Goal: Use online tool/utility: Use online tool/utility

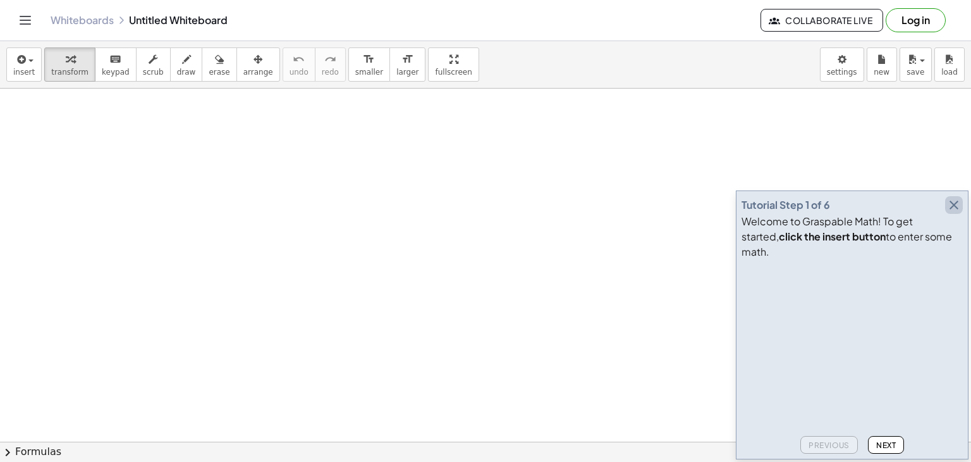
click at [954, 213] on icon "button" at bounding box center [954, 204] width 15 height 15
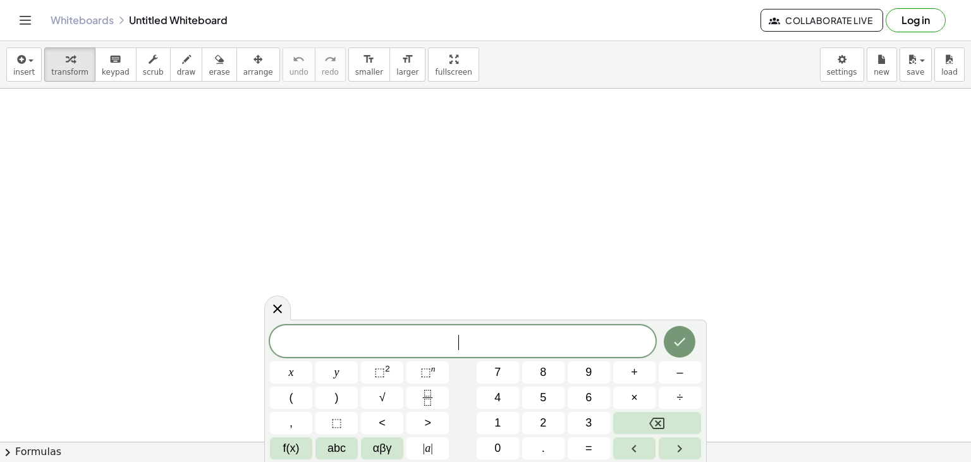
drag, startPoint x: 514, startPoint y: 235, endPoint x: 435, endPoint y: 345, distance: 135.7
click at [435, 345] on span "​" at bounding box center [463, 342] width 386 height 18
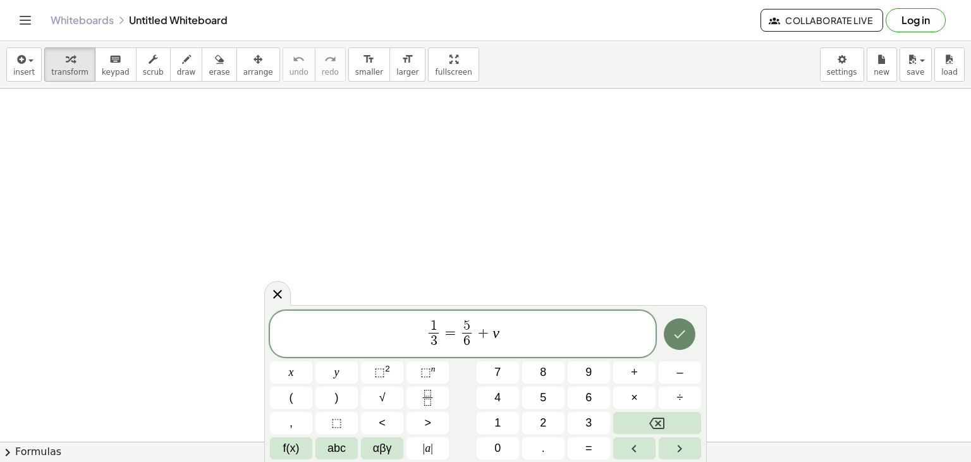
click at [682, 332] on icon "Done" at bounding box center [680, 334] width 11 height 8
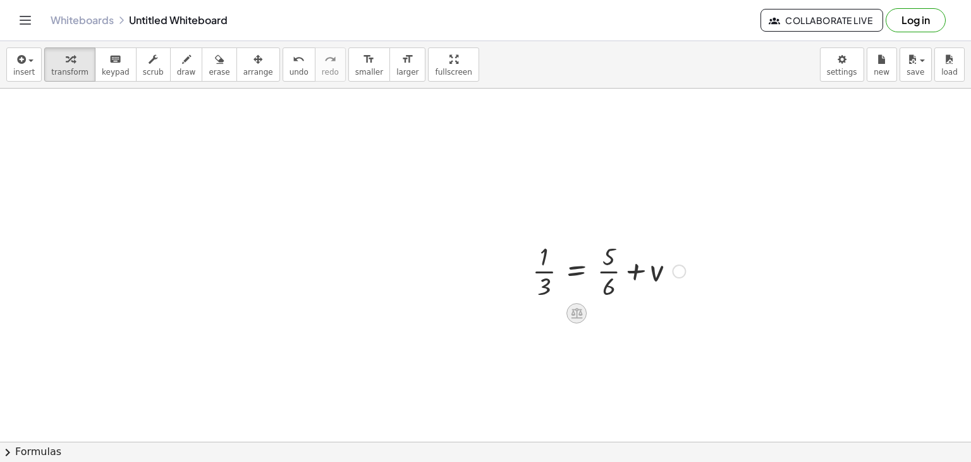
click at [582, 312] on icon at bounding box center [576, 313] width 11 height 11
click at [546, 318] on div "−" at bounding box center [551, 313] width 20 height 20
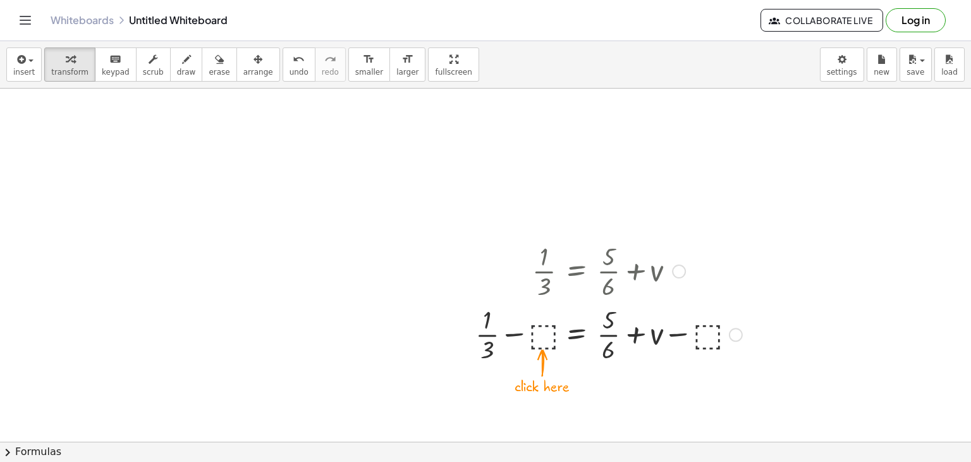
click at [545, 334] on div at bounding box center [609, 333] width 280 height 63
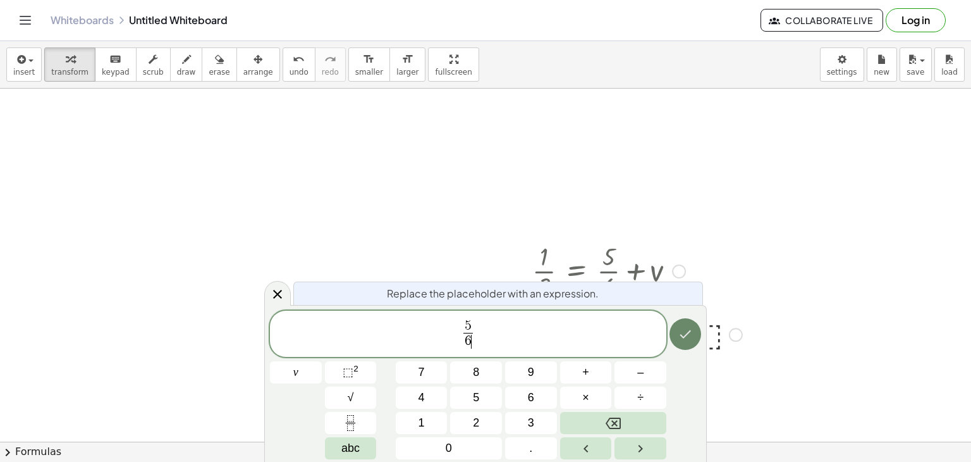
click at [688, 335] on icon "Done" at bounding box center [685, 333] width 15 height 15
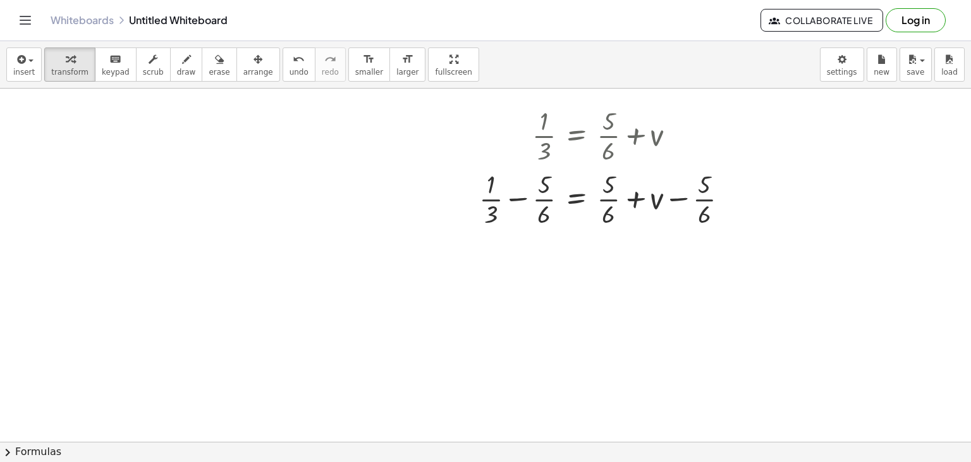
scroll to position [139, 0]
click at [515, 189] on div at bounding box center [609, 194] width 272 height 63
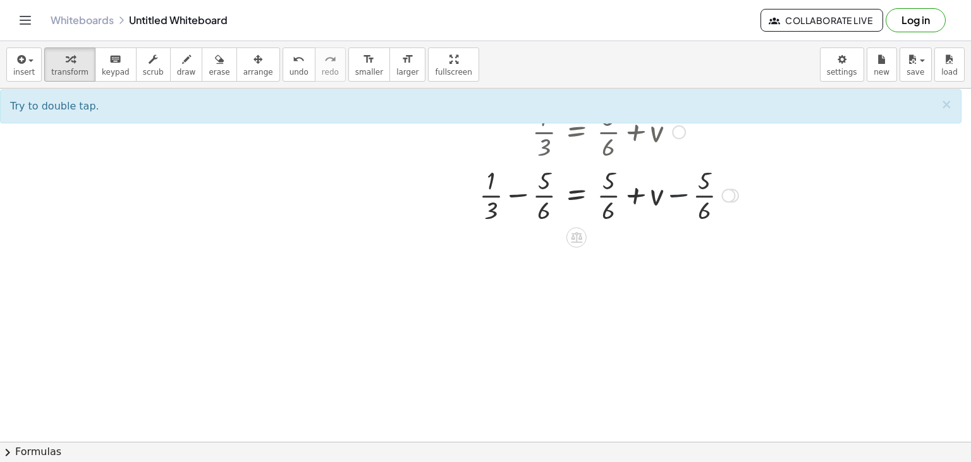
click at [682, 192] on div at bounding box center [609, 194] width 272 height 63
click at [653, 189] on div at bounding box center [609, 194] width 272 height 63
click at [638, 187] on div at bounding box center [609, 194] width 272 height 63
click at [577, 235] on icon at bounding box center [576, 237] width 13 height 13
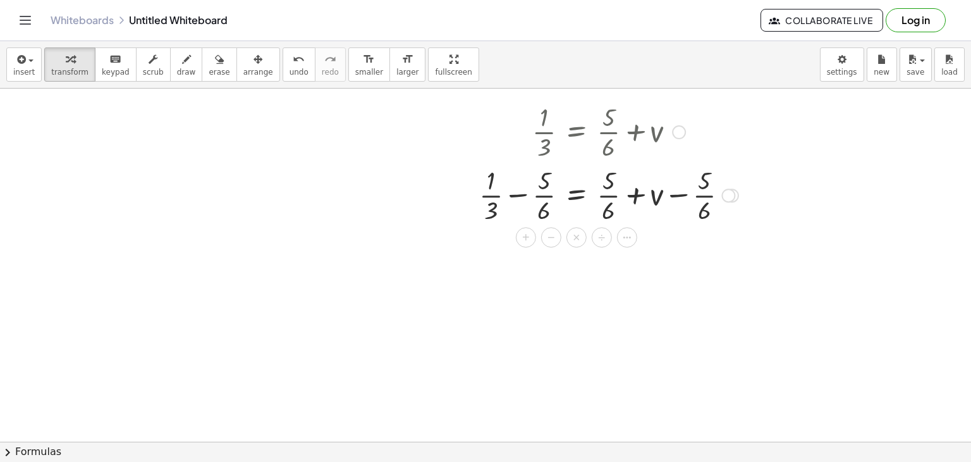
click at [517, 202] on div at bounding box center [609, 194] width 272 height 63
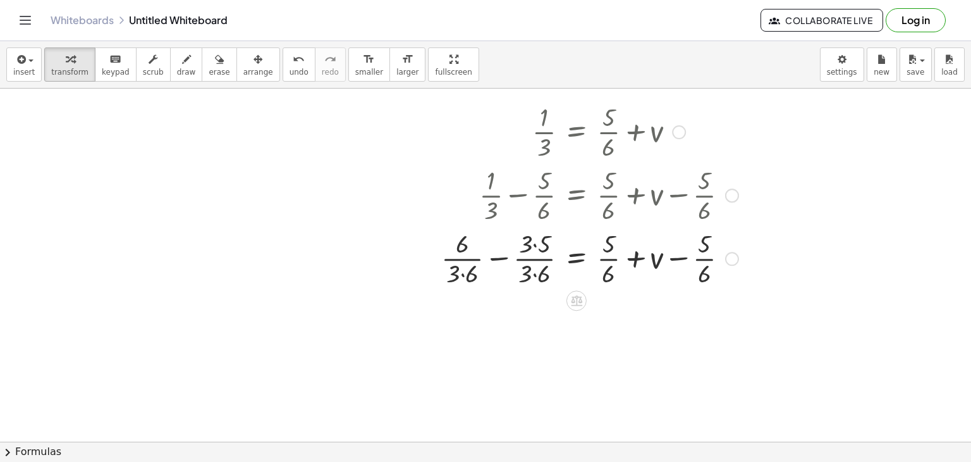
click at [622, 245] on div at bounding box center [590, 257] width 310 height 63
click at [711, 257] on div at bounding box center [600, 257] width 330 height 63
click at [711, 257] on div at bounding box center [591, 257] width 312 height 63
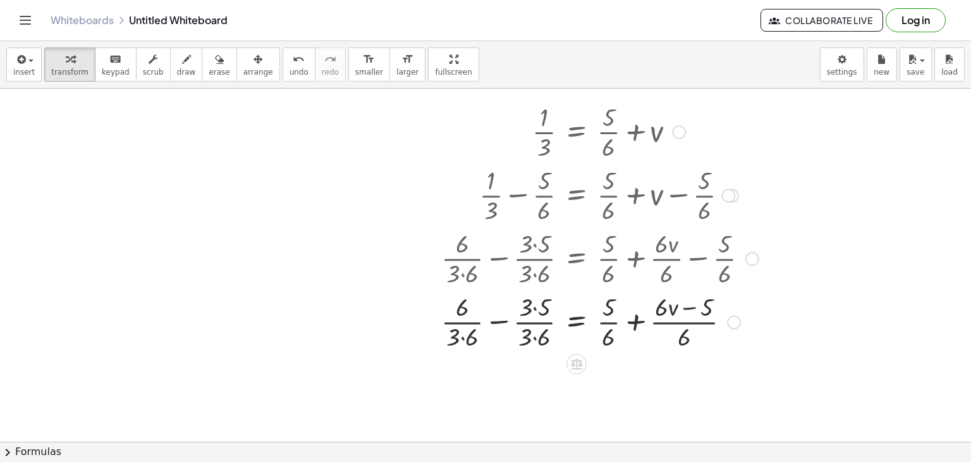
click at [689, 302] on div at bounding box center [600, 320] width 330 height 63
click at [734, 320] on div at bounding box center [734, 322] width 14 height 14
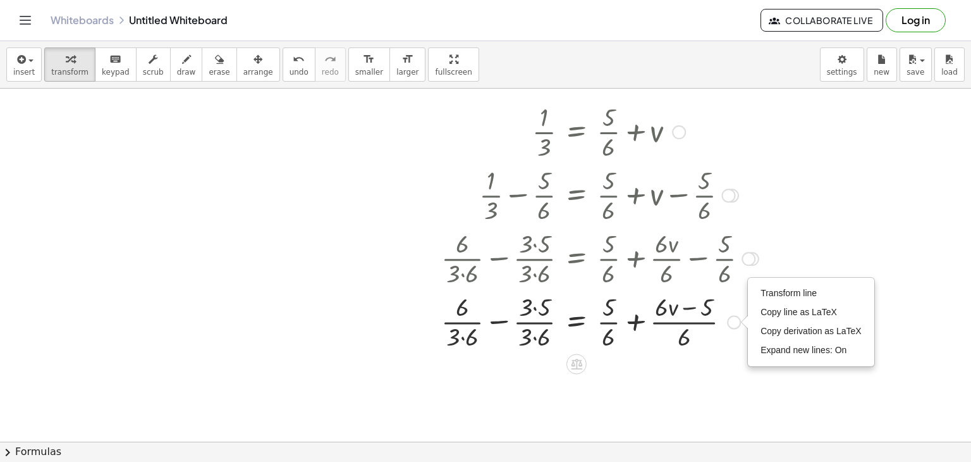
click at [734, 320] on div "Transform line Copy line as LaTeX Copy derivation as LaTeX Expand new lines: On" at bounding box center [734, 322] width 14 height 14
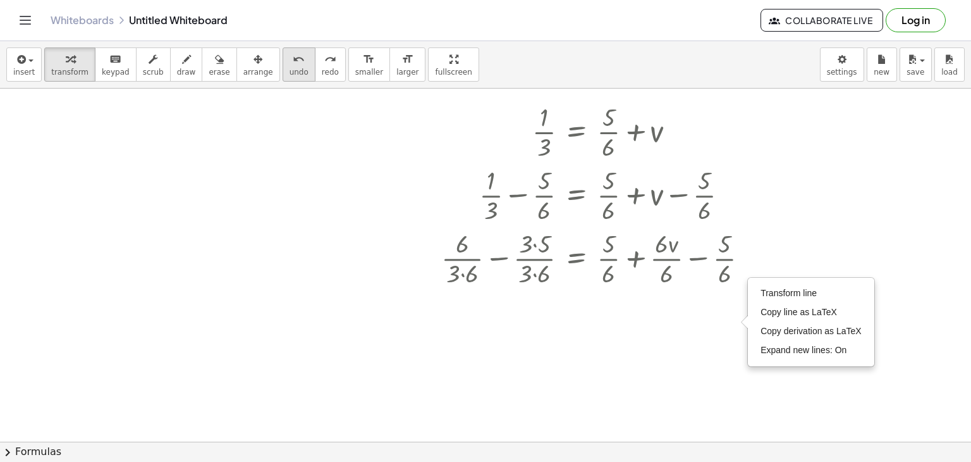
click at [290, 68] on span "undo" at bounding box center [299, 72] width 19 height 9
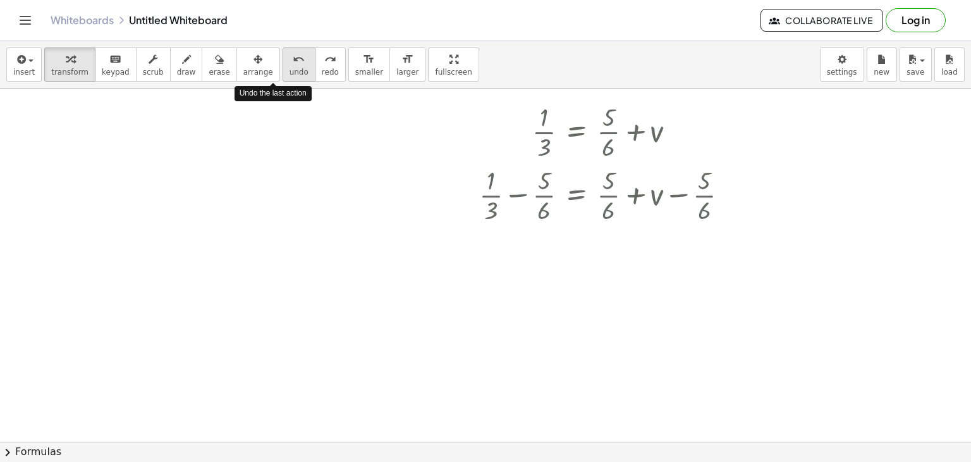
click at [290, 68] on span "undo" at bounding box center [299, 72] width 19 height 9
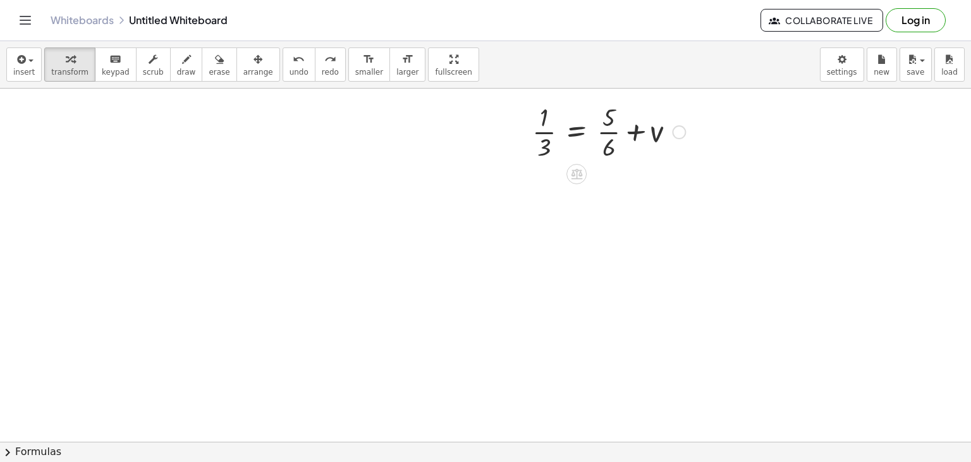
click at [571, 177] on icon at bounding box center [576, 174] width 11 height 11
click at [610, 129] on div at bounding box center [609, 130] width 166 height 63
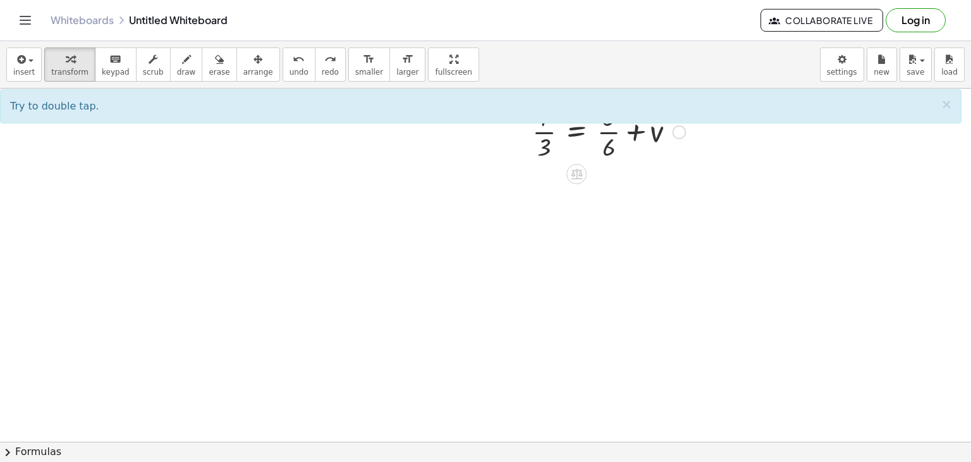
click at [658, 139] on div at bounding box center [609, 130] width 166 height 63
click at [625, 211] on div at bounding box center [485, 343] width 971 height 788
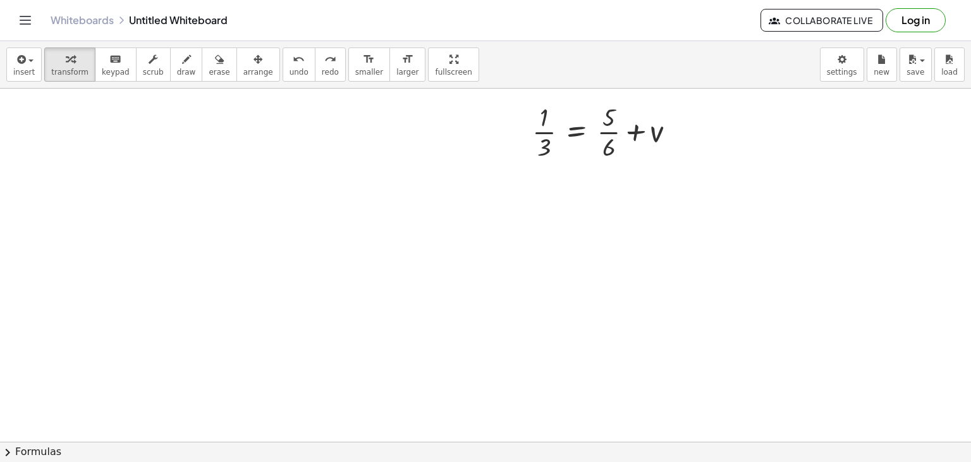
click at [572, 170] on div at bounding box center [485, 343] width 971 height 788
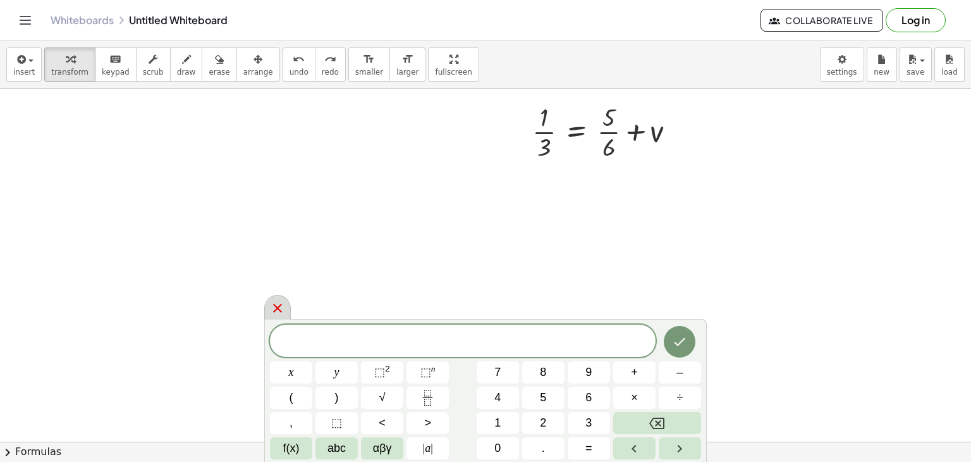
click at [273, 315] on icon at bounding box center [277, 307] width 15 height 15
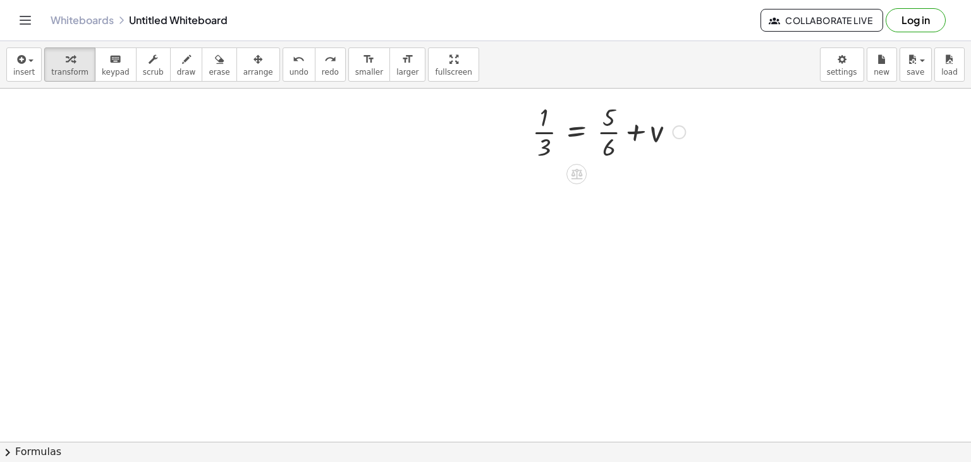
click at [647, 122] on div at bounding box center [609, 130] width 166 height 63
click at [642, 195] on div at bounding box center [619, 194] width 186 height 63
click at [642, 195] on div at bounding box center [610, 194] width 168 height 63
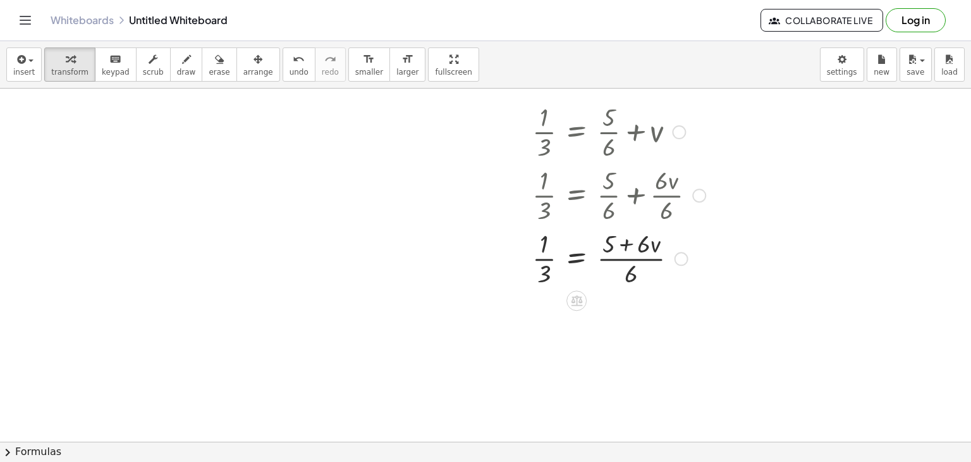
click at [639, 244] on div at bounding box center [619, 257] width 186 height 63
click at [615, 244] on div at bounding box center [619, 257] width 186 height 63
click at [628, 261] on div at bounding box center [619, 257] width 186 height 63
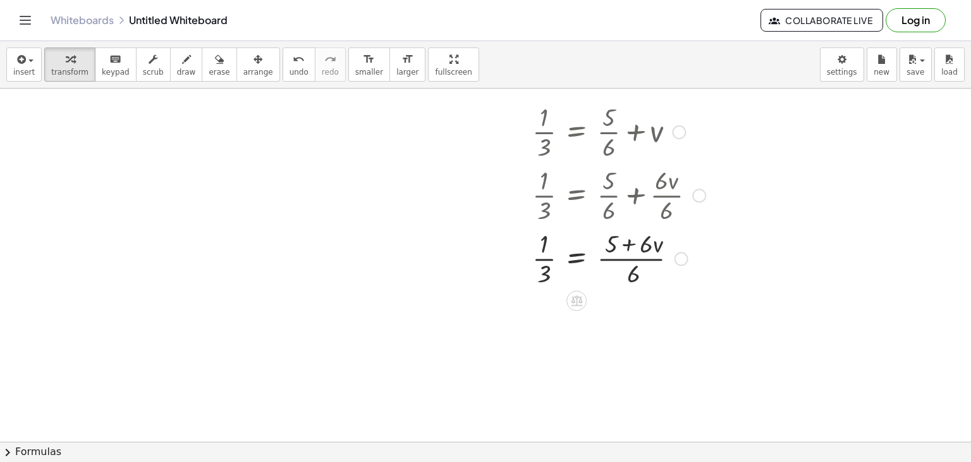
click at [628, 261] on div at bounding box center [619, 257] width 186 height 63
click at [574, 302] on icon at bounding box center [576, 300] width 11 height 11
click at [574, 302] on span "×" at bounding box center [577, 301] width 8 height 18
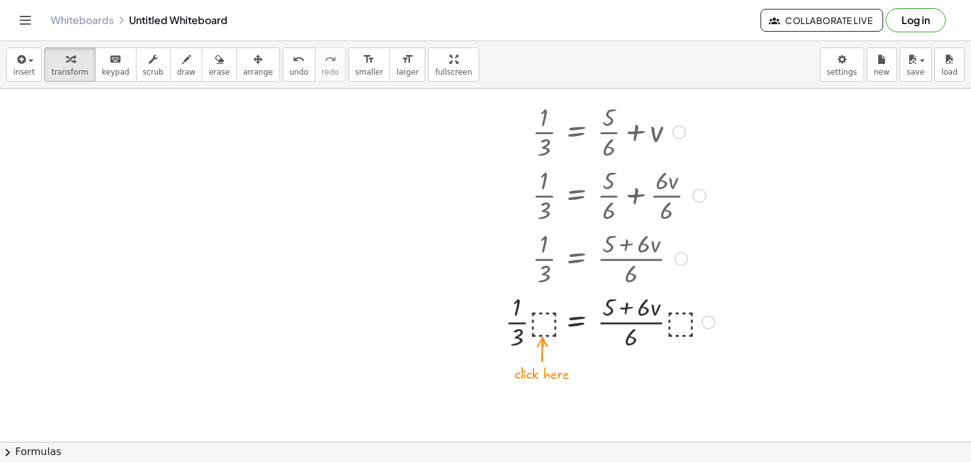
click at [542, 321] on div at bounding box center [610, 320] width 223 height 63
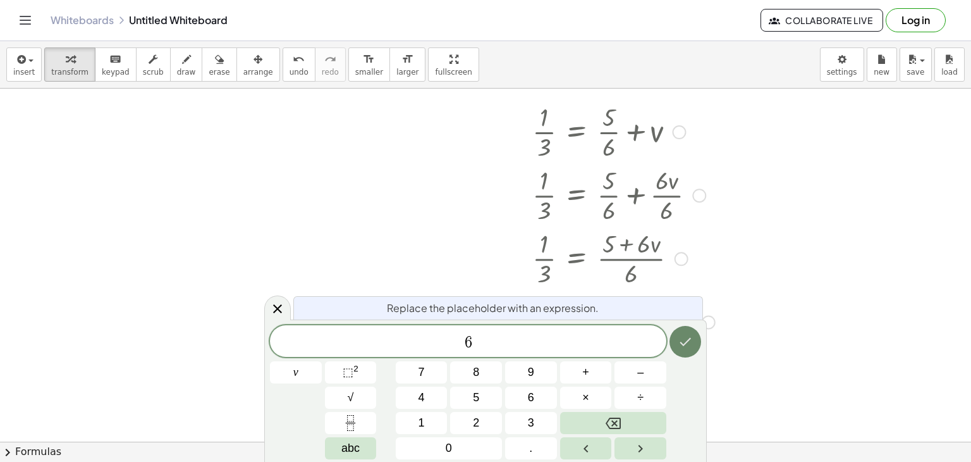
click at [684, 345] on icon "Done" at bounding box center [685, 341] width 15 height 15
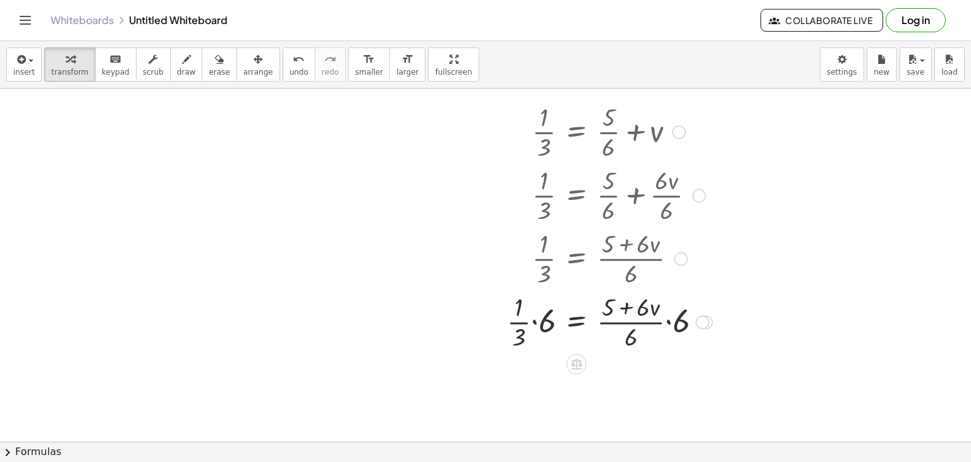
click at [534, 309] on div at bounding box center [610, 320] width 218 height 63
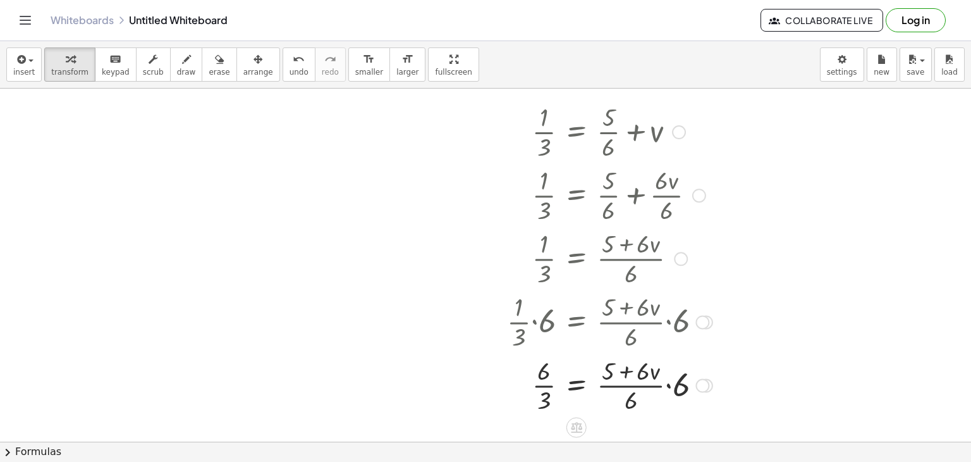
click at [638, 367] on div at bounding box center [610, 383] width 218 height 63
click at [638, 376] on div at bounding box center [610, 383] width 218 height 63
click at [638, 384] on div at bounding box center [610, 383] width 218 height 63
drag, startPoint x: 638, startPoint y: 384, endPoint x: 667, endPoint y: 381, distance: 29.2
click at [667, 381] on div at bounding box center [610, 383] width 218 height 63
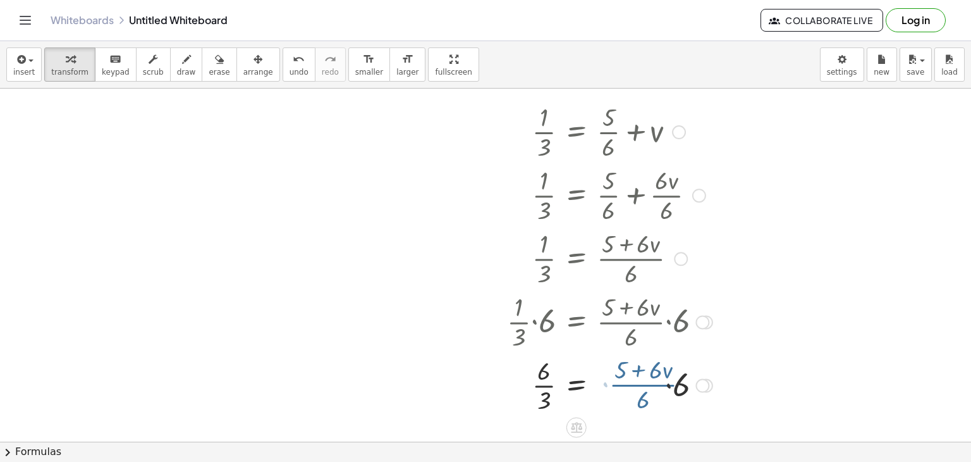
click at [667, 381] on div at bounding box center [610, 383] width 218 height 63
click at [677, 384] on div at bounding box center [616, 383] width 230 height 67
click at [653, 400] on div at bounding box center [616, 383] width 230 height 67
click at [290, 77] on span "undo" at bounding box center [299, 72] width 19 height 9
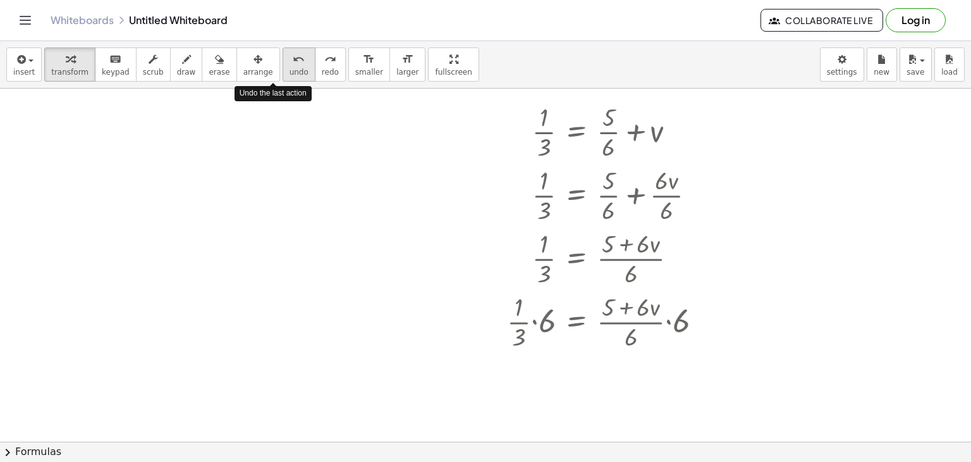
click at [290, 77] on span "undo" at bounding box center [299, 72] width 19 height 9
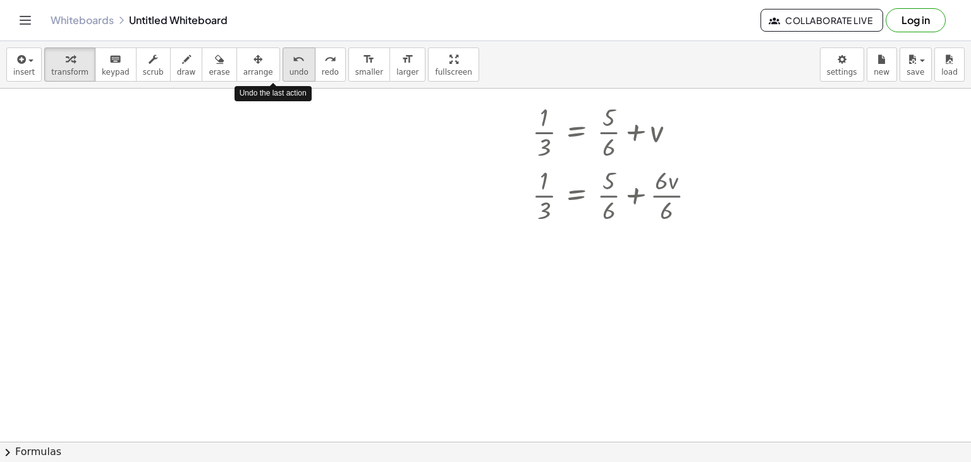
click at [283, 68] on button "undo undo" at bounding box center [299, 64] width 33 height 34
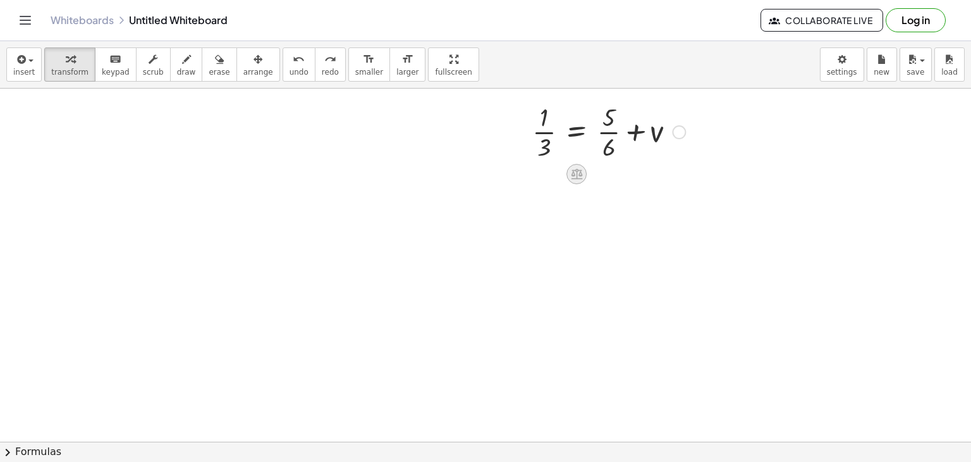
click at [576, 173] on icon at bounding box center [576, 174] width 11 height 11
click at [550, 171] on span "−" at bounding box center [552, 174] width 8 height 18
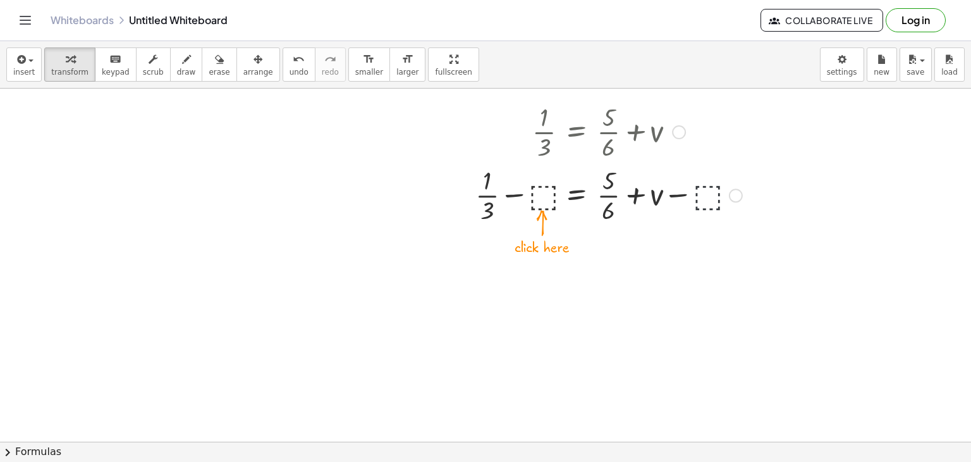
click at [707, 195] on div at bounding box center [609, 194] width 280 height 63
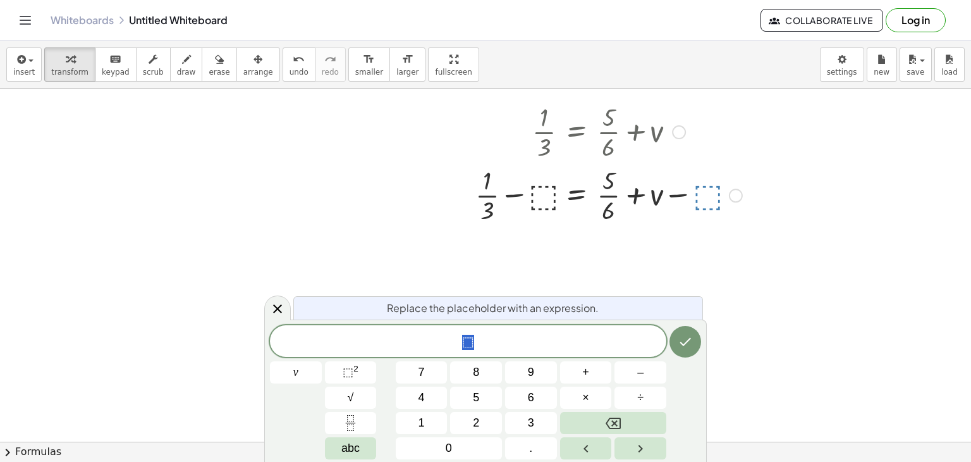
drag, startPoint x: 706, startPoint y: 195, endPoint x: 632, endPoint y: 194, distance: 74.6
click at [632, 194] on div at bounding box center [609, 194] width 280 height 63
drag, startPoint x: 645, startPoint y: 194, endPoint x: 685, endPoint y: 197, distance: 40.0
click at [685, 197] on div at bounding box center [609, 194] width 280 height 63
click at [720, 183] on div at bounding box center [609, 194] width 280 height 63
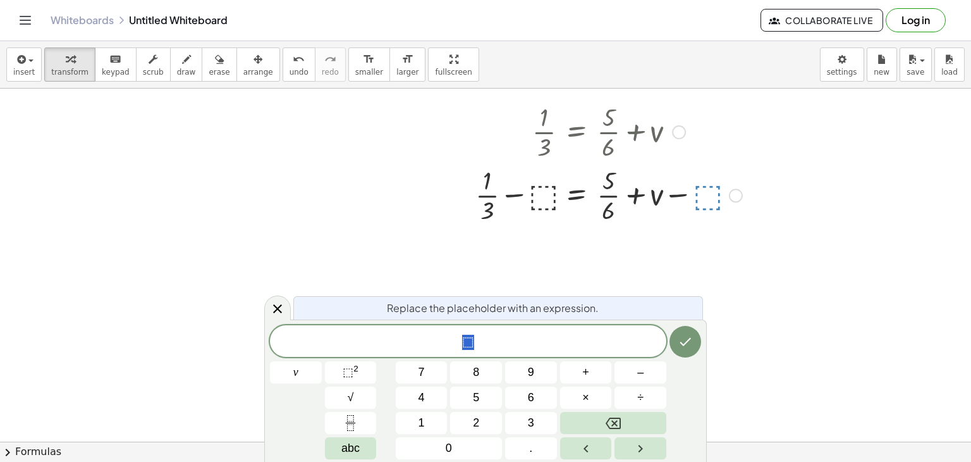
click at [707, 192] on div at bounding box center [609, 194] width 280 height 63
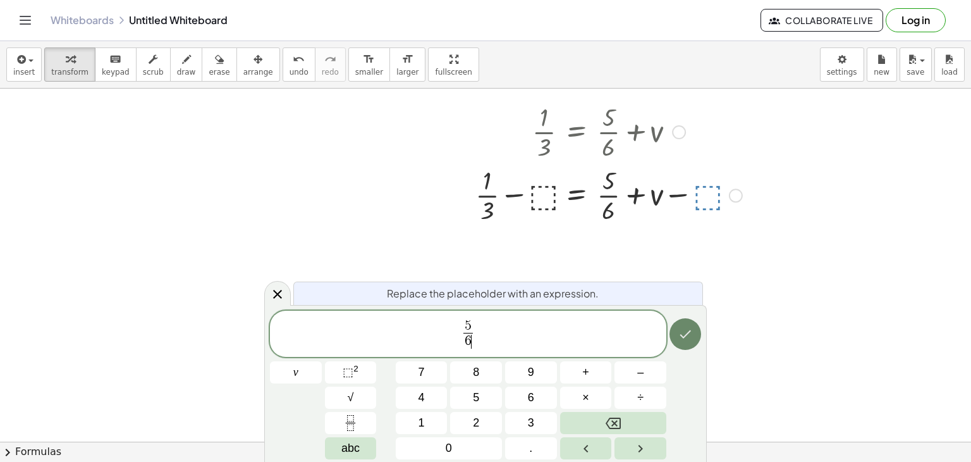
click at [695, 330] on button "Done" at bounding box center [686, 334] width 32 height 32
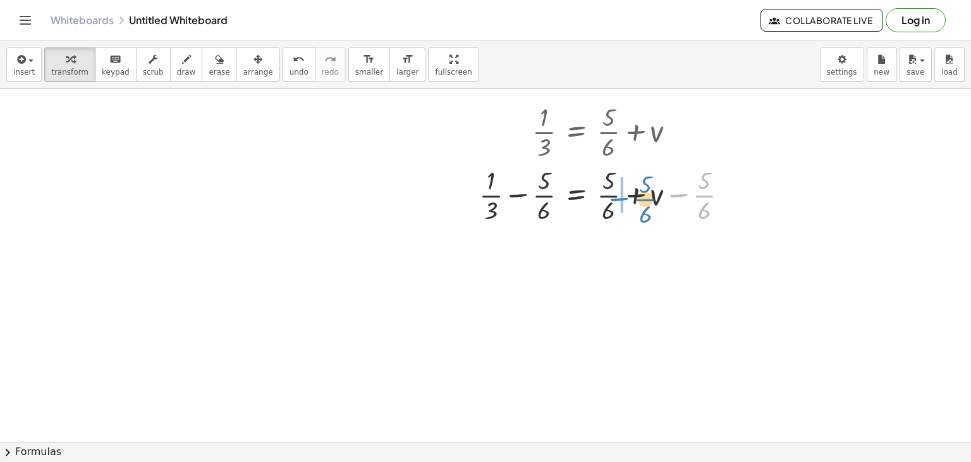
drag, startPoint x: 705, startPoint y: 199, endPoint x: 646, endPoint y: 202, distance: 58.3
click at [646, 202] on div at bounding box center [609, 194] width 272 height 63
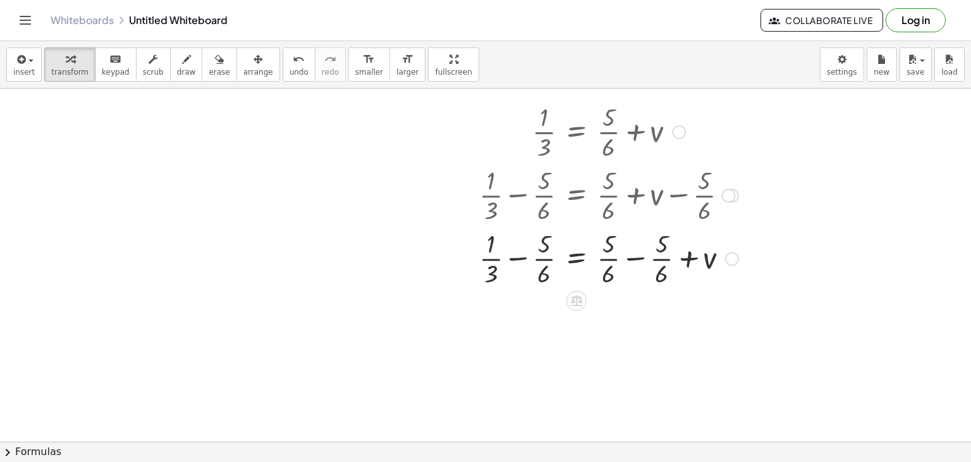
click at [643, 254] on div at bounding box center [609, 257] width 272 height 63
click at [528, 312] on div at bounding box center [609, 320] width 272 height 63
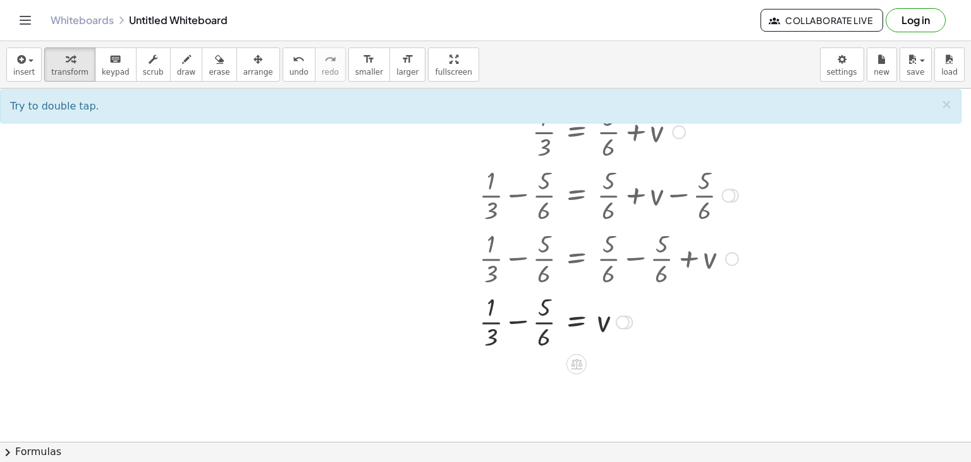
click at [520, 312] on div at bounding box center [609, 320] width 272 height 63
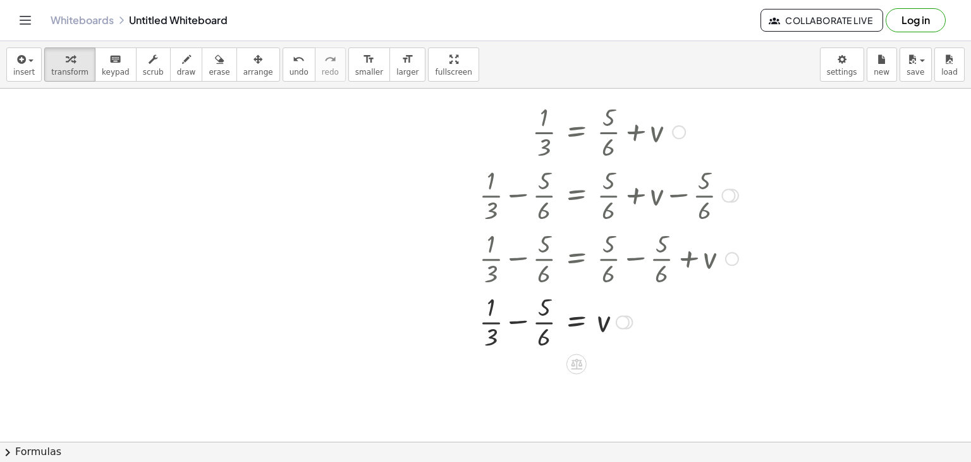
click at [520, 312] on div at bounding box center [609, 320] width 272 height 63
drag, startPoint x: 520, startPoint y: 312, endPoint x: 500, endPoint y: 355, distance: 47.5
click at [500, 355] on div at bounding box center [590, 383] width 310 height 63
click at [293, 63] on icon "undo" at bounding box center [299, 59] width 12 height 15
click at [287, 71] on button "undo undo" at bounding box center [299, 64] width 33 height 34
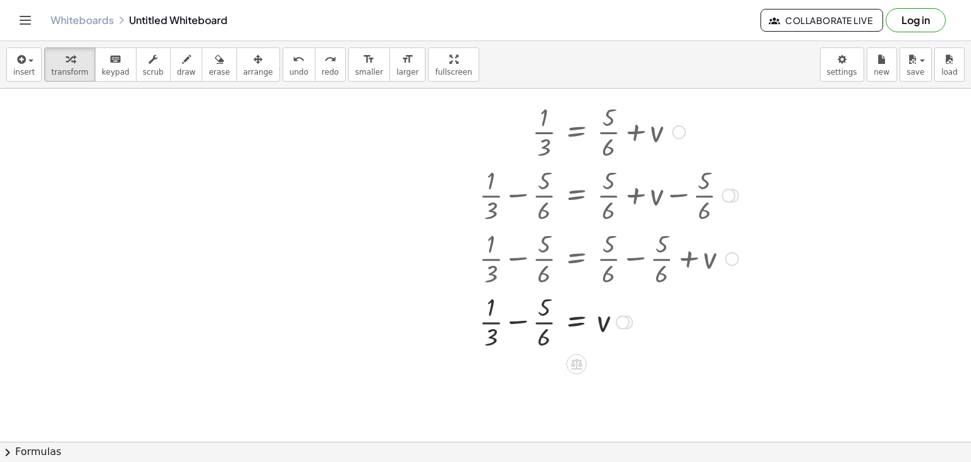
click at [527, 310] on div at bounding box center [609, 320] width 272 height 63
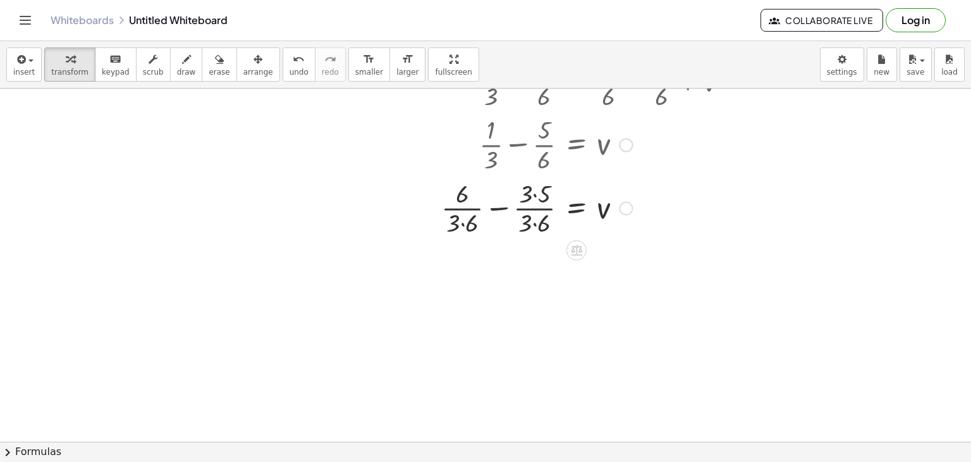
scroll to position [318, 0]
click at [471, 192] on div at bounding box center [590, 205] width 310 height 63
click at [486, 195] on div at bounding box center [590, 205] width 310 height 63
click at [486, 195] on div at bounding box center [608, 205] width 273 height 63
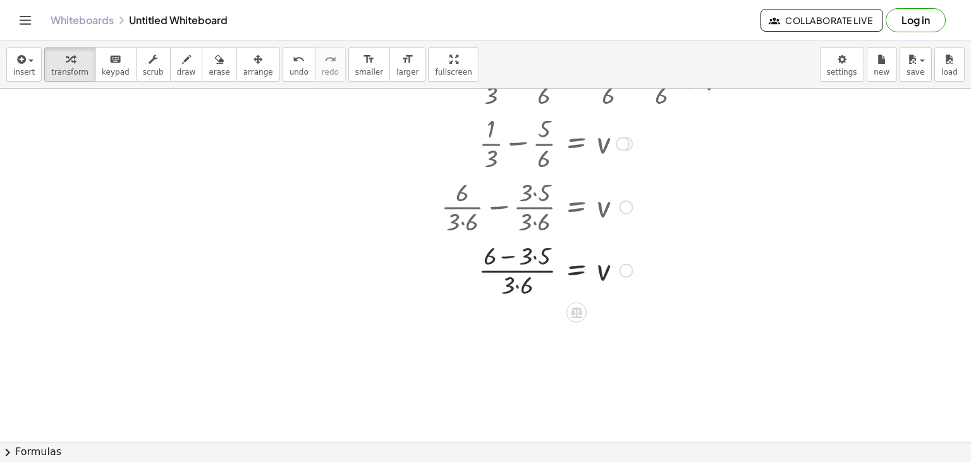
click at [512, 260] on div at bounding box center [590, 268] width 310 height 63
click at [516, 283] on div at bounding box center [590, 268] width 310 height 63
click at [523, 318] on div at bounding box center [590, 332] width 310 height 63
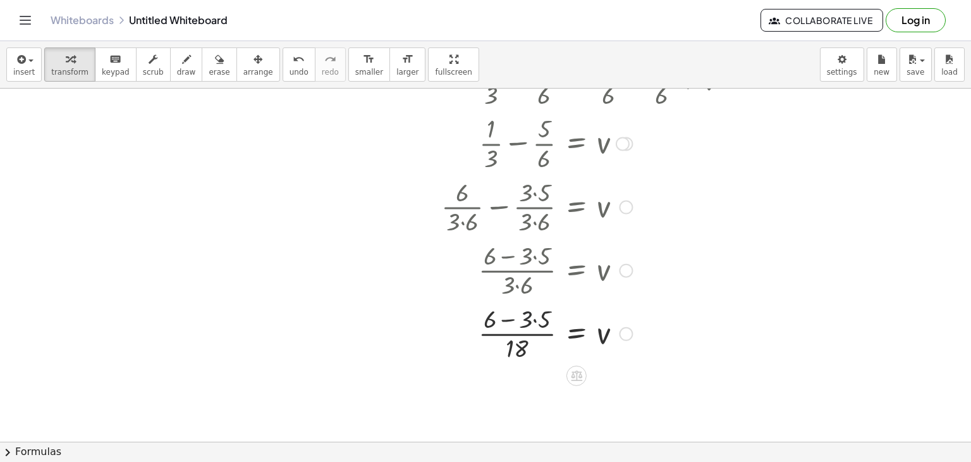
click at [523, 318] on div at bounding box center [590, 332] width 310 height 63
drag, startPoint x: 519, startPoint y: 319, endPoint x: 510, endPoint y: 314, distance: 10.5
click at [510, 314] on div at bounding box center [590, 332] width 310 height 63
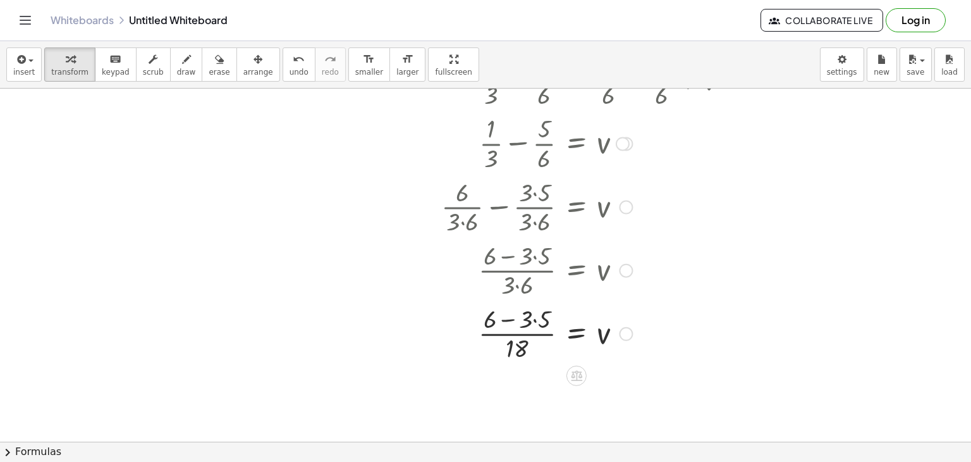
click at [503, 315] on div at bounding box center [590, 332] width 310 height 63
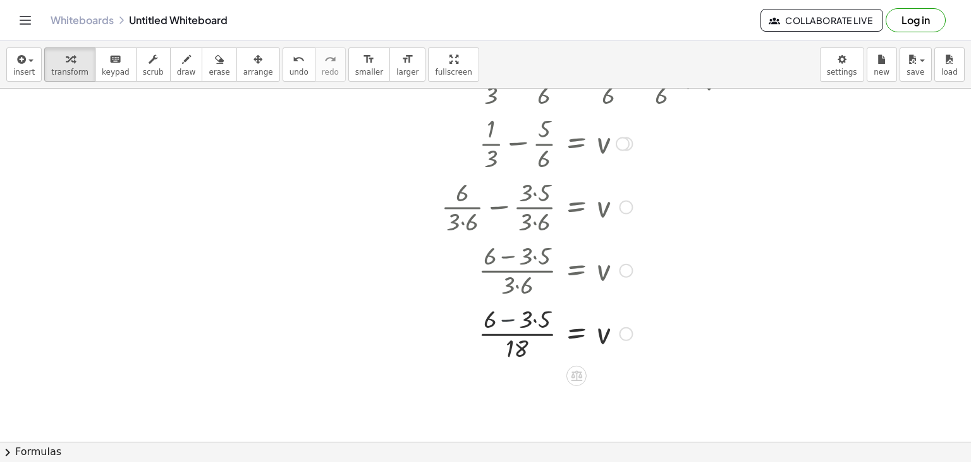
click at [503, 315] on div at bounding box center [590, 332] width 310 height 63
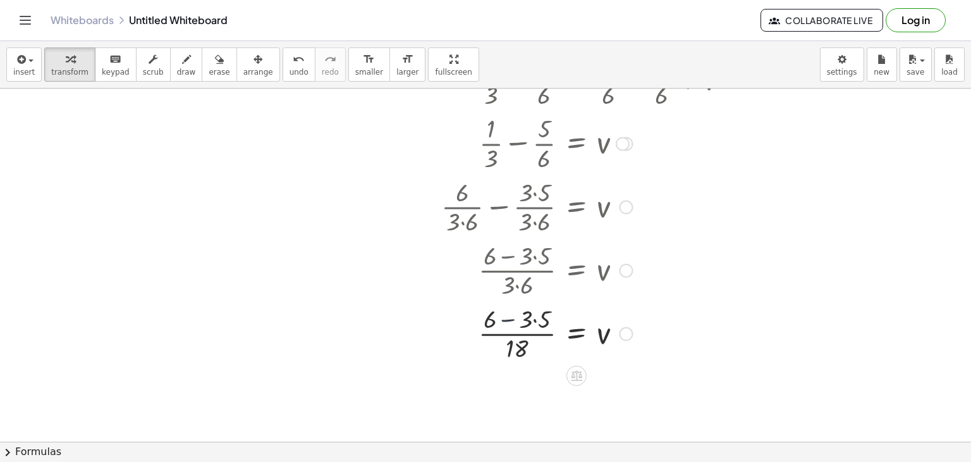
click at [503, 315] on div at bounding box center [590, 332] width 310 height 63
click at [506, 318] on div at bounding box center [590, 332] width 310 height 63
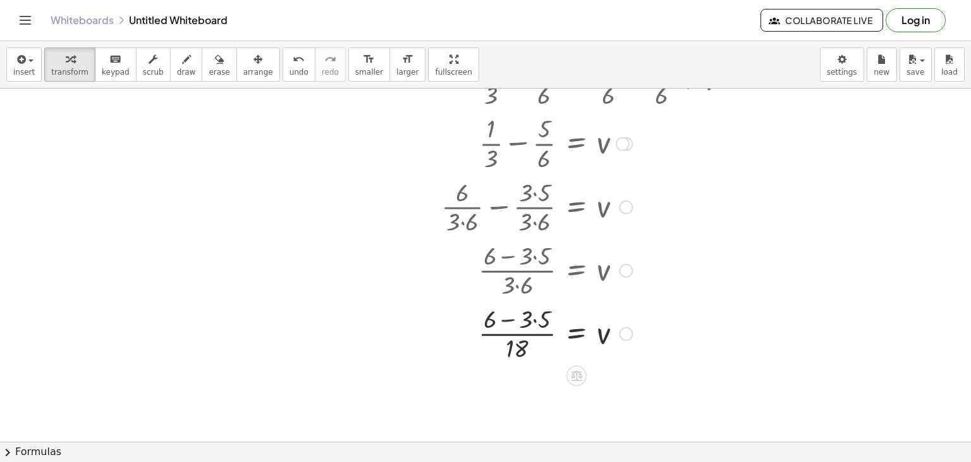
click at [506, 318] on div at bounding box center [590, 332] width 310 height 63
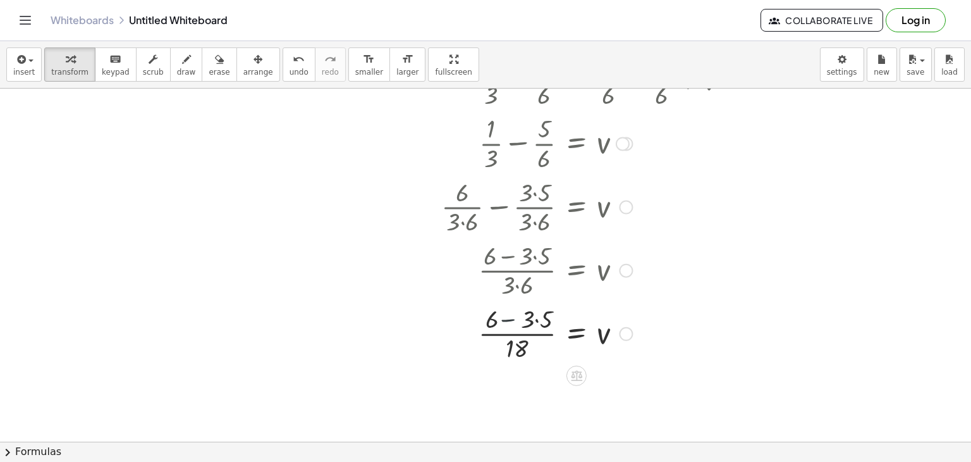
click at [506, 318] on div at bounding box center [590, 332] width 310 height 63
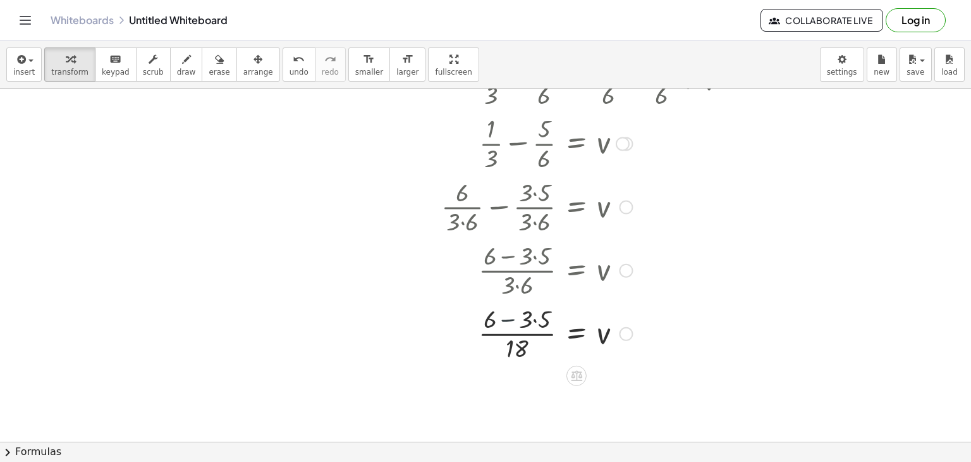
click at [506, 318] on div at bounding box center [590, 332] width 310 height 63
click at [535, 192] on div at bounding box center [590, 205] width 310 height 63
click at [538, 321] on div at bounding box center [590, 332] width 310 height 63
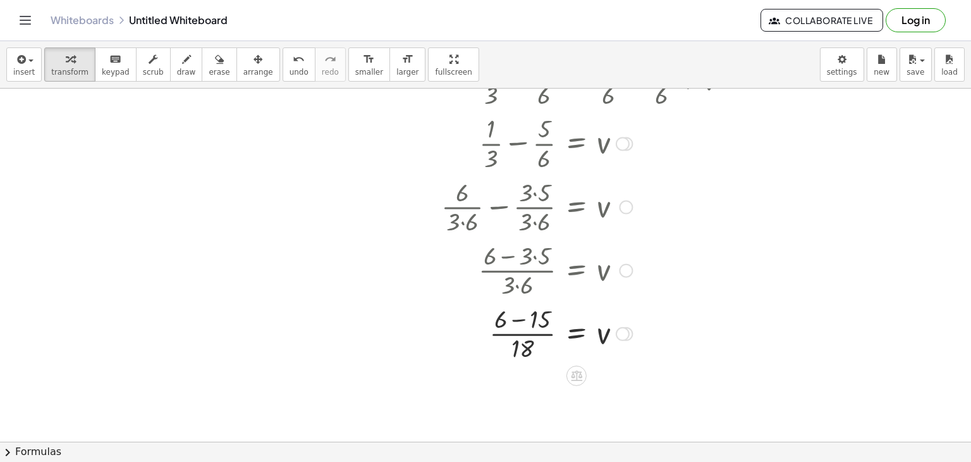
click at [515, 317] on div at bounding box center [590, 332] width 310 height 63
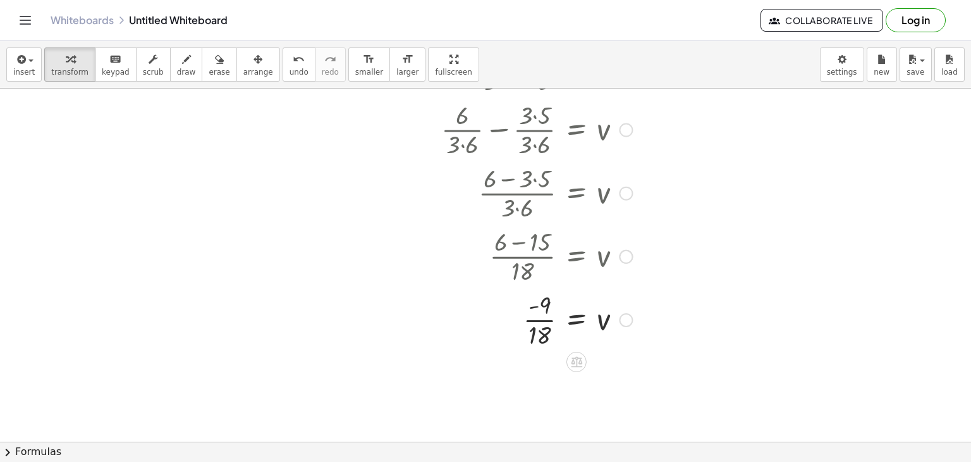
scroll to position [399, 0]
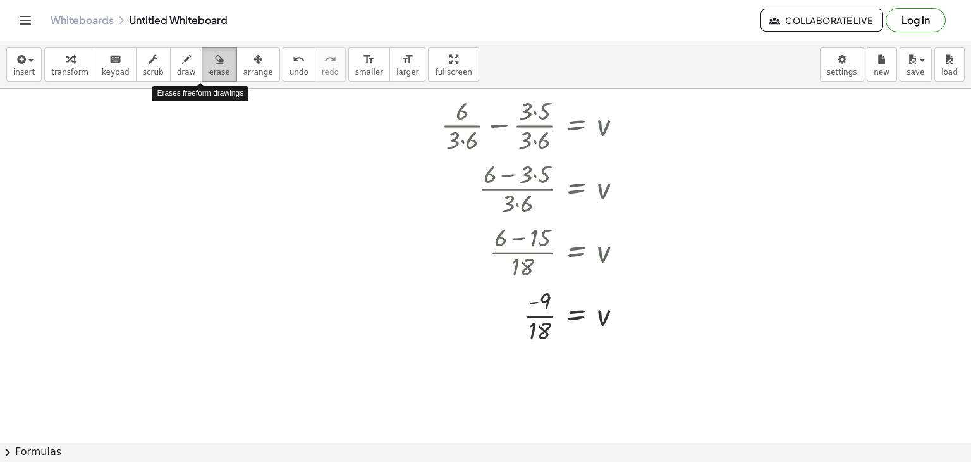
click at [212, 66] on button "erase" at bounding box center [219, 64] width 35 height 34
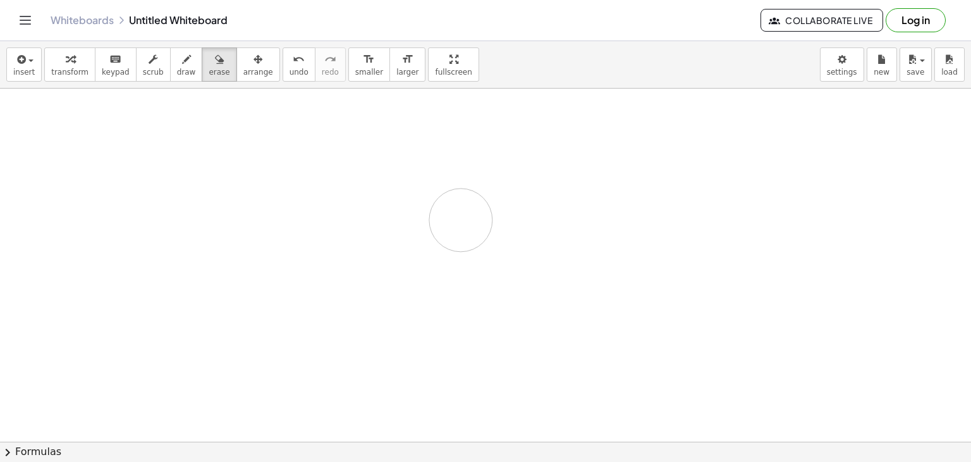
drag, startPoint x: 429, startPoint y: 115, endPoint x: 457, endPoint y: 223, distance: 111.1
click at [457, 223] on div at bounding box center [485, 83] width 971 height 788
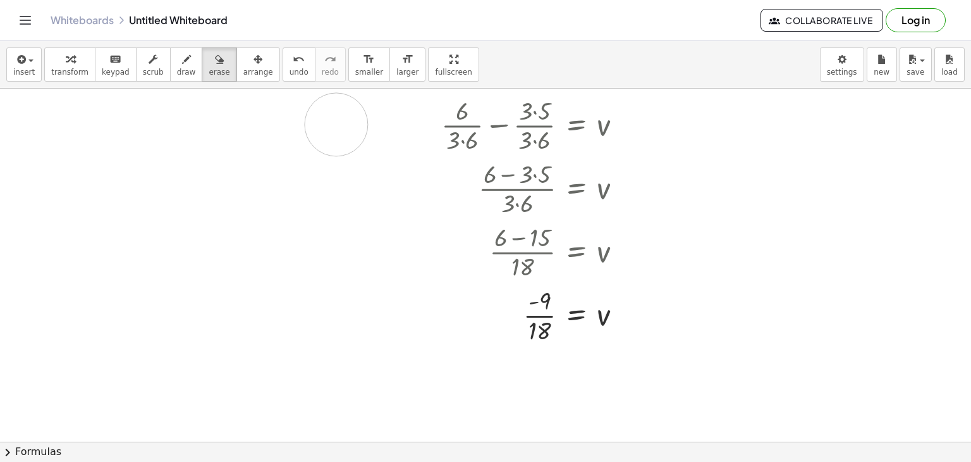
click at [336, 124] on div at bounding box center [485, 83] width 971 height 788
click at [473, 132] on div at bounding box center [485, 83] width 971 height 788
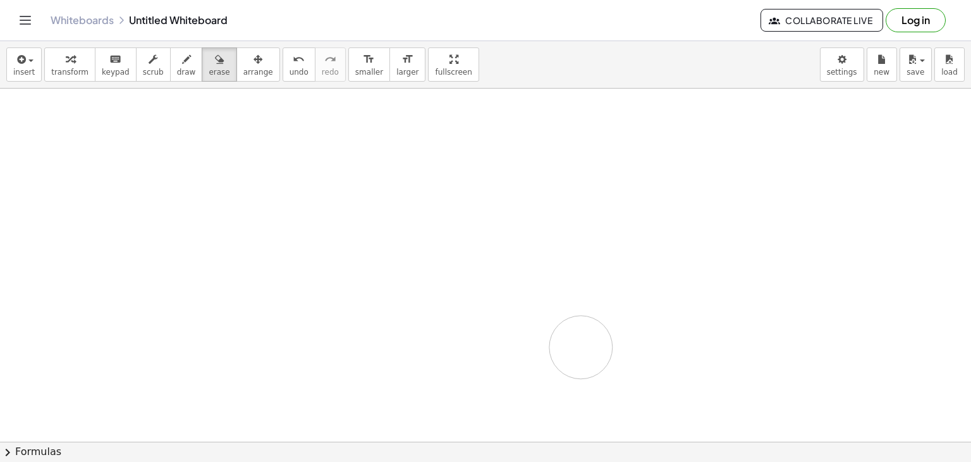
drag, startPoint x: 492, startPoint y: 123, endPoint x: 577, endPoint y: 350, distance: 242.4
click at [577, 350] on div at bounding box center [485, 83] width 971 height 788
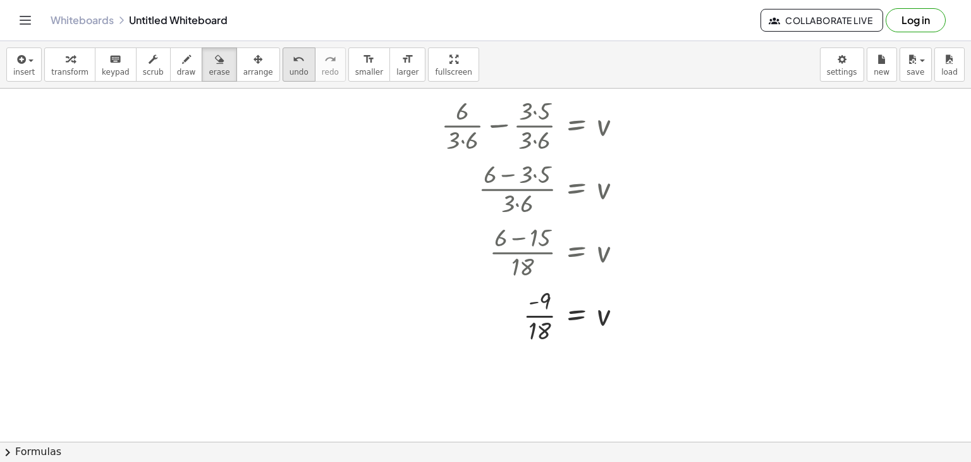
click at [293, 60] on icon "undo" at bounding box center [299, 59] width 12 height 15
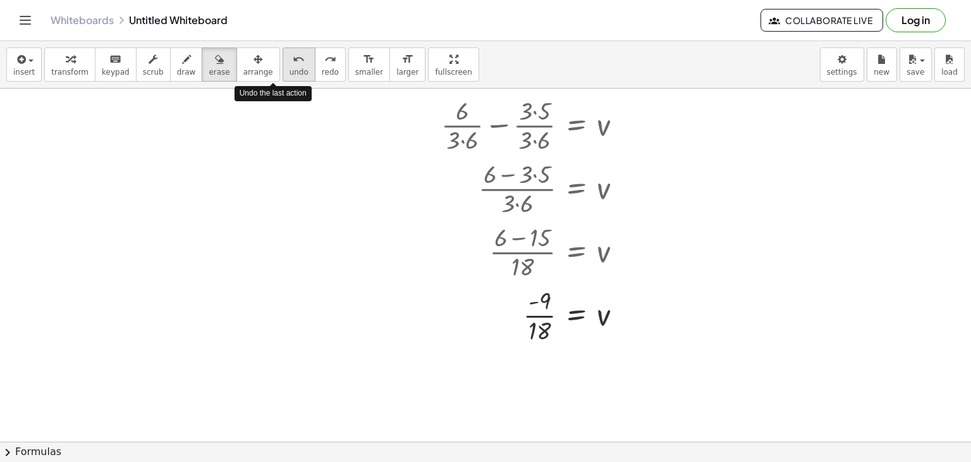
click at [293, 60] on icon "undo" at bounding box center [299, 59] width 12 height 15
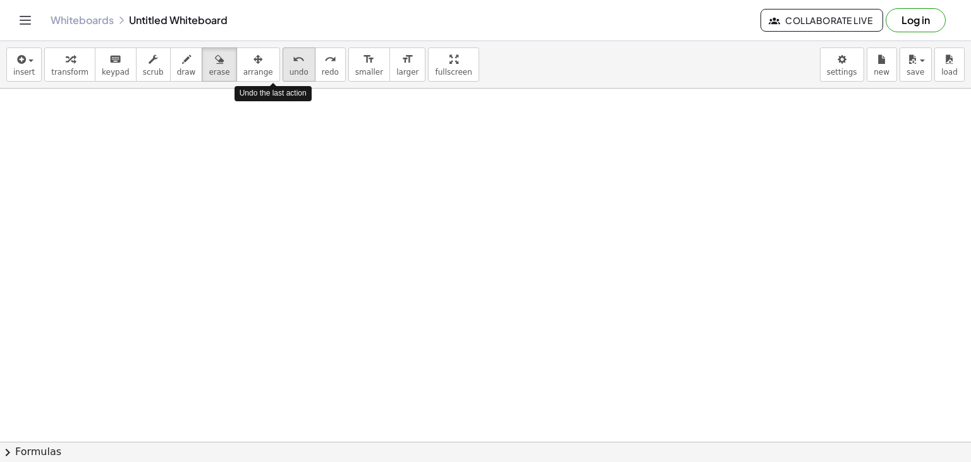
click at [293, 60] on icon "undo" at bounding box center [299, 59] width 12 height 15
click at [293, 168] on div at bounding box center [485, 83] width 971 height 788
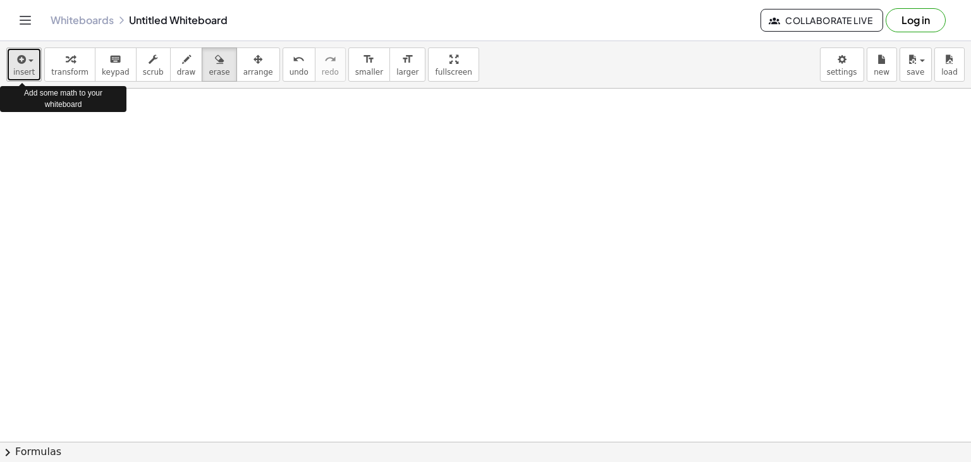
click at [20, 59] on icon "button" at bounding box center [20, 59] width 11 height 15
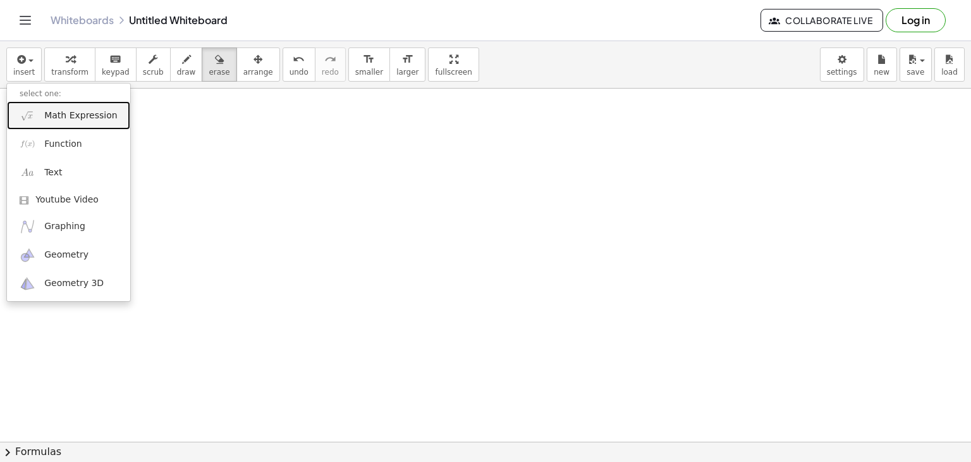
click at [83, 113] on span "Math Expression" at bounding box center [80, 115] width 73 height 13
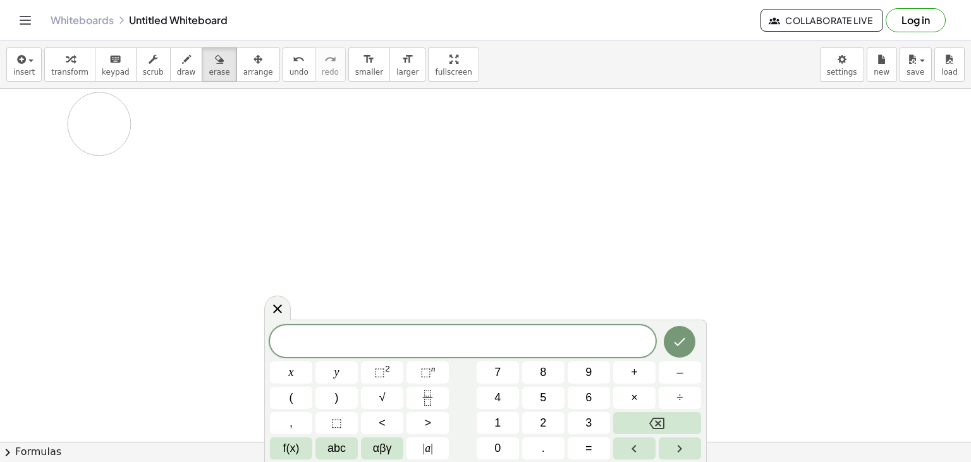
click at [99, 123] on div at bounding box center [485, 83] width 971 height 788
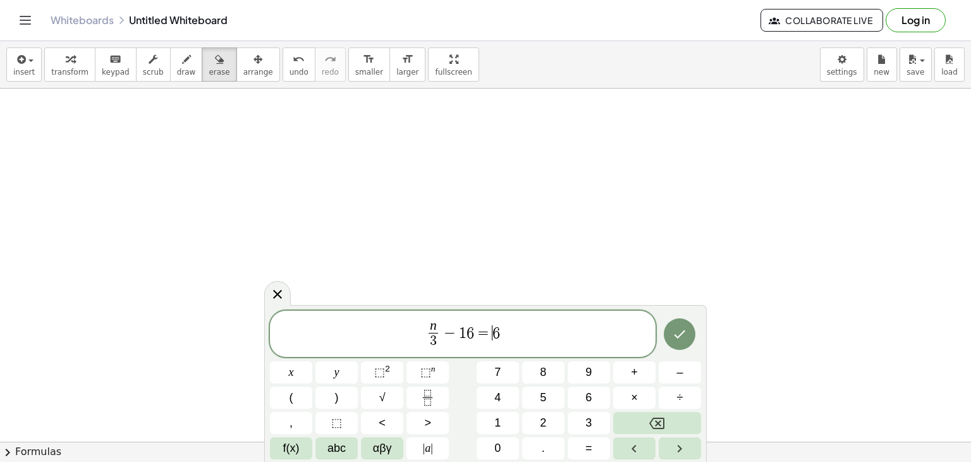
click at [486, 354] on div "n 3 ​ − 1 6 = ​ 6" at bounding box center [463, 334] width 386 height 47
click at [676, 342] on button "Done" at bounding box center [680, 334] width 32 height 32
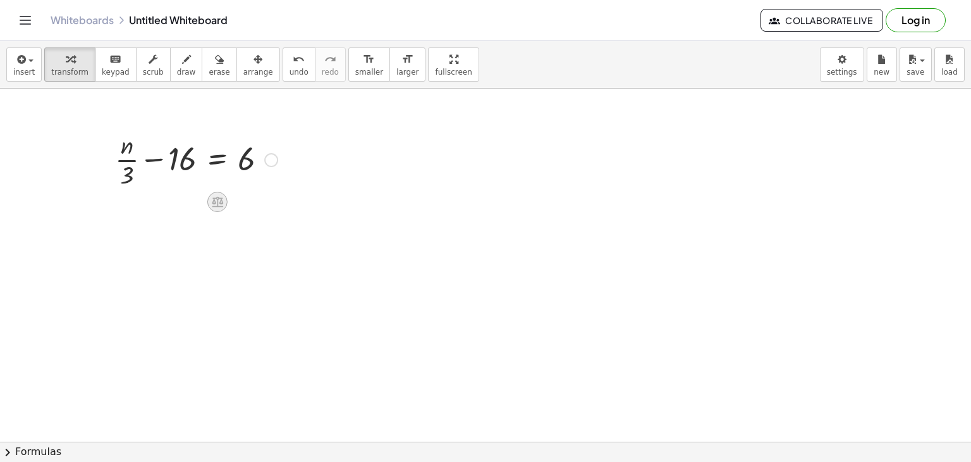
click at [216, 197] on icon at bounding box center [217, 202] width 11 height 11
click at [159, 197] on div "+" at bounding box center [167, 202] width 20 height 20
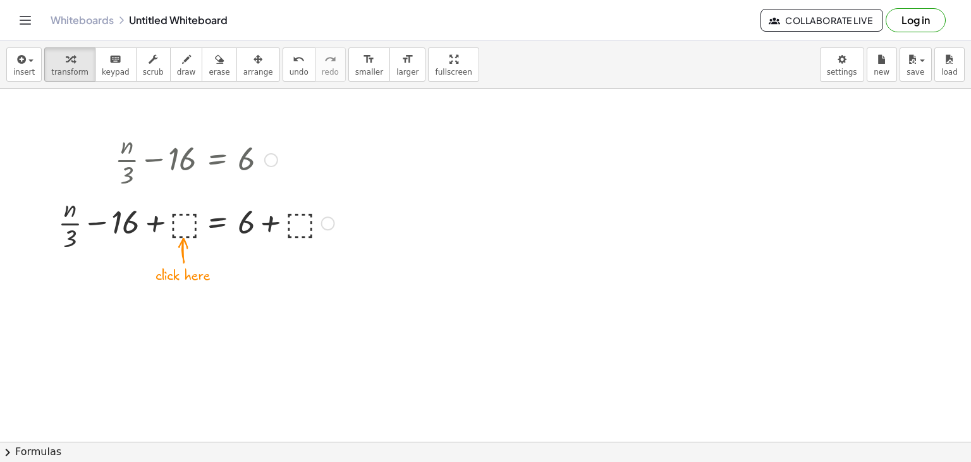
click at [187, 218] on div at bounding box center [196, 221] width 289 height 63
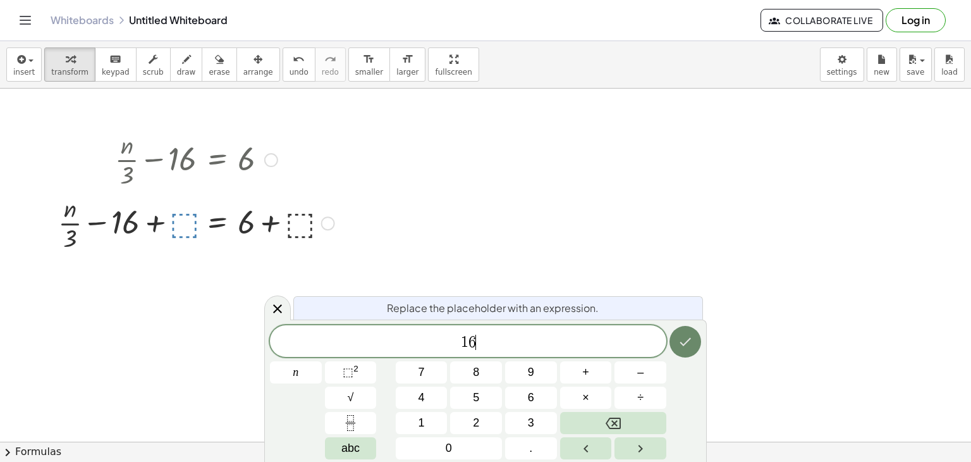
click at [691, 338] on icon "Done" at bounding box center [685, 341] width 15 height 15
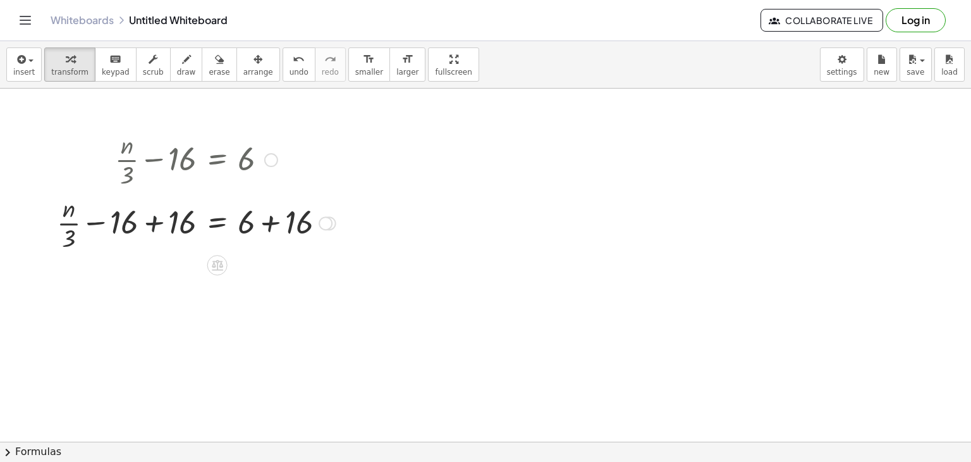
click at [158, 217] on div at bounding box center [197, 221] width 292 height 63
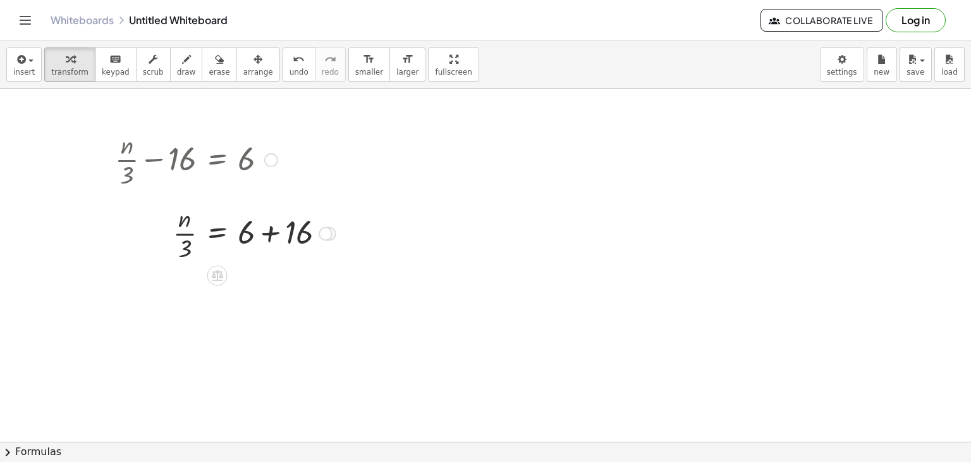
click at [218, 160] on div "+ · n · 3 − 16 = 6 + · n · 3 − 16 + ⬚ = + 6 + ⬚ + · n · 3 − 16 + 16 = + 6 + 16 …" at bounding box center [218, 160] width 0 height 0
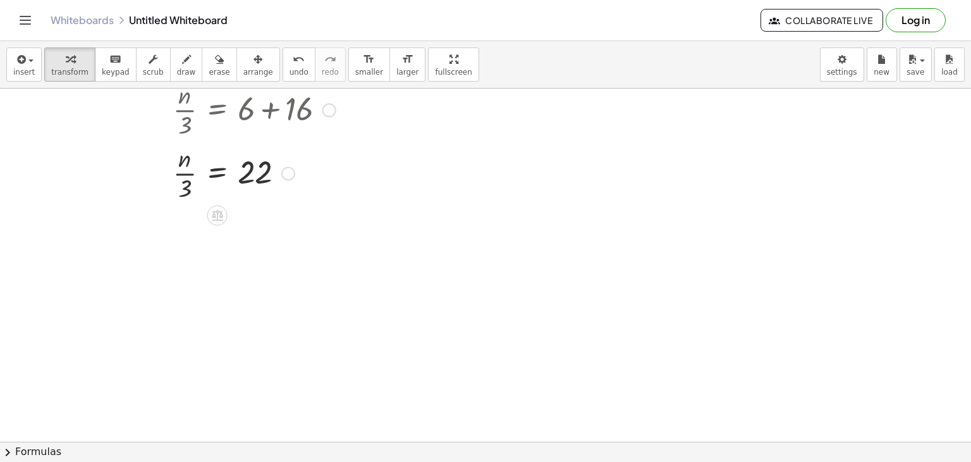
scroll to position [588, 0]
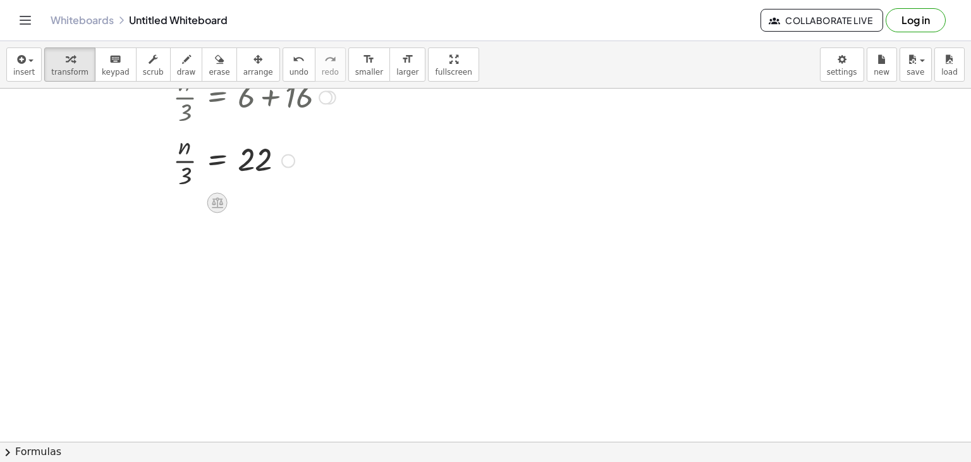
click at [223, 208] on icon at bounding box center [217, 202] width 13 height 13
click at [223, 208] on div "×" at bounding box center [217, 202] width 20 height 20
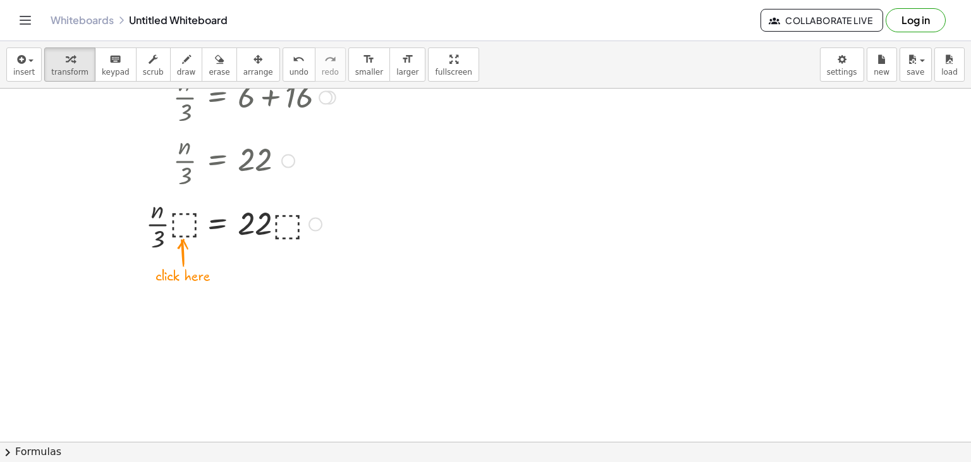
drag, startPoint x: 178, startPoint y: 160, endPoint x: 183, endPoint y: 219, distance: 59.6
click at [183, 219] on div at bounding box center [197, 222] width 292 height 63
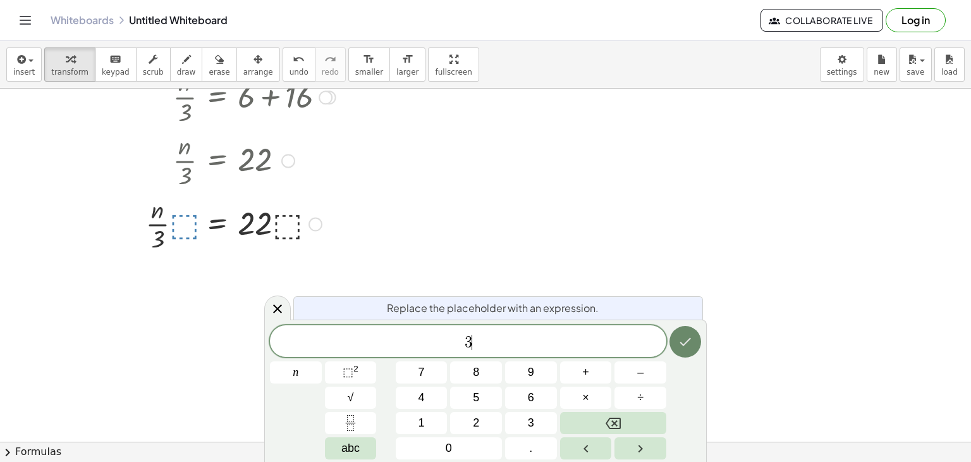
click at [700, 341] on button "Done" at bounding box center [686, 342] width 32 height 32
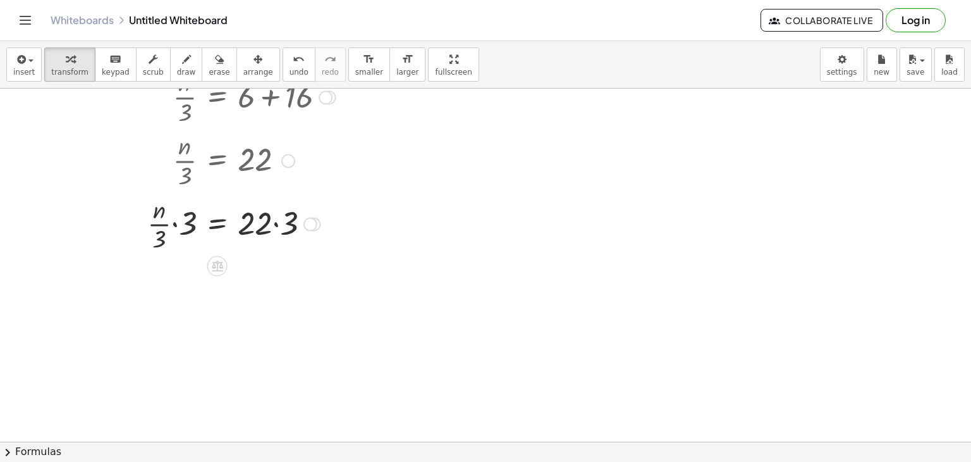
click at [180, 225] on div at bounding box center [197, 222] width 292 height 63
click at [183, 286] on div at bounding box center [197, 285] width 292 height 63
click at [273, 283] on div at bounding box center [197, 285] width 292 height 63
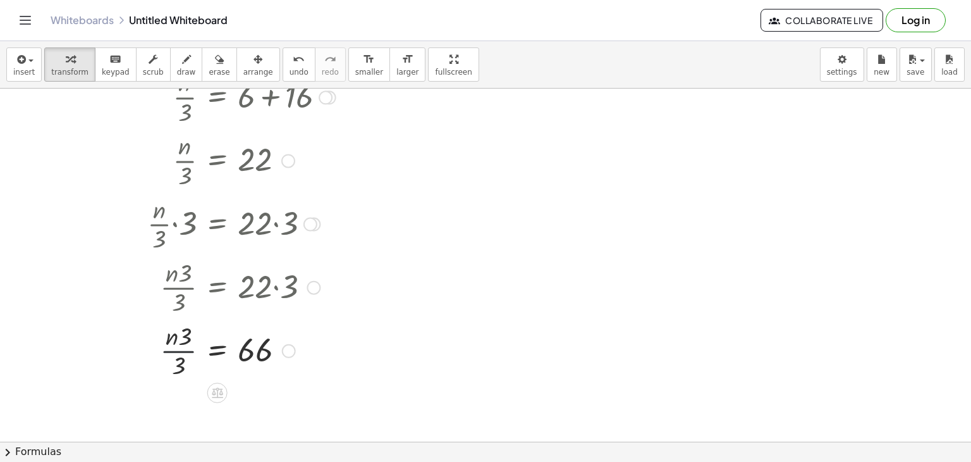
click at [172, 349] on div at bounding box center [197, 349] width 292 height 63
click at [290, 59] on div "undo" at bounding box center [299, 58] width 19 height 15
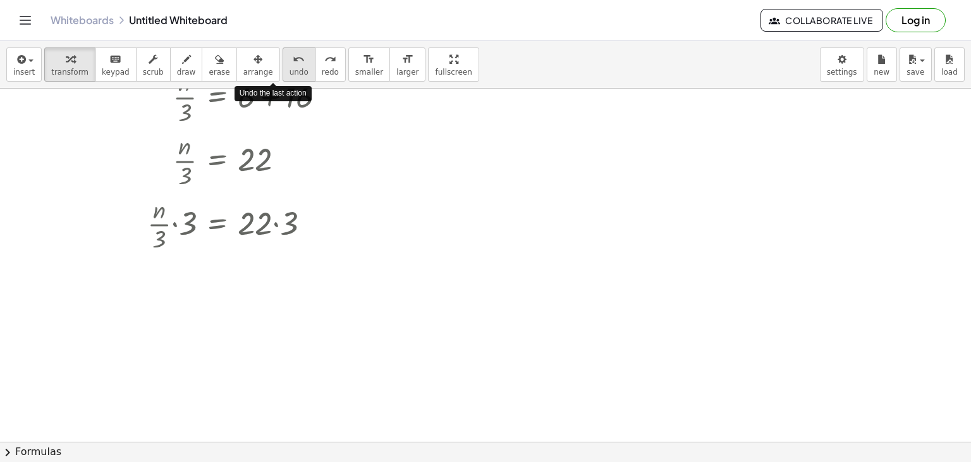
click at [290, 59] on div "undo" at bounding box center [299, 58] width 19 height 15
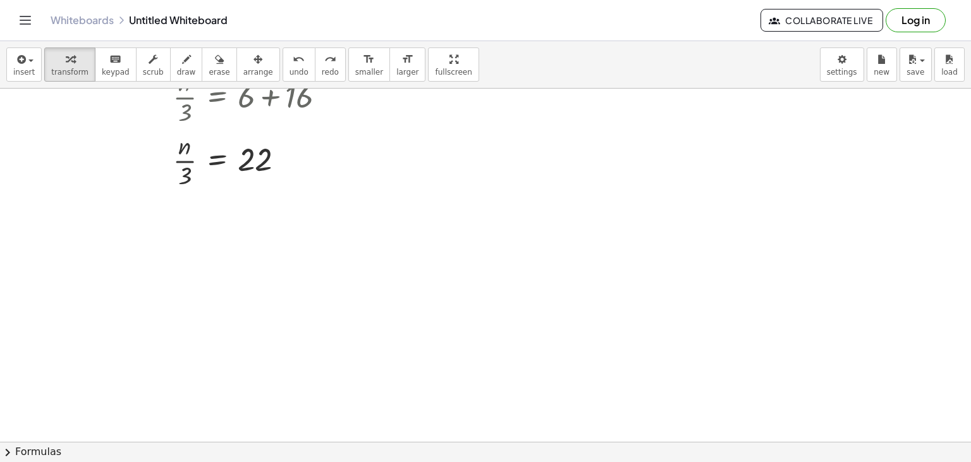
drag, startPoint x: 261, startPoint y: 229, endPoint x: 228, endPoint y: 252, distance: 39.9
click at [228, 252] on div at bounding box center [485, 29] width 971 height 1059
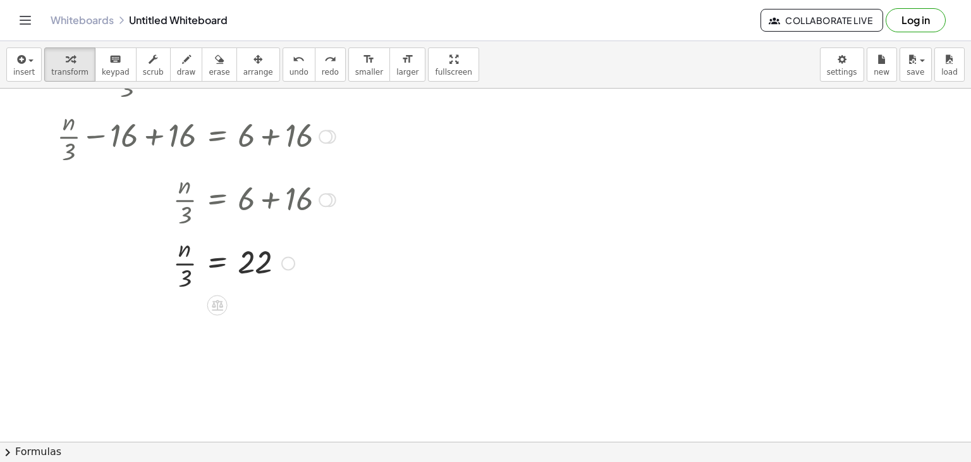
scroll to position [485, 0]
click at [290, 71] on span "undo" at bounding box center [299, 72] width 19 height 9
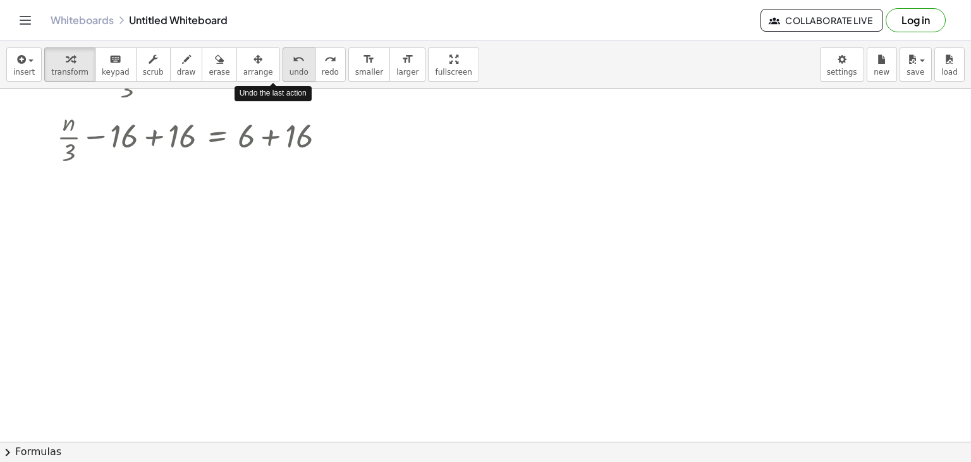
click at [290, 71] on span "undo" at bounding box center [299, 72] width 19 height 9
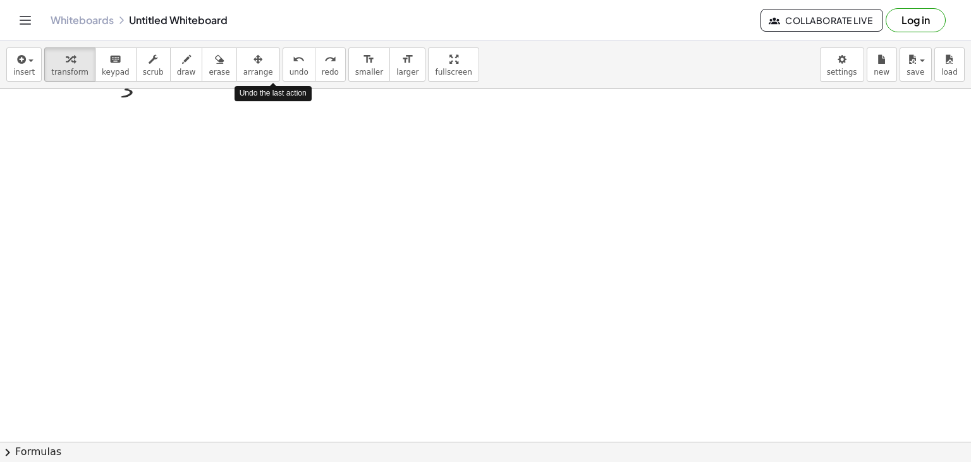
drag, startPoint x: 276, startPoint y: 71, endPoint x: 263, endPoint y: 211, distance: 140.4
click at [263, 211] on div "insert select one: Math Expression Function Text Youtube Video Graphing Geometr…" at bounding box center [485, 251] width 971 height 421
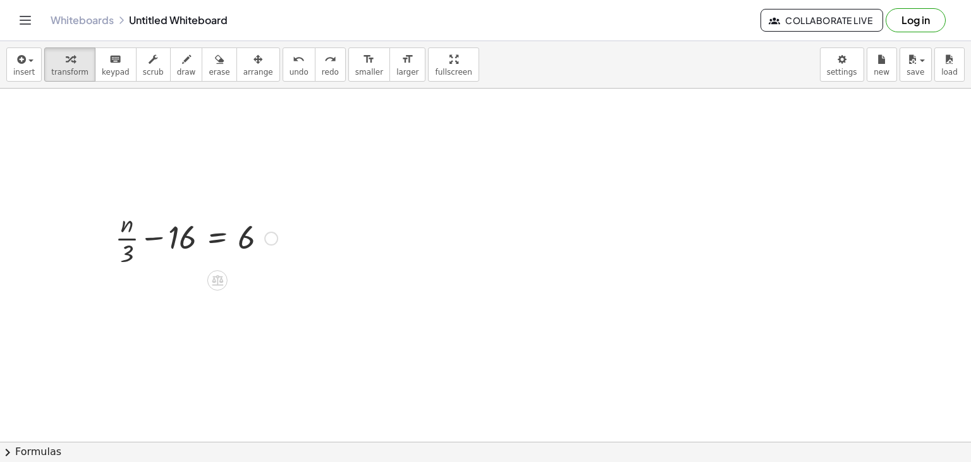
scroll to position [320, 0]
click at [293, 63] on icon "undo" at bounding box center [299, 59] width 12 height 15
click at [189, 228] on div at bounding box center [196, 237] width 175 height 63
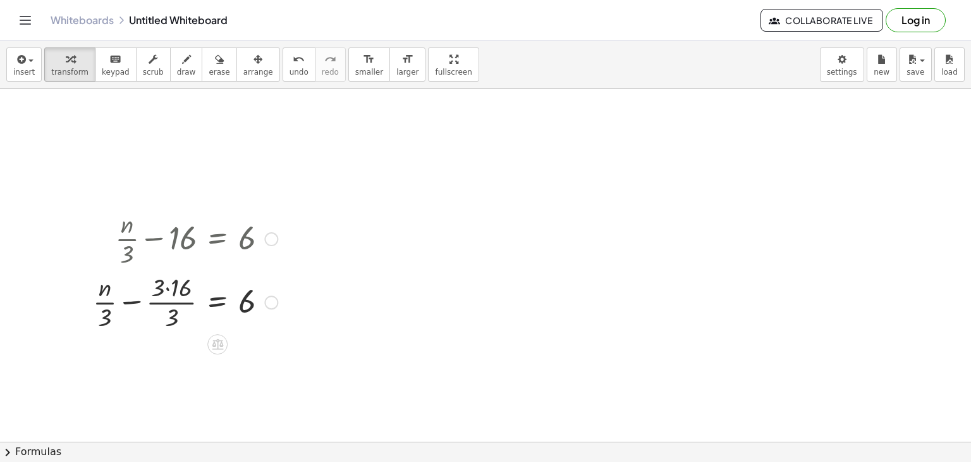
click at [164, 286] on div at bounding box center [185, 300] width 197 height 63
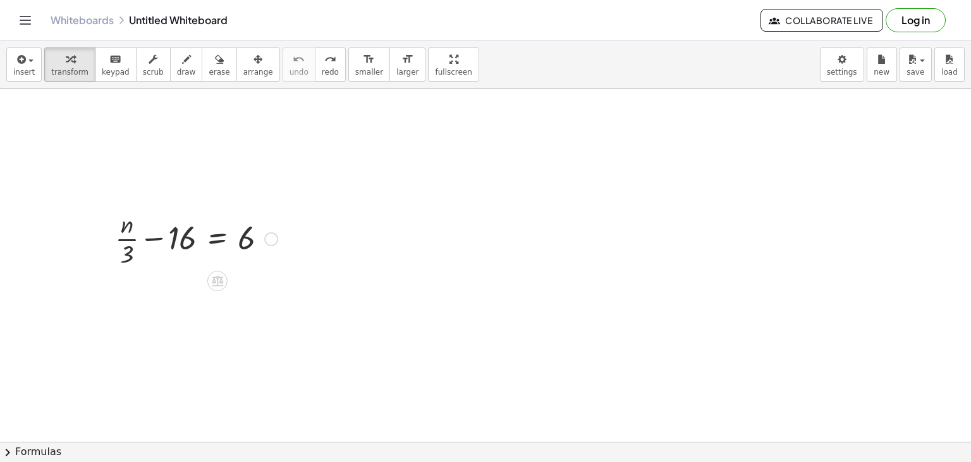
click at [130, 247] on div at bounding box center [196, 237] width 175 height 63
click at [156, 223] on div at bounding box center [196, 237] width 175 height 63
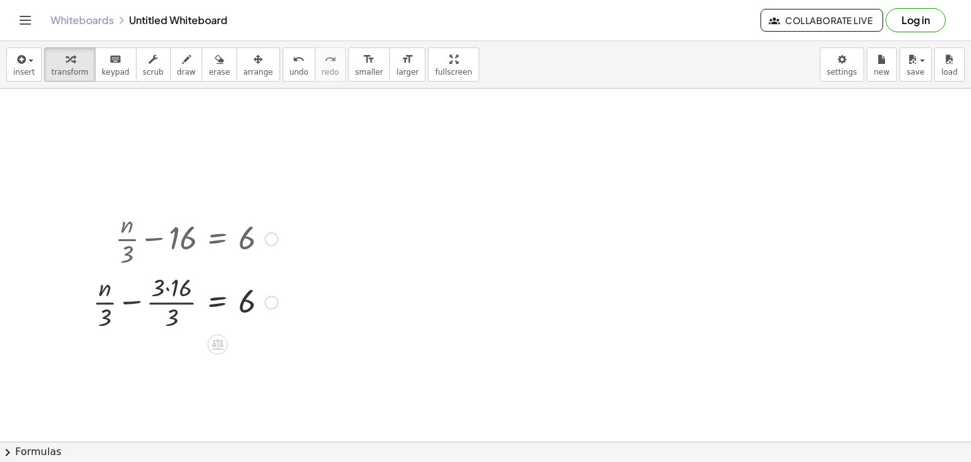
drag, startPoint x: 156, startPoint y: 223, endPoint x: 177, endPoint y: 280, distance: 60.8
click at [218, 239] on div "+ · n · 3 − 16 = 6 + · n − 16 = 6 · 3 · 3 · · 3" at bounding box center [218, 239] width 0 height 0
click at [177, 280] on div at bounding box center [185, 300] width 197 height 63
click at [147, 355] on div at bounding box center [185, 364] width 197 height 63
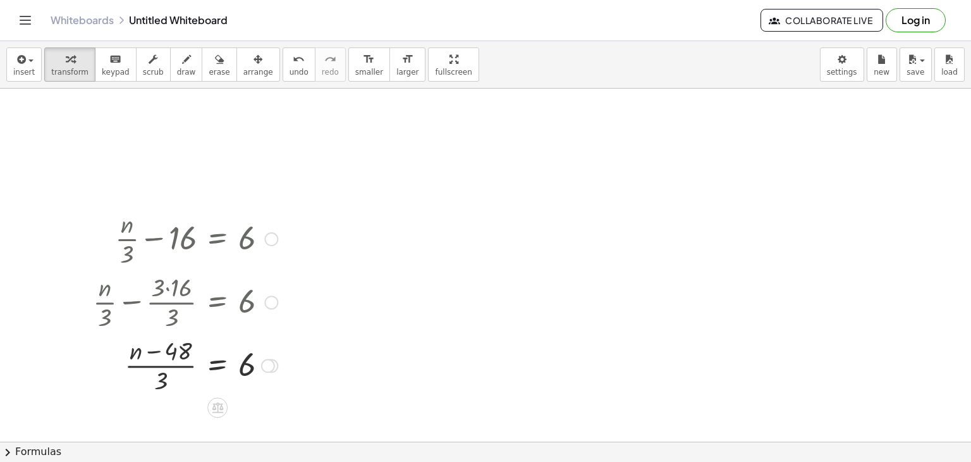
click at [147, 355] on div at bounding box center [185, 364] width 197 height 63
click at [157, 353] on div at bounding box center [185, 364] width 197 height 63
click at [175, 373] on div at bounding box center [185, 364] width 197 height 63
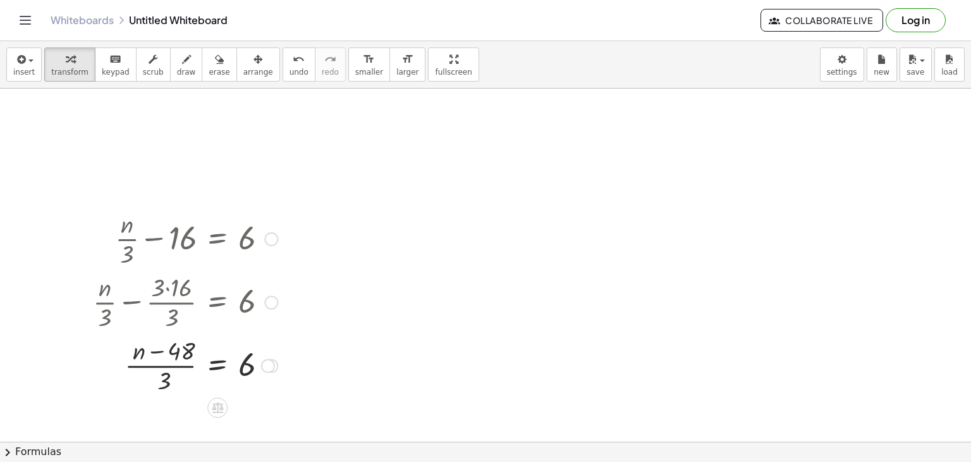
click at [175, 373] on div at bounding box center [185, 364] width 197 height 63
click at [209, 66] on button "erase" at bounding box center [219, 64] width 35 height 34
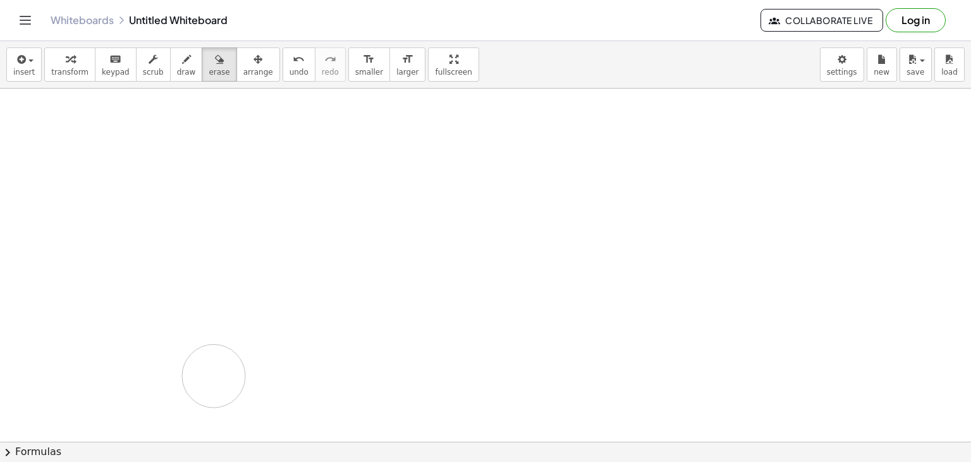
drag, startPoint x: 109, startPoint y: 195, endPoint x: 214, endPoint y: 374, distance: 207.5
click at [214, 374] on div at bounding box center [485, 298] width 971 height 1059
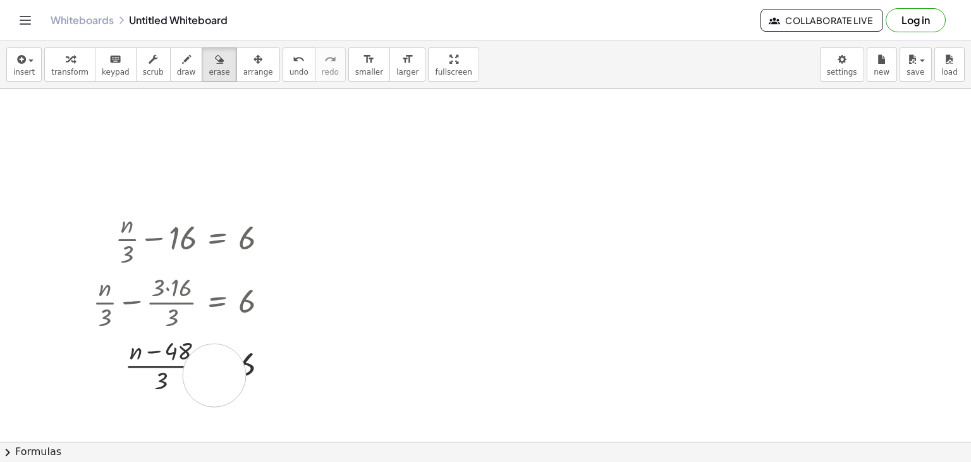
click at [214, 374] on div at bounding box center [485, 298] width 971 height 1059
drag, startPoint x: 214, startPoint y: 374, endPoint x: 161, endPoint y: 365, distance: 54.6
click at [161, 365] on div at bounding box center [485, 298] width 971 height 1059
drag, startPoint x: 161, startPoint y: 364, endPoint x: 91, endPoint y: 266, distance: 120.2
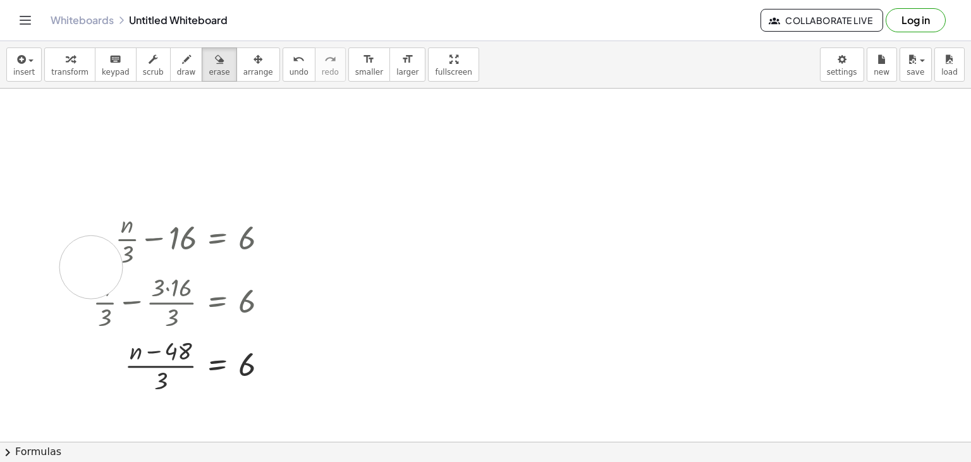
click at [91, 266] on div at bounding box center [485, 298] width 971 height 1059
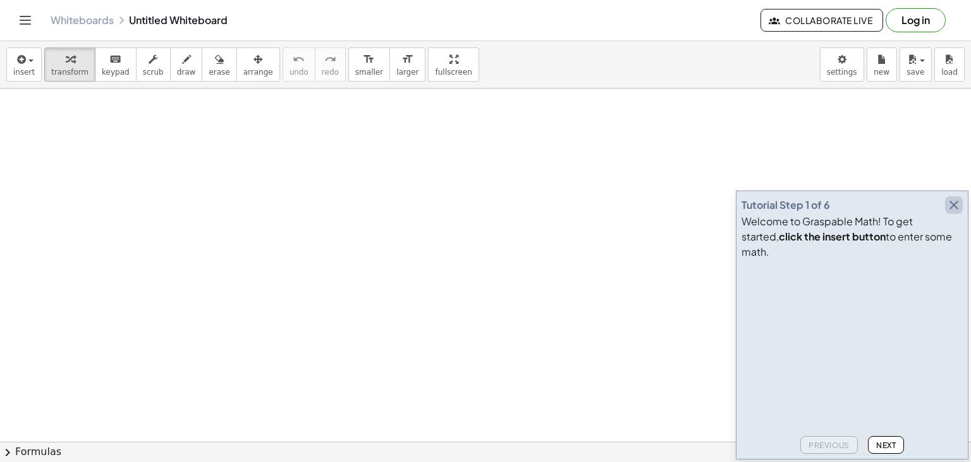
click at [956, 213] on icon "button" at bounding box center [954, 204] width 15 height 15
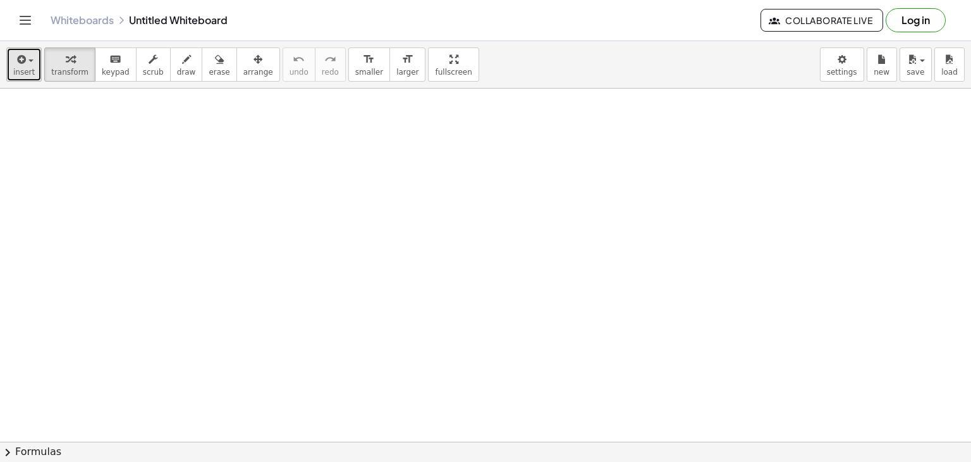
click at [20, 64] on icon "button" at bounding box center [20, 59] width 11 height 15
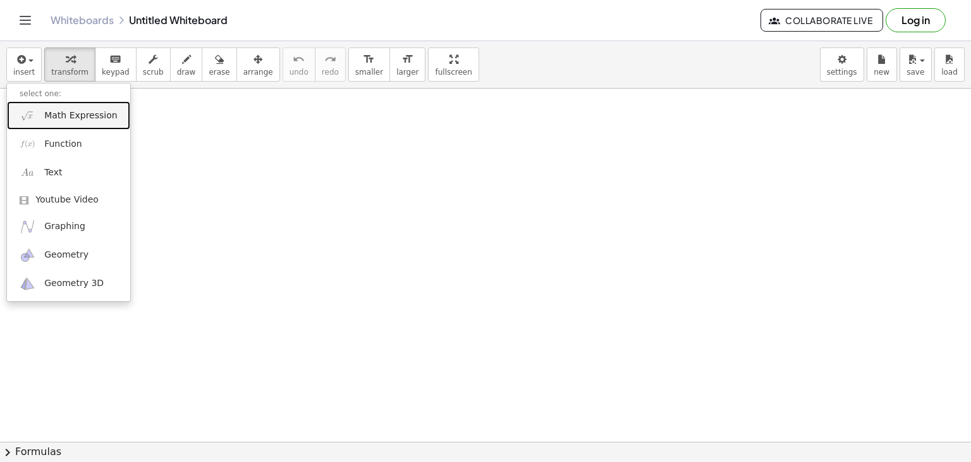
click at [68, 114] on span "Math Expression" at bounding box center [80, 115] width 73 height 13
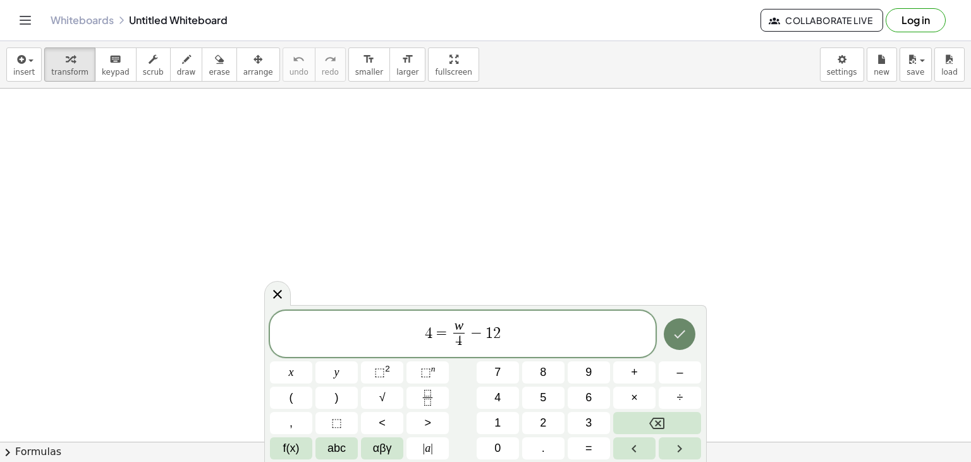
click at [677, 333] on icon "Done" at bounding box center [679, 333] width 15 height 15
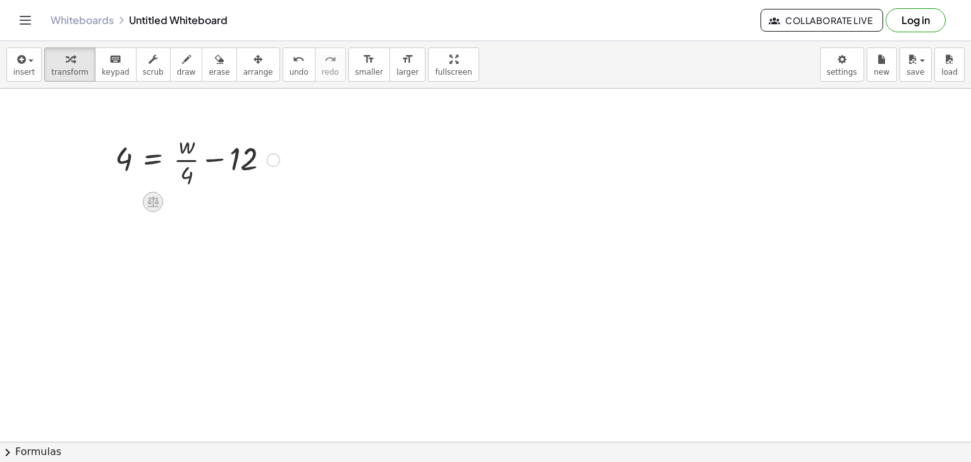
click at [154, 199] on icon at bounding box center [152, 202] width 11 height 11
click at [96, 205] on div "+" at bounding box center [102, 202] width 20 height 20
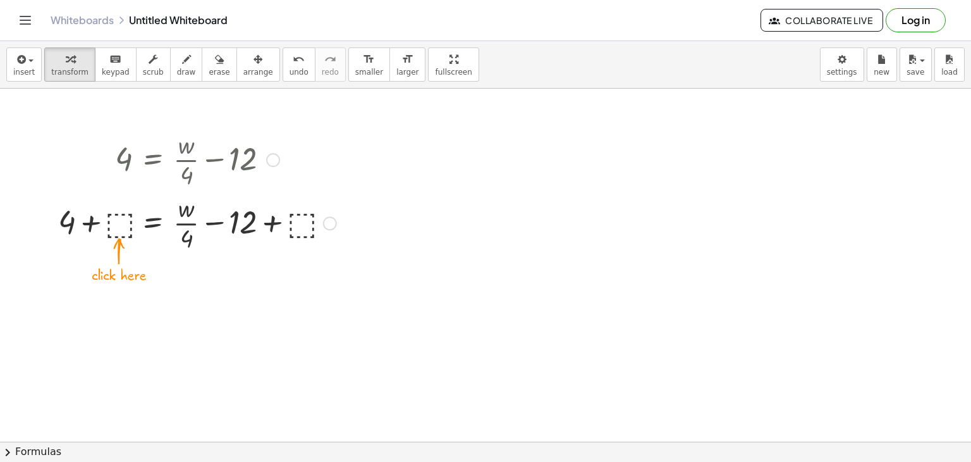
click at [308, 223] on div at bounding box center [197, 221] width 291 height 63
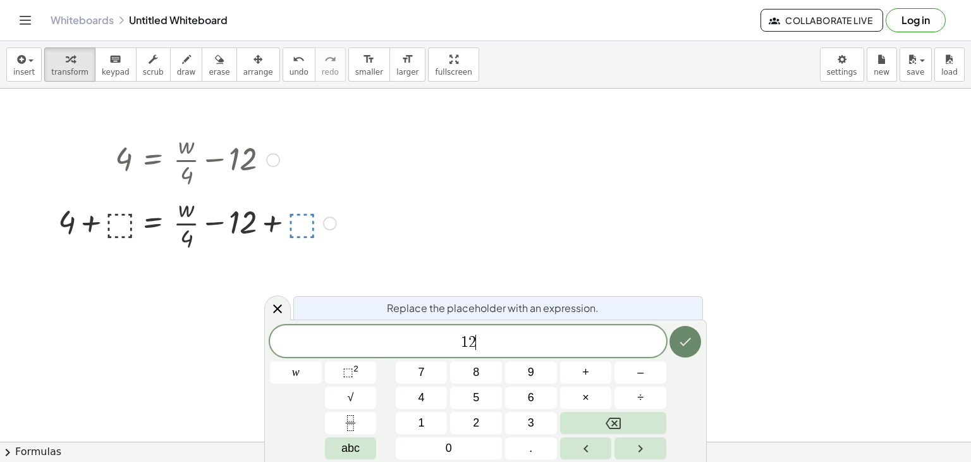
click at [682, 336] on icon "Done" at bounding box center [685, 341] width 15 height 15
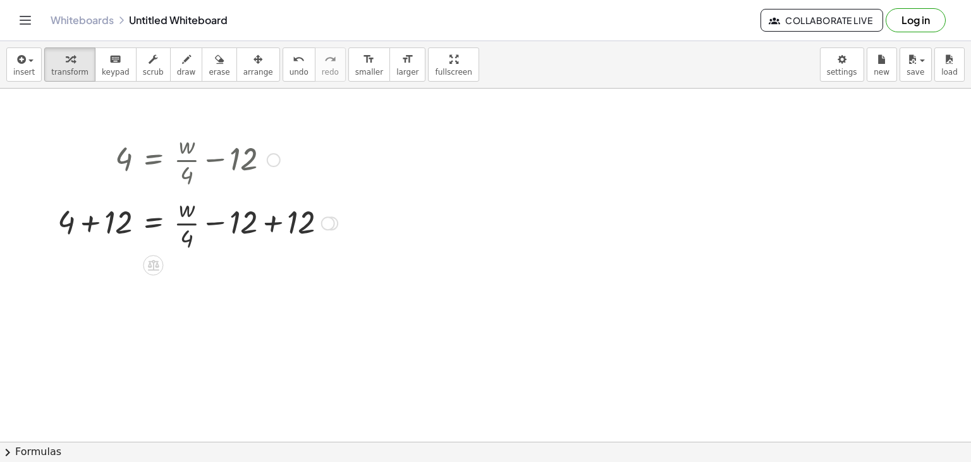
click at [285, 215] on div at bounding box center [197, 221] width 293 height 63
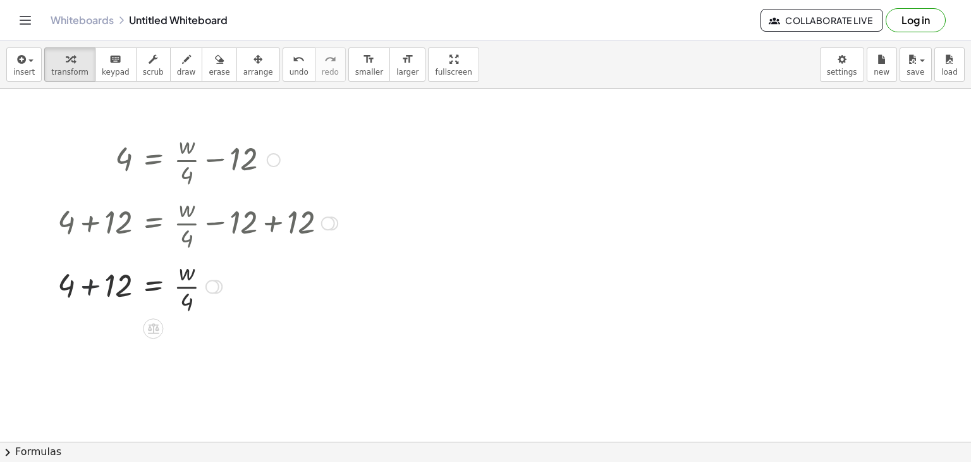
click at [86, 284] on div at bounding box center [197, 285] width 293 height 63
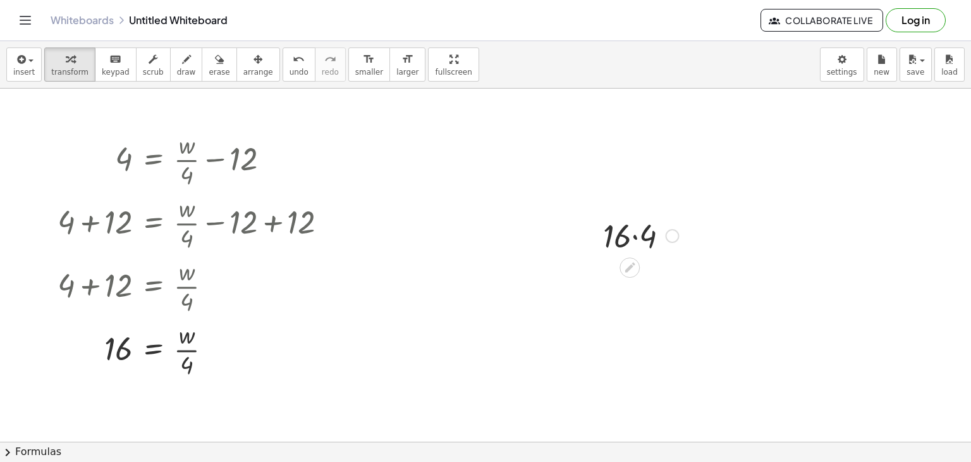
click at [643, 239] on div at bounding box center [641, 234] width 89 height 43
click at [290, 69] on span "undo" at bounding box center [299, 72] width 19 height 9
click at [290, 68] on span "undo" at bounding box center [299, 72] width 19 height 9
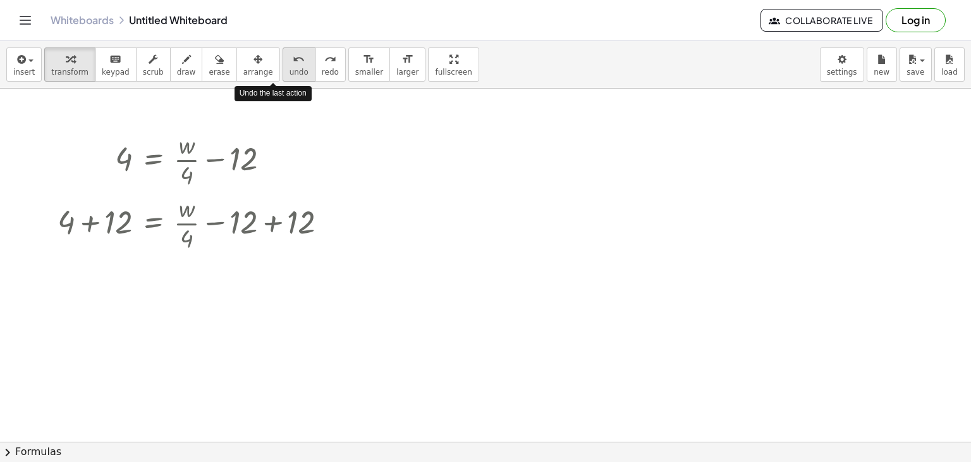
click at [290, 68] on span "undo" at bounding box center [299, 72] width 19 height 9
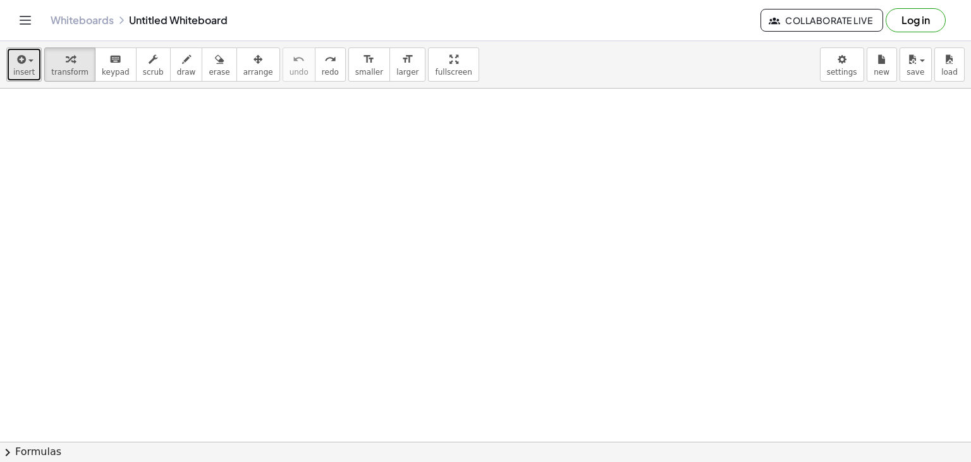
click at [29, 64] on div "button" at bounding box center [24, 58] width 22 height 15
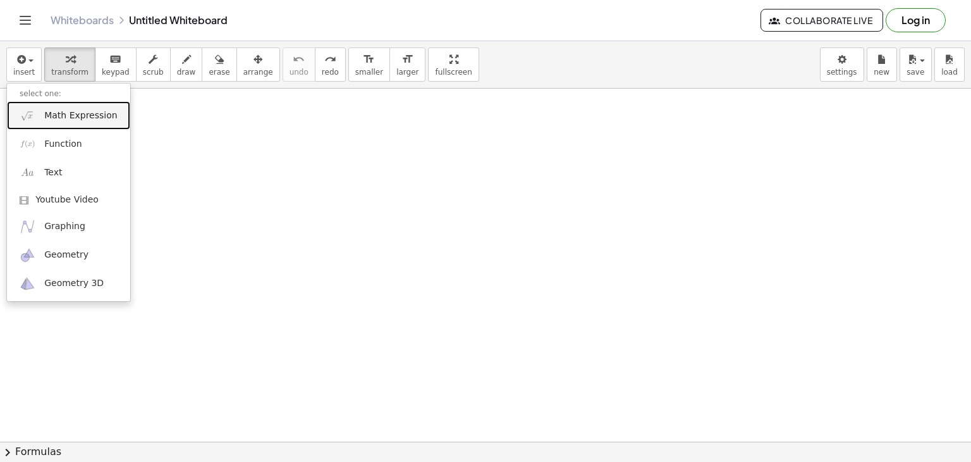
click at [77, 117] on span "Math Expression" at bounding box center [80, 115] width 73 height 13
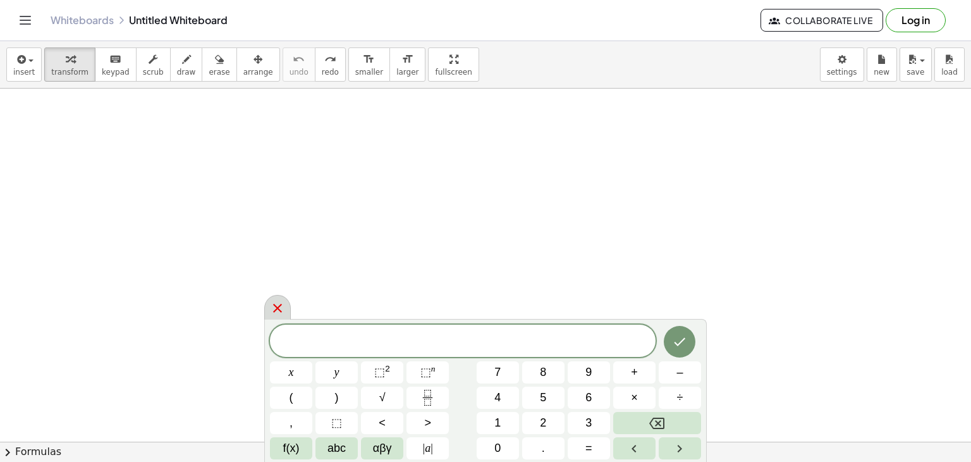
click at [285, 307] on div at bounding box center [277, 307] width 27 height 25
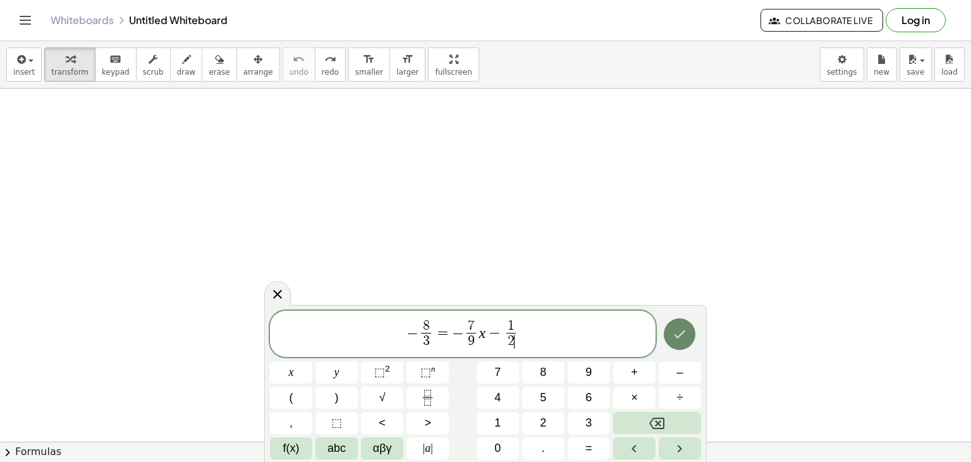
click at [678, 335] on icon "Done" at bounding box center [679, 333] width 15 height 15
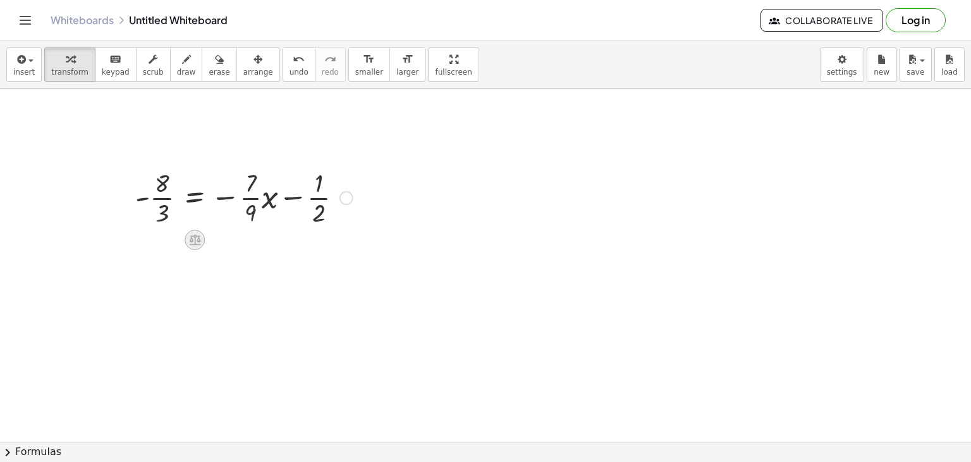
click at [191, 235] on icon at bounding box center [194, 240] width 11 height 11
click at [148, 240] on div "+" at bounding box center [144, 240] width 20 height 20
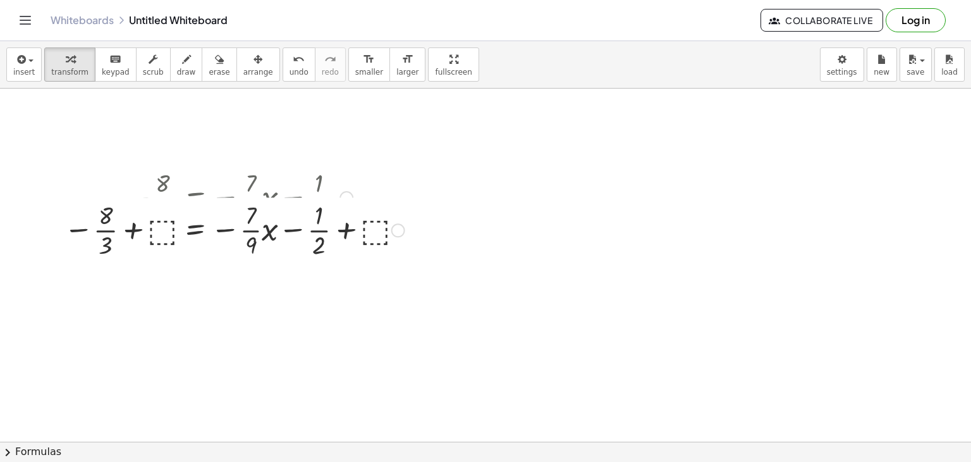
click at [195, 198] on div "- · 8 · 3 = − · · 7 · 9 · x − · 1 · 2 − · 8 · 3 = − · · 7 · 9 · x − · 1 · 2 + ⬚…" at bounding box center [195, 198] width 0 height 0
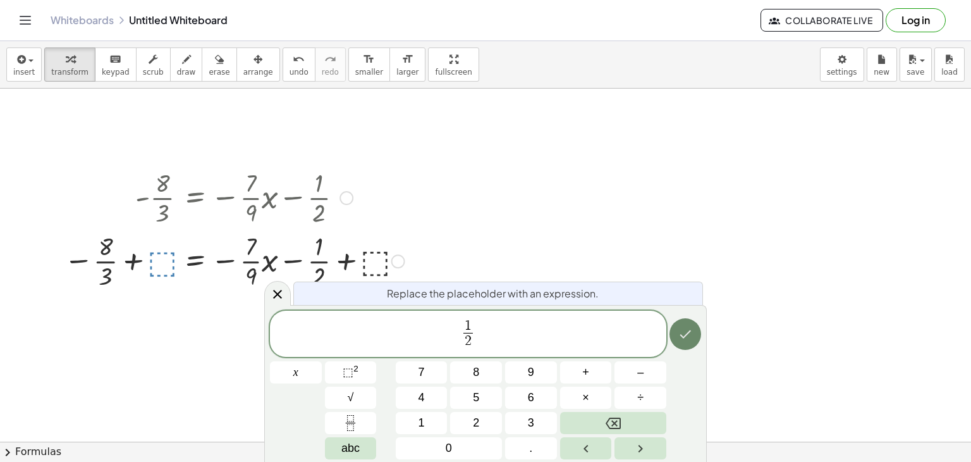
click at [681, 330] on icon "Done" at bounding box center [685, 333] width 15 height 15
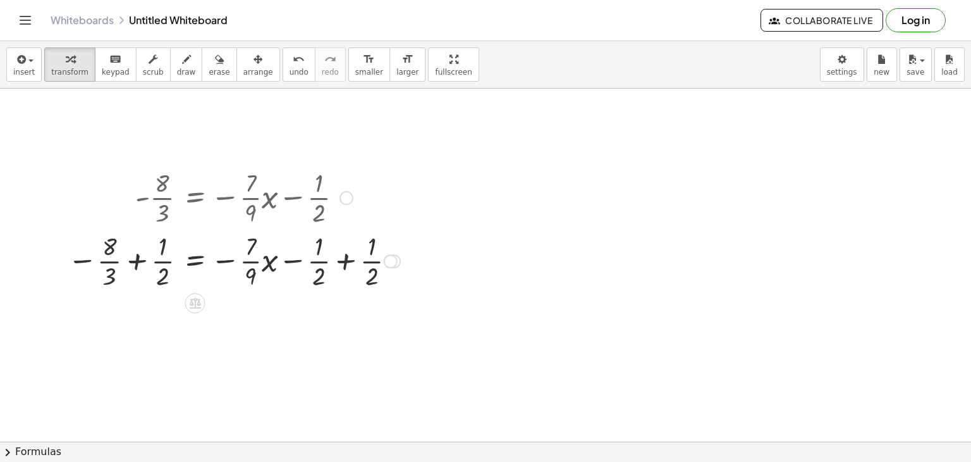
click at [348, 244] on div at bounding box center [233, 259] width 345 height 63
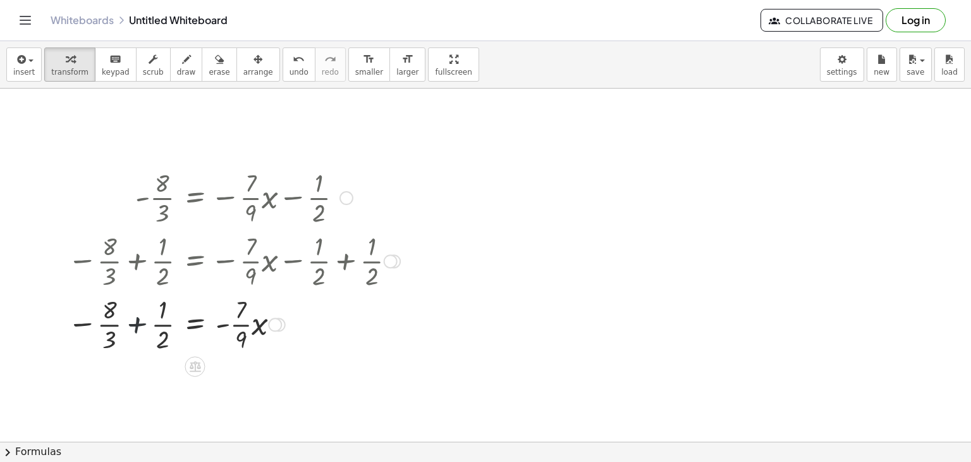
click at [133, 307] on div at bounding box center [233, 323] width 345 height 63
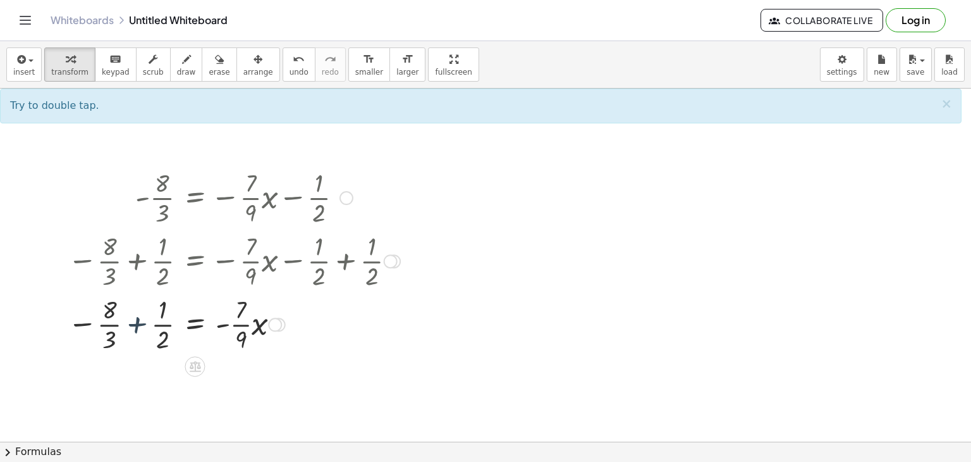
click at [134, 309] on div at bounding box center [233, 323] width 345 height 63
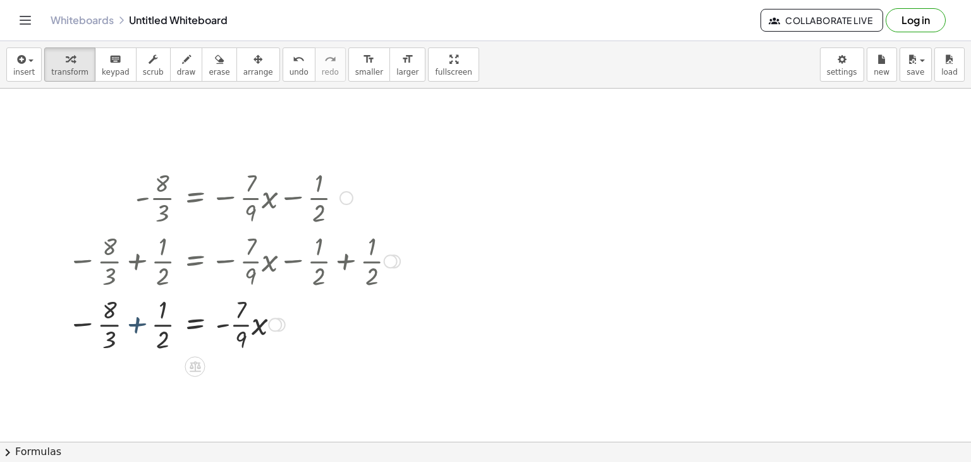
click at [134, 309] on div at bounding box center [233, 323] width 345 height 63
click at [134, 309] on div at bounding box center [214, 323] width 383 height 63
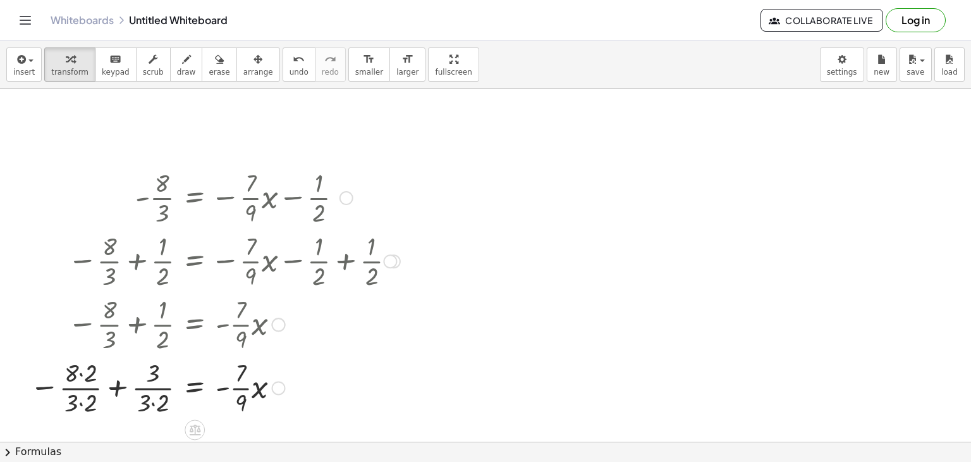
click at [134, 309] on div at bounding box center [214, 323] width 383 height 63
click at [164, 407] on div at bounding box center [214, 386] width 383 height 63
click at [103, 400] on div at bounding box center [224, 386] width 364 height 63
click at [103, 375] on div at bounding box center [224, 386] width 364 height 63
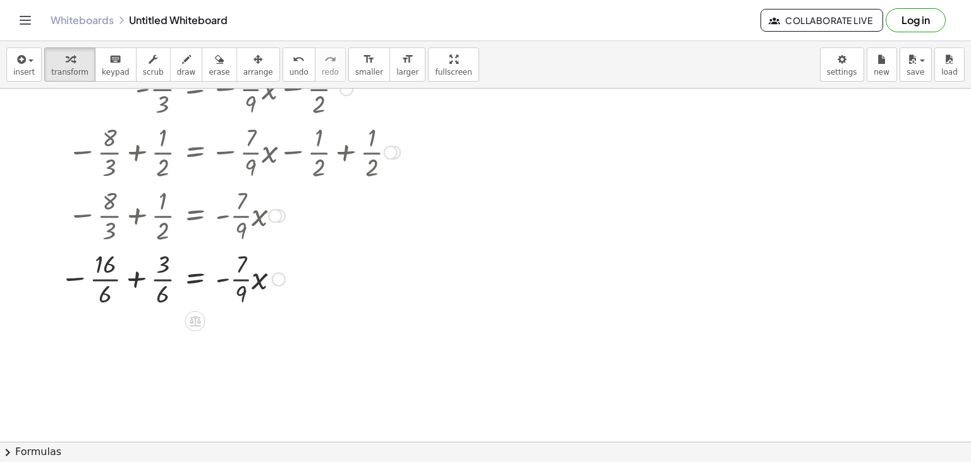
scroll to position [116, 0]
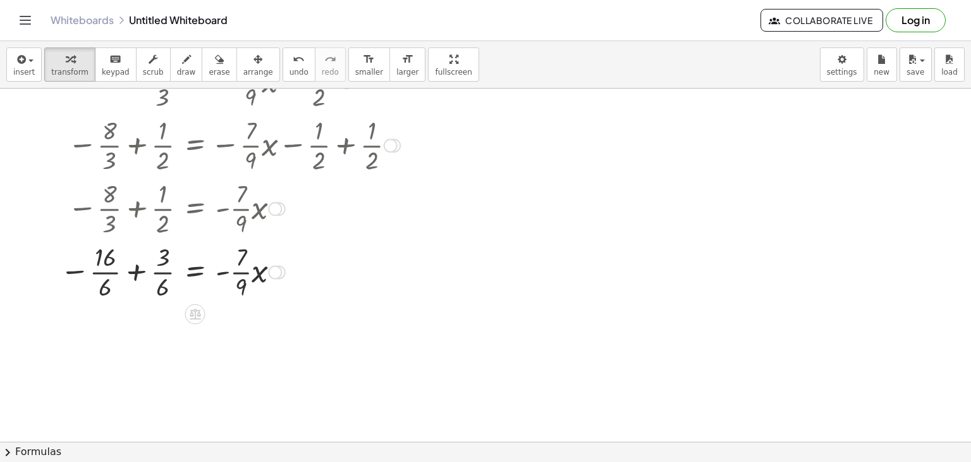
click at [134, 246] on div at bounding box center [230, 270] width 353 height 63
click at [134, 246] on div at bounding box center [233, 270] width 345 height 63
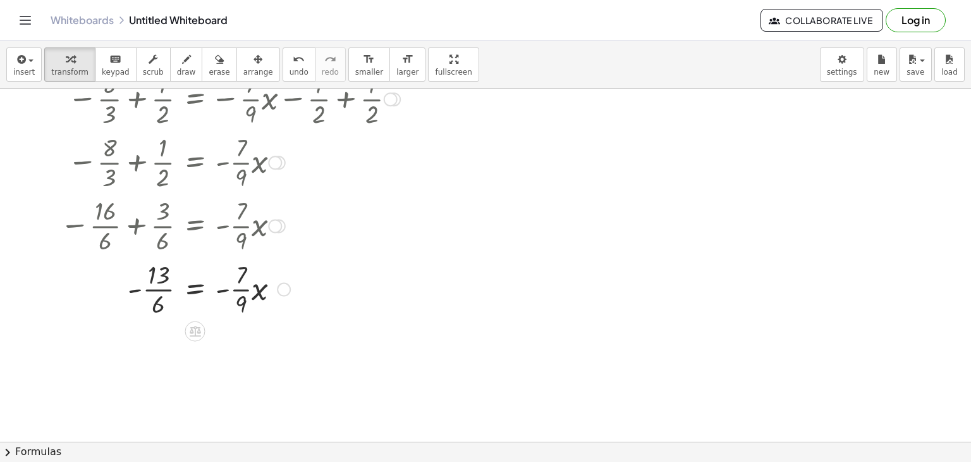
scroll to position [164, 0]
click at [197, 328] on icon at bounding box center [195, 329] width 11 height 11
click at [200, 328] on div "×" at bounding box center [195, 328] width 20 height 20
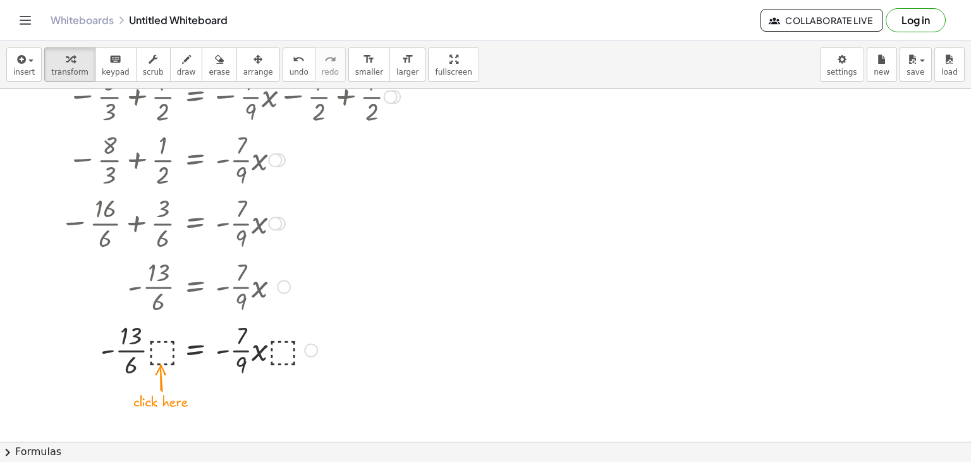
click at [280, 341] on div at bounding box center [230, 348] width 353 height 63
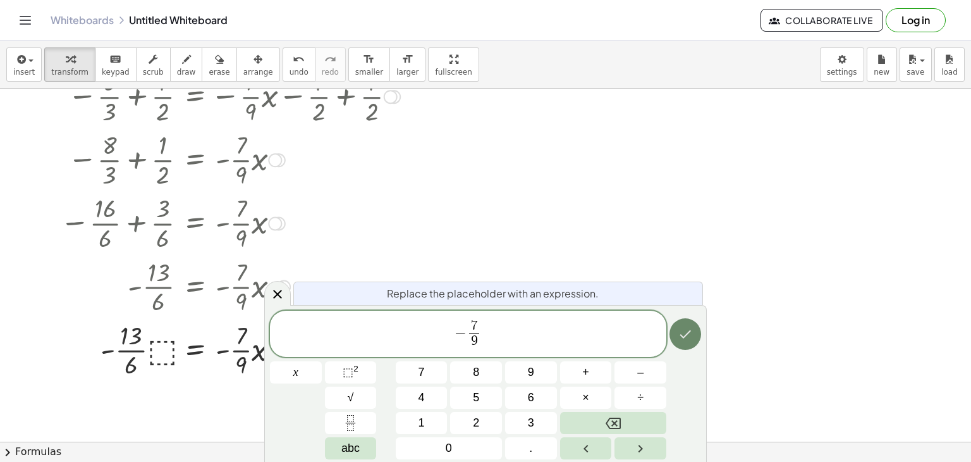
click at [670, 335] on button "Done" at bounding box center [686, 334] width 32 height 32
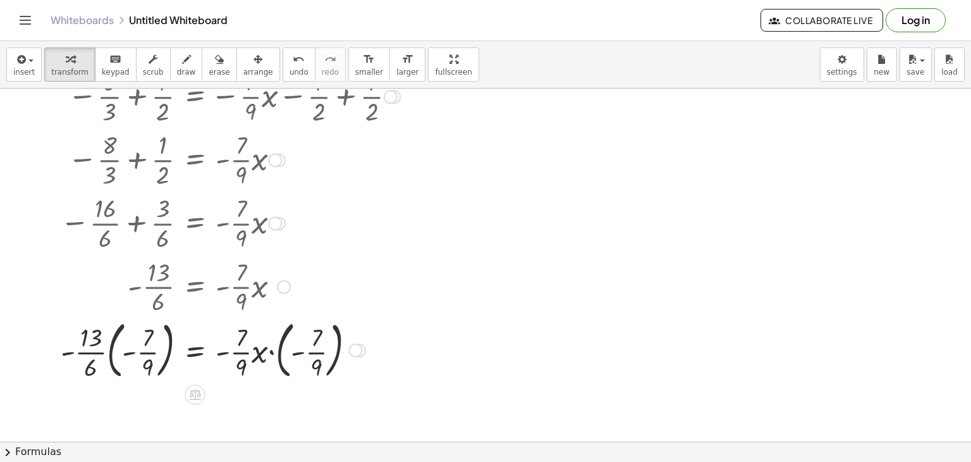
click at [273, 344] on div at bounding box center [230, 349] width 353 height 68
click at [273, 342] on div at bounding box center [230, 349] width 353 height 68
click at [255, 340] on div at bounding box center [230, 349] width 353 height 68
click at [234, 337] on div at bounding box center [230, 349] width 353 height 68
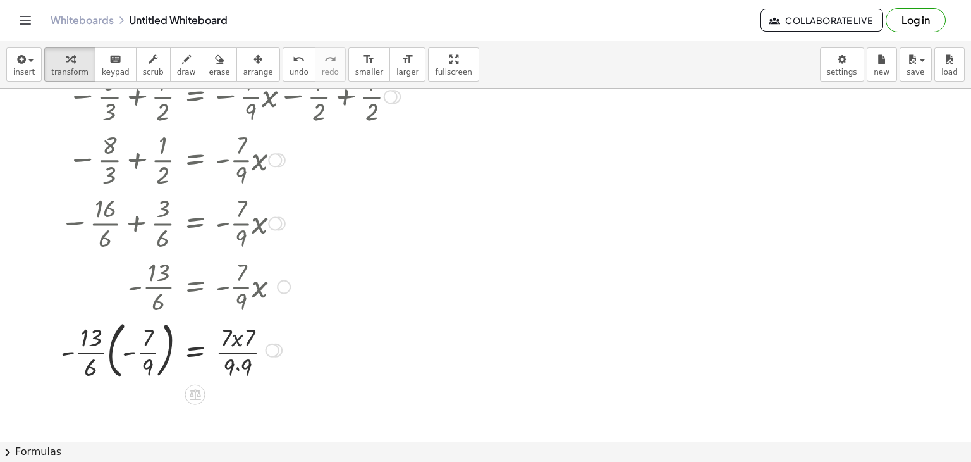
click at [234, 337] on div at bounding box center [230, 349] width 353 height 68
click at [240, 372] on div at bounding box center [230, 349] width 353 height 68
click at [237, 339] on div at bounding box center [230, 349] width 353 height 68
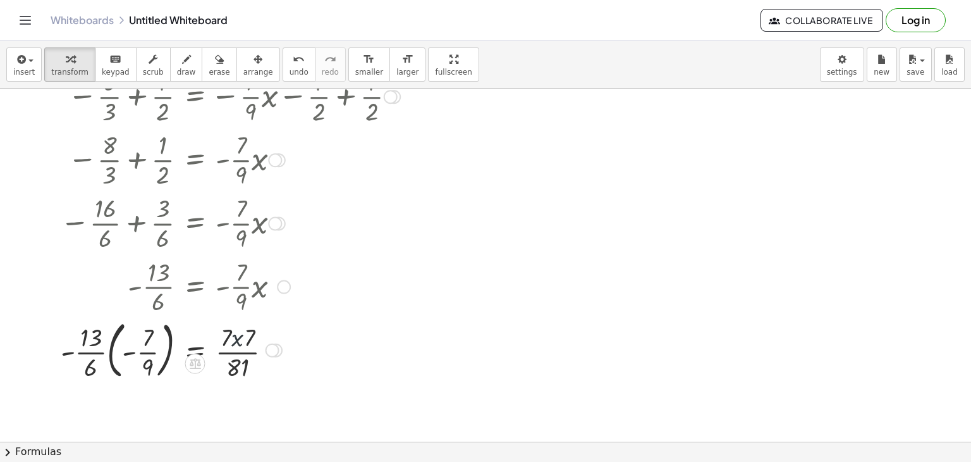
click at [237, 339] on div at bounding box center [230, 349] width 353 height 68
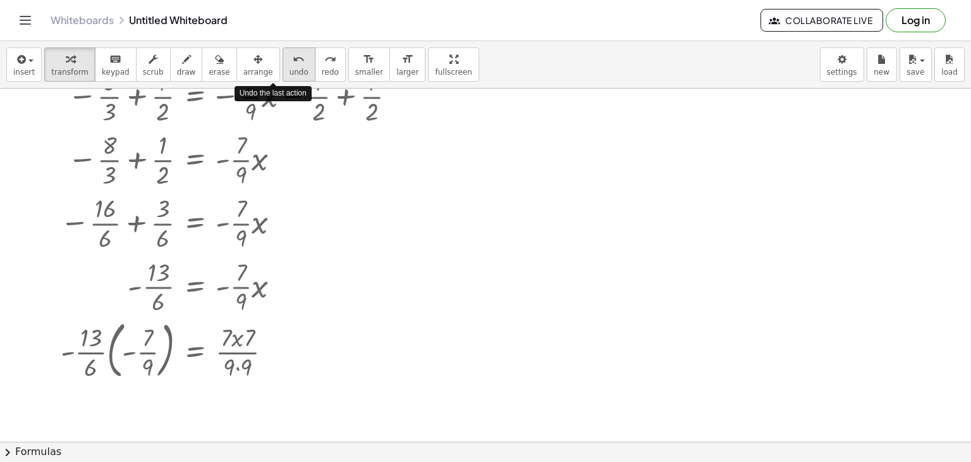
click at [283, 63] on button "undo undo" at bounding box center [299, 64] width 33 height 34
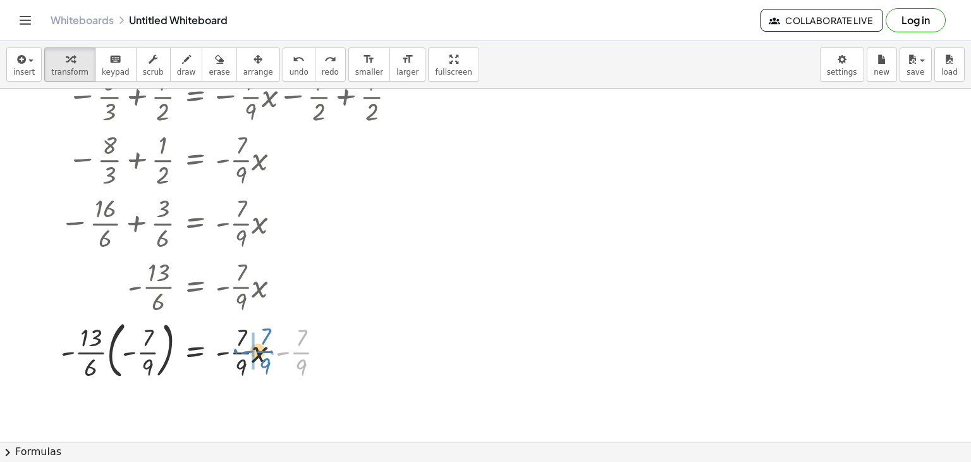
drag, startPoint x: 297, startPoint y: 350, endPoint x: 261, endPoint y: 348, distance: 36.1
click at [261, 348] on div at bounding box center [233, 349] width 358 height 68
click at [261, 340] on div at bounding box center [233, 349] width 358 height 68
click at [253, 338] on div at bounding box center [230, 349] width 353 height 68
click at [281, 331] on div at bounding box center [230, 349] width 353 height 68
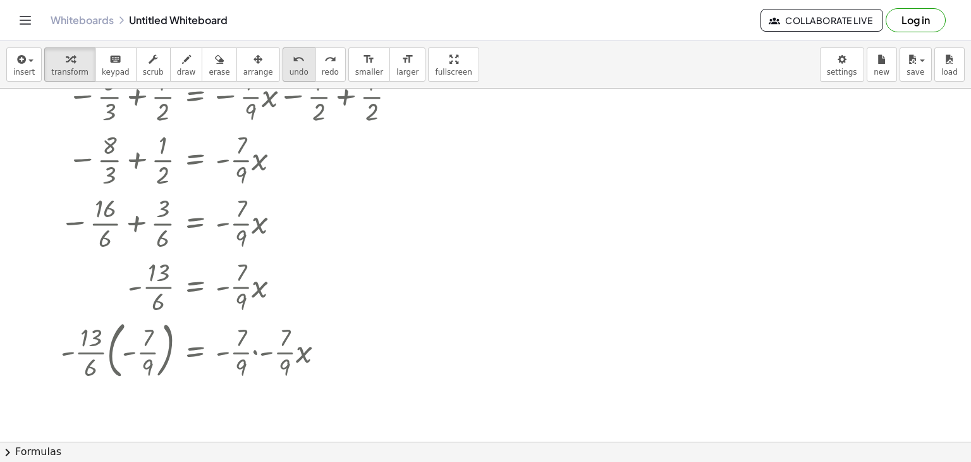
click at [283, 61] on button "undo undo" at bounding box center [299, 64] width 33 height 34
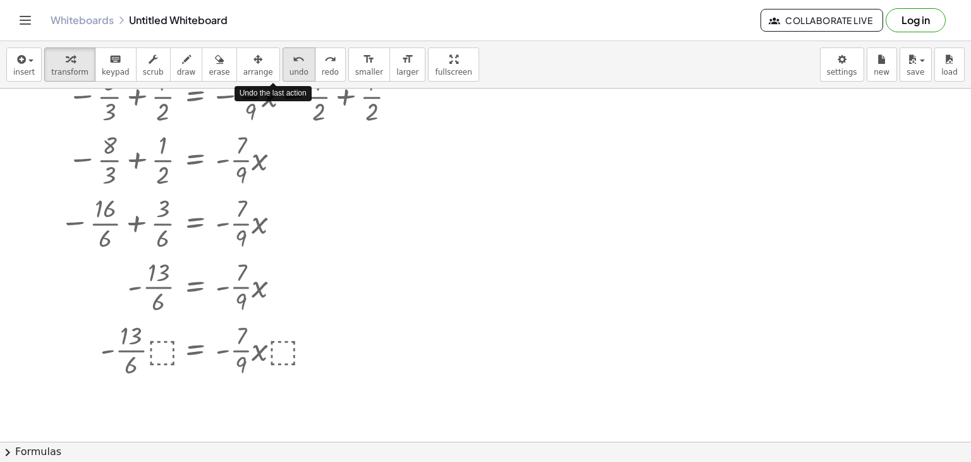
click at [283, 61] on button "undo undo" at bounding box center [299, 64] width 33 height 34
click at [290, 69] on span "undo" at bounding box center [299, 72] width 19 height 9
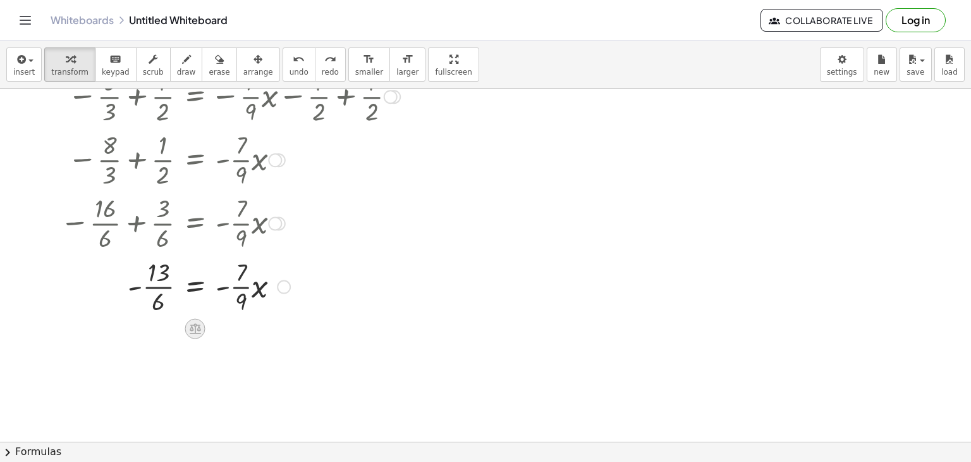
click at [200, 324] on icon at bounding box center [194, 328] width 13 height 13
click at [221, 325] on span "÷" at bounding box center [220, 329] width 7 height 18
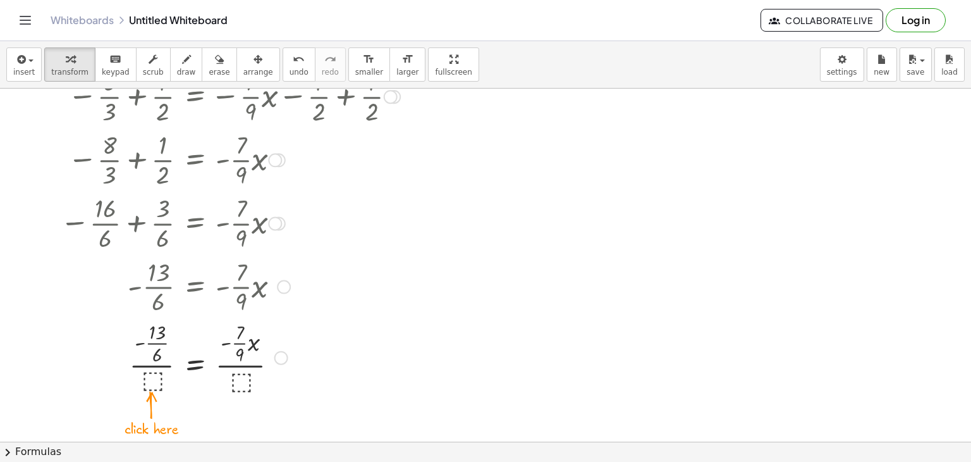
drag, startPoint x: 242, startPoint y: 306, endPoint x: 244, endPoint y: 383, distance: 76.6
click at [195, 34] on div "- · 8 · 3 = − · · 7 · 9 · x − · 1 · 2 − · 8 · 3 + ⬚ = − · · 7 · 9 · x − · 1 · 2…" at bounding box center [195, 34] width 0 height 0
click at [244, 383] on div at bounding box center [230, 356] width 353 height 78
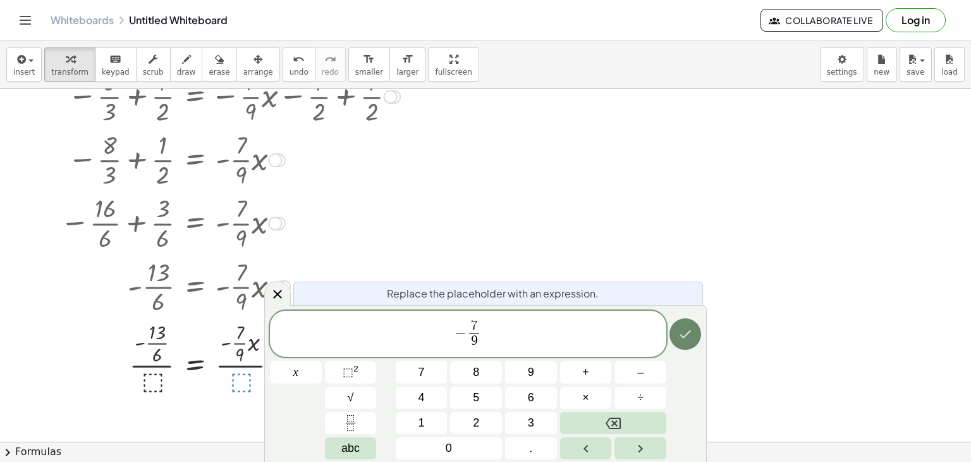
click at [689, 341] on icon "Done" at bounding box center [685, 333] width 15 height 15
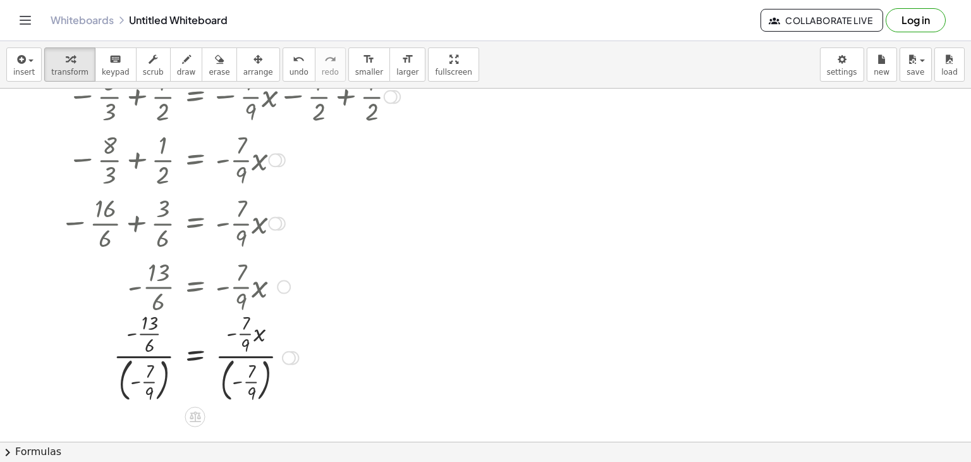
click at [252, 347] on div at bounding box center [230, 356] width 353 height 97
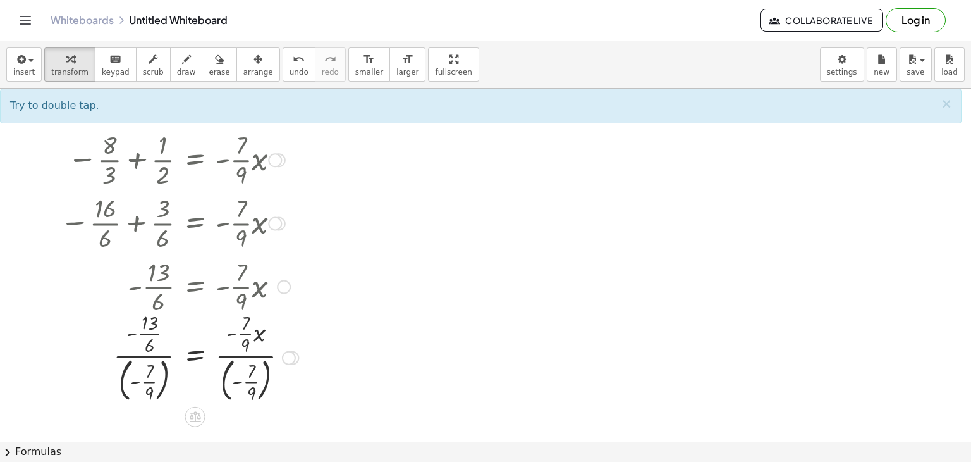
click at [255, 356] on div at bounding box center [230, 356] width 353 height 97
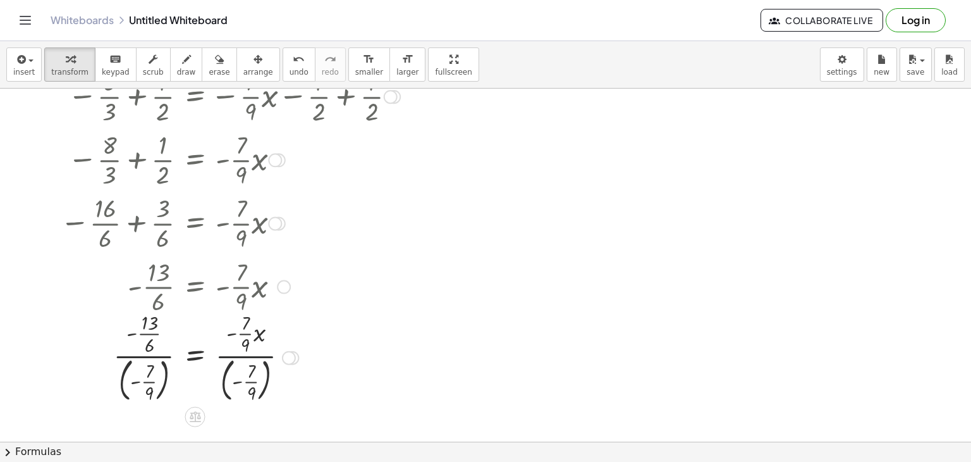
click at [255, 356] on div at bounding box center [230, 356] width 353 height 97
click at [248, 370] on div at bounding box center [230, 356] width 353 height 97
click at [230, 370] on div at bounding box center [230, 356] width 353 height 97
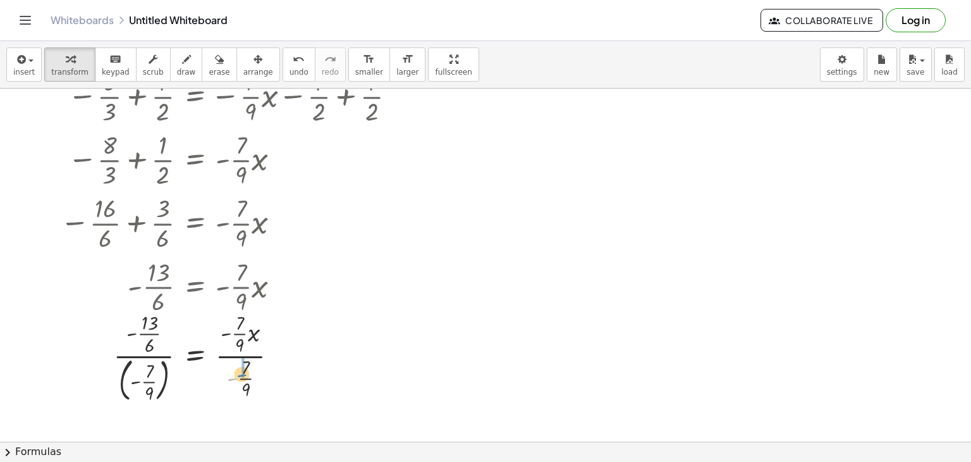
drag, startPoint x: 230, startPoint y: 370, endPoint x: 240, endPoint y: 369, distance: 10.2
click at [240, 369] on div at bounding box center [230, 356] width 353 height 97
click at [290, 71] on span "undo" at bounding box center [299, 72] width 19 height 9
click at [225, 359] on div at bounding box center [230, 356] width 353 height 97
click at [129, 375] on div at bounding box center [230, 356] width 353 height 97
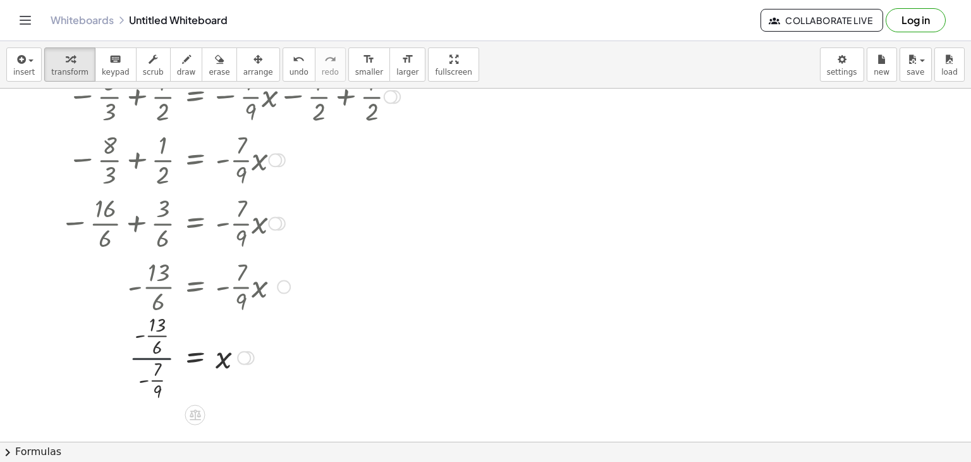
click at [137, 357] on div at bounding box center [230, 356] width 353 height 94
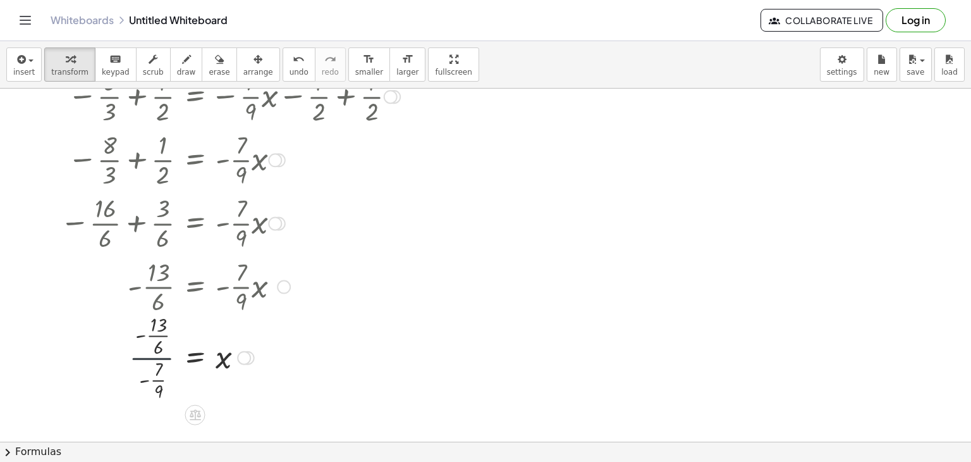
click at [137, 357] on div at bounding box center [230, 356] width 353 height 94
drag, startPoint x: 137, startPoint y: 357, endPoint x: 123, endPoint y: 359, distance: 13.3
click at [123, 359] on div at bounding box center [230, 356] width 353 height 94
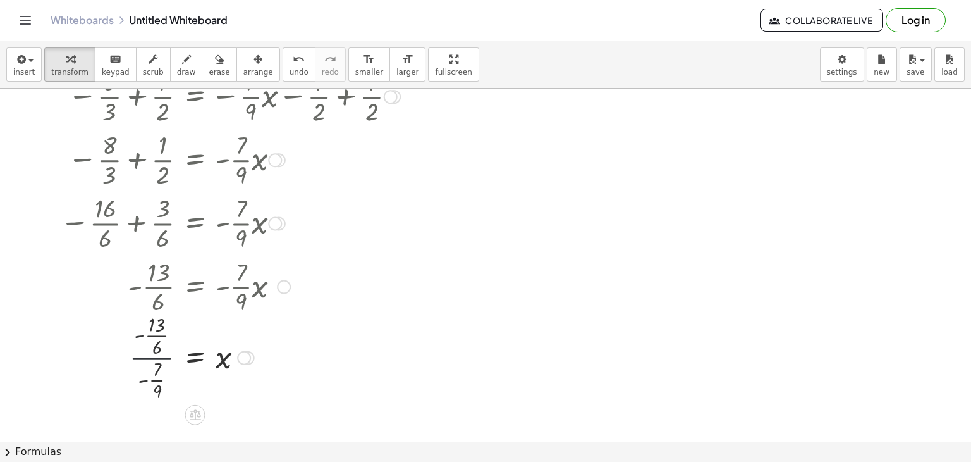
click at [123, 359] on div at bounding box center [230, 356] width 353 height 94
click at [158, 379] on div at bounding box center [230, 356] width 353 height 94
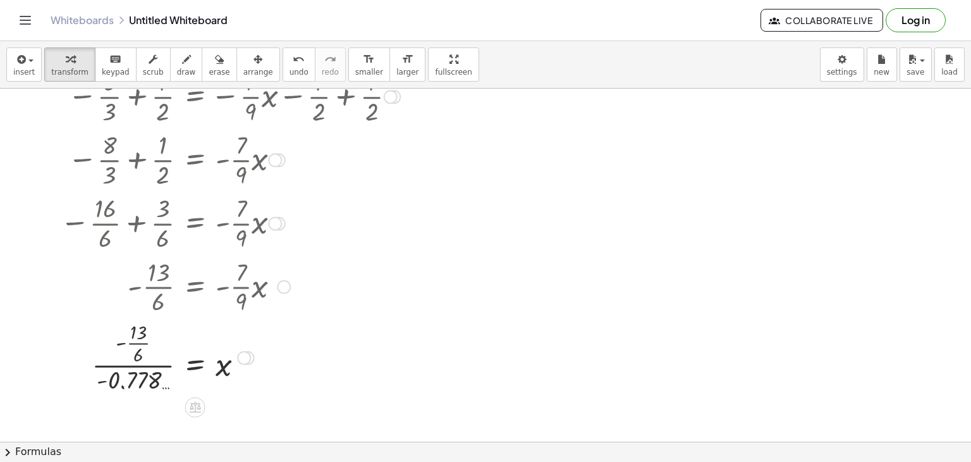
click at [138, 347] on div at bounding box center [230, 356] width 353 height 78
click at [139, 360] on div at bounding box center [230, 355] width 353 height 63
click at [139, 360] on div at bounding box center [230, 357] width 353 height 42
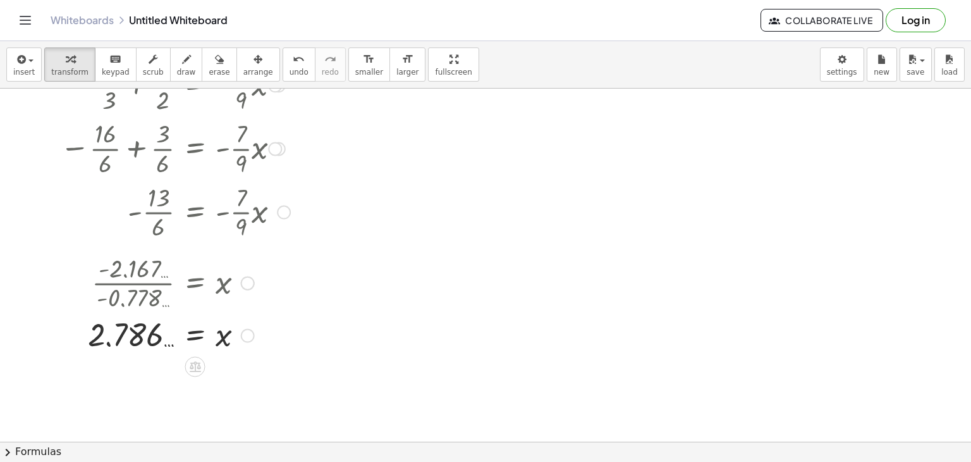
scroll to position [242, 0]
click at [137, 338] on div at bounding box center [230, 332] width 353 height 42
drag, startPoint x: 137, startPoint y: 338, endPoint x: 134, endPoint y: 363, distance: 24.9
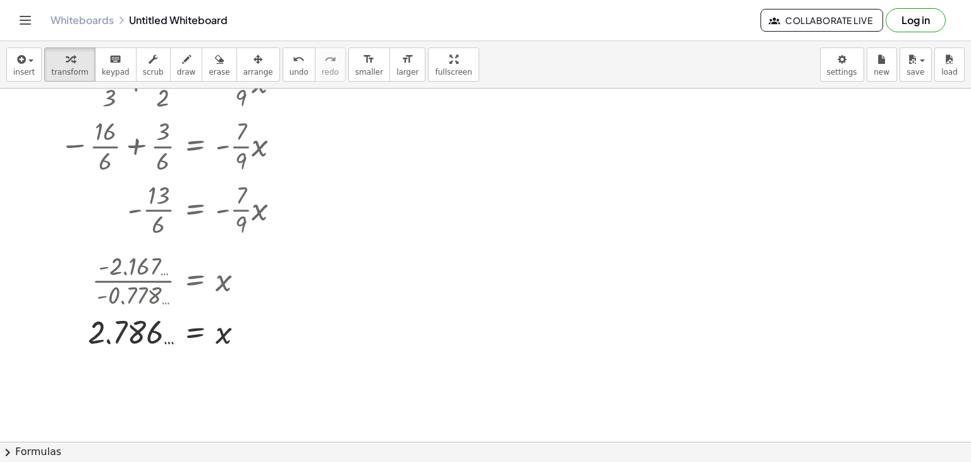
click at [134, 363] on div at bounding box center [485, 241] width 971 height 788
click at [293, 65] on icon "undo" at bounding box center [299, 59] width 12 height 15
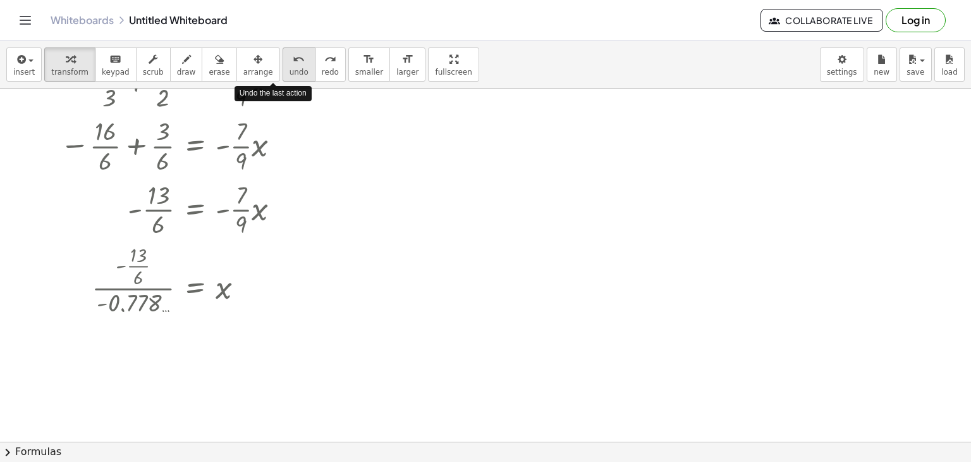
click at [293, 65] on icon "undo" at bounding box center [299, 59] width 12 height 15
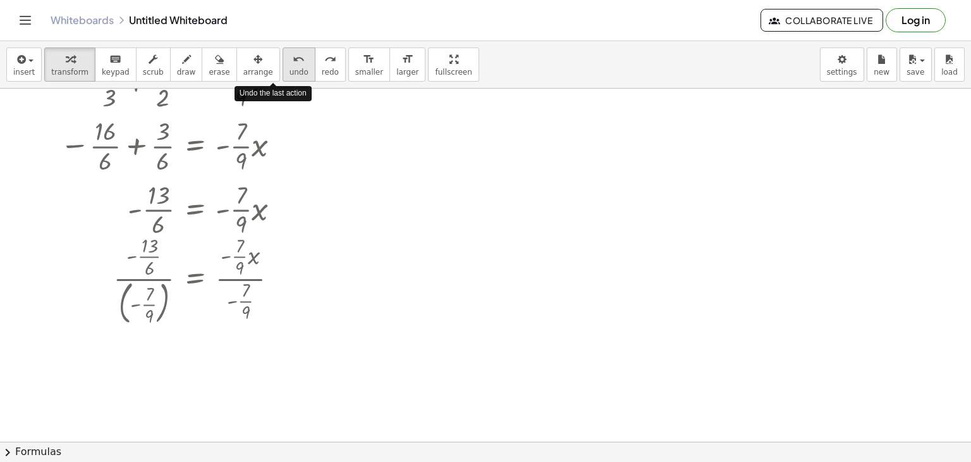
click at [293, 65] on icon "undo" at bounding box center [299, 59] width 12 height 15
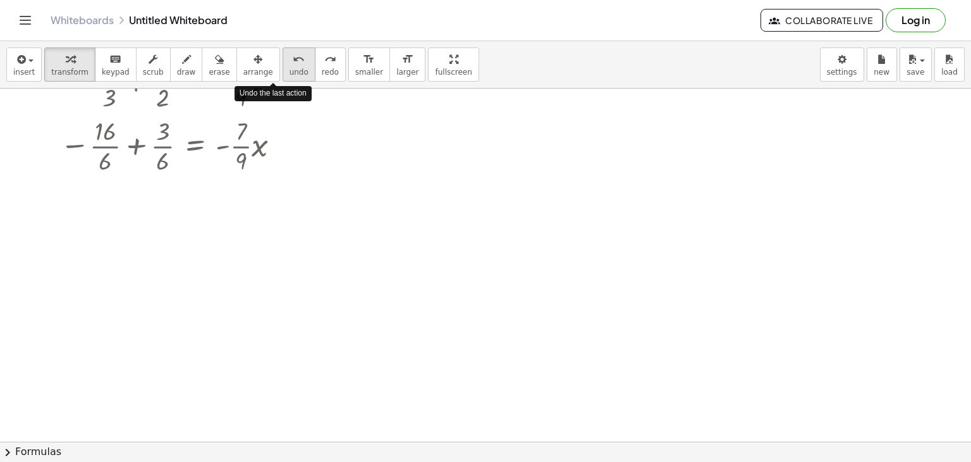
click at [293, 65] on icon "undo" at bounding box center [299, 59] width 12 height 15
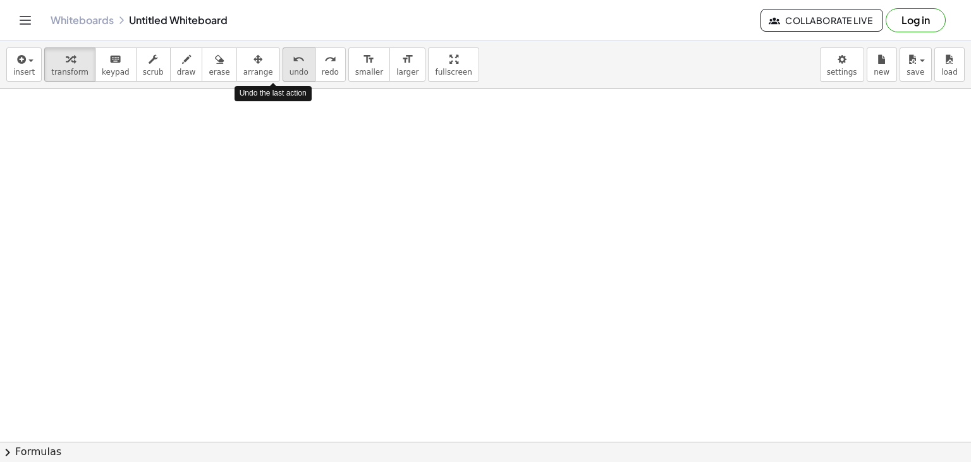
click at [293, 65] on icon "undo" at bounding box center [299, 59] width 12 height 15
click at [109, 128] on div at bounding box center [485, 241] width 971 height 788
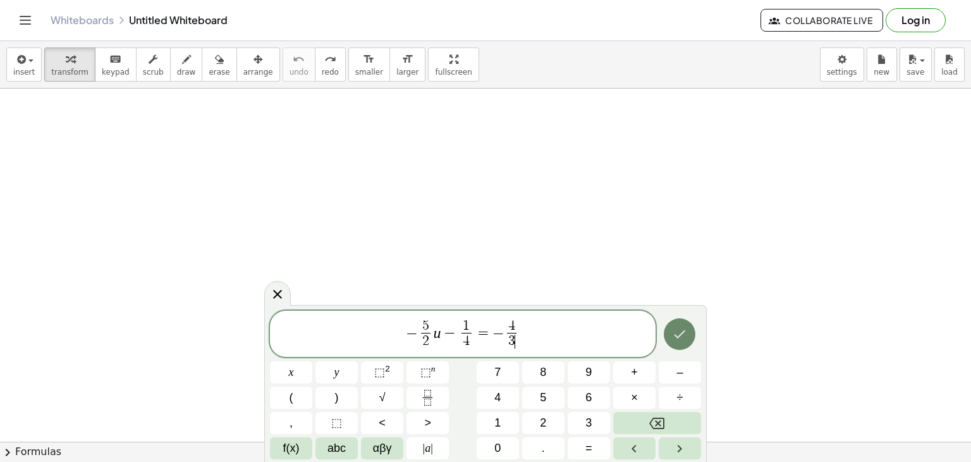
click at [690, 345] on button "Done" at bounding box center [680, 334] width 32 height 32
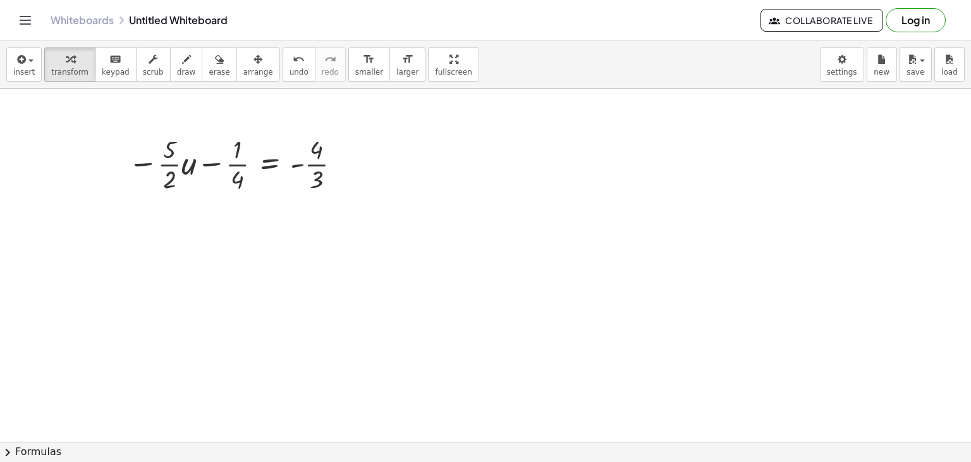
click at [690, 345] on div at bounding box center [485, 241] width 971 height 788
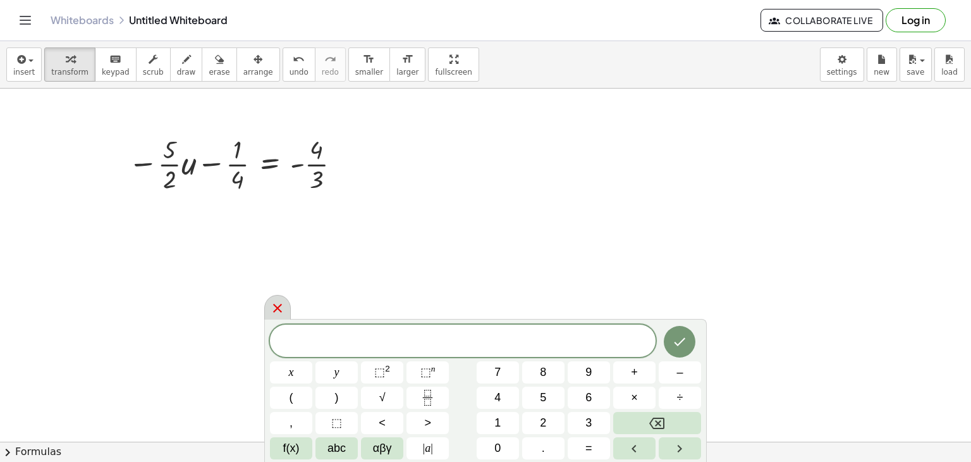
click at [280, 305] on icon at bounding box center [277, 308] width 9 height 9
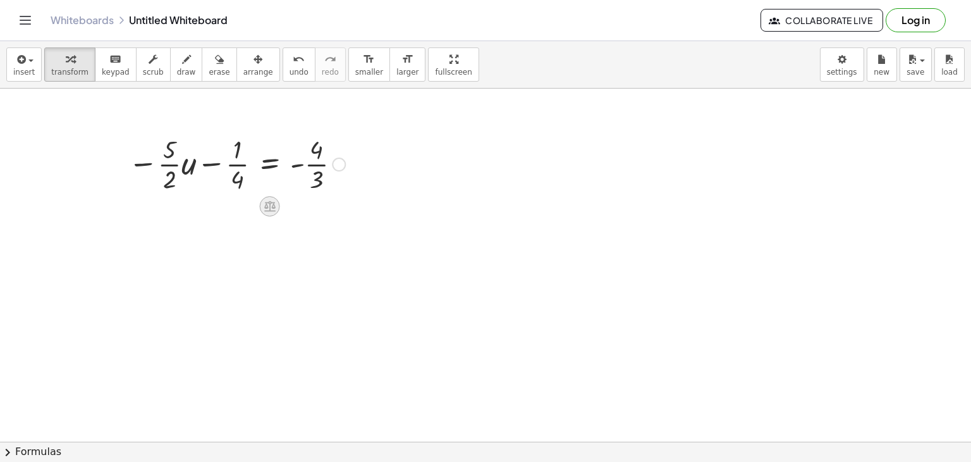
click at [273, 202] on icon at bounding box center [269, 206] width 11 height 11
click at [223, 202] on span "+" at bounding box center [220, 206] width 8 height 18
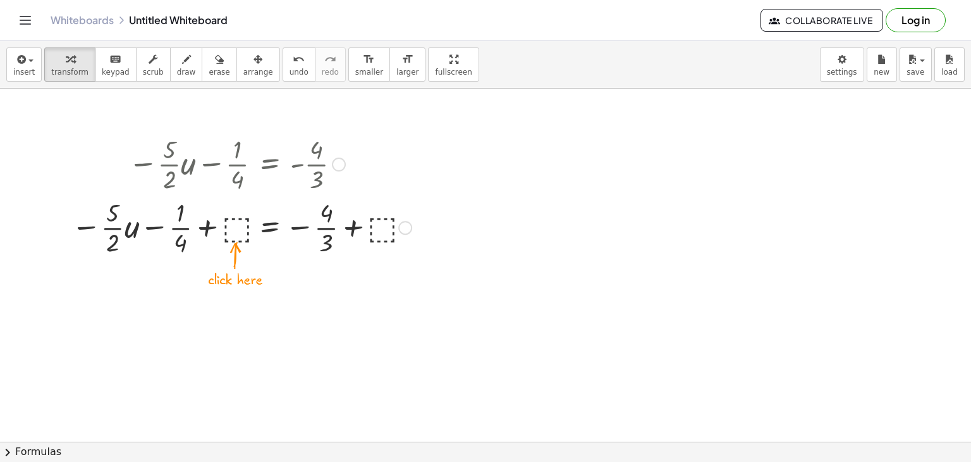
click at [241, 221] on div at bounding box center [241, 226] width 353 height 63
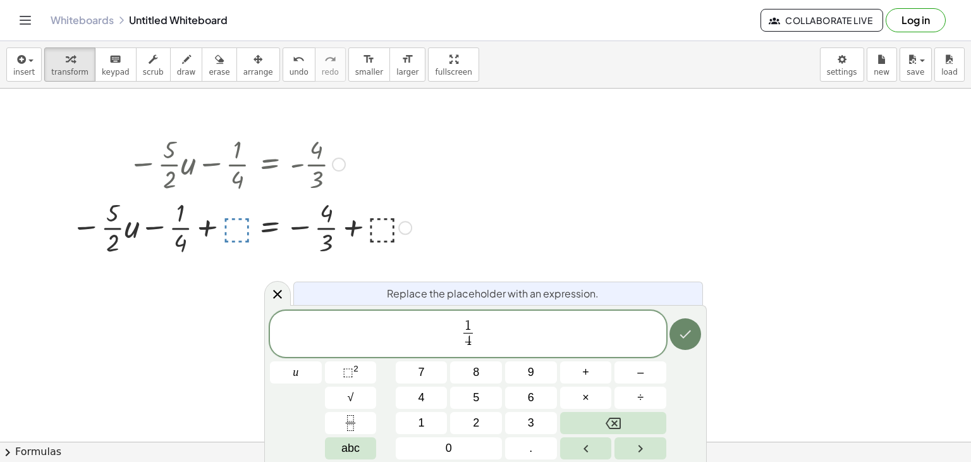
click at [696, 331] on button "Done" at bounding box center [686, 334] width 32 height 32
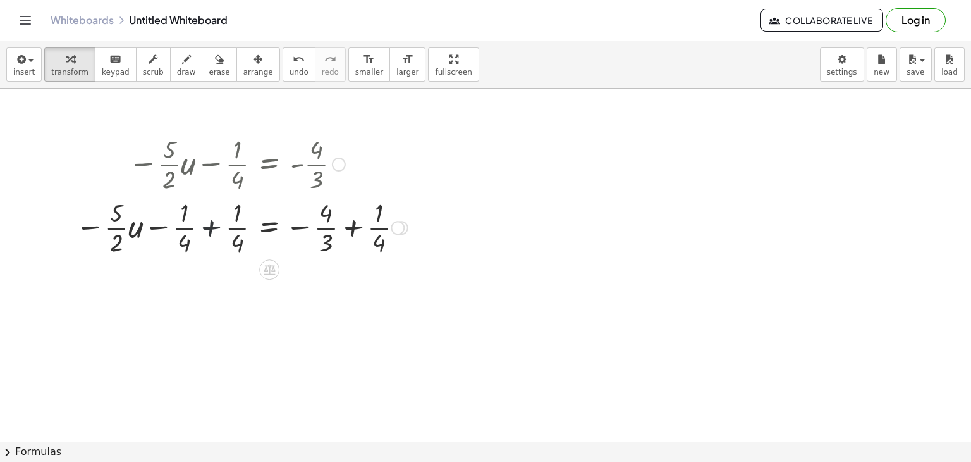
click at [216, 217] on div at bounding box center [241, 226] width 345 height 63
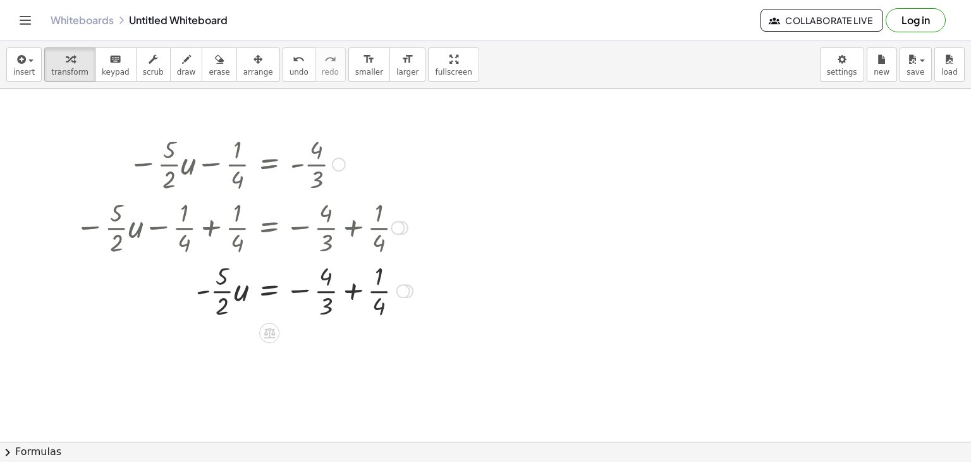
click at [356, 276] on div at bounding box center [244, 289] width 350 height 63
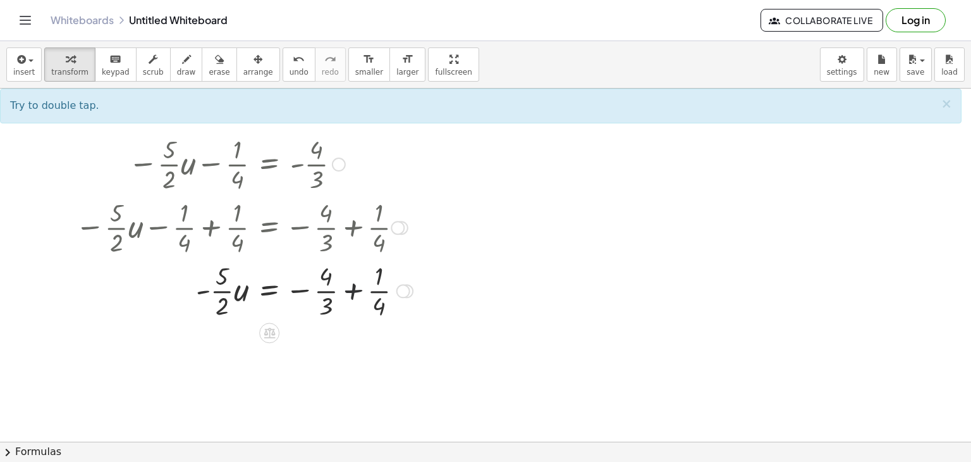
click at [356, 276] on div at bounding box center [244, 289] width 350 height 63
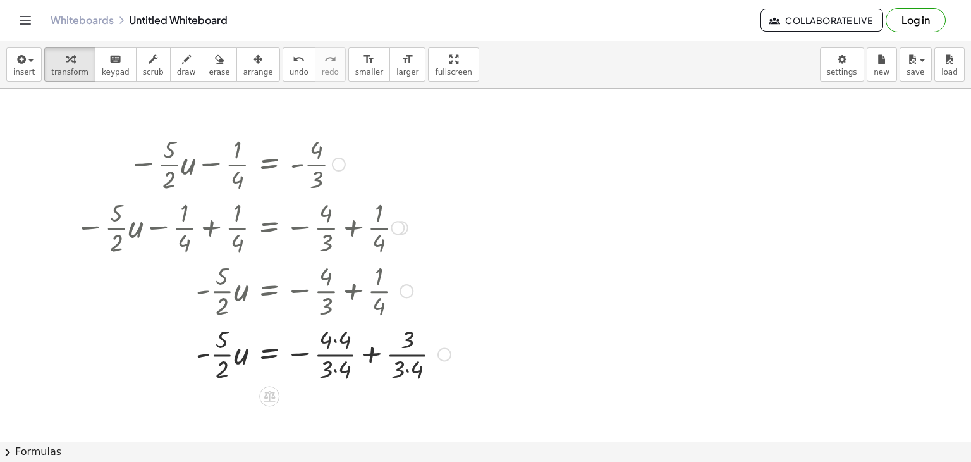
click at [339, 333] on div at bounding box center [263, 352] width 388 height 63
click at [339, 371] on div at bounding box center [263, 352] width 388 height 63
click at [400, 370] on div at bounding box center [258, 352] width 378 height 63
click at [361, 340] on div at bounding box center [252, 352] width 366 height 63
click at [268, 400] on icon at bounding box center [269, 396] width 11 height 11
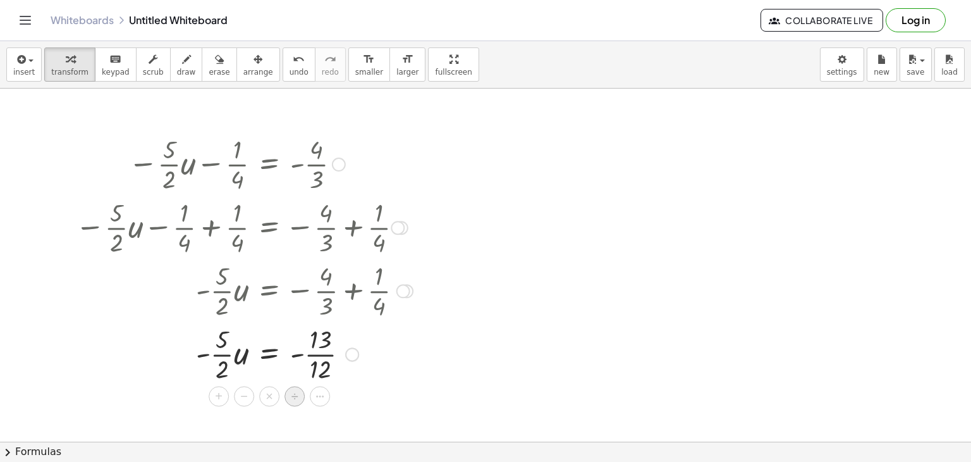
click at [297, 400] on span "÷" at bounding box center [295, 397] width 7 height 18
click at [220, 377] on div at bounding box center [244, 353] width 350 height 78
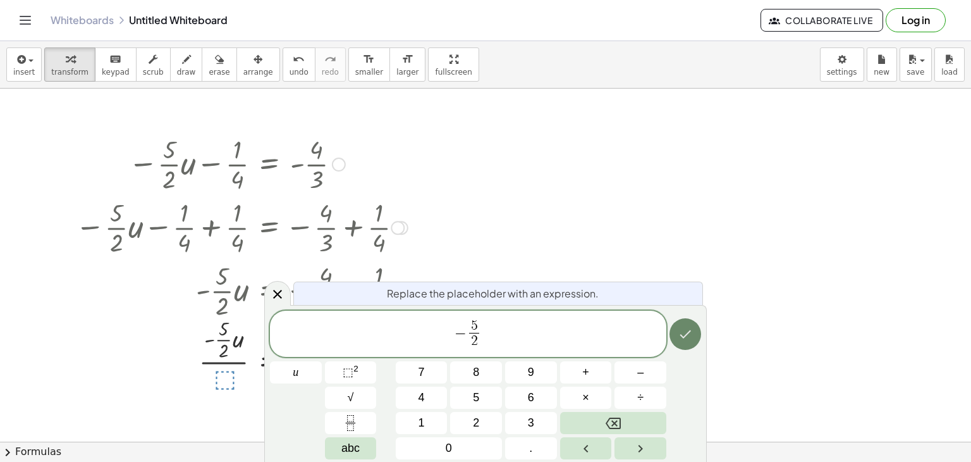
click at [696, 330] on button "Done" at bounding box center [686, 334] width 32 height 32
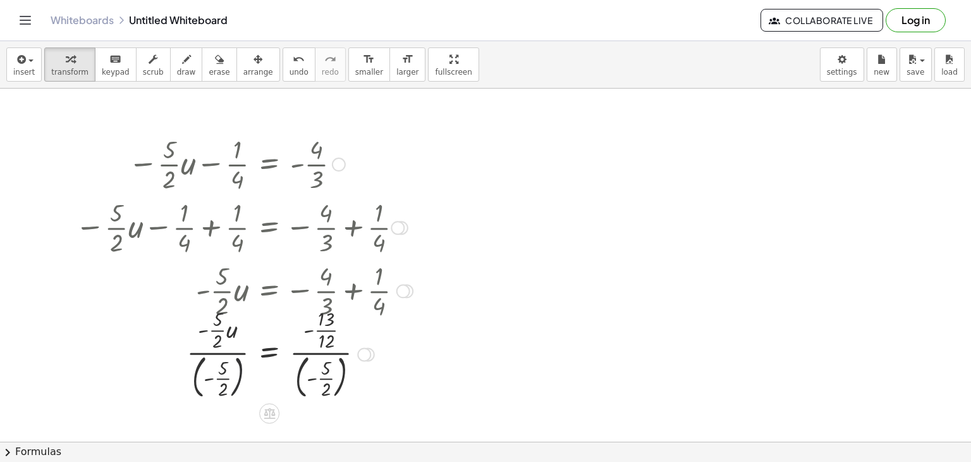
click at [233, 367] on div at bounding box center [244, 352] width 350 height 97
click at [309, 369] on div at bounding box center [244, 352] width 350 height 97
click at [316, 373] on div at bounding box center [244, 352] width 350 height 97
click at [300, 364] on div at bounding box center [244, 352] width 350 height 97
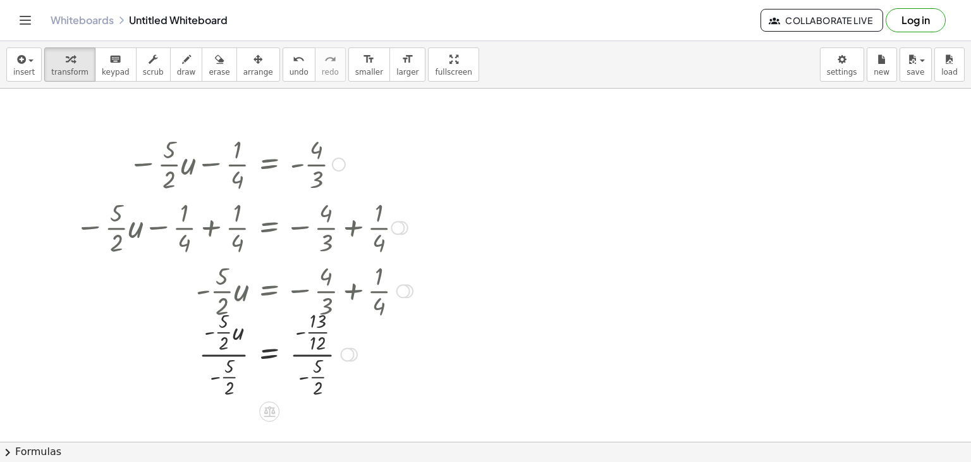
click at [215, 347] on div at bounding box center [244, 353] width 350 height 94
click at [283, 348] on div at bounding box center [244, 353] width 350 height 94
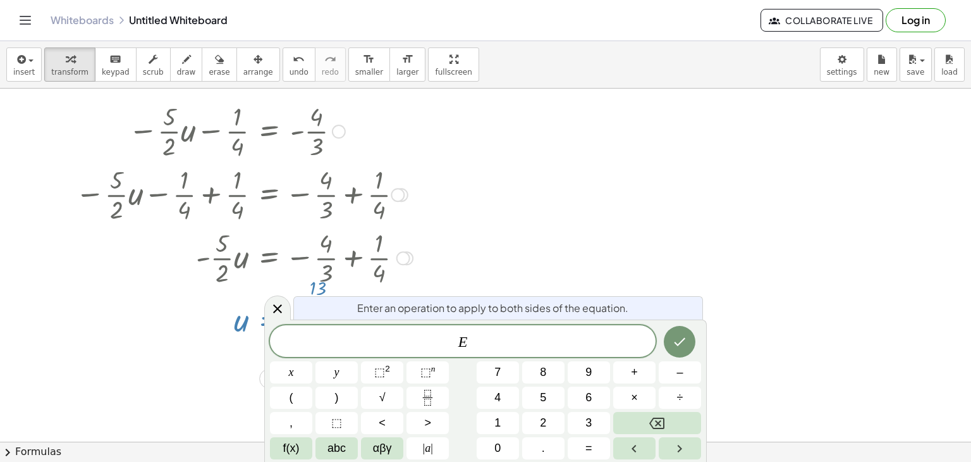
scroll to position [275, 0]
click at [271, 314] on icon at bounding box center [277, 308] width 15 height 15
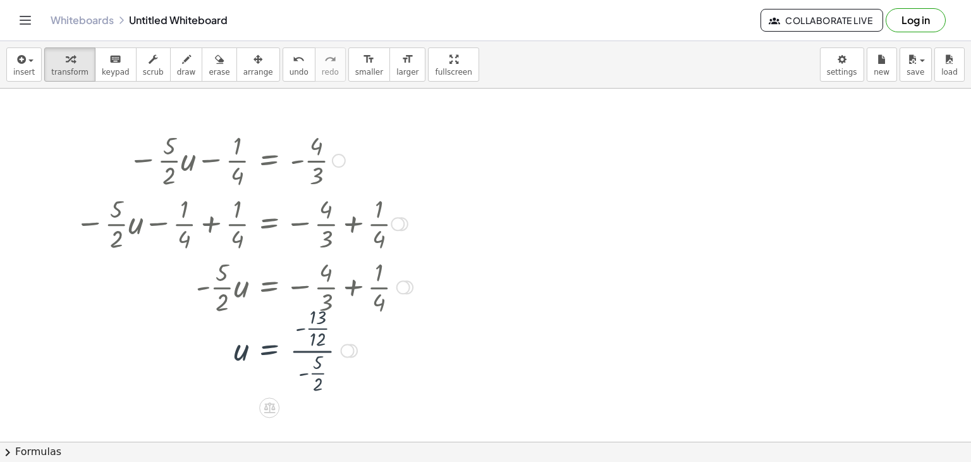
scroll to position [242, 0]
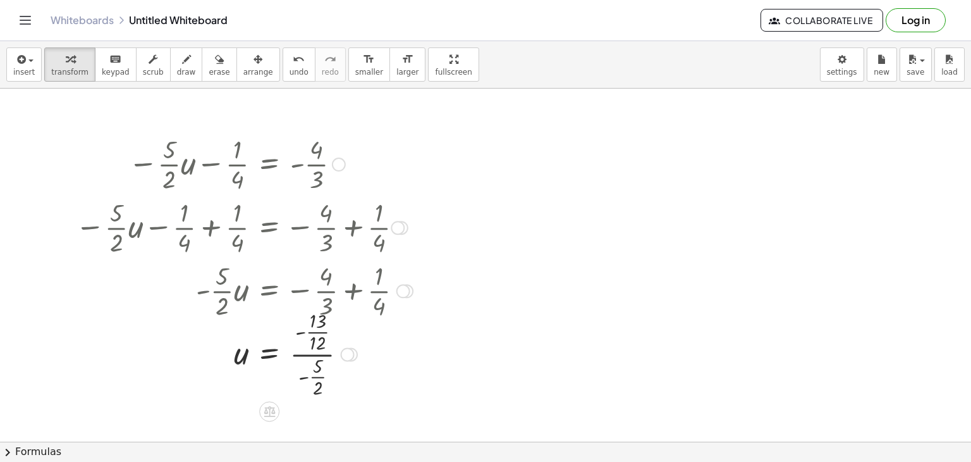
click at [301, 366] on div at bounding box center [244, 353] width 350 height 94
click at [304, 351] on div at bounding box center [244, 353] width 350 height 94
click at [316, 340] on div at bounding box center [244, 353] width 350 height 94
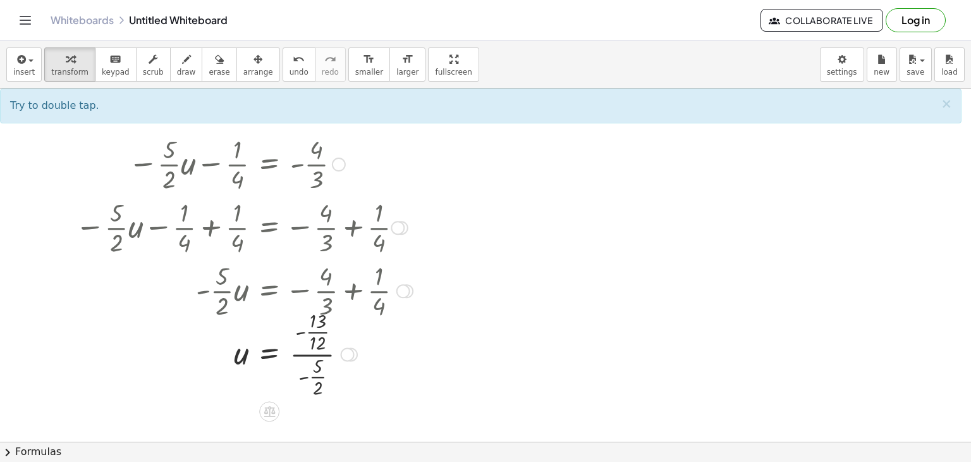
click at [316, 327] on div at bounding box center [244, 353] width 350 height 94
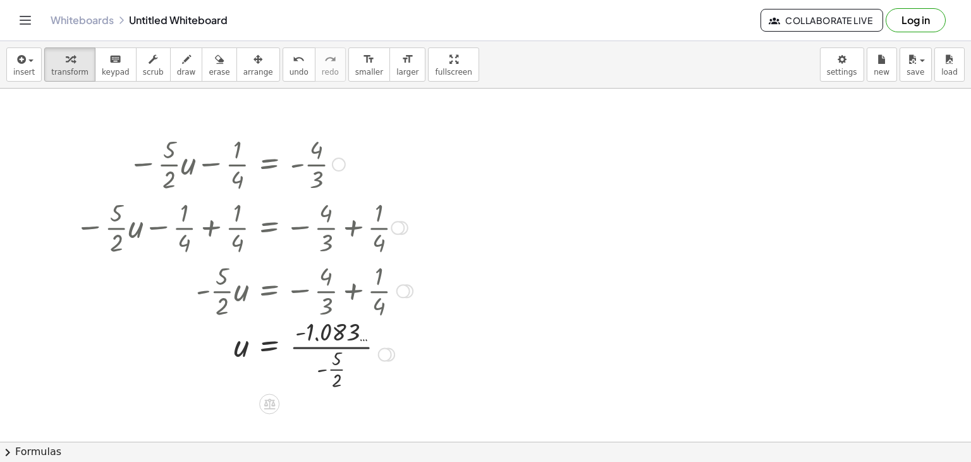
click at [335, 366] on div at bounding box center [244, 353] width 350 height 78
click at [309, 358] on div at bounding box center [244, 352] width 350 height 63
click at [309, 358] on div at bounding box center [244, 353] width 350 height 42
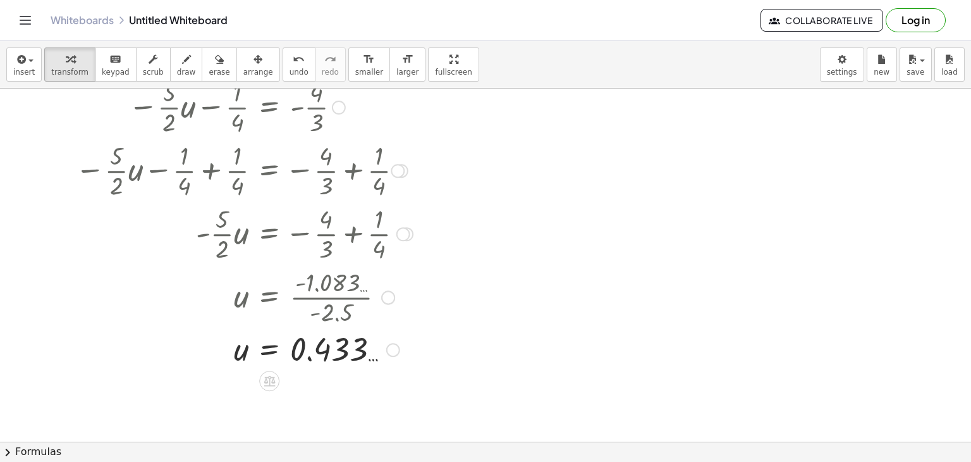
scroll to position [303, 0]
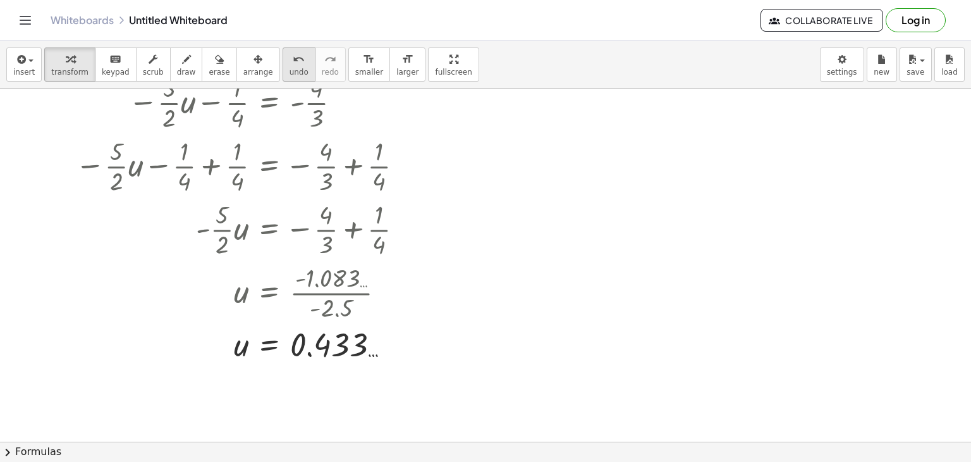
click at [283, 66] on button "undo undo" at bounding box center [299, 64] width 33 height 34
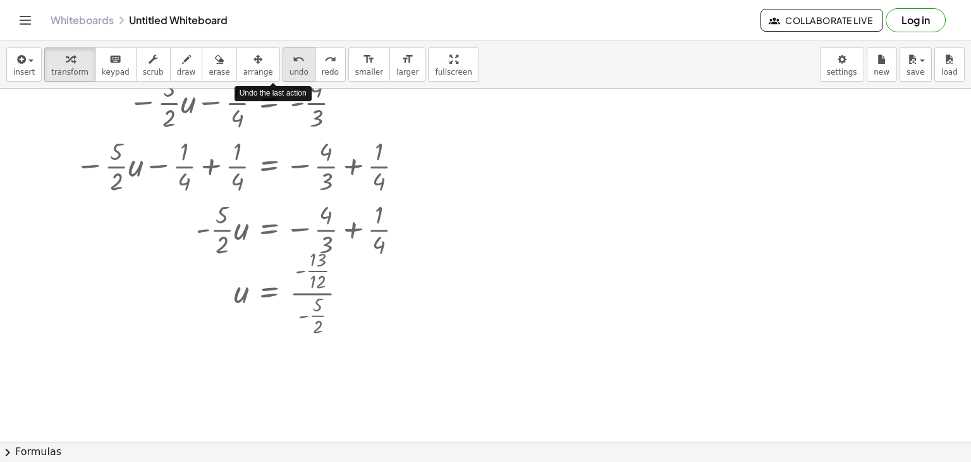
click at [283, 66] on button "undo undo" at bounding box center [299, 64] width 33 height 34
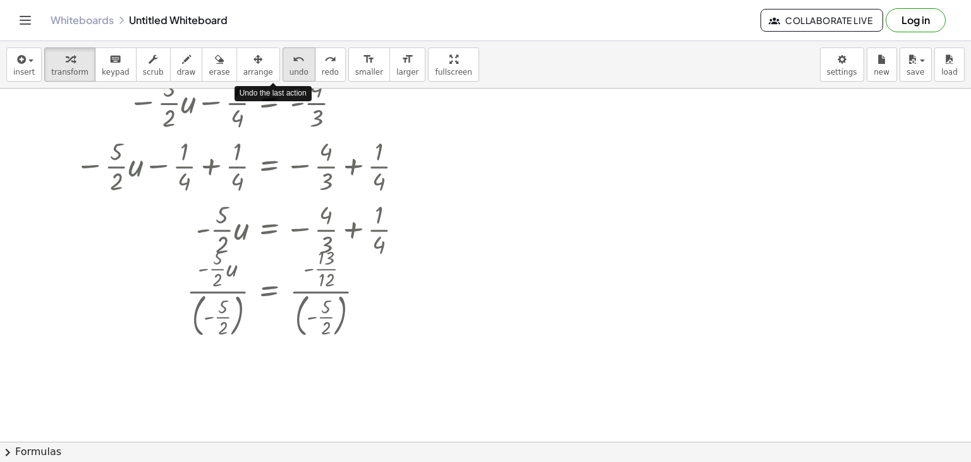
click at [283, 66] on button "undo undo" at bounding box center [299, 64] width 33 height 34
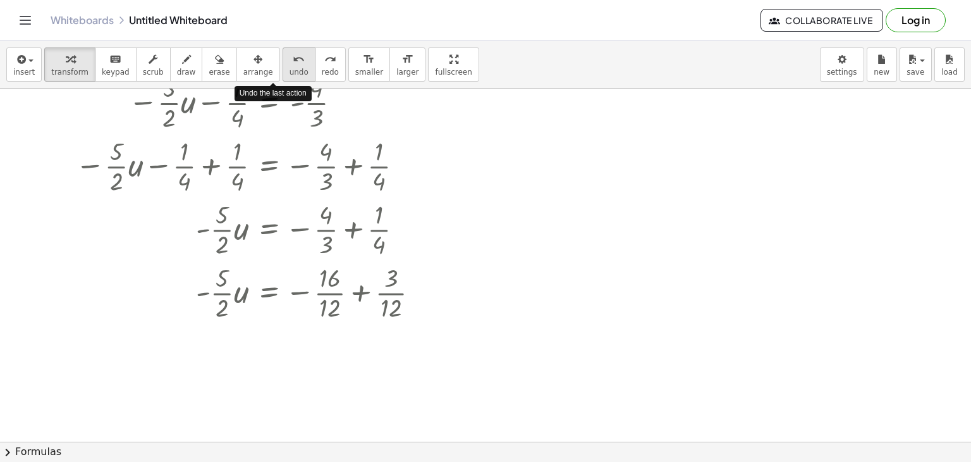
click at [283, 66] on button "undo undo" at bounding box center [299, 64] width 33 height 34
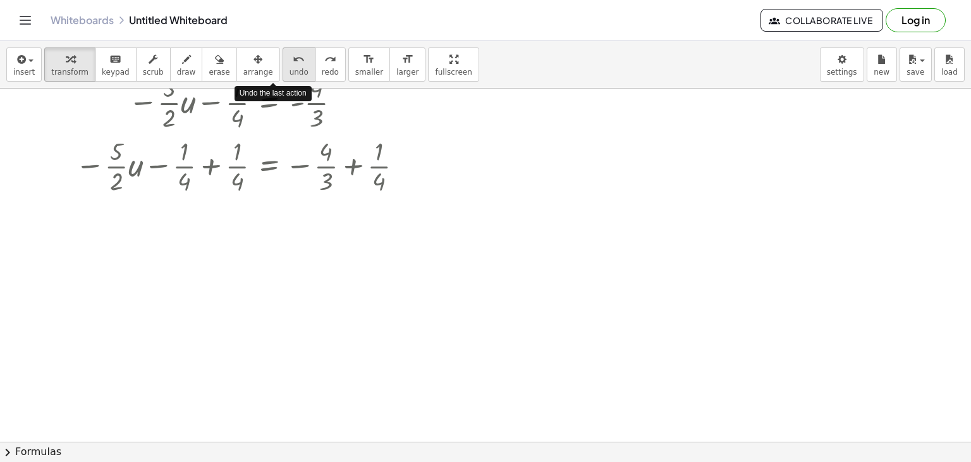
click at [283, 66] on button "undo undo" at bounding box center [299, 64] width 33 height 34
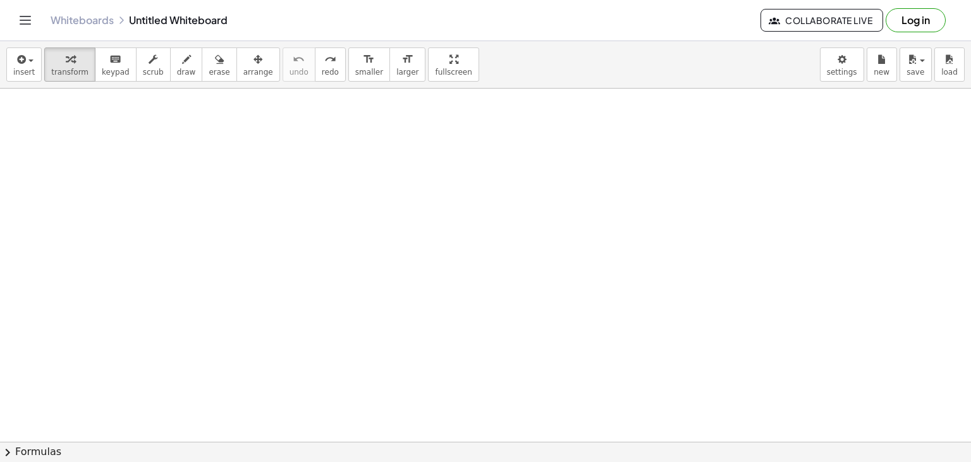
click at [106, 131] on div at bounding box center [485, 180] width 971 height 788
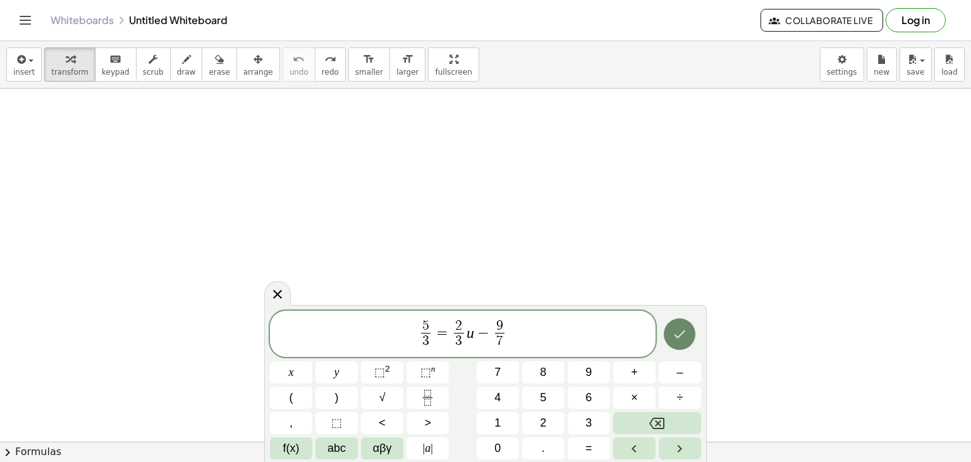
click at [675, 326] on icon "Done" at bounding box center [679, 333] width 15 height 15
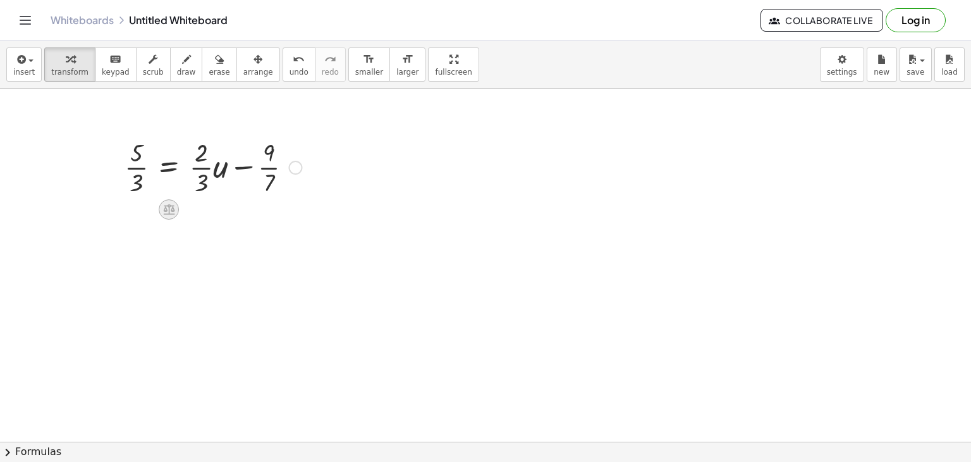
click at [174, 204] on icon at bounding box center [169, 208] width 13 height 13
click at [116, 213] on span "+" at bounding box center [118, 209] width 8 height 18
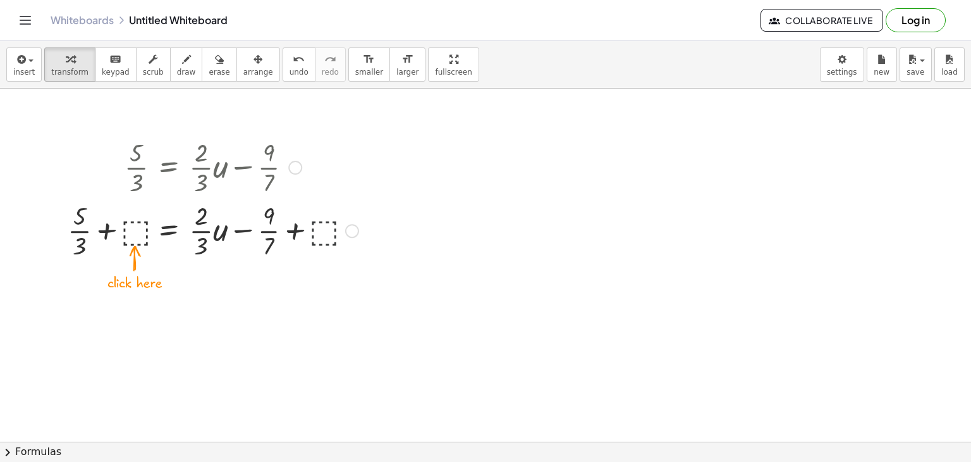
click at [321, 223] on div at bounding box center [213, 229] width 304 height 63
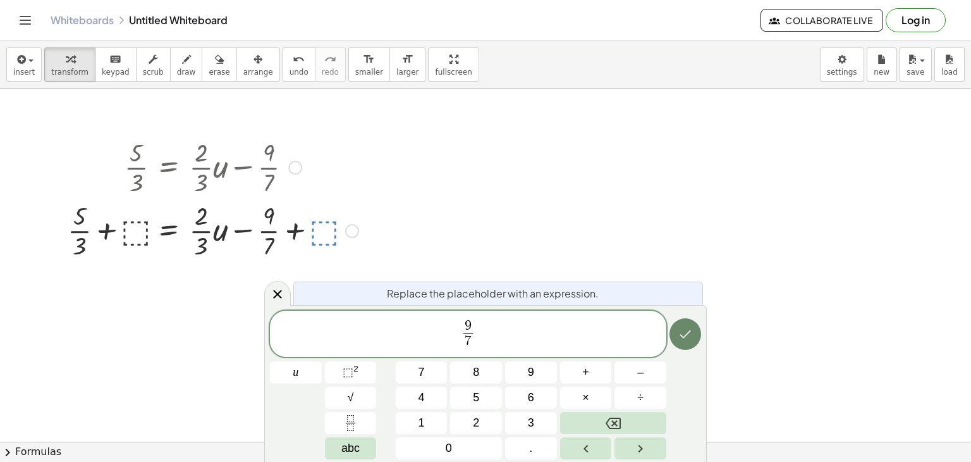
click at [688, 343] on button "Done" at bounding box center [686, 334] width 32 height 32
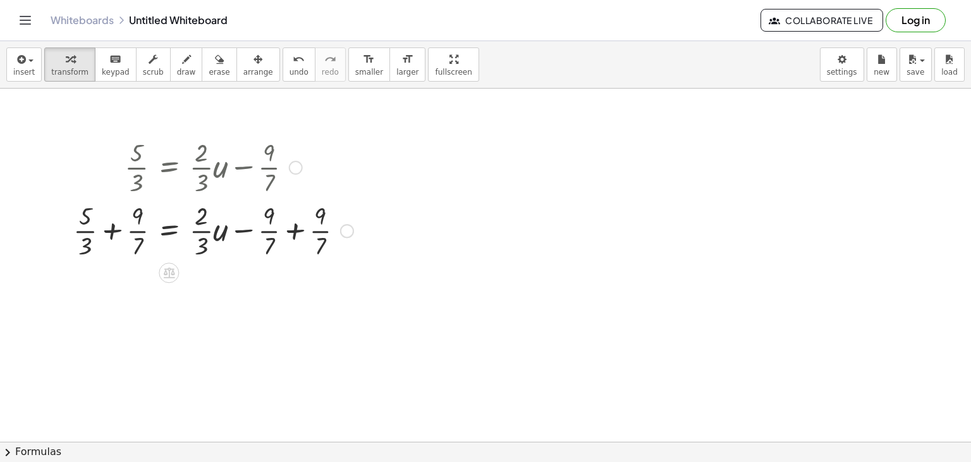
click at [293, 215] on div at bounding box center [213, 229] width 293 height 63
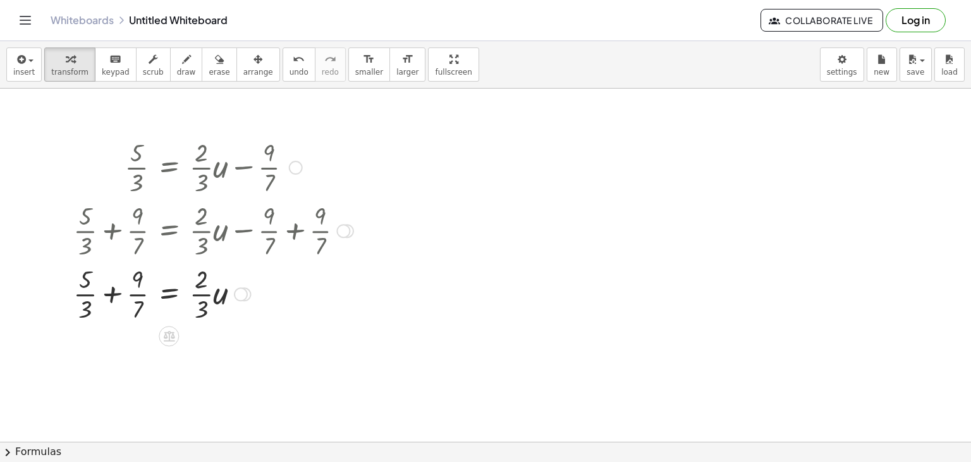
click at [116, 282] on div at bounding box center [213, 292] width 293 height 63
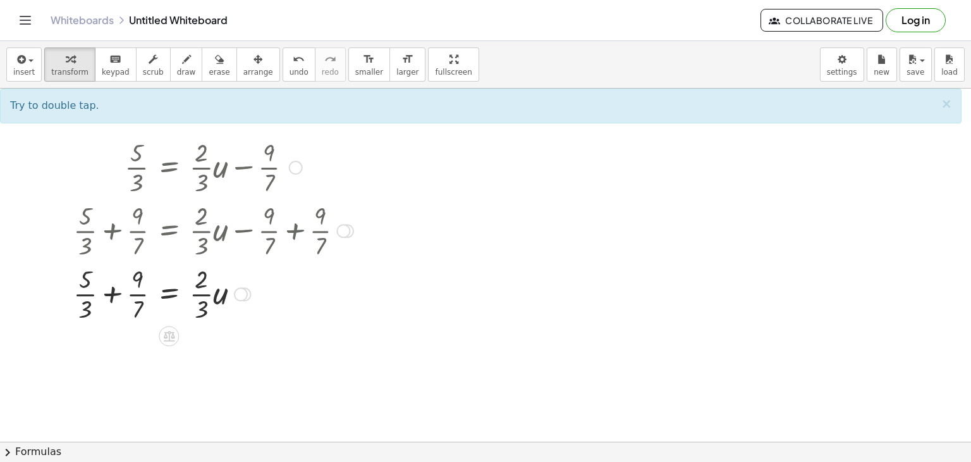
click at [83, 303] on div at bounding box center [213, 292] width 293 height 63
click at [111, 279] on div at bounding box center [213, 292] width 293 height 63
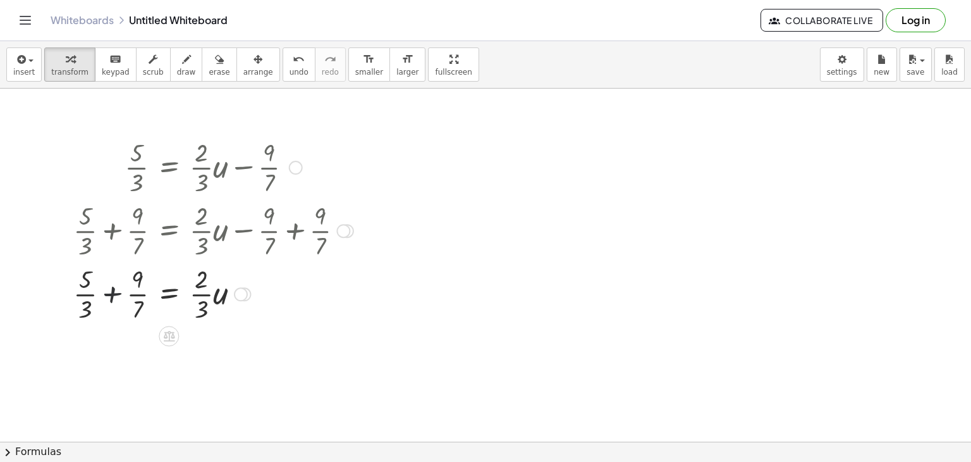
click at [111, 279] on div at bounding box center [213, 292] width 293 height 63
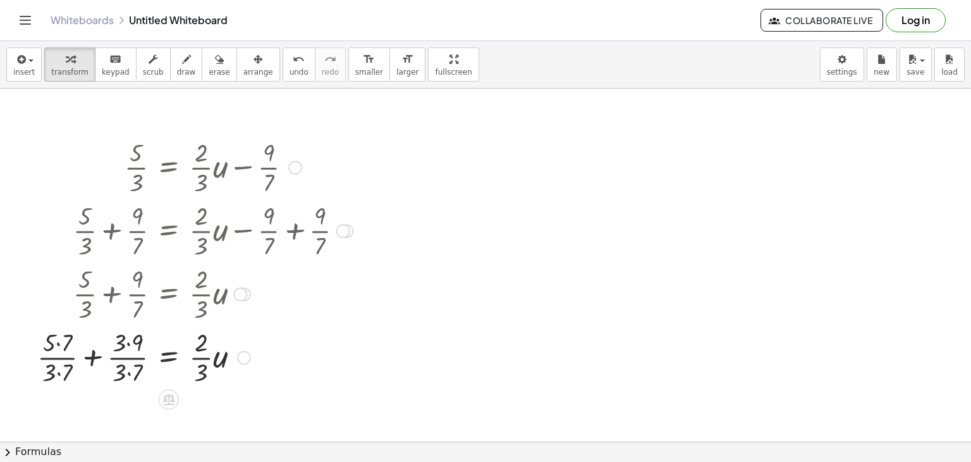
click at [121, 343] on div at bounding box center [195, 355] width 328 height 63
click at [123, 378] on div at bounding box center [195, 355] width 328 height 63
click at [127, 367] on div at bounding box center [195, 355] width 328 height 63
click at [129, 337] on div at bounding box center [195, 355] width 328 height 63
click at [65, 335] on div at bounding box center [199, 355] width 322 height 63
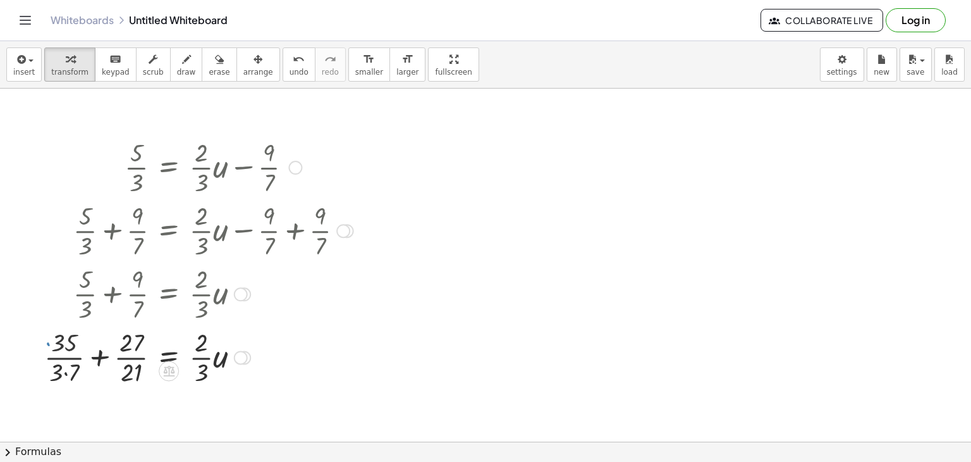
click at [67, 371] on div at bounding box center [199, 355] width 322 height 63
click at [107, 339] on div at bounding box center [201, 355] width 318 height 63
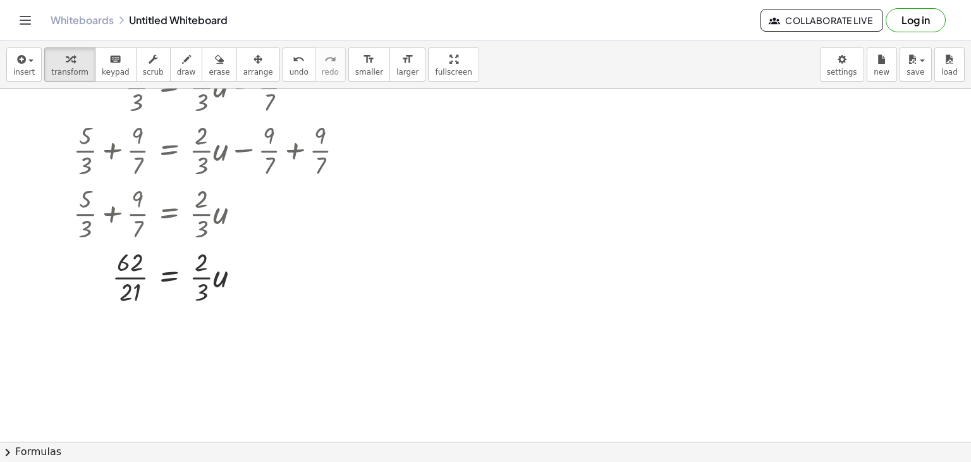
scroll to position [384, 0]
click at [168, 315] on icon at bounding box center [168, 318] width 11 height 11
click at [196, 323] on span "÷" at bounding box center [194, 319] width 7 height 18
click at [169, 87] on div "· 5 · 3 = + · · 2 · 3 · u − · 9 · 7 + · 5 · 3 + ⬚ = + · · 2 · 3 · u − · 9 · 7 +…" at bounding box center [169, 87] width 0 height 0
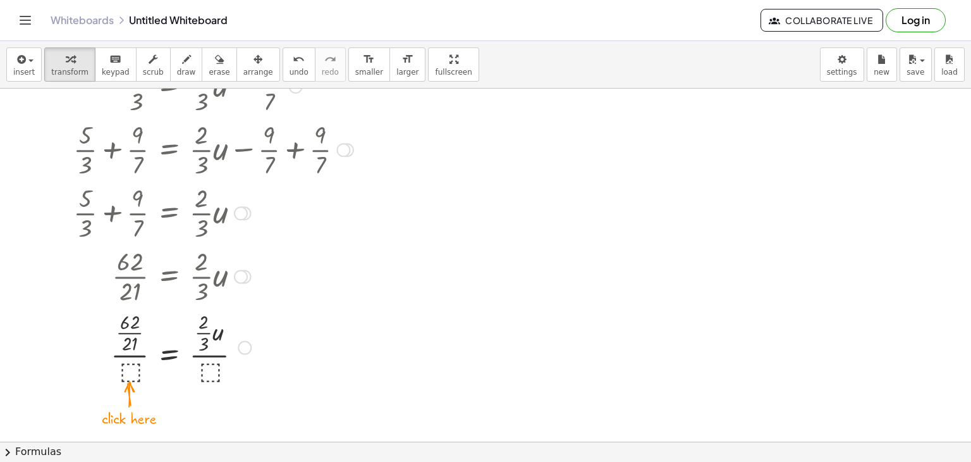
click at [211, 370] on div at bounding box center [213, 346] width 293 height 78
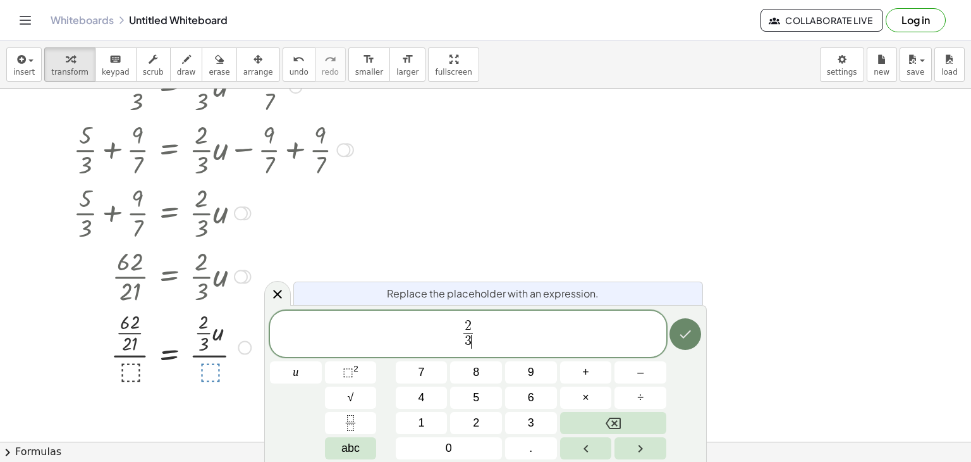
click at [675, 330] on button "Done" at bounding box center [686, 334] width 32 height 32
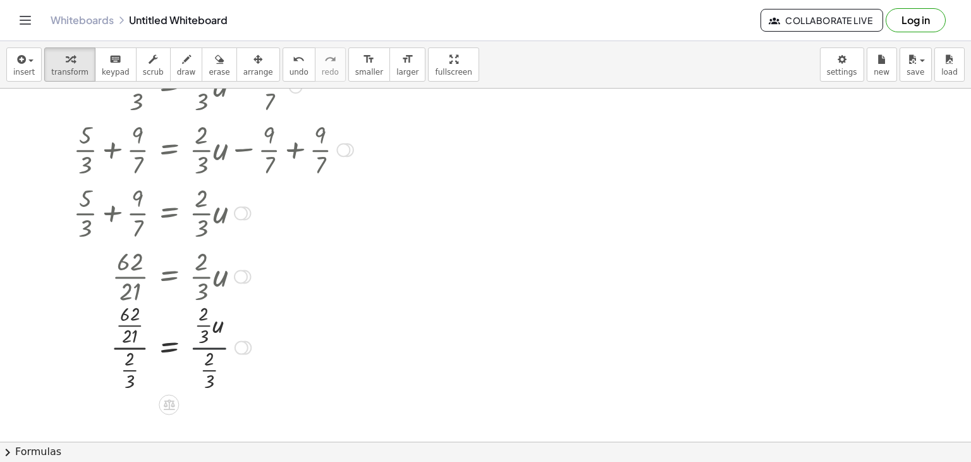
click at [222, 347] on div at bounding box center [213, 346] width 293 height 94
click at [121, 319] on div at bounding box center [213, 346] width 293 height 94
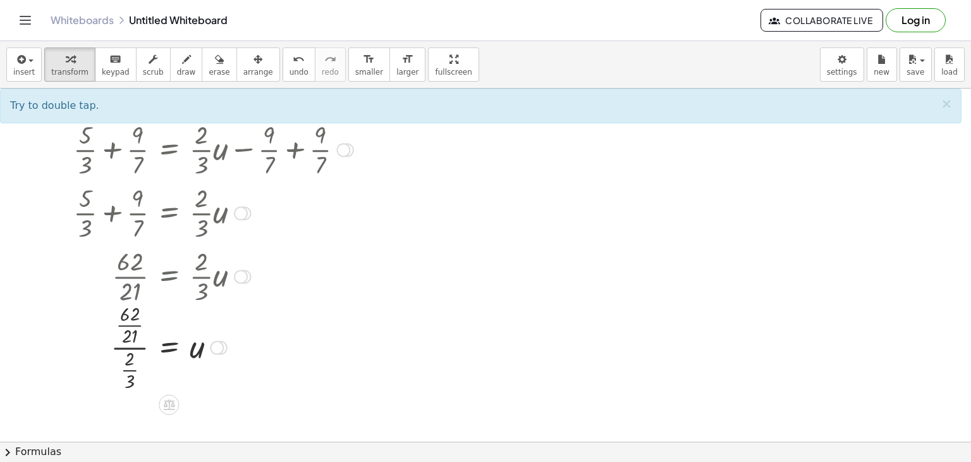
click at [121, 319] on div at bounding box center [213, 346] width 293 height 94
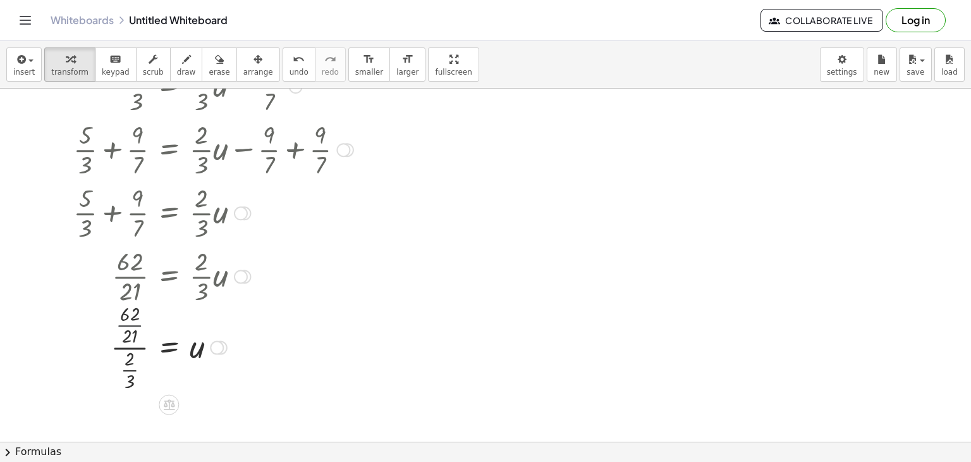
click at [121, 319] on div at bounding box center [213, 346] width 293 height 94
click at [99, 365] on div at bounding box center [213, 346] width 293 height 78
click at [130, 345] on div at bounding box center [213, 345] width 293 height 63
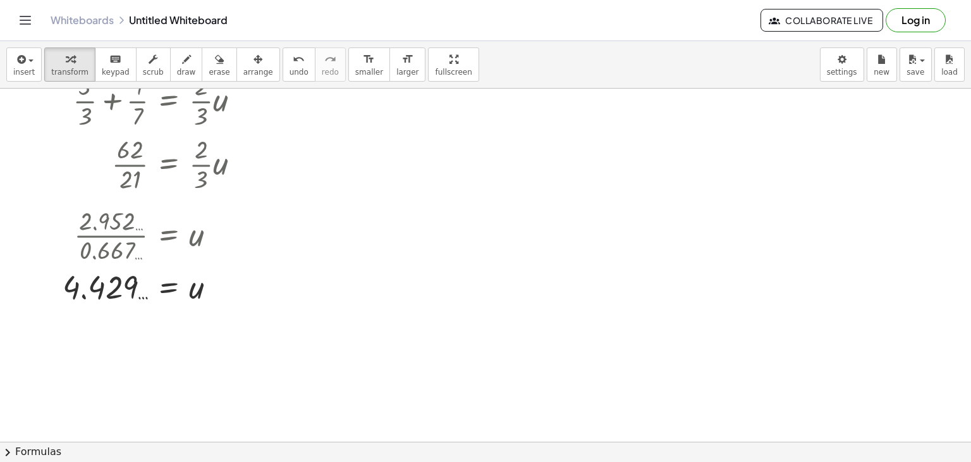
scroll to position [497, 0]
click at [290, 74] on span "undo" at bounding box center [299, 72] width 19 height 9
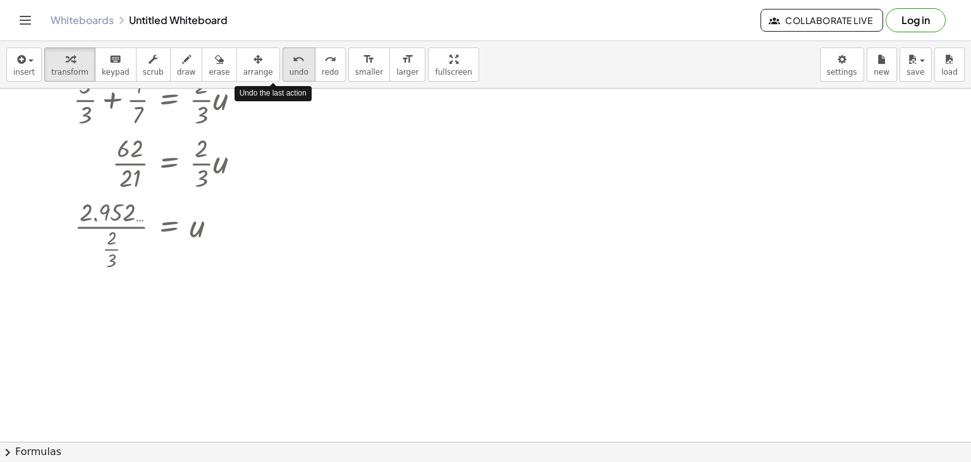
click at [290, 74] on span "undo" at bounding box center [299, 72] width 19 height 9
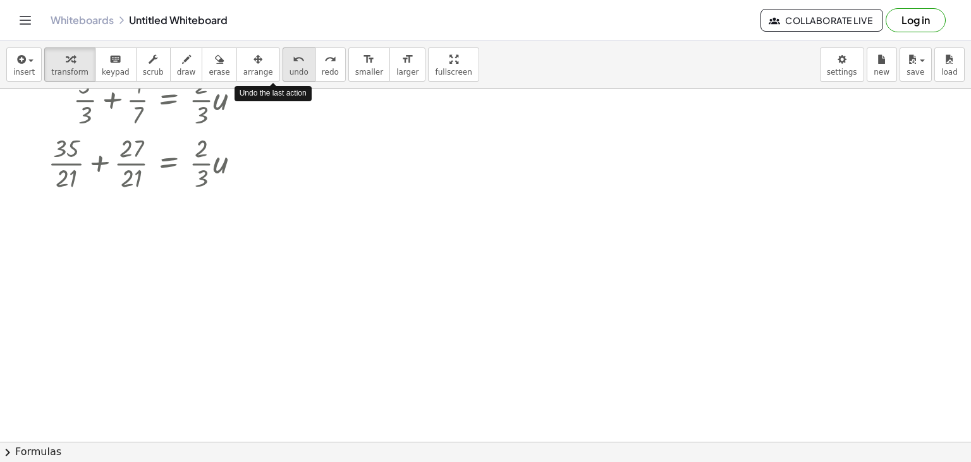
click at [290, 74] on span "undo" at bounding box center [299, 72] width 19 height 9
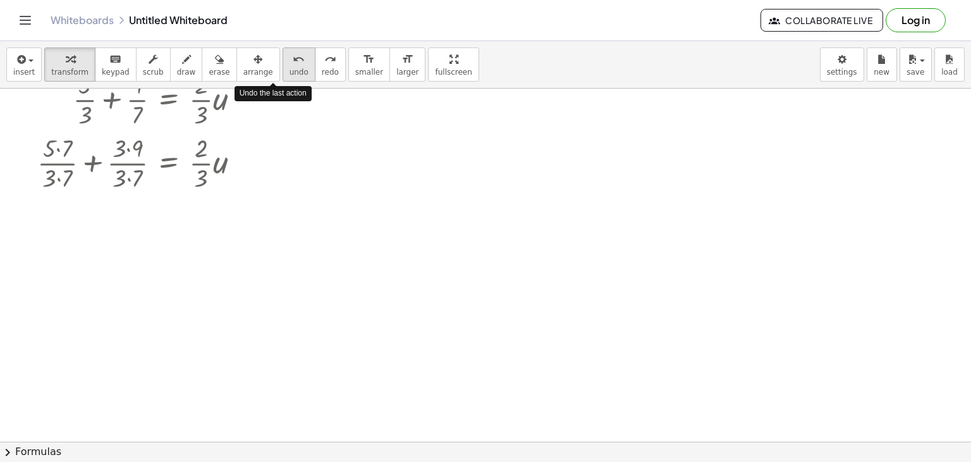
click at [290, 74] on span "undo" at bounding box center [299, 72] width 19 height 9
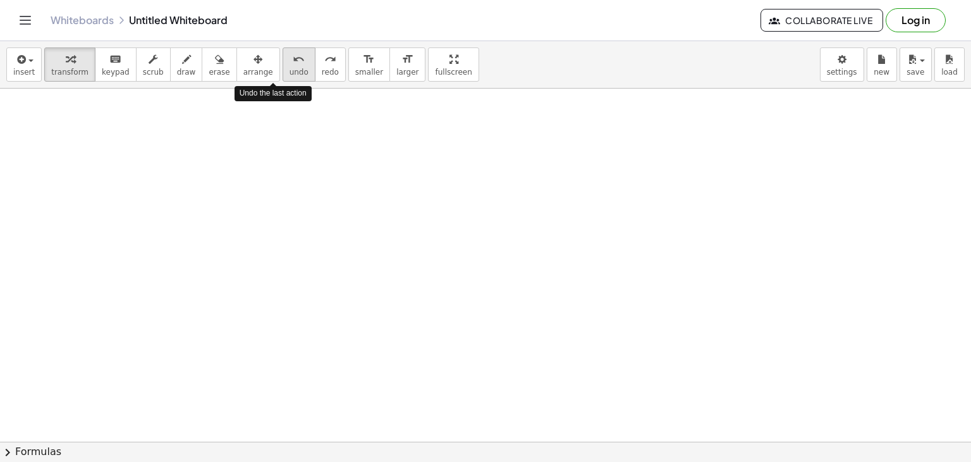
click at [290, 74] on span "undo" at bounding box center [299, 72] width 19 height 9
drag, startPoint x: 271, startPoint y: 74, endPoint x: 253, endPoint y: 201, distance: 128.4
click at [253, 201] on div "insert select one: Math Expression Function Text Youtube Video Graphing Geometr…" at bounding box center [485, 251] width 971 height 421
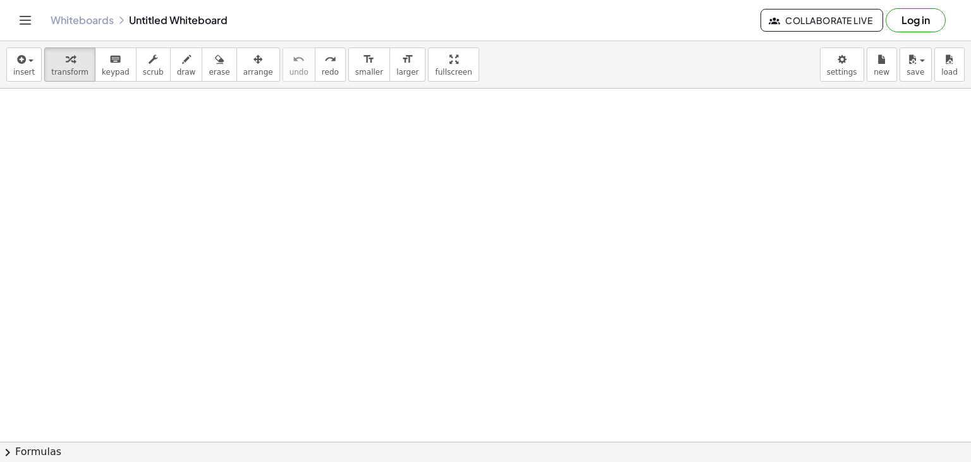
scroll to position [0, 0]
click at [253, 201] on div at bounding box center [485, 442] width 971 height 706
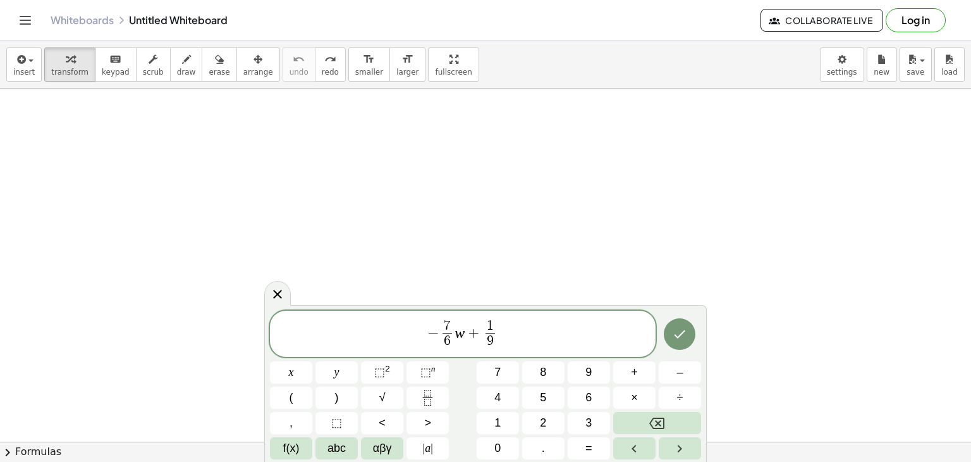
click at [278, 253] on div at bounding box center [485, 442] width 971 height 706
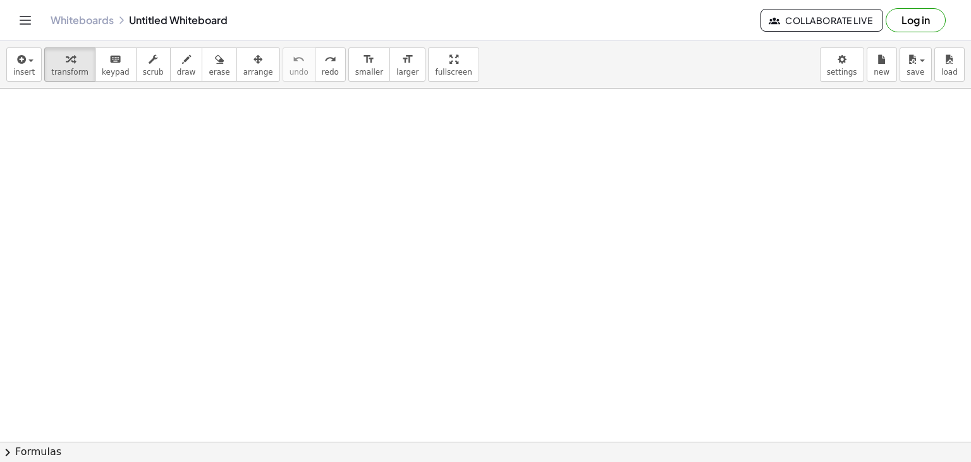
click at [149, 130] on div at bounding box center [485, 442] width 971 height 706
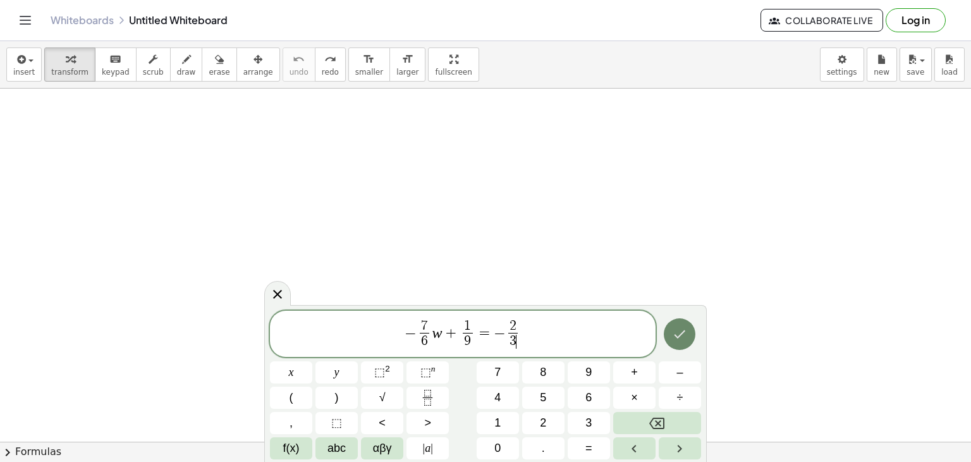
click at [686, 342] on button "Done" at bounding box center [680, 334] width 32 height 32
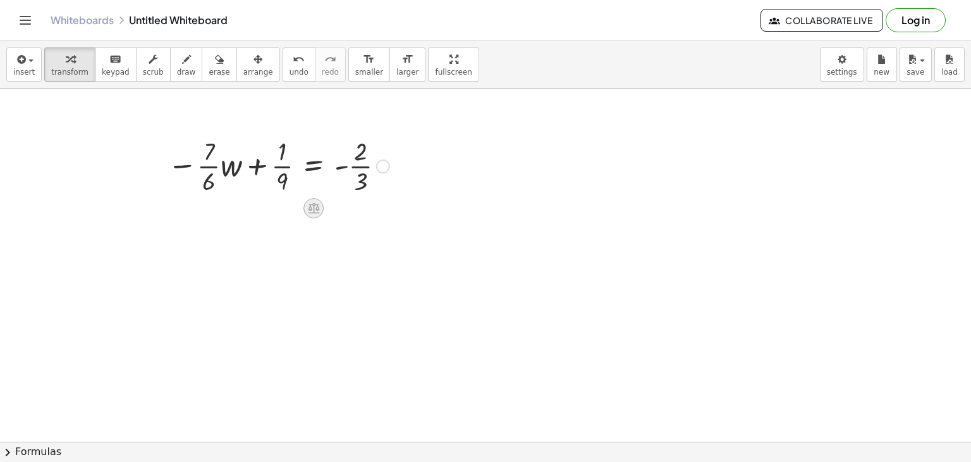
click at [312, 217] on div at bounding box center [314, 208] width 20 height 20
click at [262, 216] on span "+" at bounding box center [263, 208] width 8 height 18
click at [290, 68] on span "undo" at bounding box center [299, 72] width 19 height 9
click at [314, 201] on icon at bounding box center [313, 207] width 13 height 13
click at [293, 205] on div "−" at bounding box center [288, 208] width 20 height 20
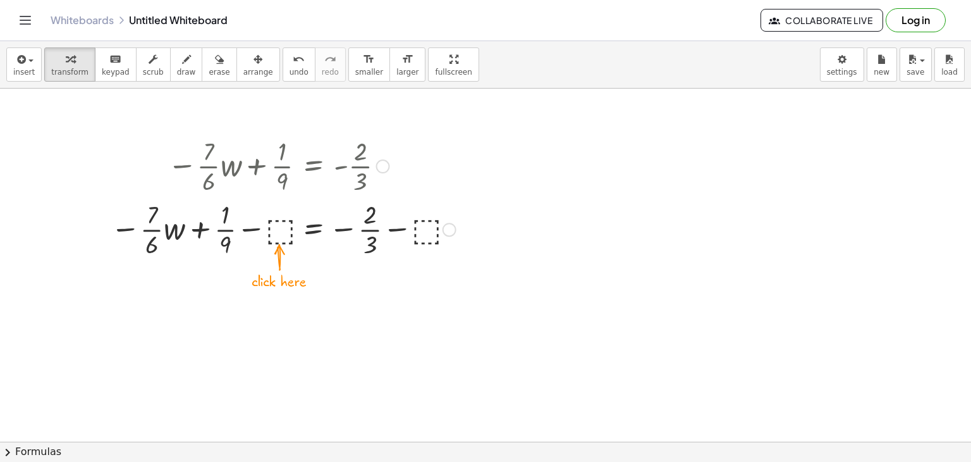
click at [279, 223] on div at bounding box center [283, 228] width 358 height 63
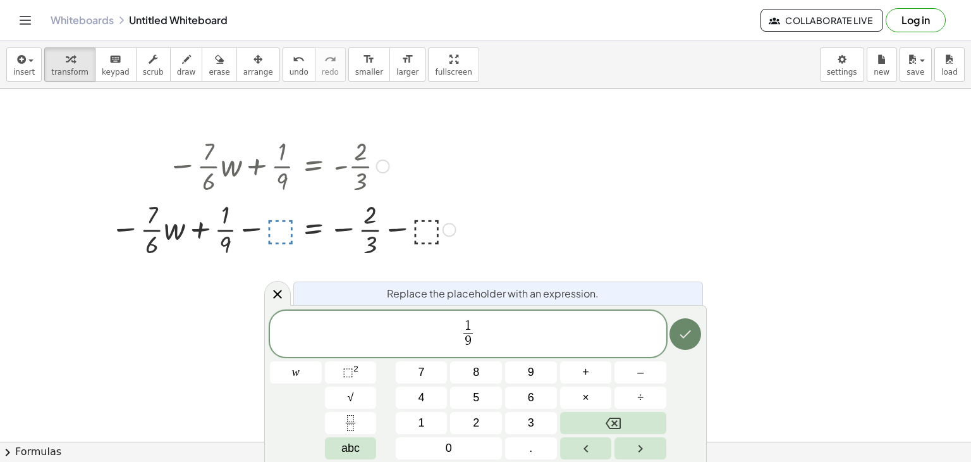
click at [686, 345] on button "Done" at bounding box center [686, 334] width 32 height 32
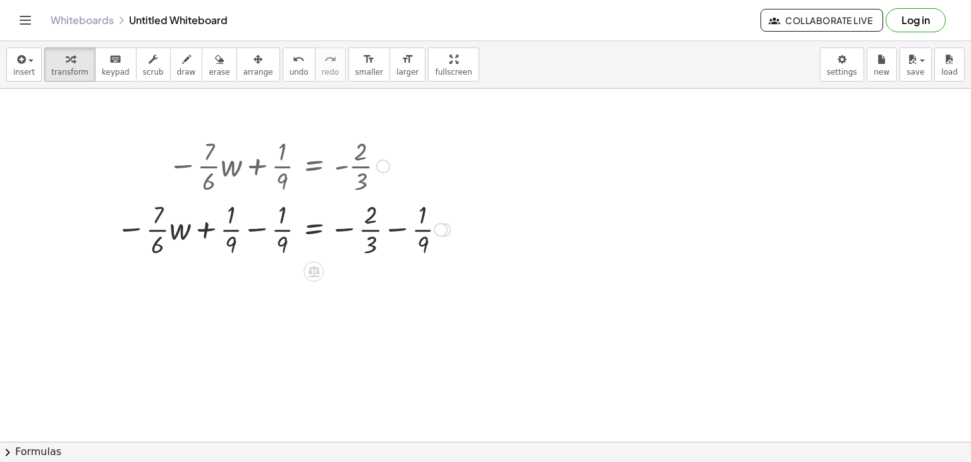
click at [257, 213] on div at bounding box center [283, 228] width 347 height 63
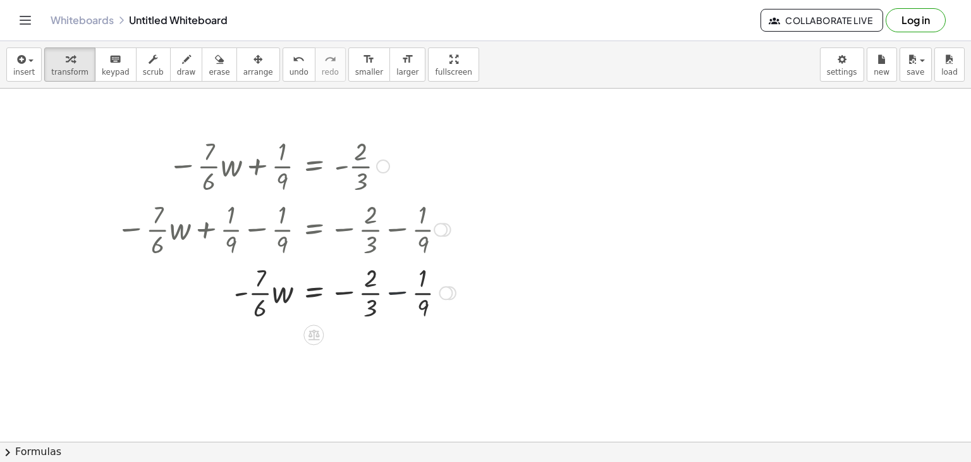
click at [395, 278] on div at bounding box center [286, 291] width 352 height 63
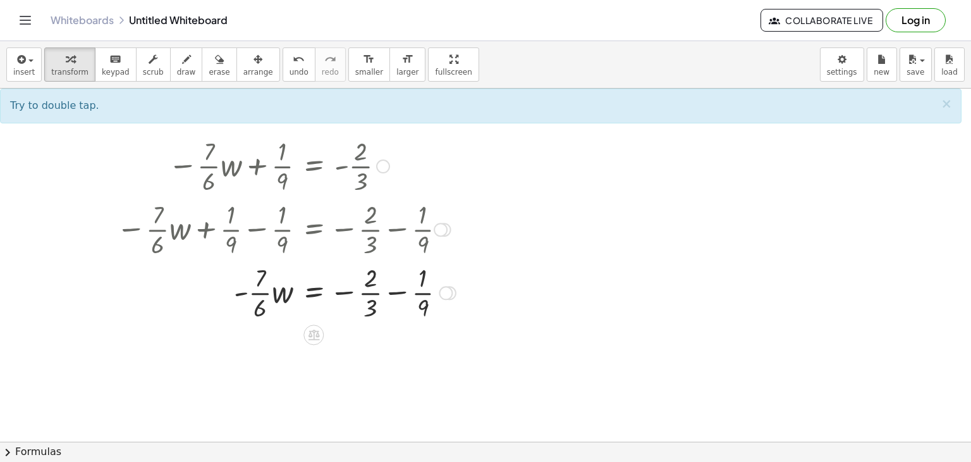
click at [395, 278] on div at bounding box center [286, 291] width 352 height 63
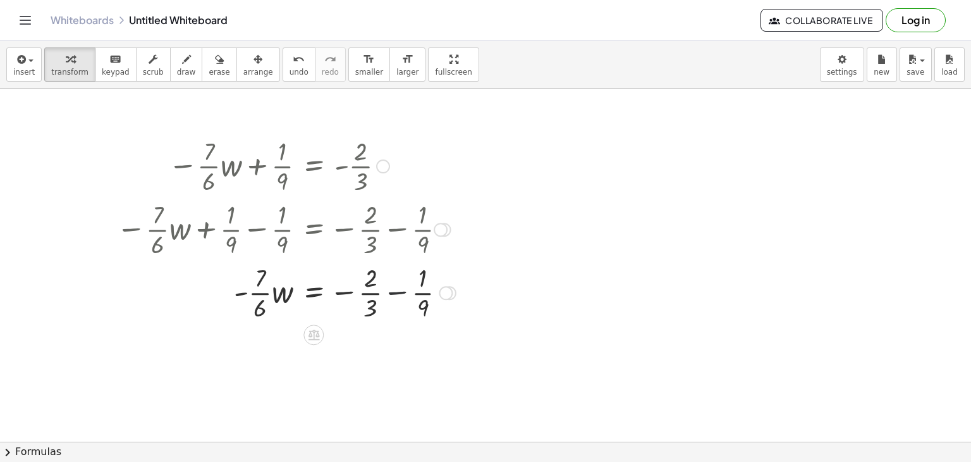
click at [395, 278] on div at bounding box center [286, 291] width 352 height 63
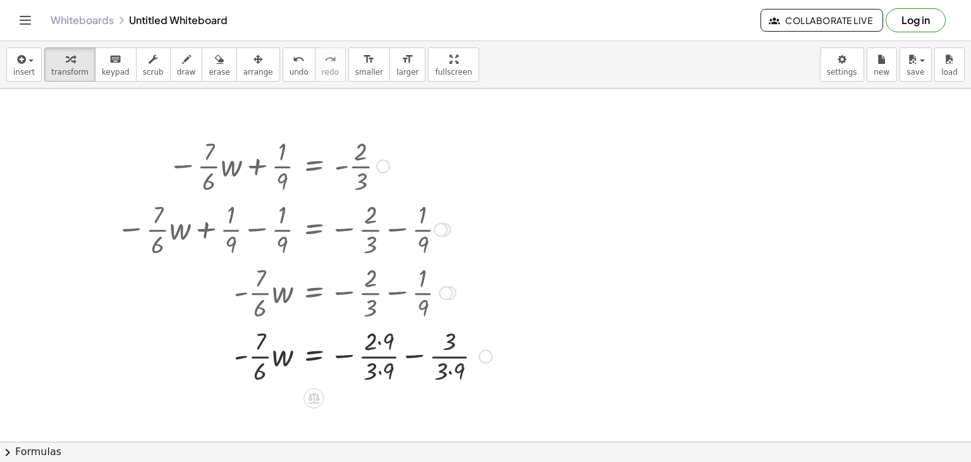
click at [385, 339] on div at bounding box center [304, 354] width 388 height 63
click at [387, 380] on div at bounding box center [304, 354] width 388 height 63
click at [447, 378] on div at bounding box center [301, 354] width 382 height 63
click at [393, 332] on div at bounding box center [297, 354] width 375 height 63
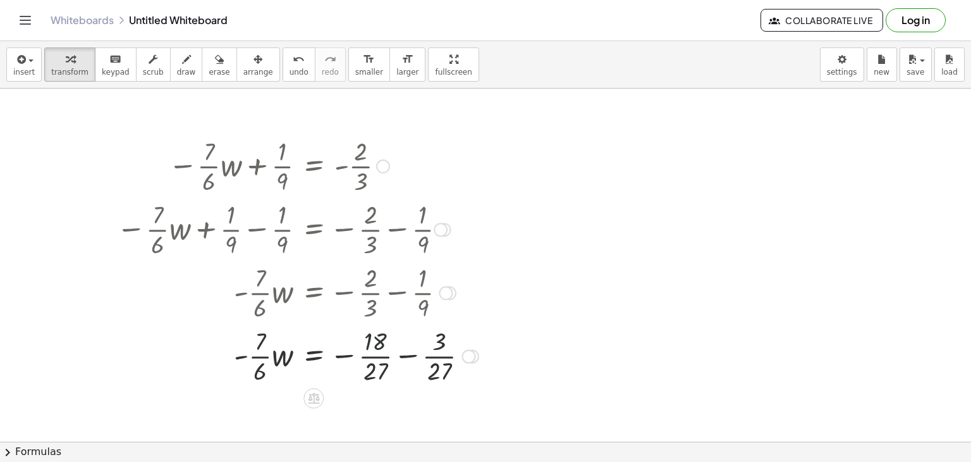
click at [400, 341] on div at bounding box center [297, 354] width 375 height 63
click at [400, 341] on div at bounding box center [286, 354] width 352 height 63
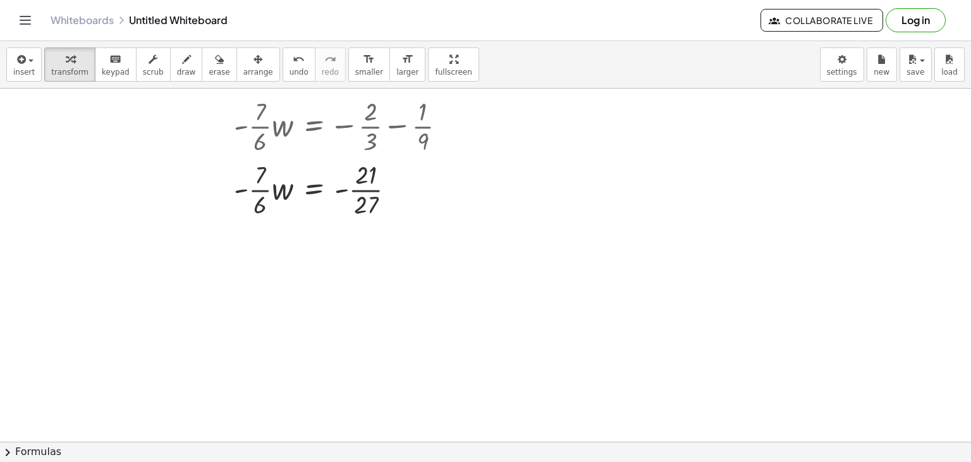
scroll to position [159, 0]
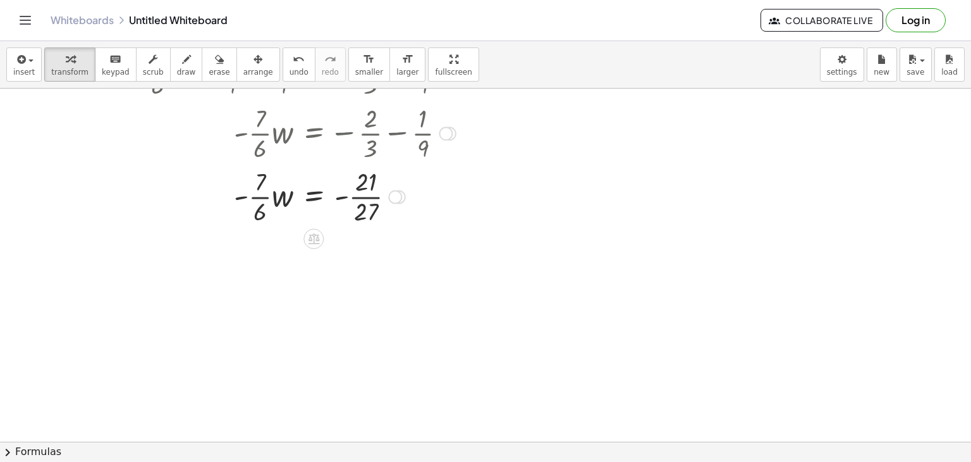
click at [316, 242] on icon at bounding box center [313, 238] width 11 height 11
click at [340, 239] on span "÷" at bounding box center [339, 239] width 7 height 18
click at [314, 7] on div "− · · 7 · 6 · w + · 1 · 9 = - · 2 · 3 − · · 7 · 6 · w + · 1 · 9 − ⬚ = − · 2 · 3…" at bounding box center [314, 7] width 0 height 0
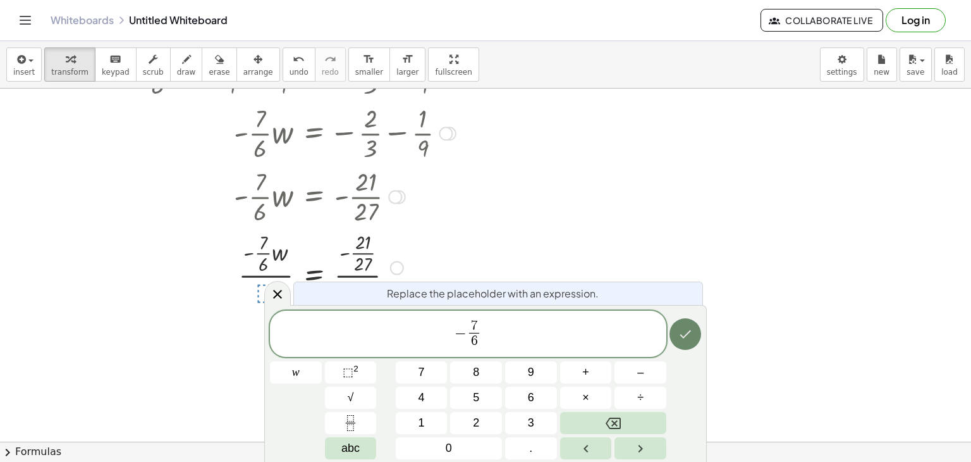
click at [692, 330] on icon "Done" at bounding box center [685, 333] width 15 height 15
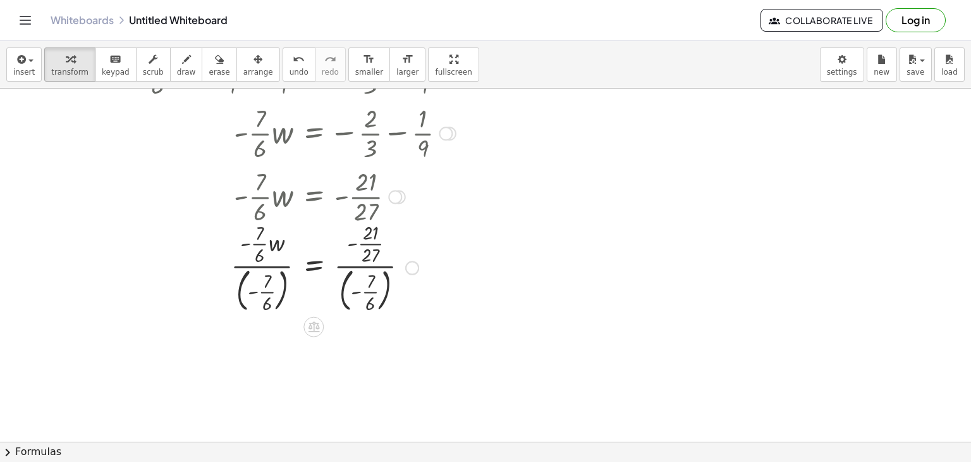
click at [283, 269] on div at bounding box center [286, 266] width 352 height 97
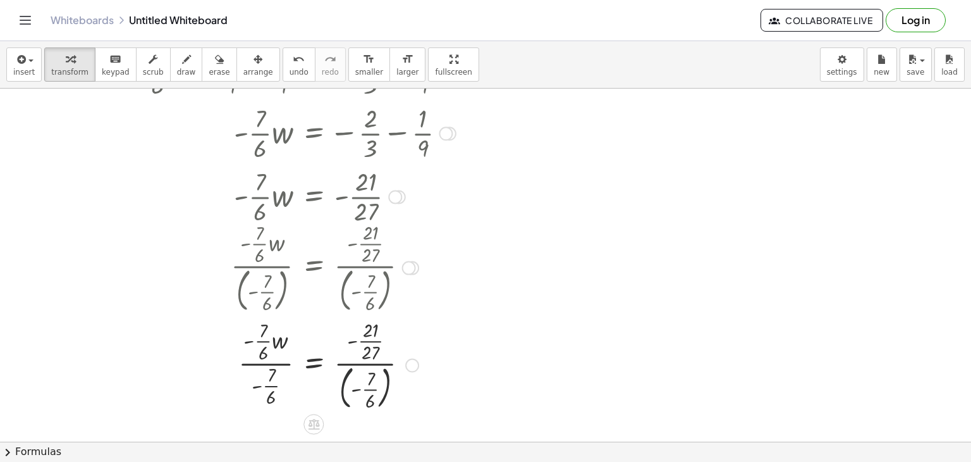
click at [342, 378] on div at bounding box center [286, 363] width 352 height 97
click at [288, 366] on div at bounding box center [286, 364] width 352 height 94
click at [355, 340] on div at bounding box center [286, 364] width 352 height 94
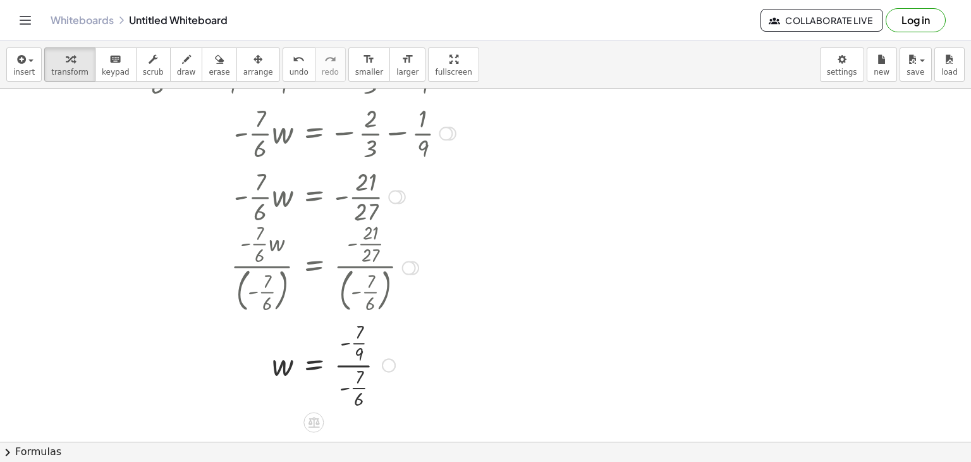
click at [360, 388] on div at bounding box center [286, 364] width 352 height 94
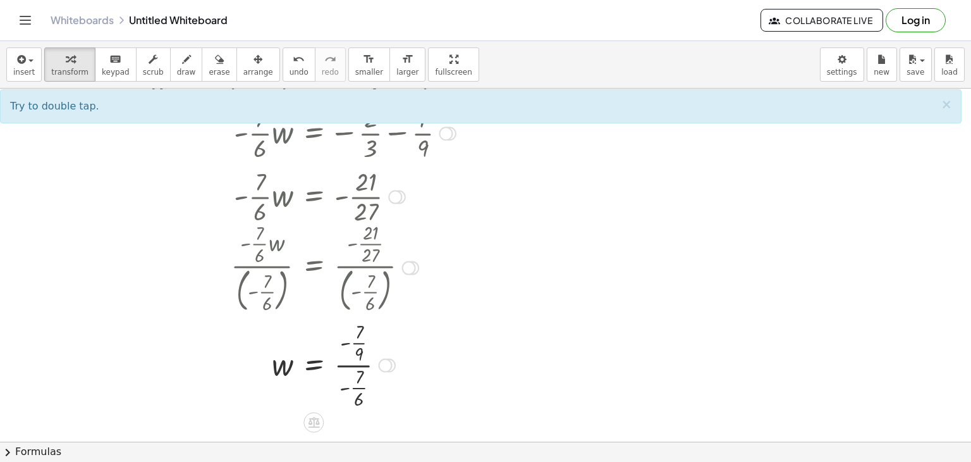
click at [362, 342] on div at bounding box center [286, 364] width 352 height 94
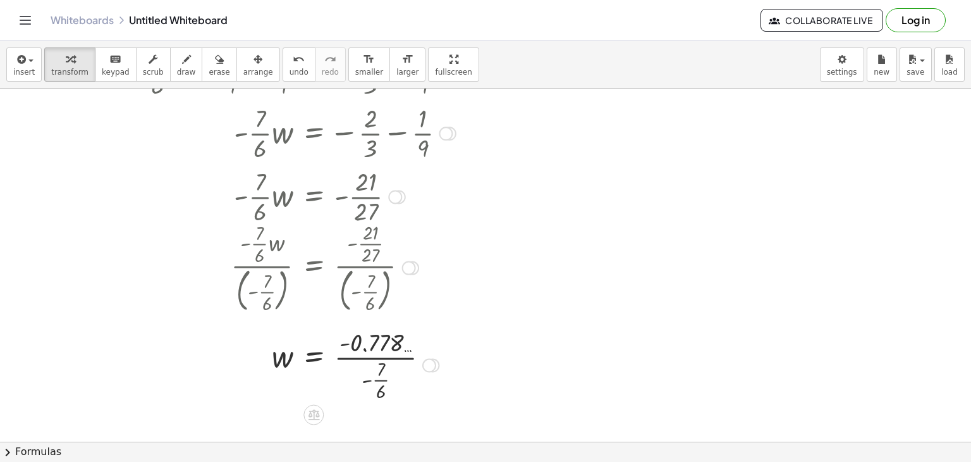
click at [386, 374] on div at bounding box center [286, 363] width 352 height 78
click at [395, 365] on div at bounding box center [286, 363] width 352 height 63
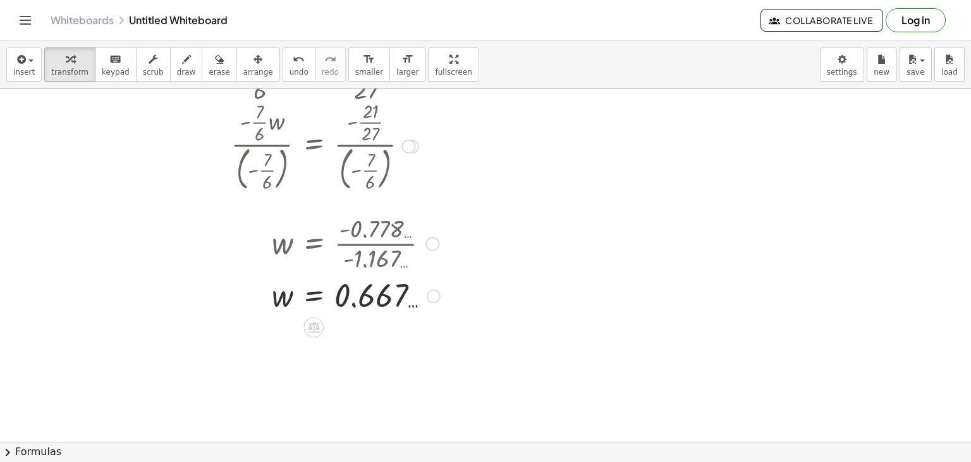
scroll to position [281, 0]
click at [293, 62] on icon "undo" at bounding box center [299, 59] width 12 height 15
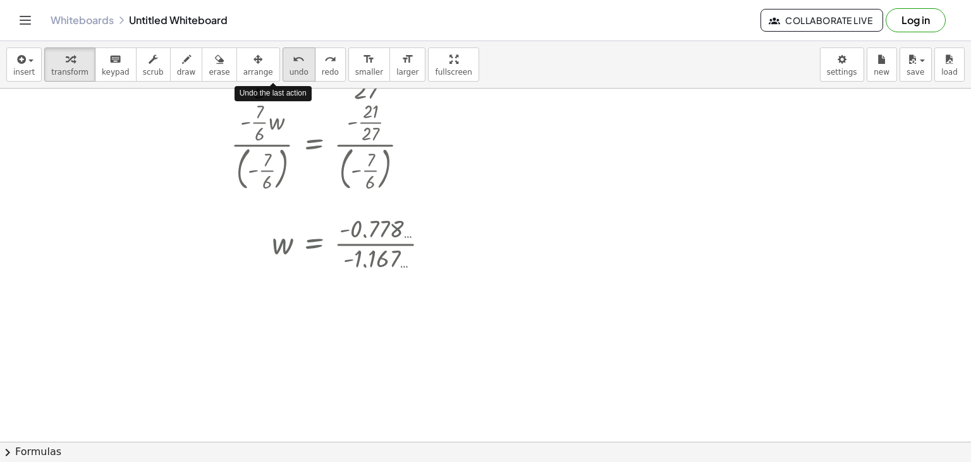
click at [293, 62] on icon "undo" at bounding box center [299, 59] width 12 height 15
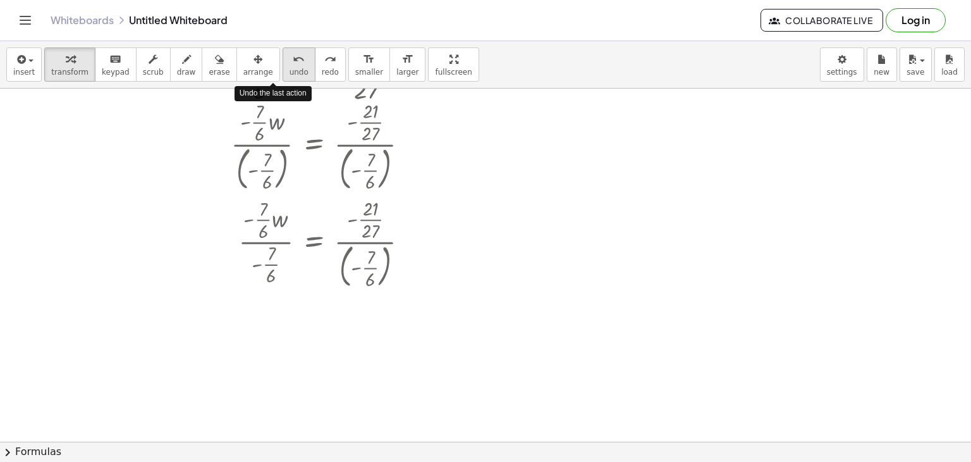
click at [293, 62] on icon "undo" at bounding box center [299, 59] width 12 height 15
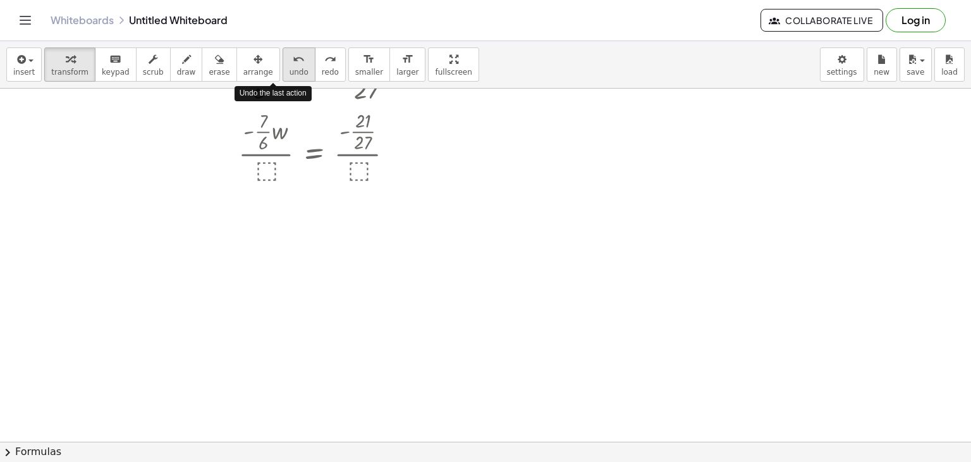
click at [293, 62] on icon "undo" at bounding box center [299, 59] width 12 height 15
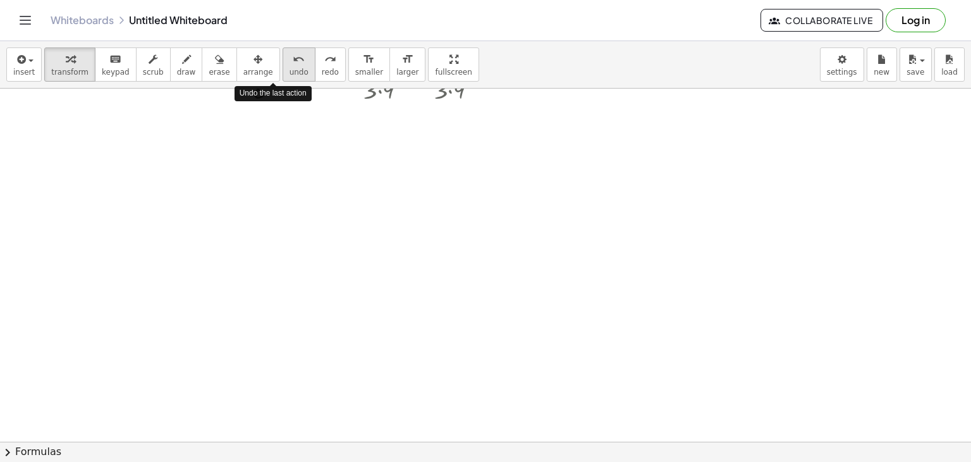
click at [293, 62] on icon "undo" at bounding box center [299, 59] width 12 height 15
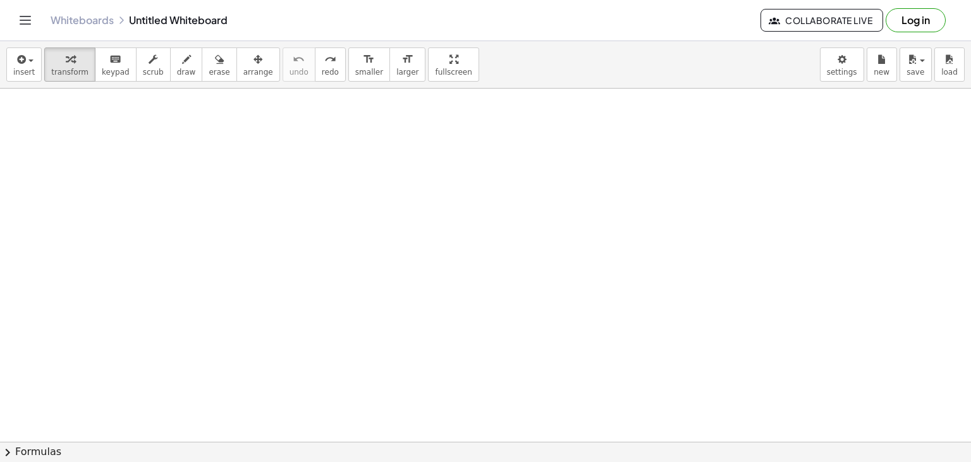
click at [138, 141] on div at bounding box center [485, 161] width 971 height 706
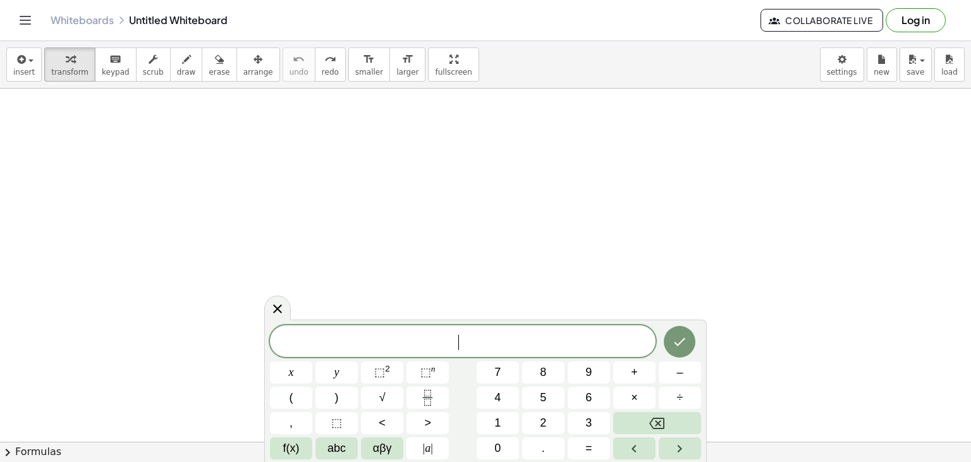
scroll to position [0, 0]
click at [116, 127] on div at bounding box center [485, 442] width 971 height 706
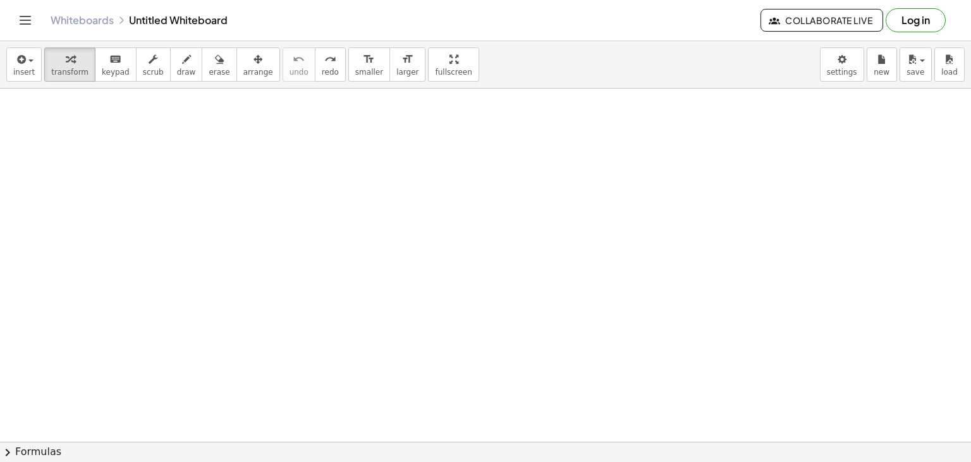
click at [116, 127] on div at bounding box center [485, 442] width 971 height 706
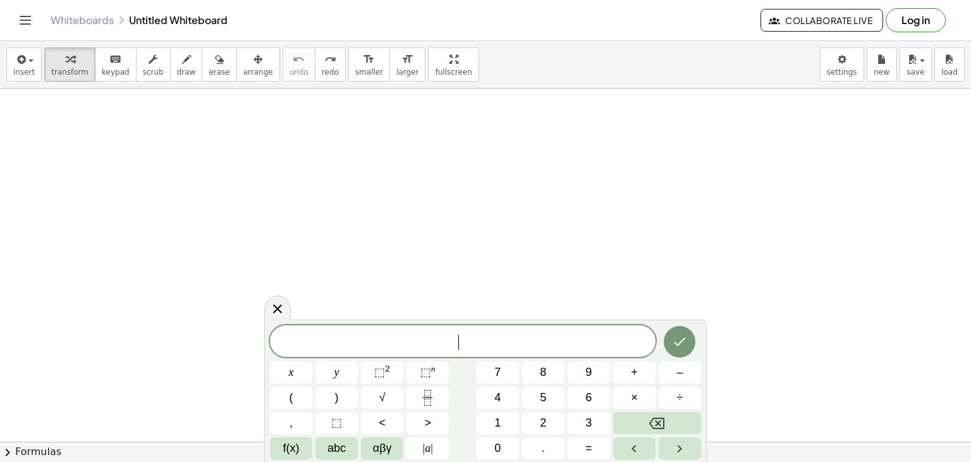
click at [116, 127] on div at bounding box center [485, 442] width 971 height 706
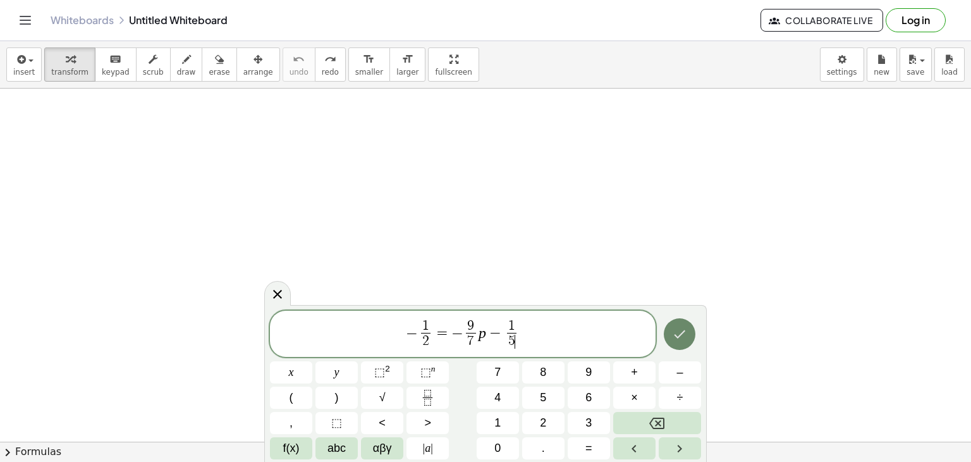
click at [678, 344] on button "Done" at bounding box center [680, 334] width 32 height 32
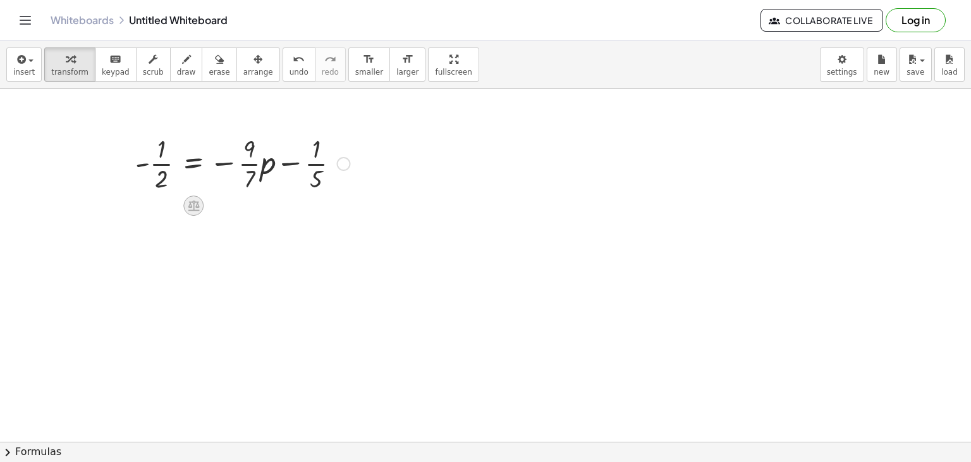
click at [194, 211] on icon at bounding box center [193, 205] width 13 height 13
click at [143, 208] on span "+" at bounding box center [143, 206] width 8 height 18
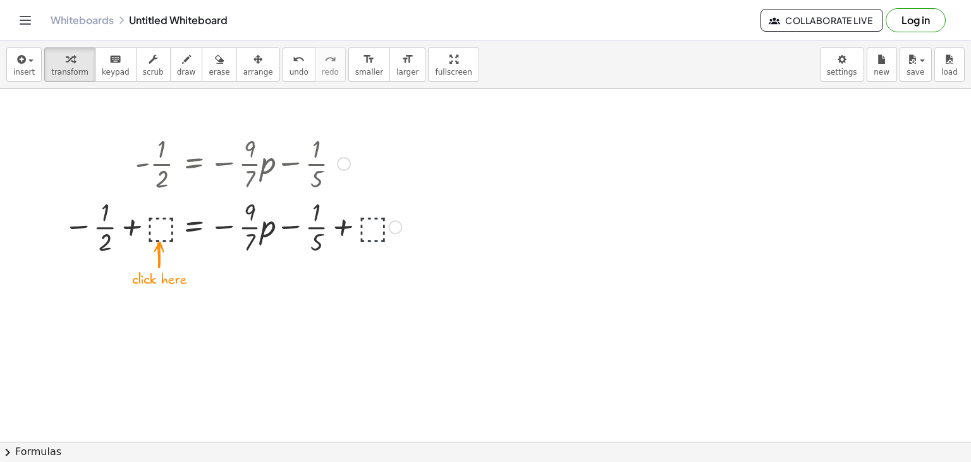
click at [371, 226] on div at bounding box center [233, 225] width 350 height 63
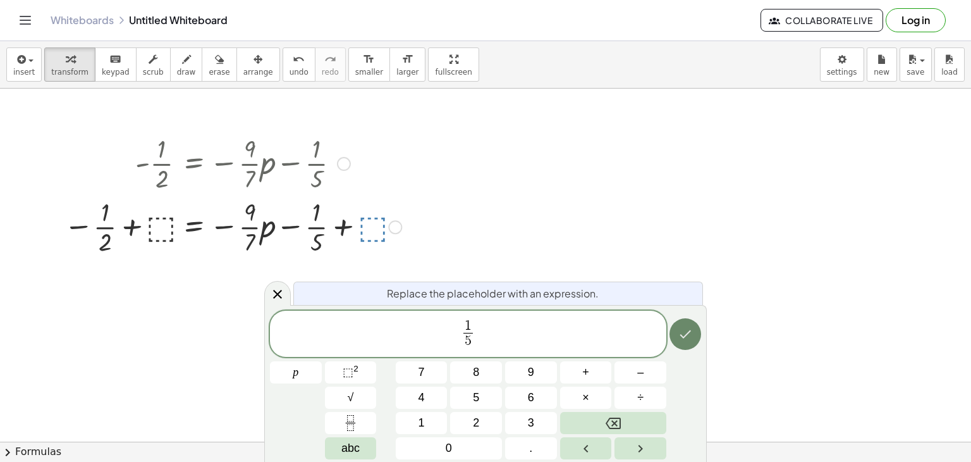
click at [693, 319] on button "Done" at bounding box center [686, 334] width 32 height 32
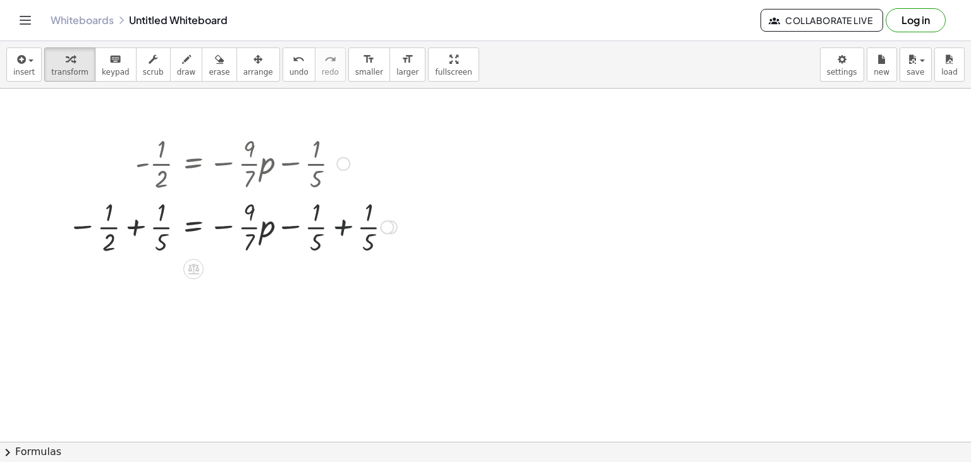
click at [345, 206] on div at bounding box center [232, 225] width 342 height 63
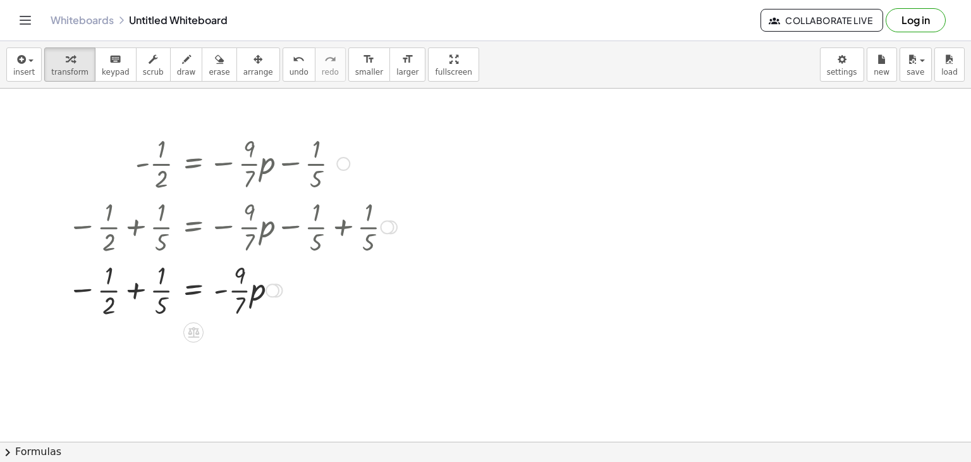
click at [128, 273] on div at bounding box center [232, 288] width 342 height 63
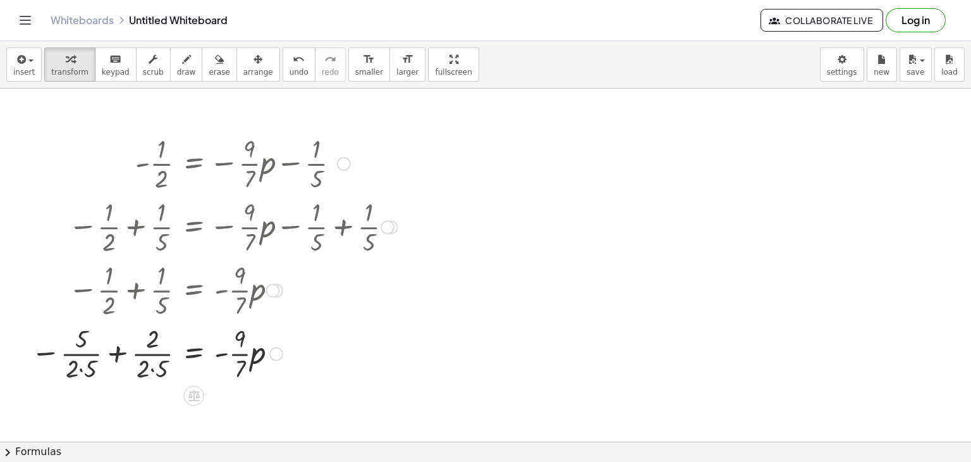
click at [152, 366] on div at bounding box center [214, 352] width 379 height 63
click at [89, 365] on div at bounding box center [220, 352] width 368 height 63
click at [109, 361] on div at bounding box center [220, 352] width 368 height 63
click at [93, 363] on div at bounding box center [220, 352] width 368 height 63
click at [93, 363] on div at bounding box center [225, 352] width 357 height 63
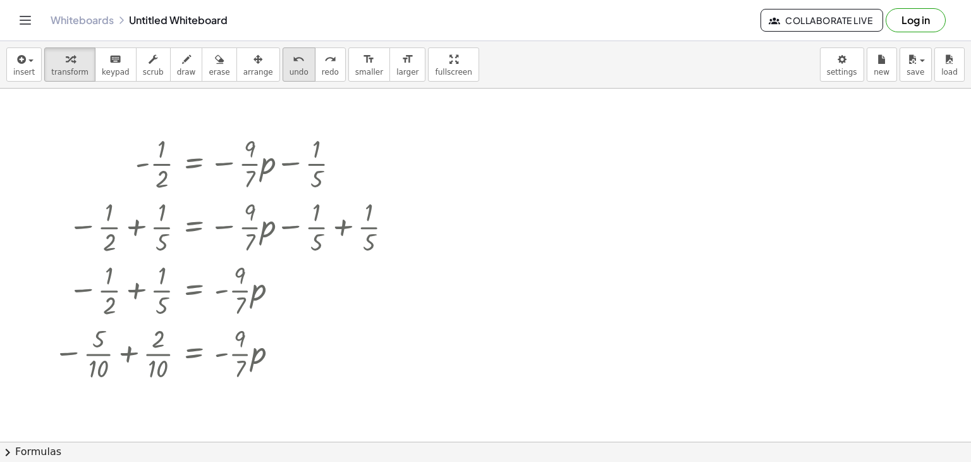
click at [283, 77] on button "undo undo" at bounding box center [299, 64] width 33 height 34
click at [129, 331] on div at bounding box center [225, 352] width 357 height 63
click at [190, 392] on icon at bounding box center [193, 395] width 11 height 11
click at [220, 395] on span "÷" at bounding box center [219, 396] width 7 height 18
click at [235, 379] on div at bounding box center [232, 352] width 342 height 78
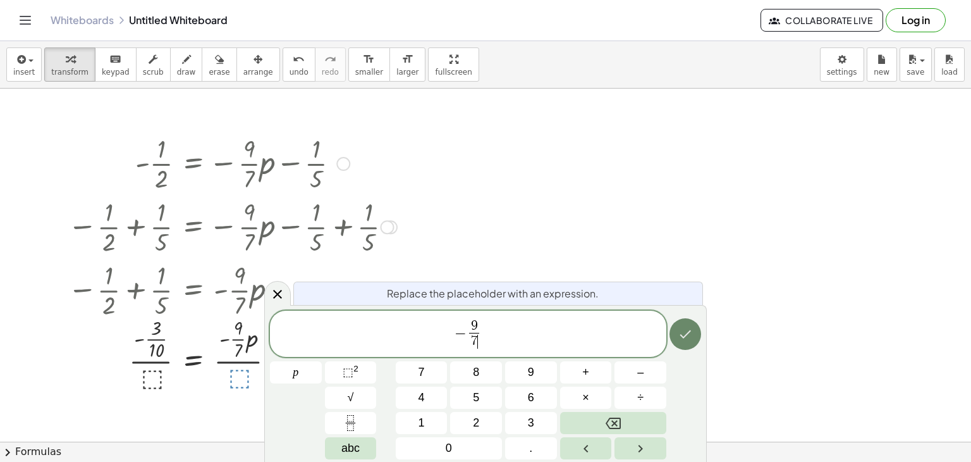
click at [678, 339] on icon "Done" at bounding box center [685, 333] width 15 height 15
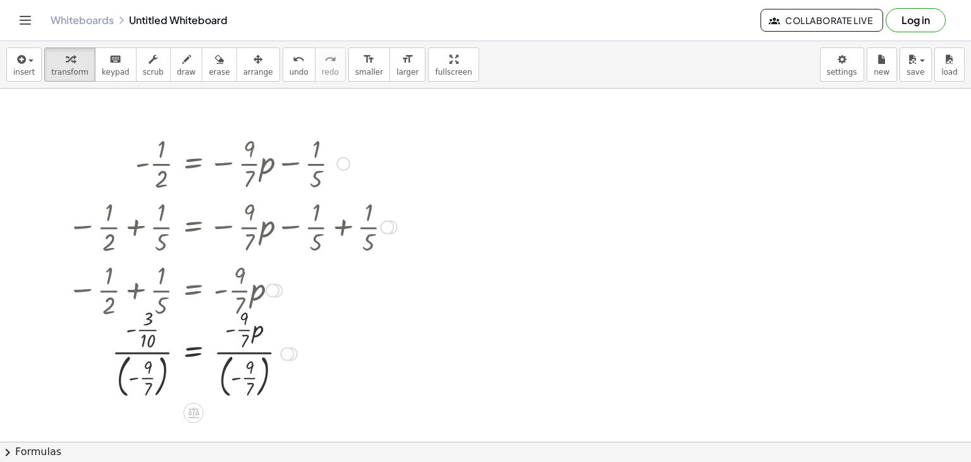
click at [225, 359] on div at bounding box center [232, 352] width 342 height 97
click at [168, 366] on div at bounding box center [232, 352] width 342 height 97
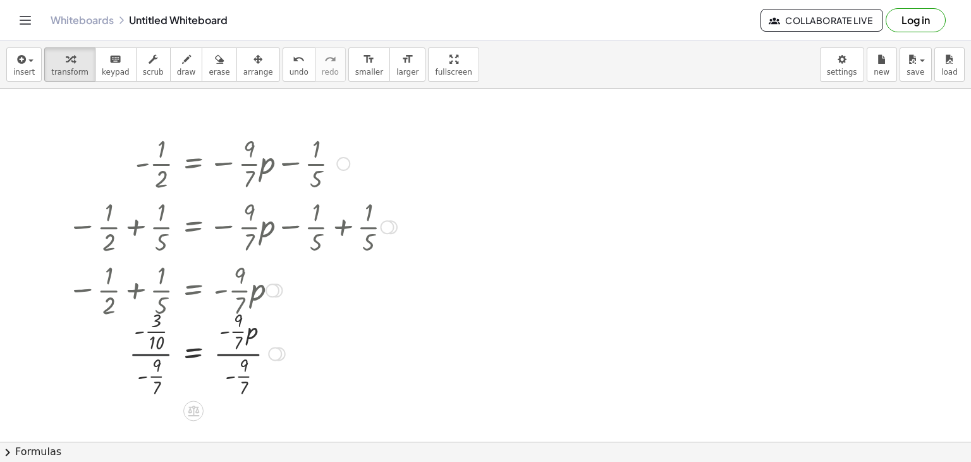
click at [171, 357] on div at bounding box center [232, 352] width 342 height 94
click at [220, 355] on div at bounding box center [232, 352] width 342 height 94
click at [171, 351] on div at bounding box center [232, 352] width 342 height 94
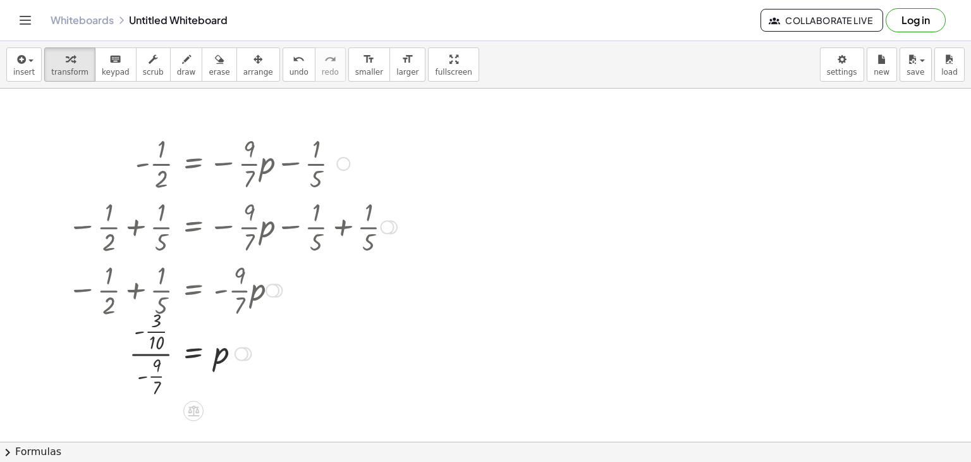
click at [162, 340] on div at bounding box center [232, 352] width 342 height 94
click at [151, 362] on div at bounding box center [232, 352] width 342 height 78
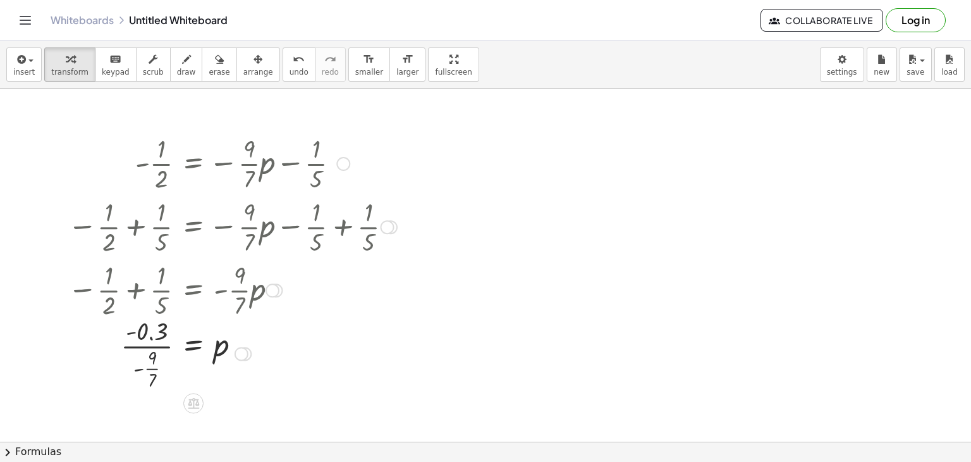
click at [151, 362] on div at bounding box center [232, 352] width 342 height 78
click at [152, 367] on div at bounding box center [232, 352] width 342 height 78
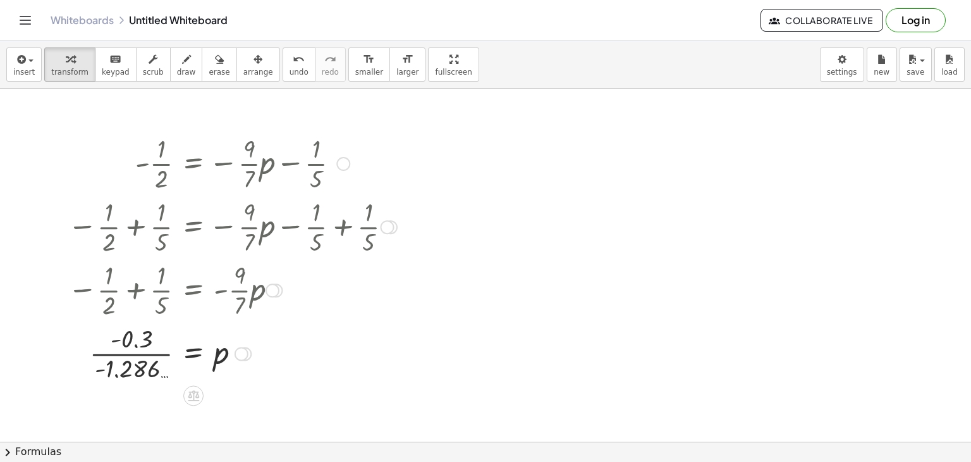
click at [159, 348] on div at bounding box center [232, 352] width 342 height 63
click at [290, 71] on span "undo" at bounding box center [299, 72] width 19 height 9
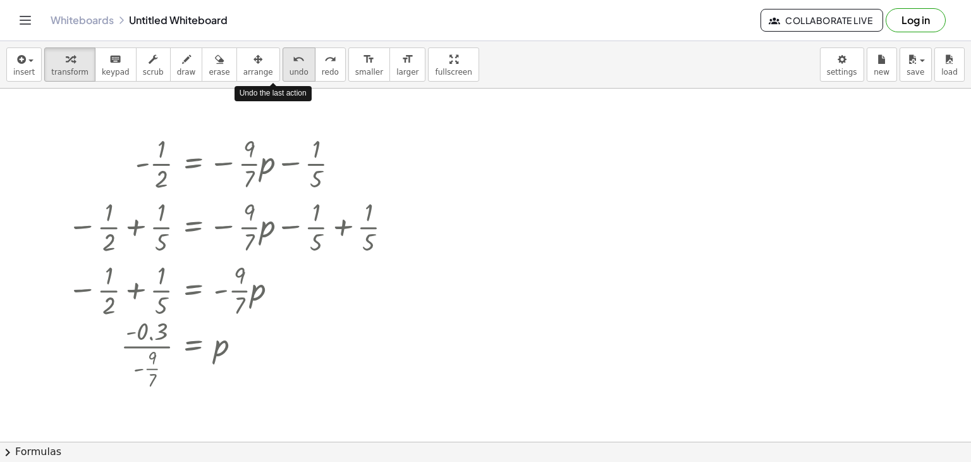
click at [290, 71] on span "undo" at bounding box center [299, 72] width 19 height 9
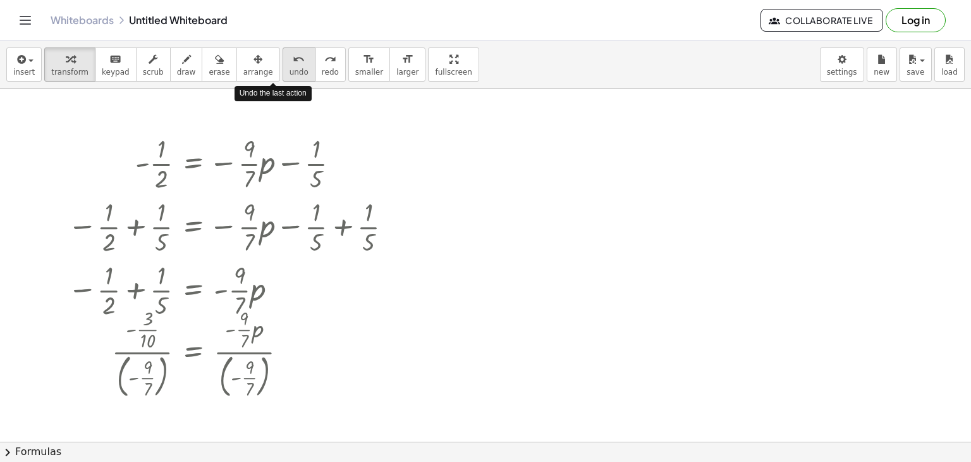
click at [290, 71] on span "undo" at bounding box center [299, 72] width 19 height 9
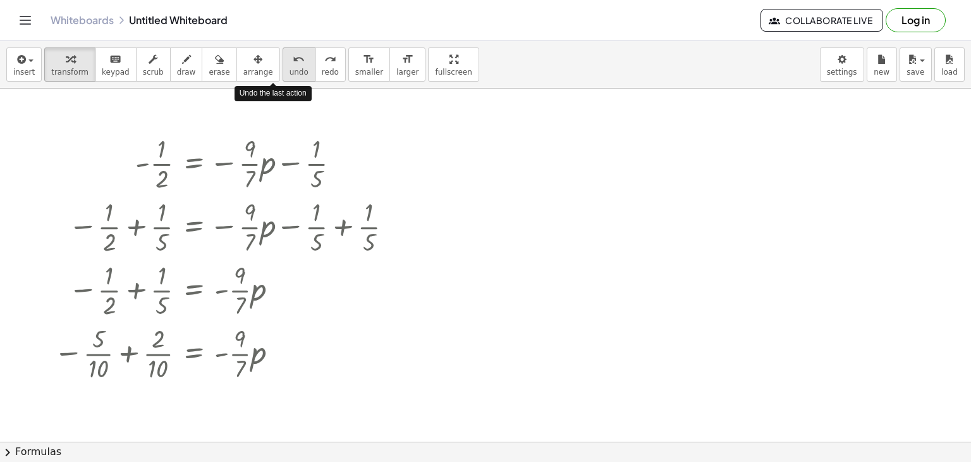
click at [290, 71] on span "undo" at bounding box center [299, 72] width 19 height 9
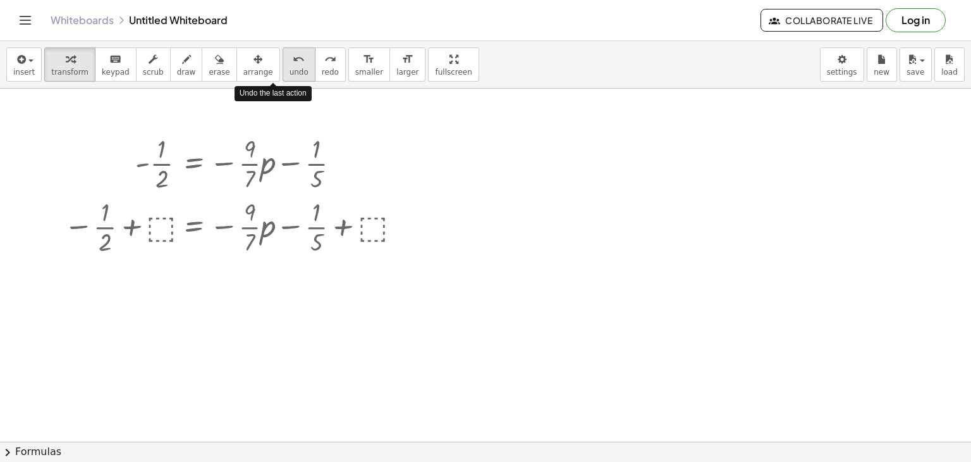
click at [290, 71] on span "undo" at bounding box center [299, 72] width 19 height 9
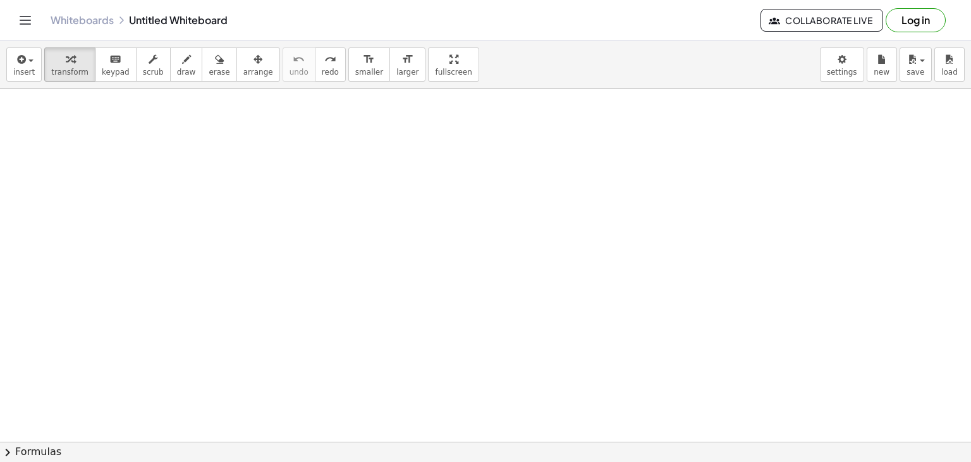
click at [124, 135] on div at bounding box center [485, 442] width 971 height 706
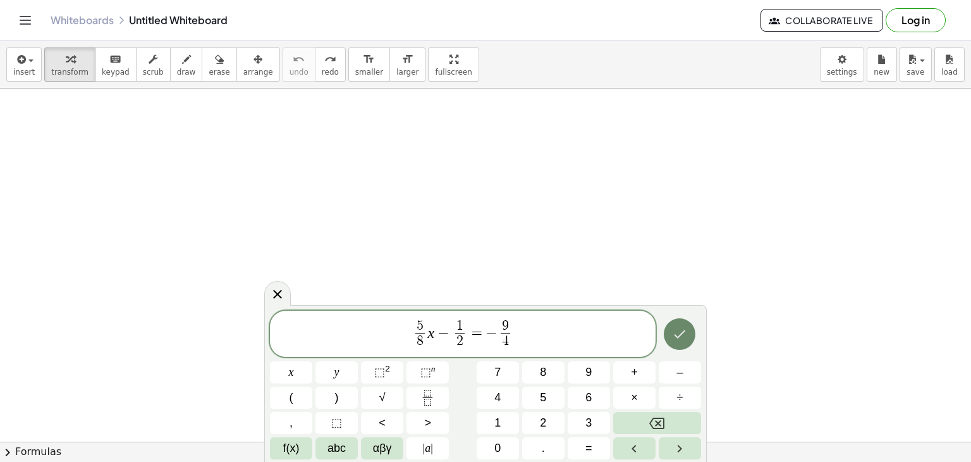
click at [671, 343] on button "Done" at bounding box center [680, 334] width 32 height 32
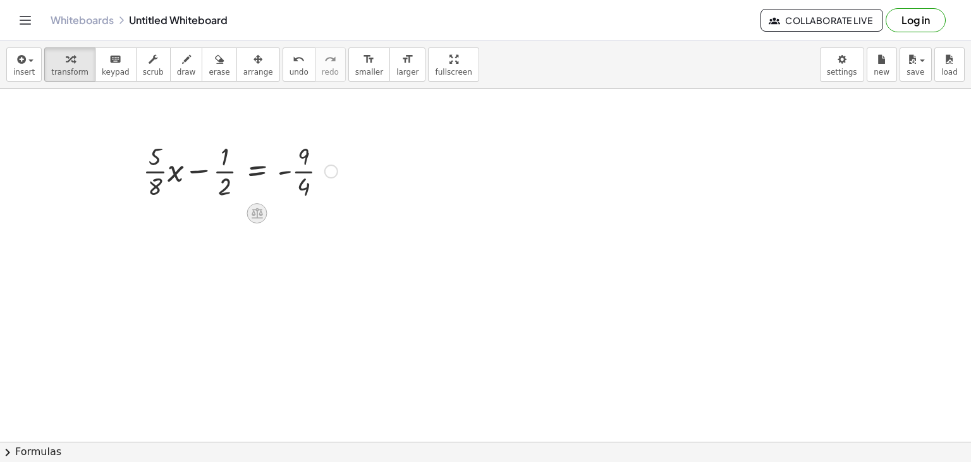
click at [252, 209] on icon at bounding box center [257, 213] width 11 height 11
click at [215, 212] on div "+" at bounding box center [206, 213] width 20 height 20
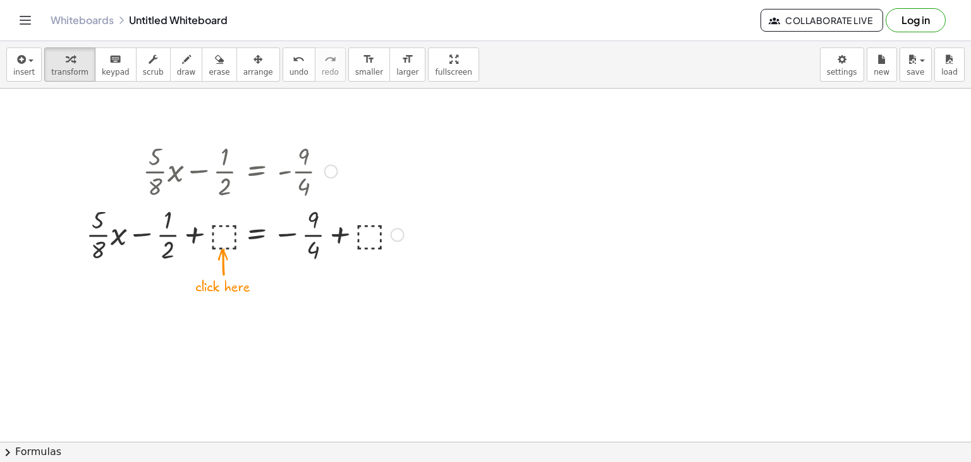
click at [231, 229] on div at bounding box center [245, 233] width 331 height 63
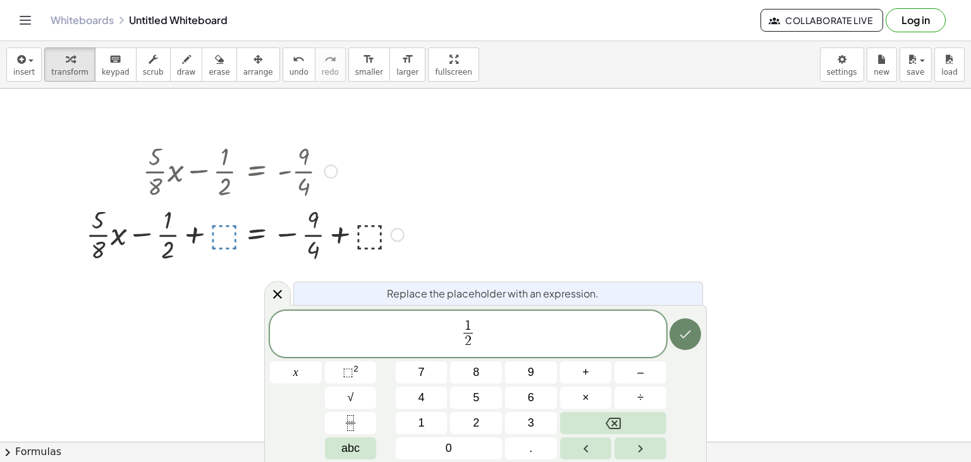
click at [688, 340] on icon "Done" at bounding box center [685, 333] width 15 height 15
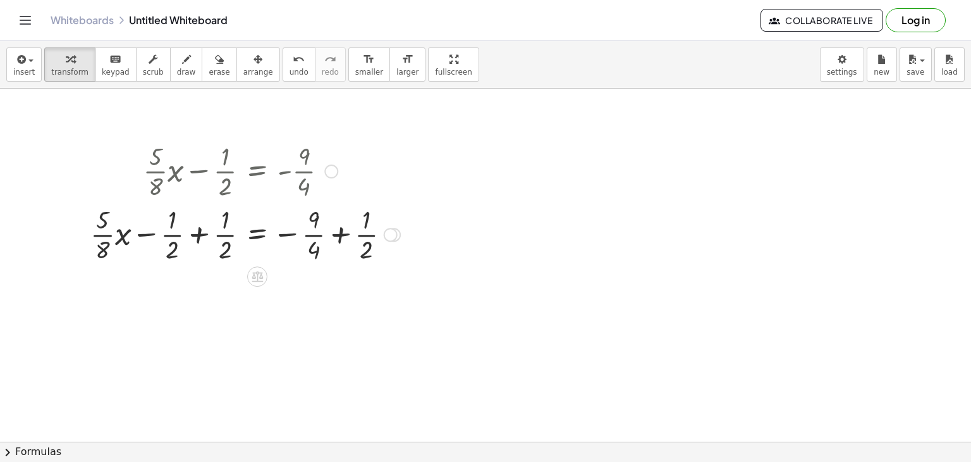
click at [200, 222] on div at bounding box center [245, 233] width 323 height 63
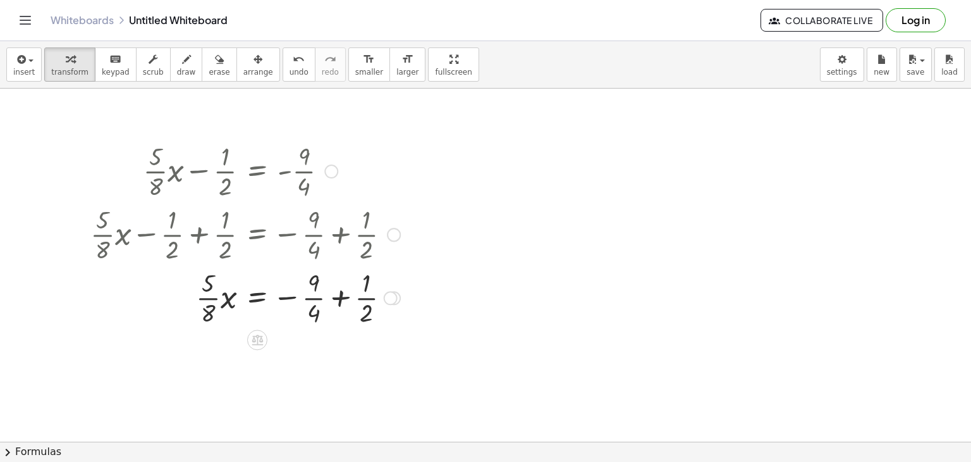
click at [342, 289] on div at bounding box center [245, 296] width 323 height 63
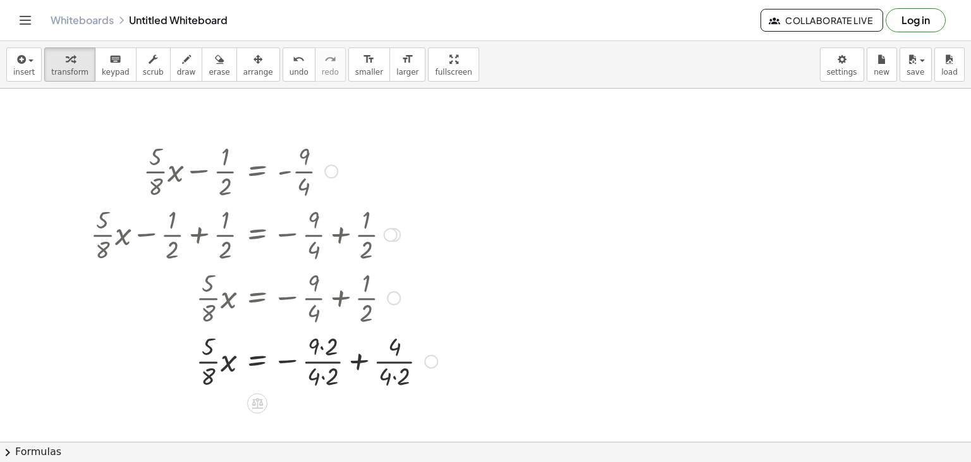
click at [333, 373] on div at bounding box center [264, 359] width 360 height 63
click at [331, 347] on div at bounding box center [263, 359] width 359 height 63
click at [388, 383] on div at bounding box center [259, 359] width 351 height 63
click at [352, 350] on div at bounding box center [250, 359] width 333 height 63
click at [352, 350] on div at bounding box center [245, 359] width 323 height 63
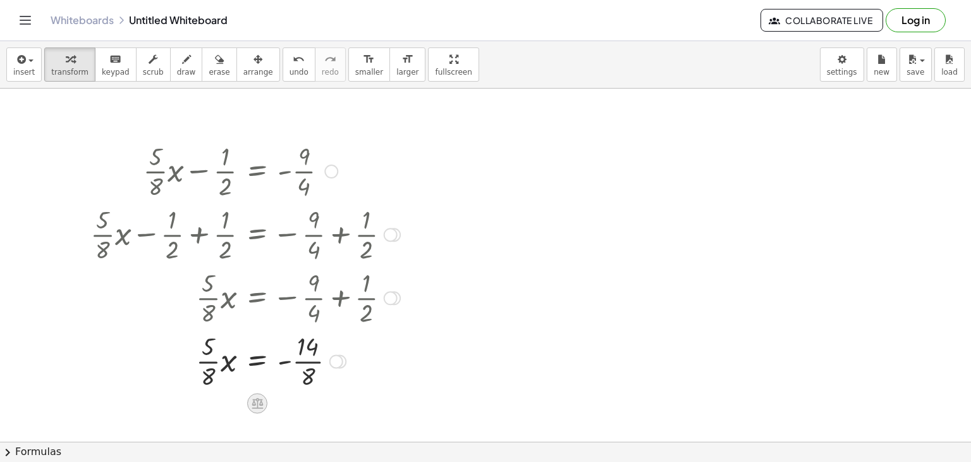
click at [249, 407] on div at bounding box center [257, 403] width 20 height 20
click at [276, 405] on div "÷" at bounding box center [283, 403] width 20 height 20
click at [218, 383] on div at bounding box center [245, 360] width 323 height 78
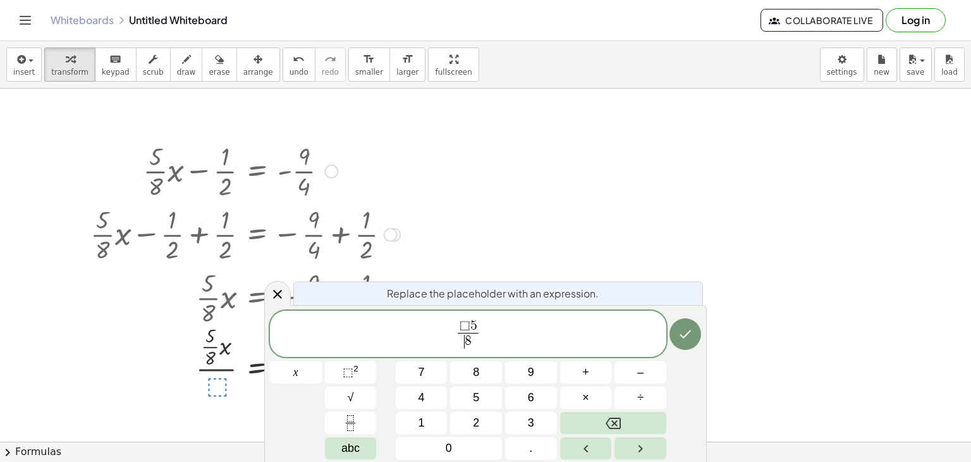
click at [465, 333] on span "​ 8" at bounding box center [468, 341] width 20 height 17
click at [471, 324] on span "5" at bounding box center [474, 326] width 7 height 14
click at [681, 337] on icon "Done" at bounding box center [685, 333] width 15 height 15
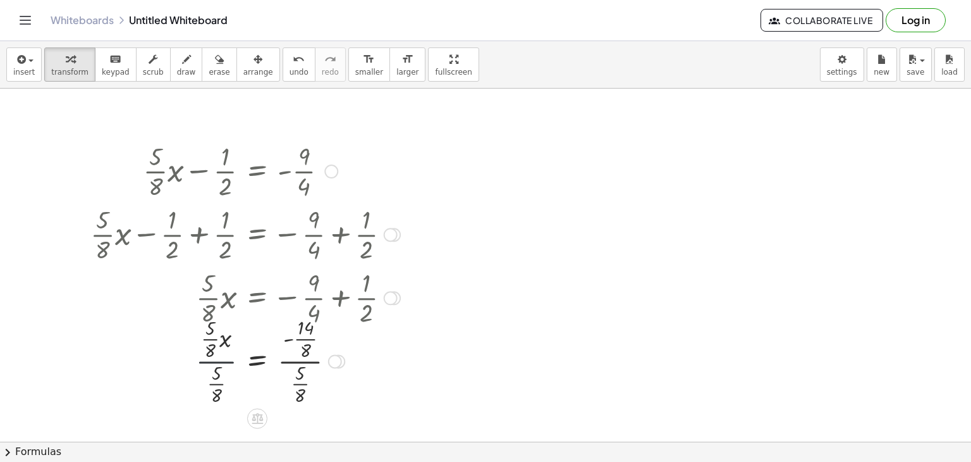
click at [233, 361] on div at bounding box center [245, 360] width 323 height 94
click at [288, 362] on div at bounding box center [245, 360] width 323 height 94
click at [296, 352] on div at bounding box center [245, 360] width 323 height 94
click at [309, 372] on div at bounding box center [245, 360] width 323 height 78
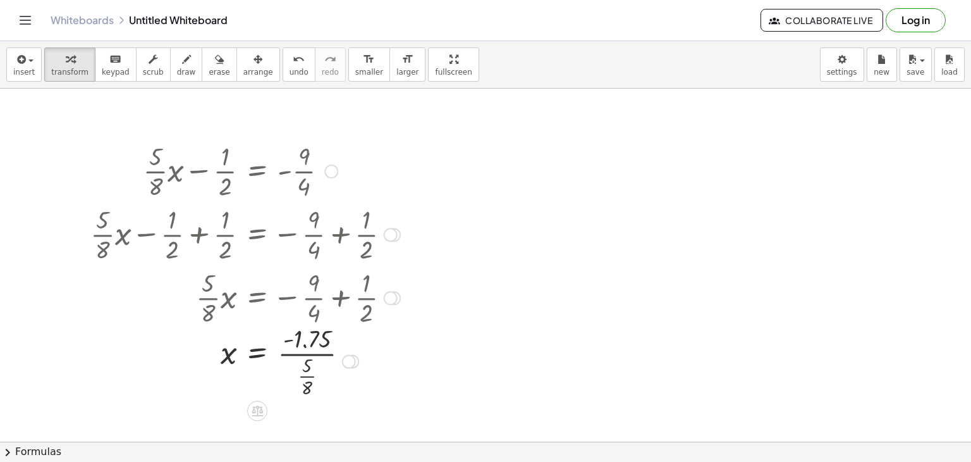
click at [309, 372] on div at bounding box center [245, 360] width 323 height 78
click at [313, 361] on div at bounding box center [245, 359] width 323 height 63
click at [290, 69] on span "undo" at bounding box center [299, 72] width 19 height 9
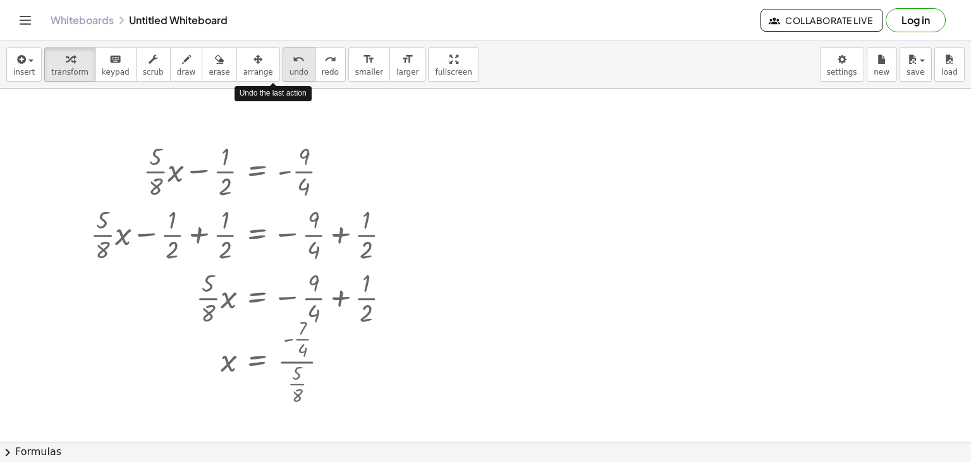
click at [290, 69] on span "undo" at bounding box center [299, 72] width 19 height 9
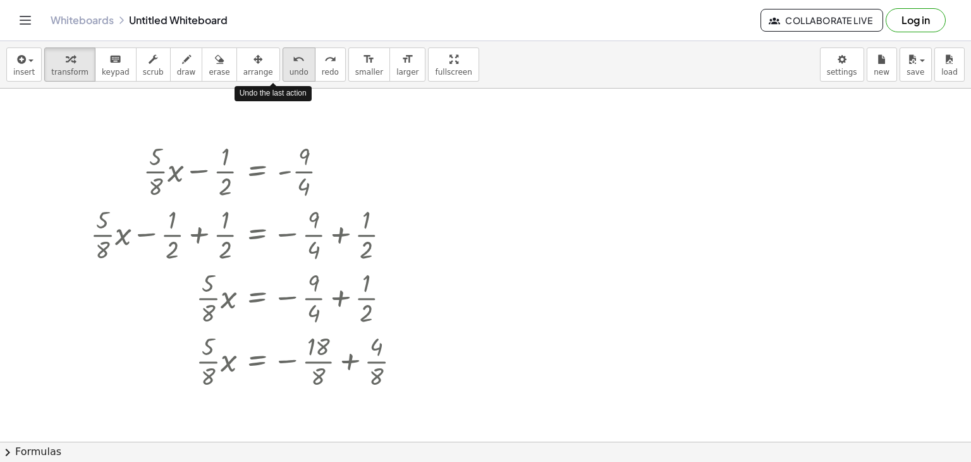
click at [290, 69] on span "undo" at bounding box center [299, 72] width 19 height 9
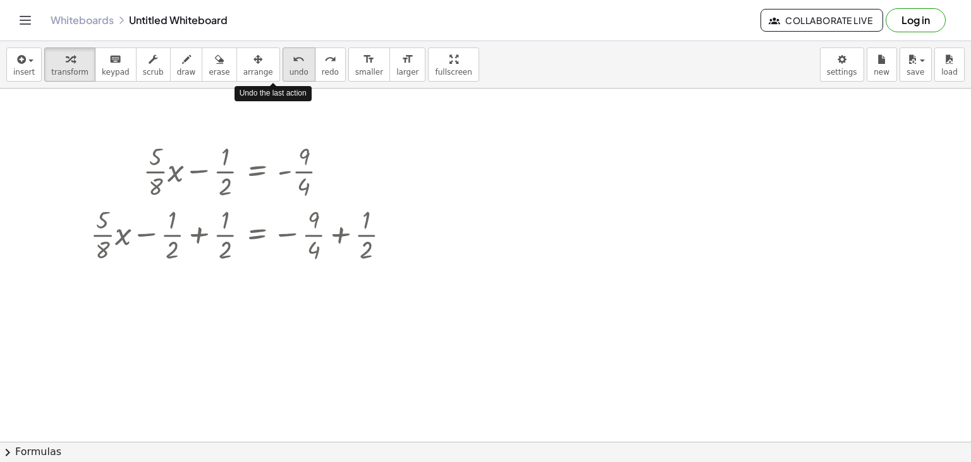
click at [290, 69] on span "undo" at bounding box center [299, 72] width 19 height 9
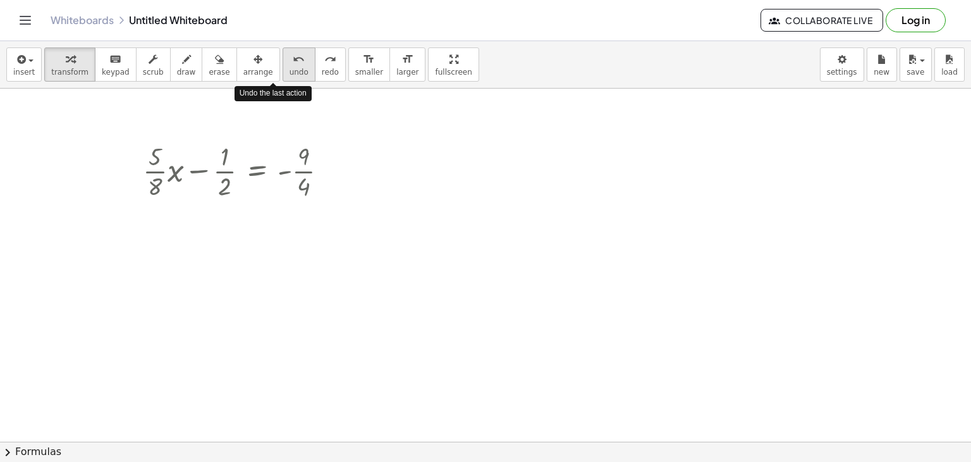
click at [290, 69] on span "undo" at bounding box center [299, 72] width 19 height 9
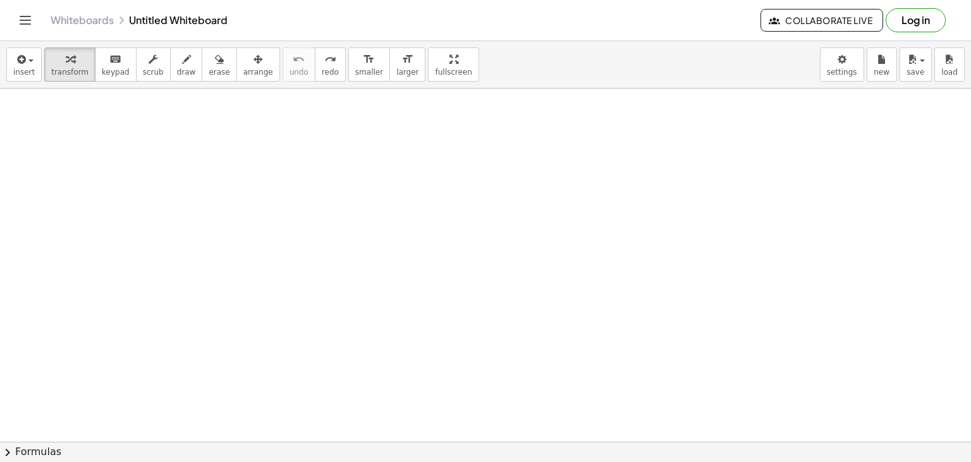
click at [80, 120] on div at bounding box center [485, 442] width 971 height 706
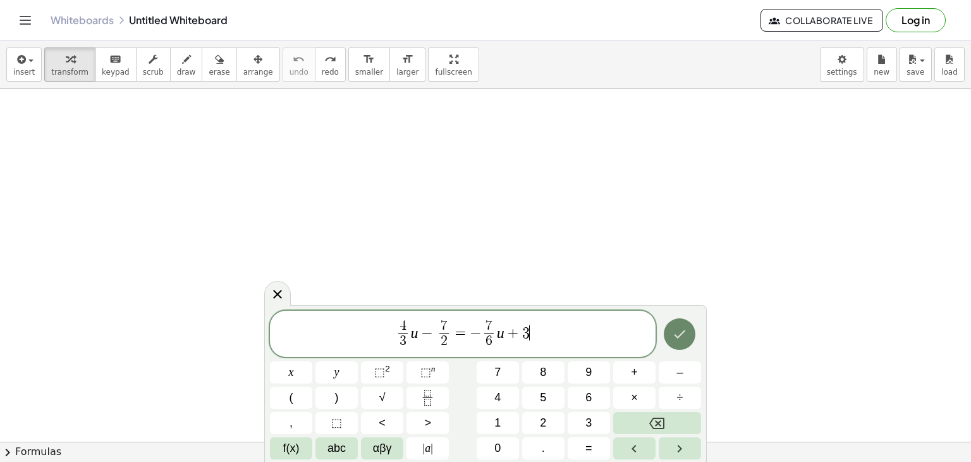
click at [685, 337] on icon "Done" at bounding box center [679, 333] width 15 height 15
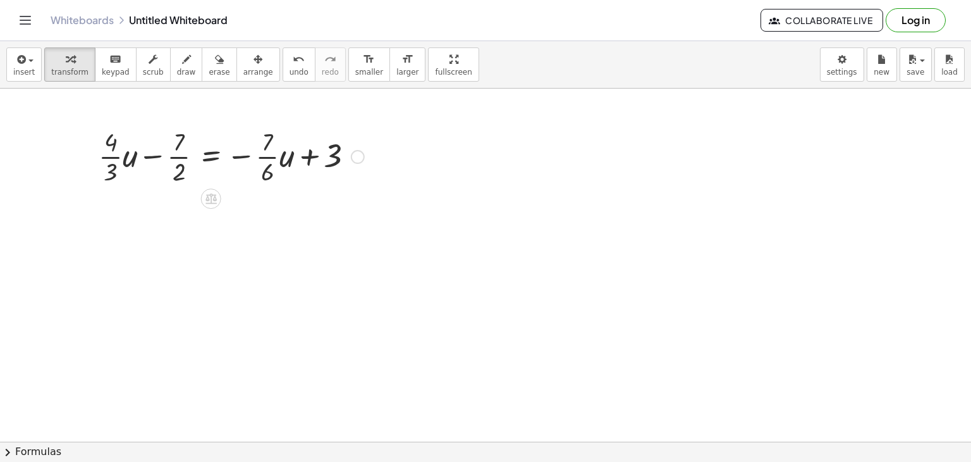
click at [207, 204] on icon at bounding box center [210, 198] width 13 height 13
click at [158, 204] on span "+" at bounding box center [161, 199] width 8 height 18
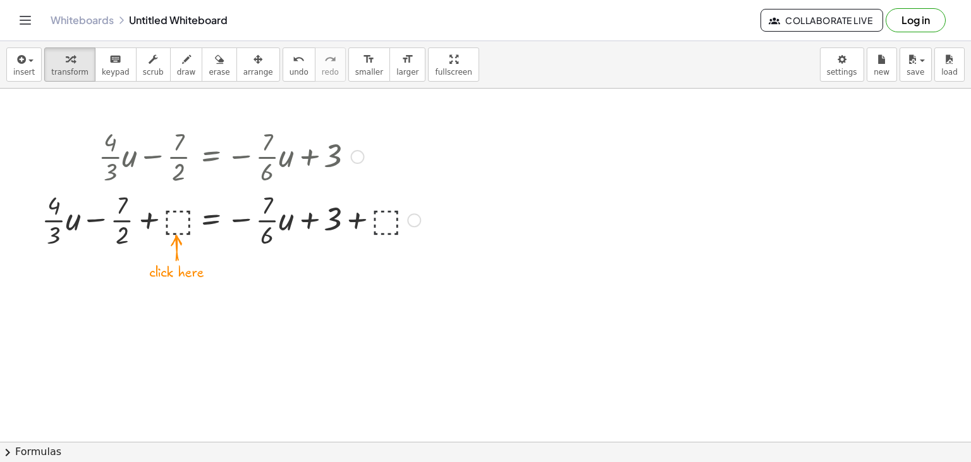
click at [386, 223] on div at bounding box center [231, 218] width 392 height 63
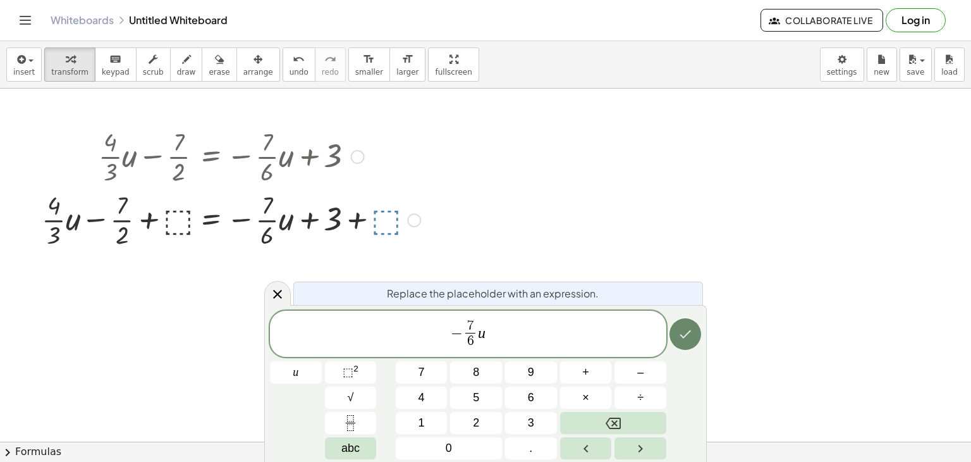
click at [694, 324] on button "Done" at bounding box center [686, 334] width 32 height 32
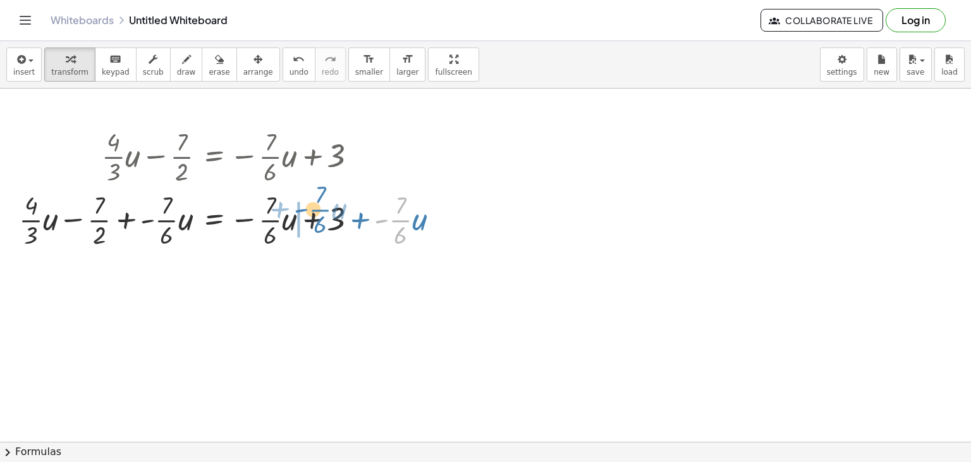
drag, startPoint x: 382, startPoint y: 200, endPoint x: 302, endPoint y: 190, distance: 80.3
click at [302, 190] on div at bounding box center [234, 218] width 443 height 63
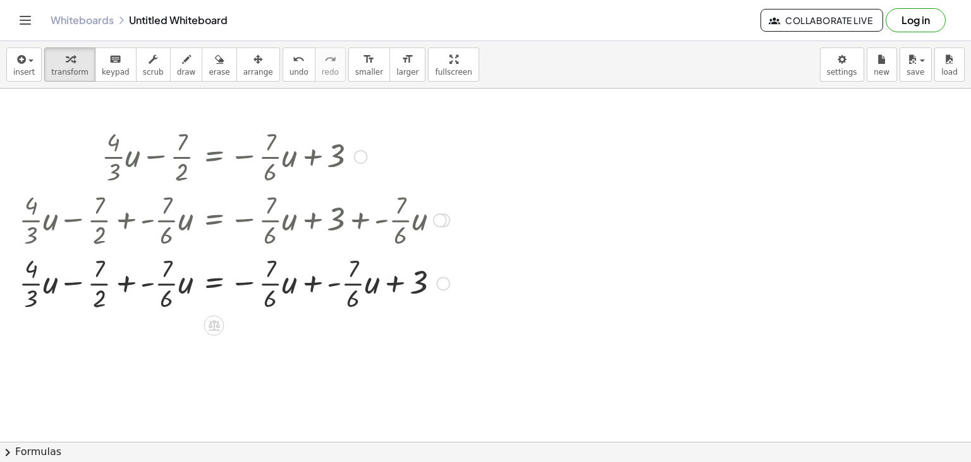
click at [339, 284] on div at bounding box center [234, 281] width 443 height 63
click at [441, 280] on div at bounding box center [443, 283] width 14 height 14
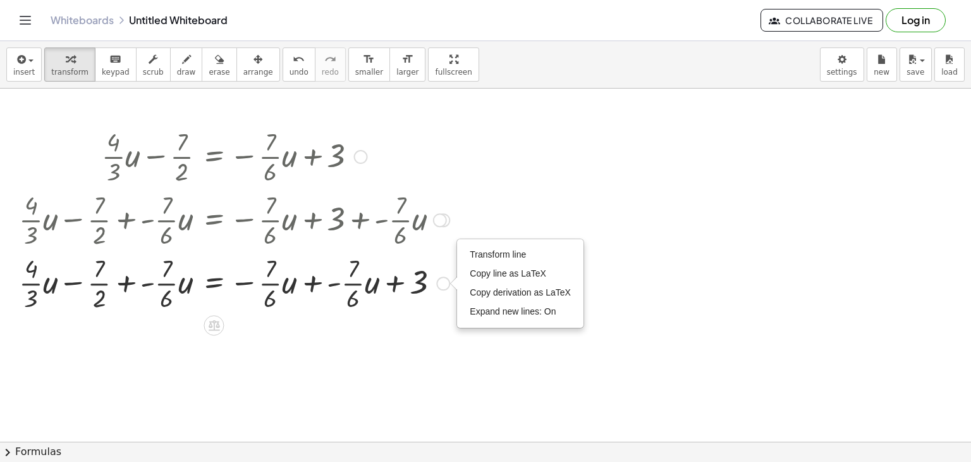
click at [441, 280] on div "Transform line Copy line as LaTeX Copy derivation as LaTeX Expand new lines: On" at bounding box center [443, 283] width 14 height 14
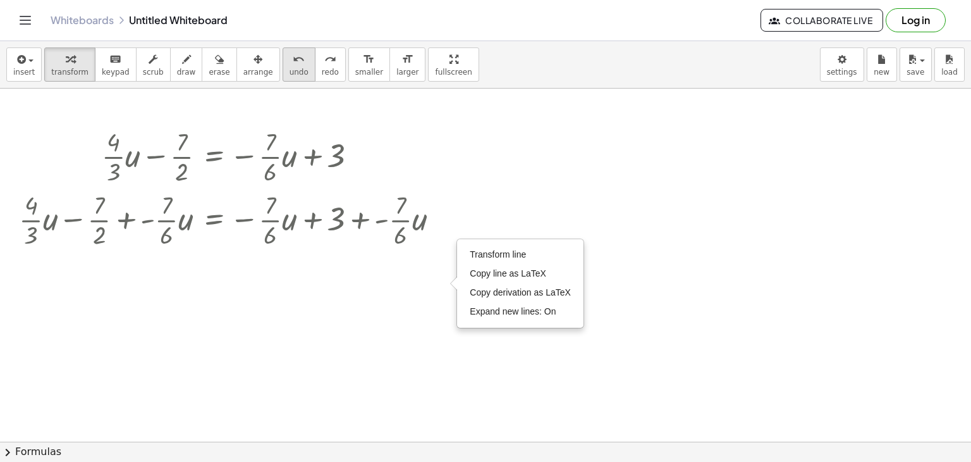
click at [293, 65] on icon "undo" at bounding box center [299, 59] width 12 height 15
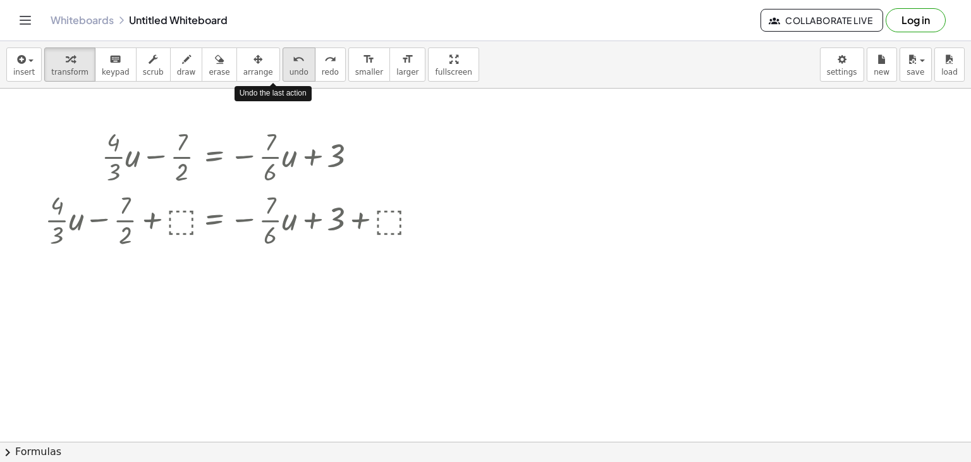
click at [293, 65] on icon "undo" at bounding box center [299, 59] width 12 height 15
click at [397, 223] on div at bounding box center [235, 218] width 392 height 63
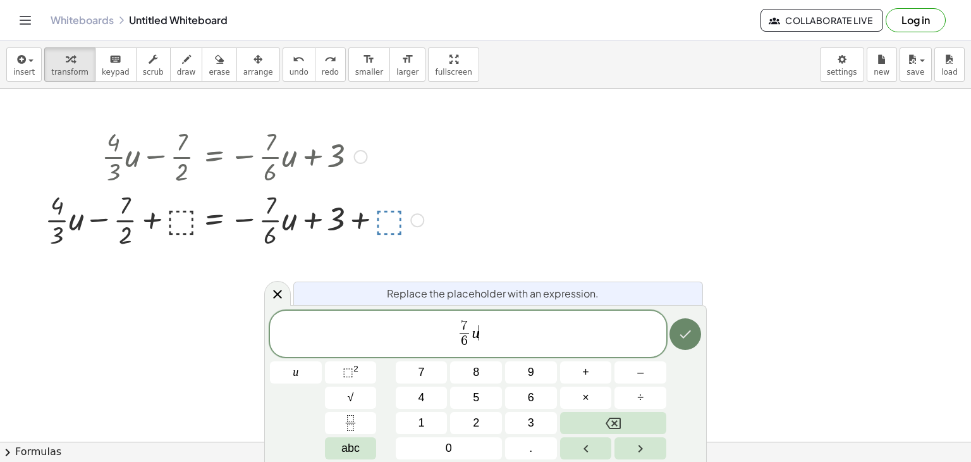
click at [699, 335] on button "Done" at bounding box center [686, 334] width 32 height 32
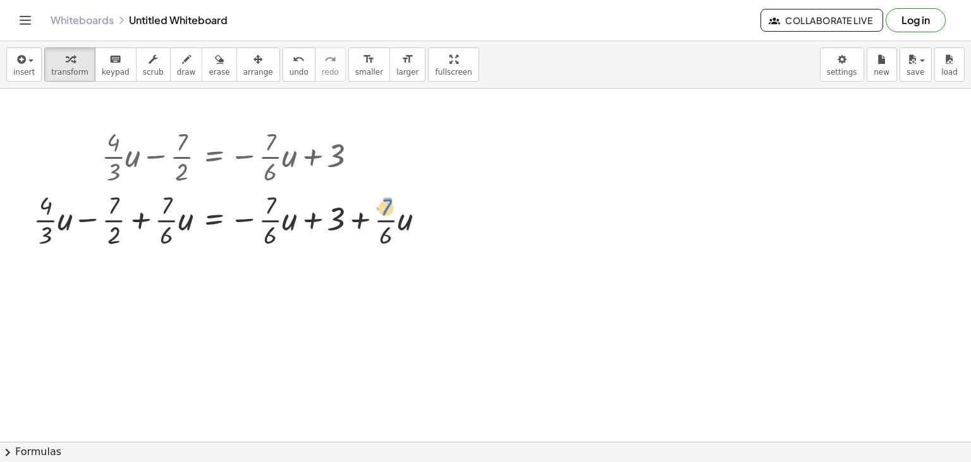
click at [390, 199] on div at bounding box center [234, 218] width 414 height 63
click at [414, 221] on div at bounding box center [234, 218] width 414 height 63
drag, startPoint x: 388, startPoint y: 219, endPoint x: 312, endPoint y: 216, distance: 76.6
click at [312, 216] on div at bounding box center [234, 218] width 414 height 63
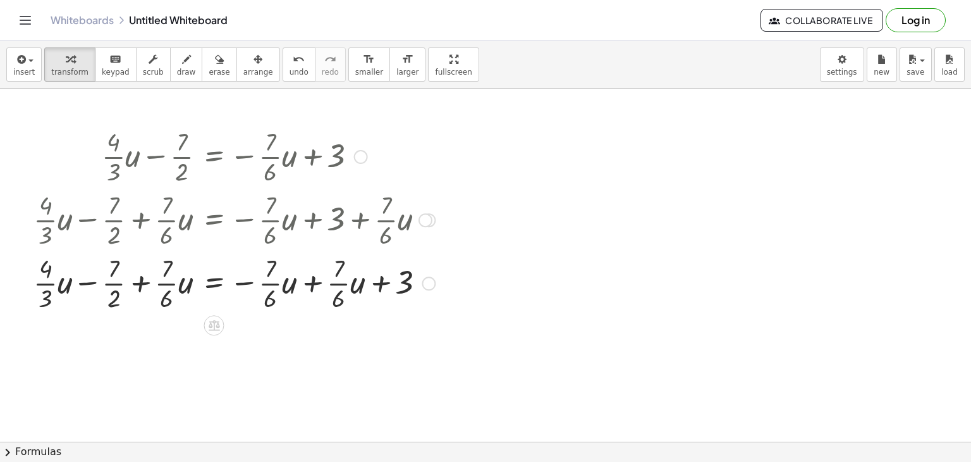
click at [317, 264] on div at bounding box center [234, 281] width 414 height 63
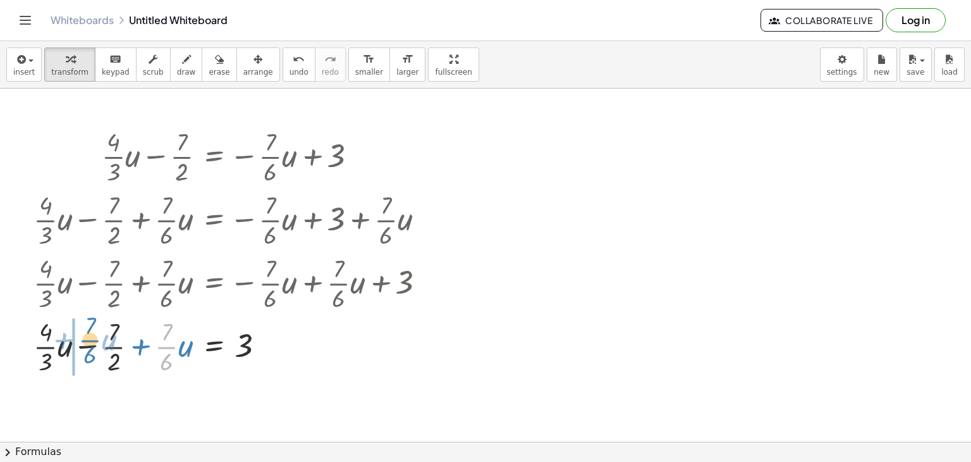
drag, startPoint x: 166, startPoint y: 346, endPoint x: 89, endPoint y: 339, distance: 77.5
click at [89, 339] on div at bounding box center [234, 345] width 414 height 63
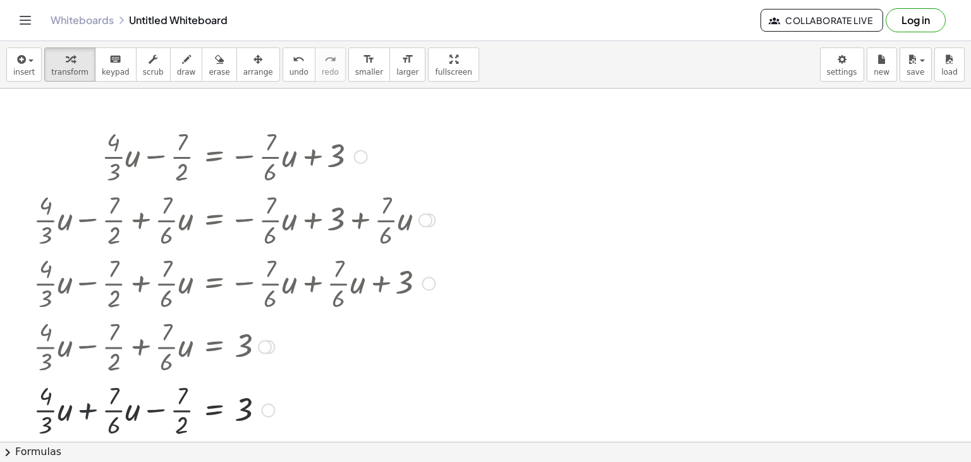
click at [92, 394] on div at bounding box center [234, 408] width 414 height 63
click at [89, 405] on div at bounding box center [234, 408] width 414 height 63
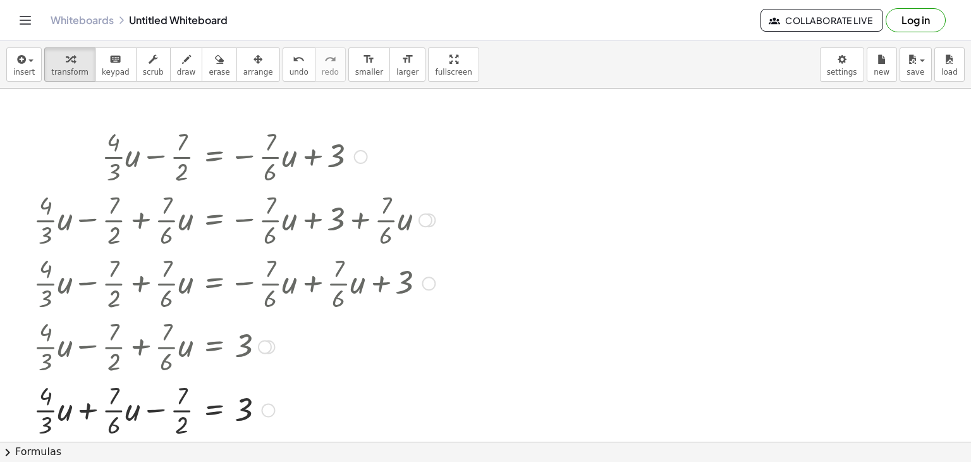
drag, startPoint x: 89, startPoint y: 405, endPoint x: 81, endPoint y: 399, distance: 10.0
click at [81, 399] on div at bounding box center [234, 408] width 414 height 63
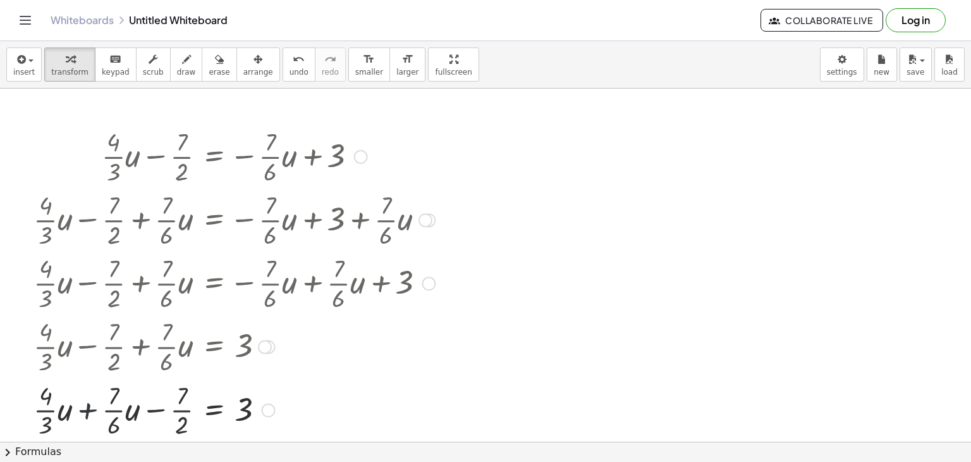
click at [81, 399] on div at bounding box center [234, 408] width 414 height 63
click at [49, 395] on div at bounding box center [234, 408] width 414 height 63
click at [47, 404] on div at bounding box center [234, 408] width 414 height 63
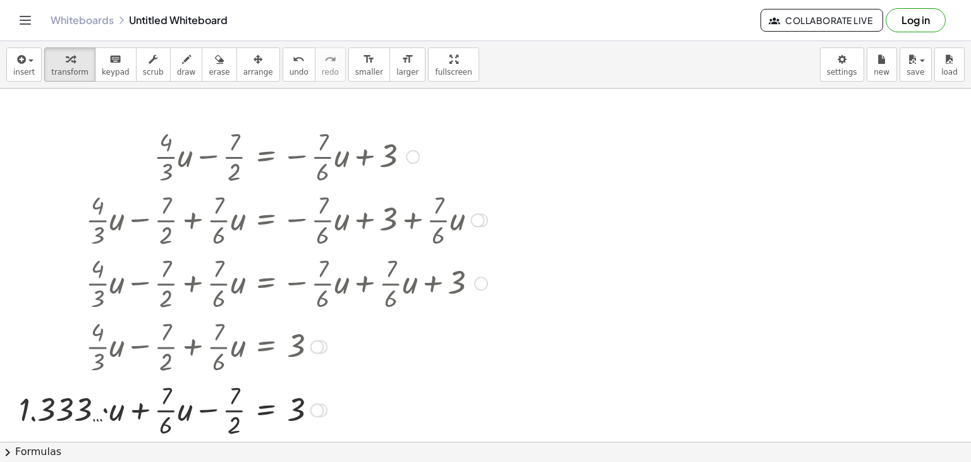
click at [167, 410] on div at bounding box center [253, 408] width 481 height 63
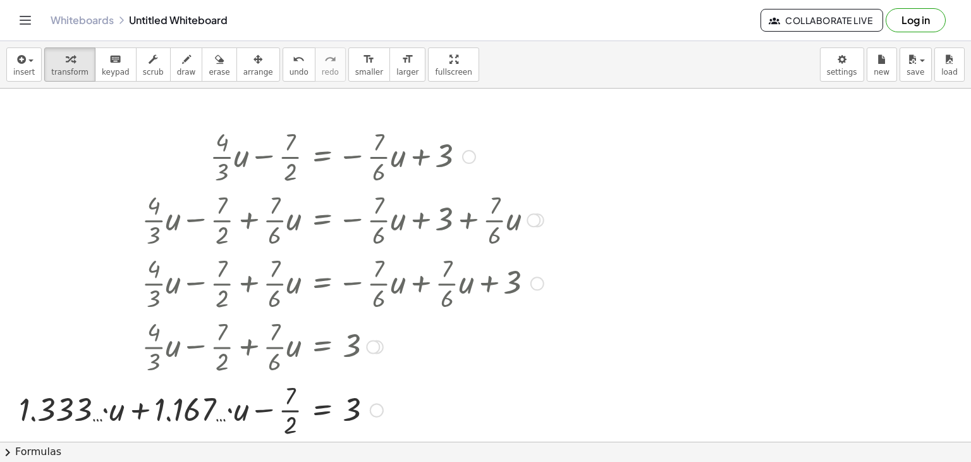
click at [123, 399] on div at bounding box center [282, 408] width 538 height 63
click at [144, 393] on div at bounding box center [282, 408] width 538 height 63
click at [144, 393] on div at bounding box center [342, 408] width 414 height 63
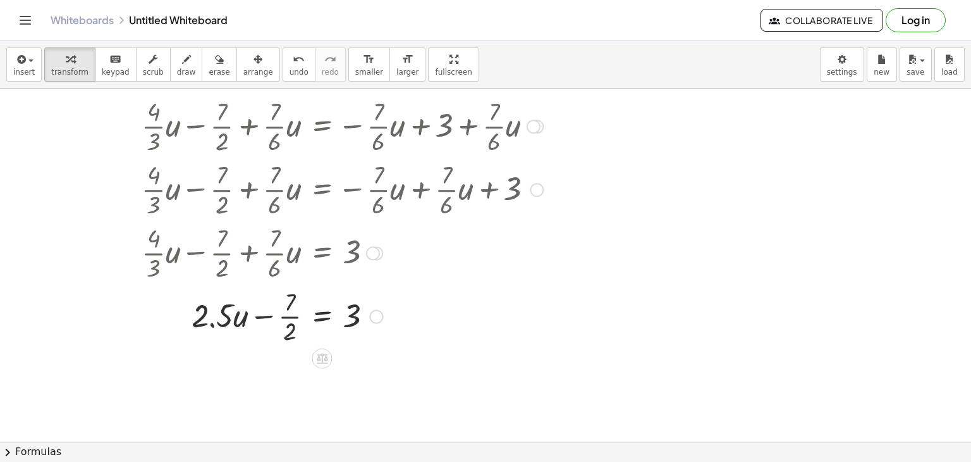
scroll to position [94, 0]
click at [323, 352] on icon at bounding box center [322, 358] width 13 height 13
click at [274, 355] on span "+" at bounding box center [272, 359] width 8 height 18
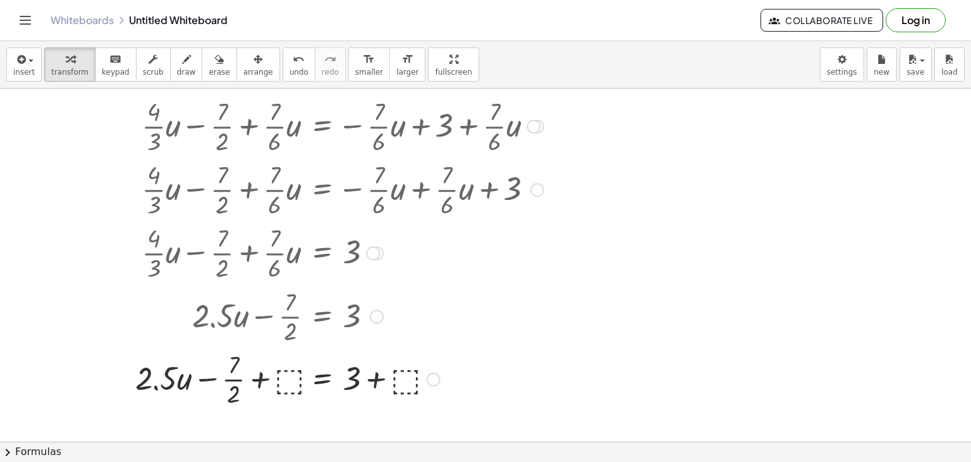
click at [291, 320] on div at bounding box center [339, 314] width 421 height 63
click at [291, 370] on div at bounding box center [339, 378] width 421 height 63
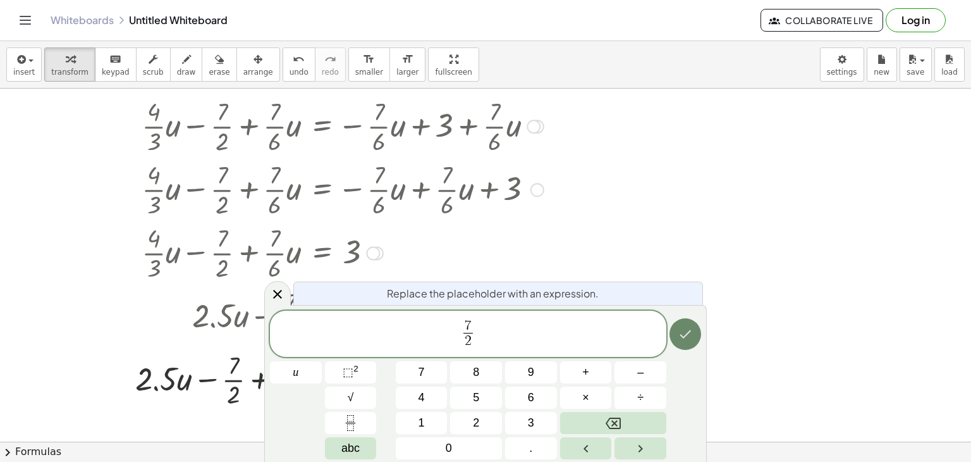
click at [682, 336] on icon "Done" at bounding box center [686, 334] width 11 height 8
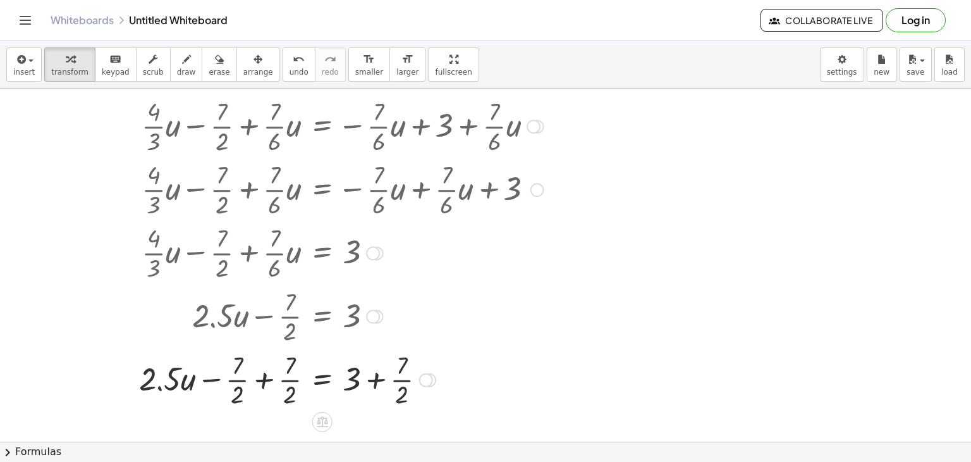
click at [274, 367] on div at bounding box center [341, 378] width 417 height 63
click at [388, 373] on div at bounding box center [342, 378] width 414 height 63
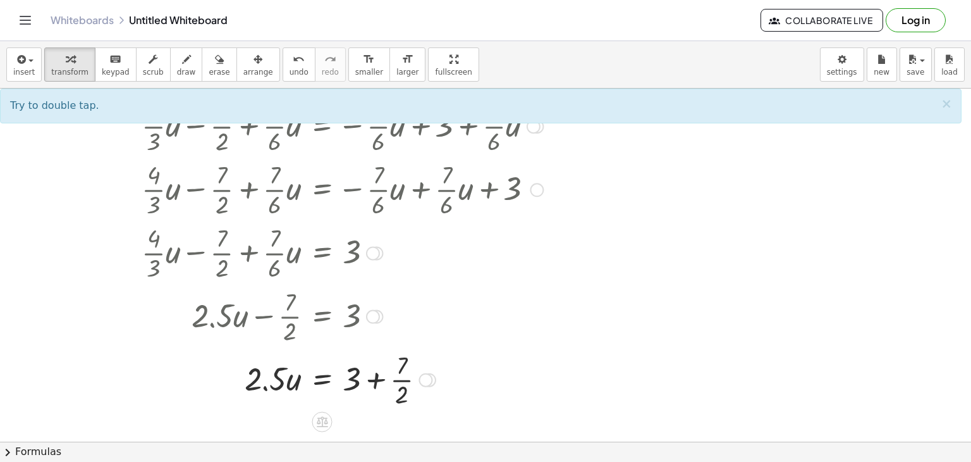
click at [393, 373] on div at bounding box center [342, 378] width 414 height 63
click at [400, 376] on div at bounding box center [342, 378] width 414 height 63
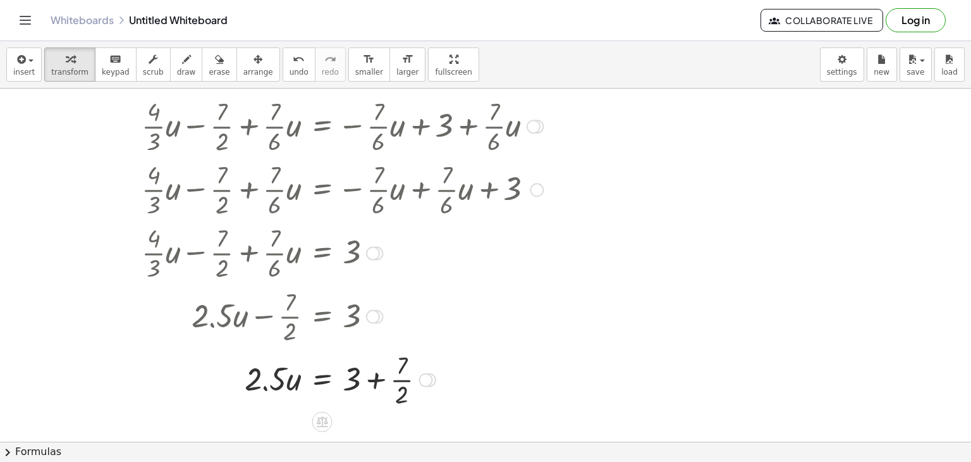
click at [400, 376] on div at bounding box center [342, 378] width 414 height 63
click at [376, 367] on div at bounding box center [342, 378] width 414 height 43
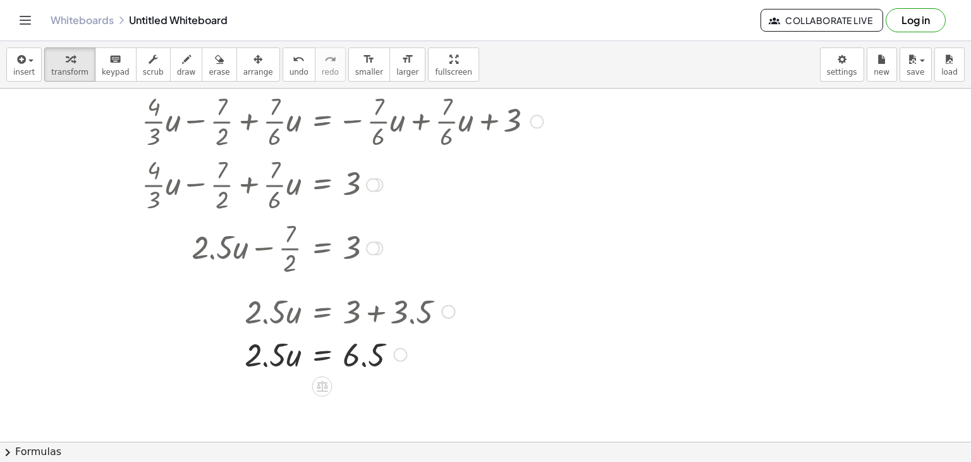
scroll to position [163, 0]
click at [325, 376] on div at bounding box center [322, 384] width 20 height 20
click at [352, 375] on div "÷" at bounding box center [347, 384] width 20 height 20
click at [280, 370] on div at bounding box center [341, 351] width 419 height 43
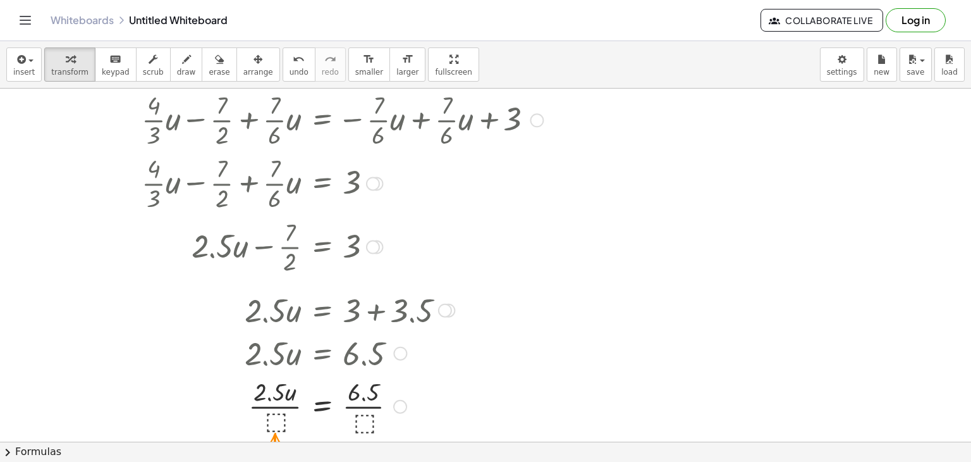
click at [281, 412] on div at bounding box center [342, 404] width 414 height 63
click at [276, 422] on div at bounding box center [342, 404] width 414 height 63
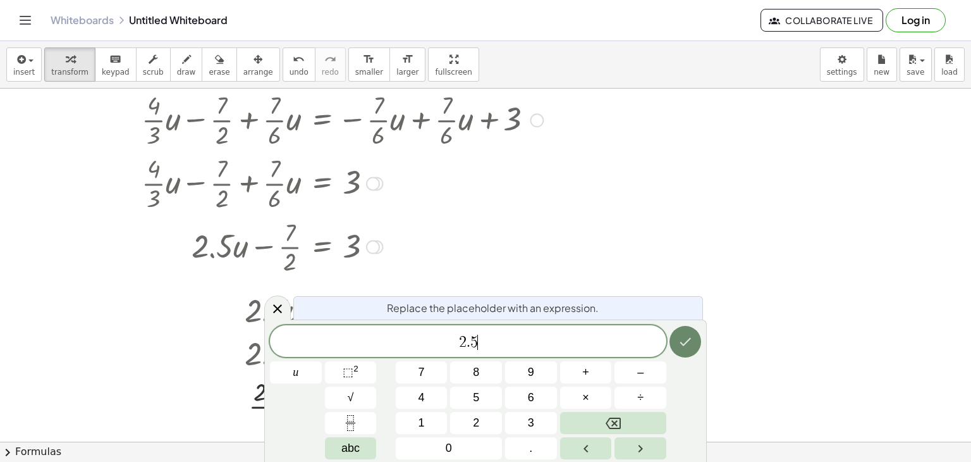
click at [689, 350] on button "Done" at bounding box center [686, 342] width 32 height 32
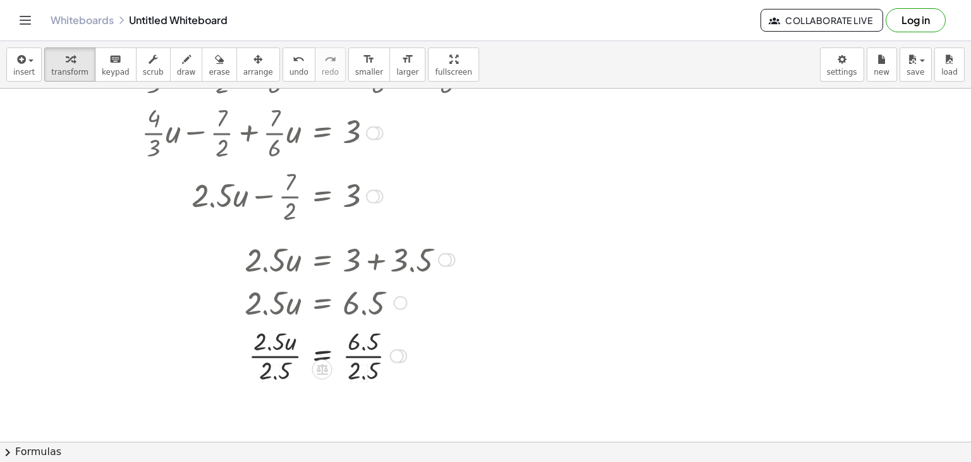
scroll to position [231, 0]
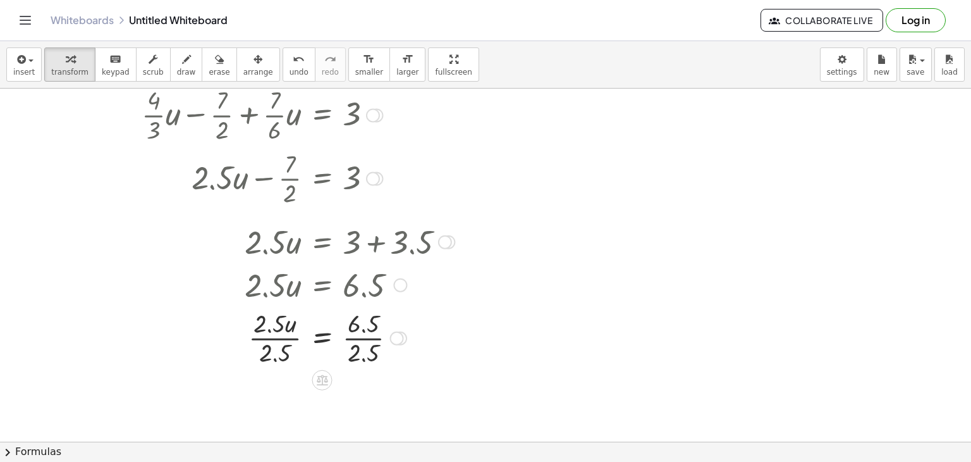
click at [359, 335] on div at bounding box center [342, 336] width 414 height 63
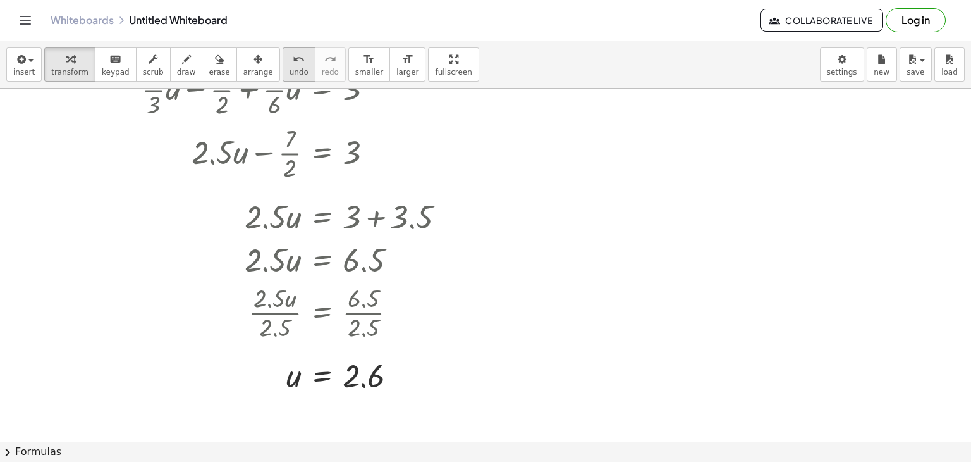
click at [290, 68] on span "undo" at bounding box center [299, 72] width 19 height 9
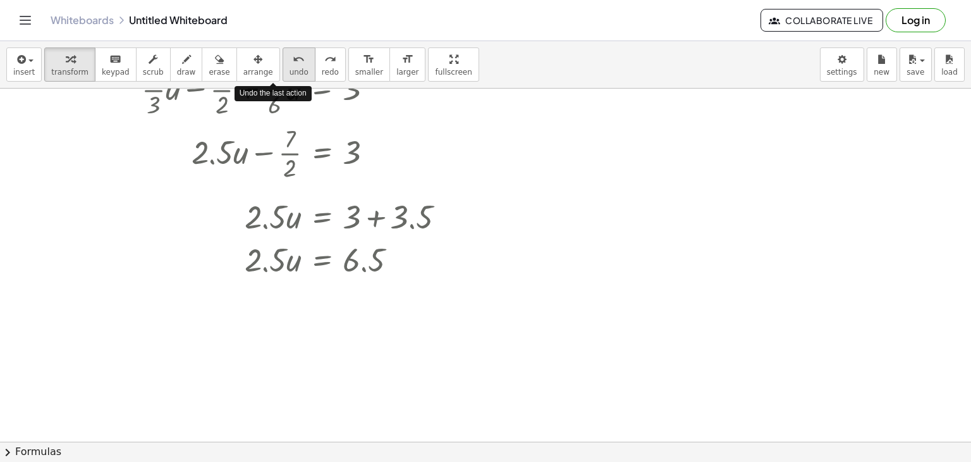
click at [290, 68] on span "undo" at bounding box center [299, 72] width 19 height 9
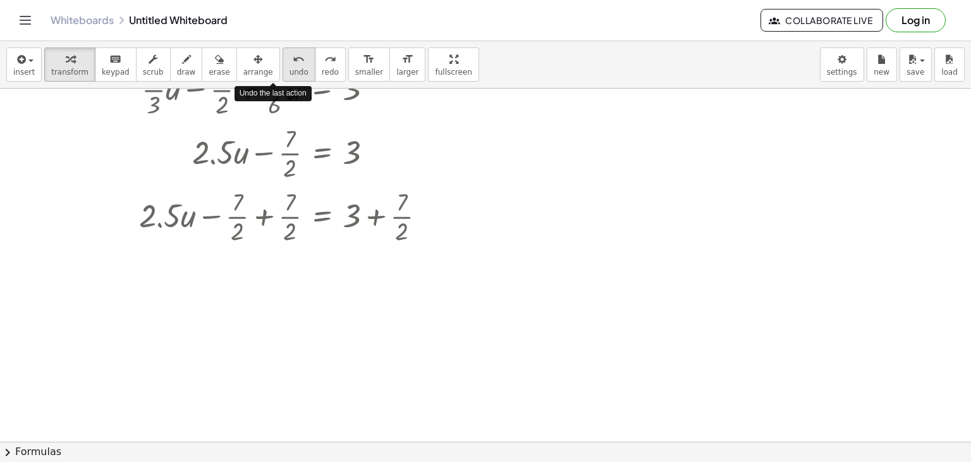
click at [290, 68] on span "undo" at bounding box center [299, 72] width 19 height 9
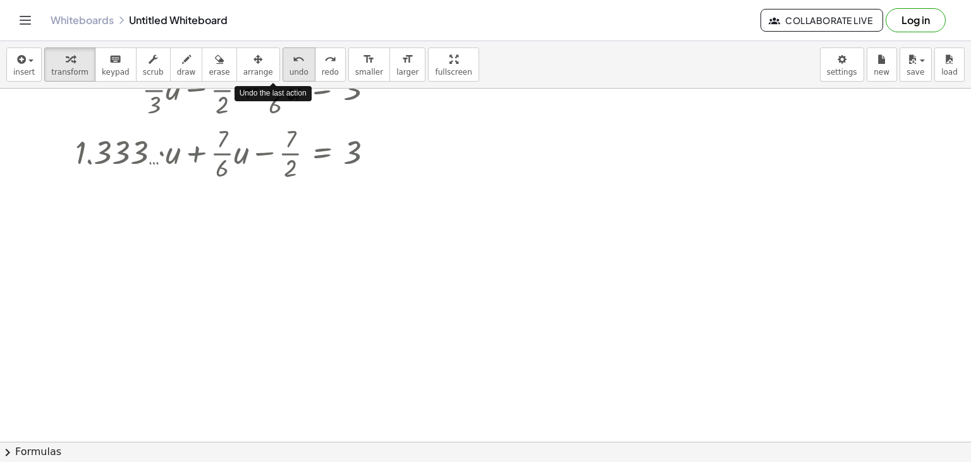
click at [290, 68] on span "undo" at bounding box center [299, 72] width 19 height 9
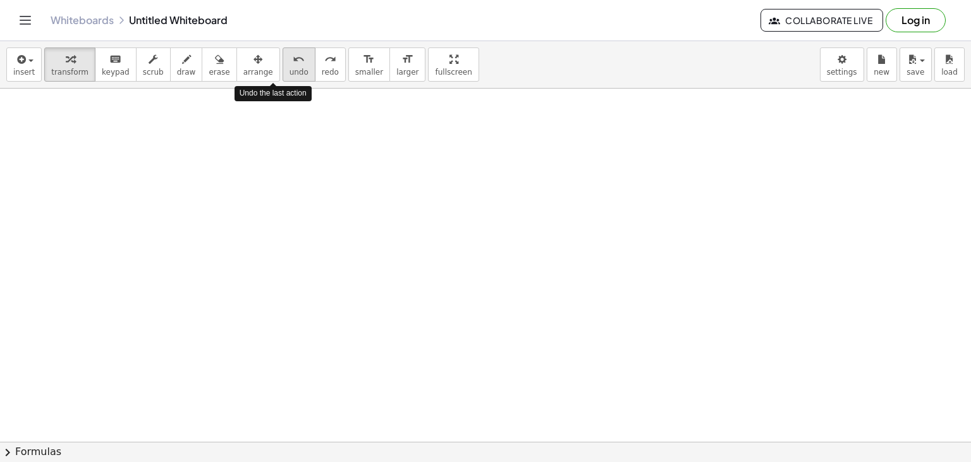
click at [290, 68] on span "undo" at bounding box center [299, 72] width 19 height 9
click at [240, 117] on div at bounding box center [485, 185] width 971 height 706
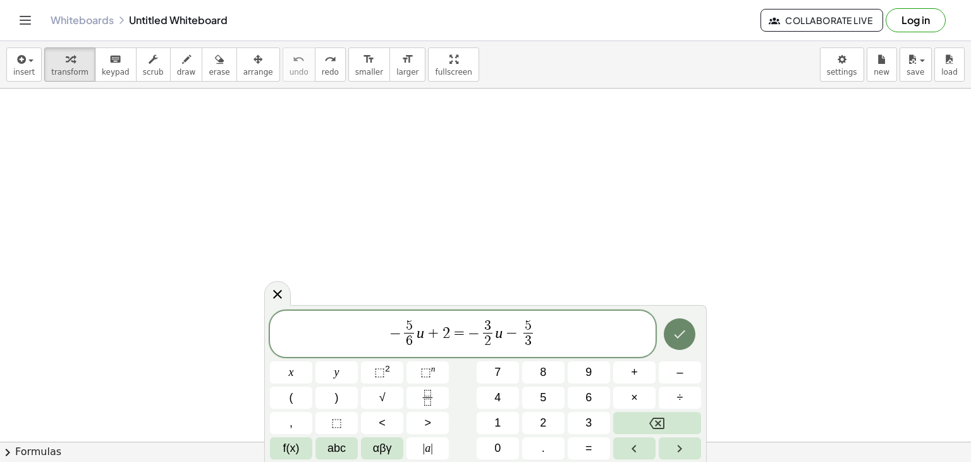
click at [675, 327] on icon "Done" at bounding box center [679, 333] width 15 height 15
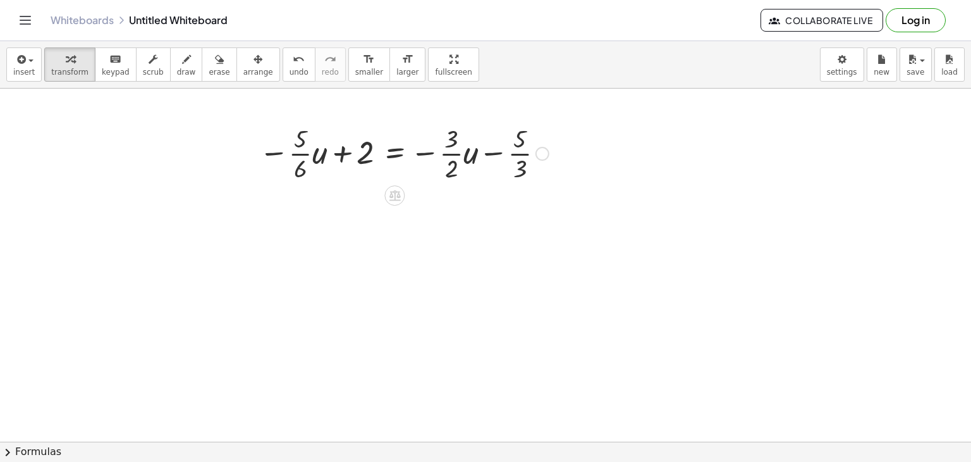
click at [400, 194] on icon at bounding box center [395, 195] width 11 height 11
click at [344, 198] on span "+" at bounding box center [345, 196] width 8 height 18
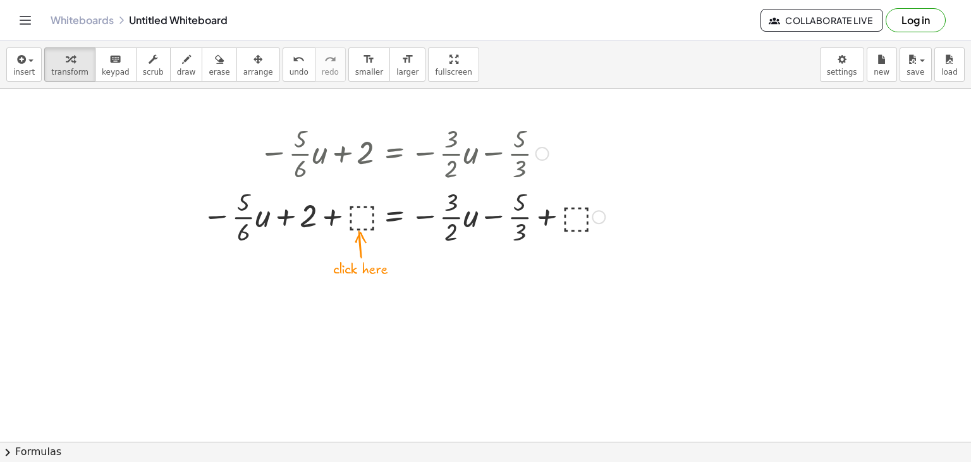
click at [574, 221] on div at bounding box center [404, 215] width 416 height 63
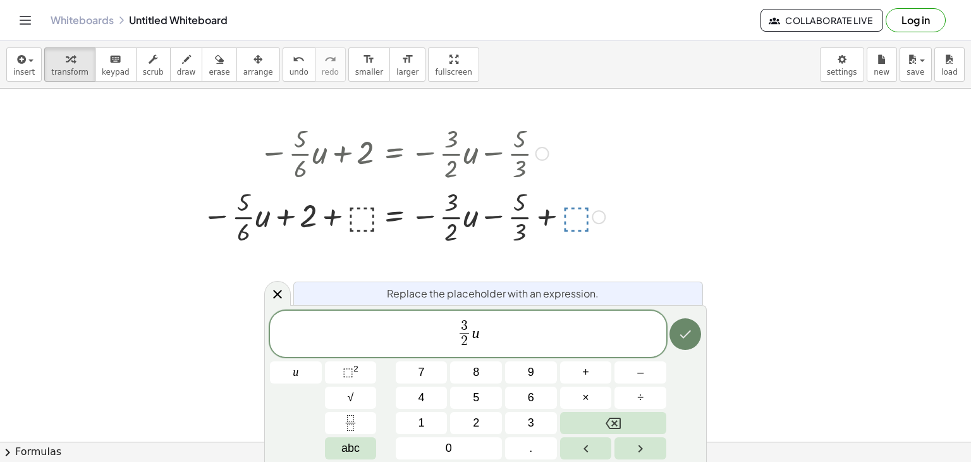
click at [683, 328] on icon "Done" at bounding box center [685, 333] width 15 height 15
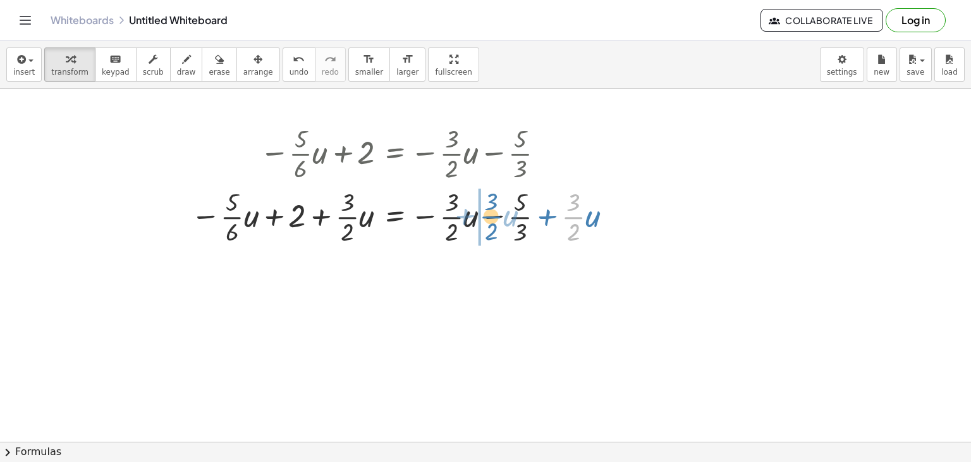
drag, startPoint x: 563, startPoint y: 217, endPoint x: 481, endPoint y: 218, distance: 82.2
click at [481, 218] on div at bounding box center [405, 215] width 440 height 63
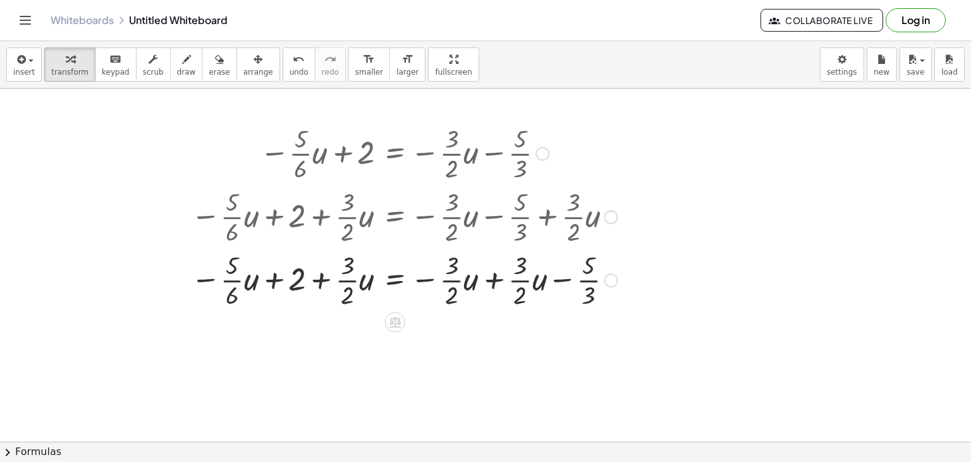
click at [488, 199] on div at bounding box center [405, 215] width 440 height 63
click at [493, 263] on div at bounding box center [405, 278] width 440 height 63
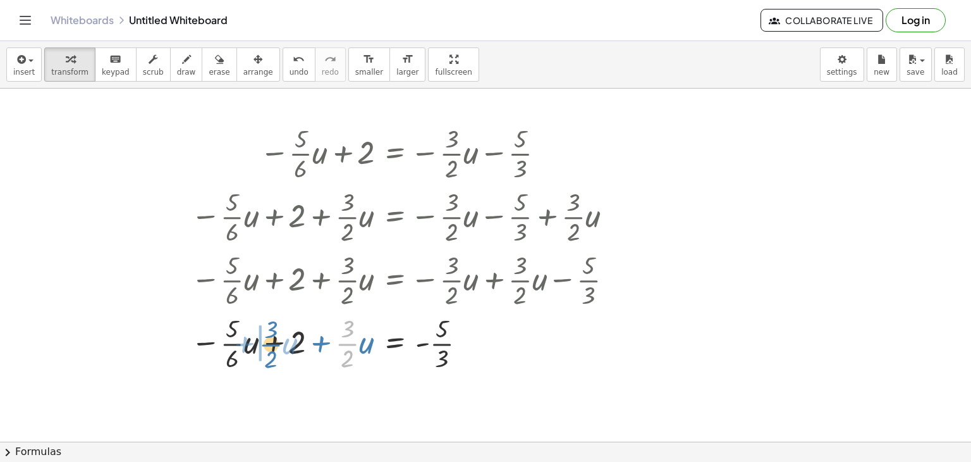
drag, startPoint x: 351, startPoint y: 342, endPoint x: 275, endPoint y: 343, distance: 75.9
click at [275, 343] on div at bounding box center [405, 342] width 440 height 63
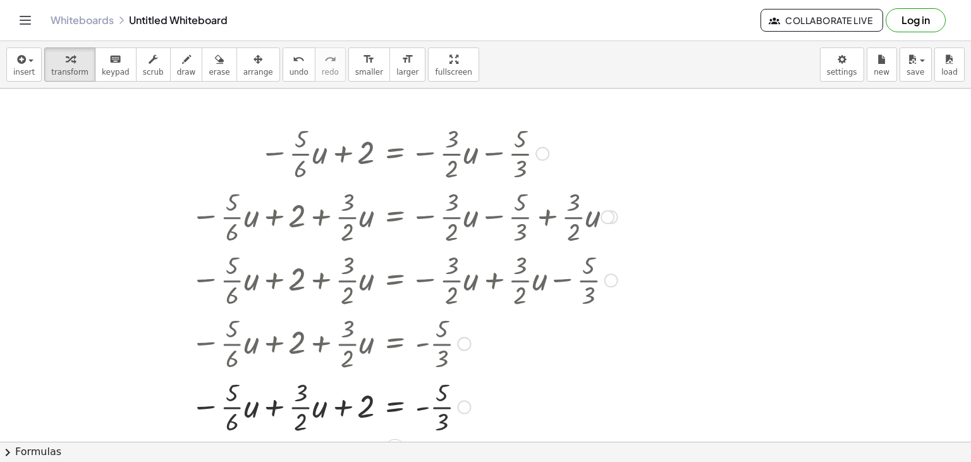
drag, startPoint x: 268, startPoint y: 322, endPoint x: 270, endPoint y: 367, distance: 45.0
click at [270, 367] on div at bounding box center [405, 342] width 440 height 63
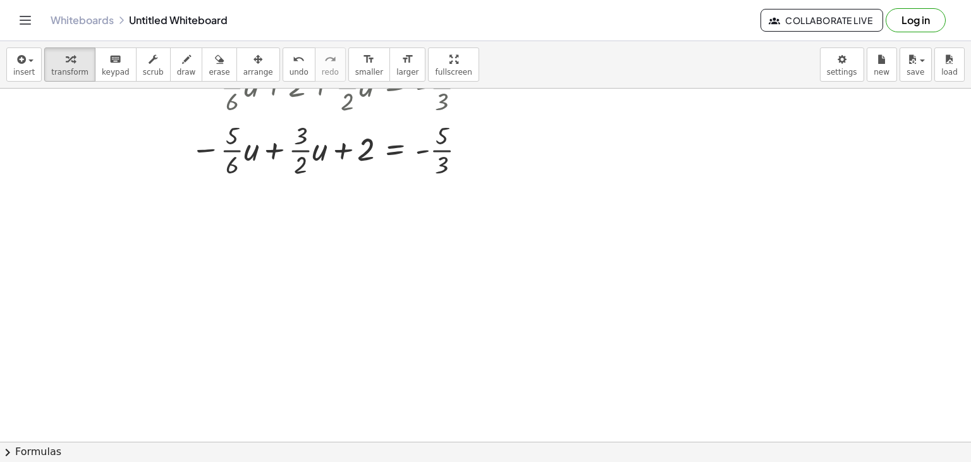
scroll to position [515, 0]
click at [273, 131] on div at bounding box center [405, 147] width 440 height 63
click at [243, 145] on div at bounding box center [405, 147] width 440 height 63
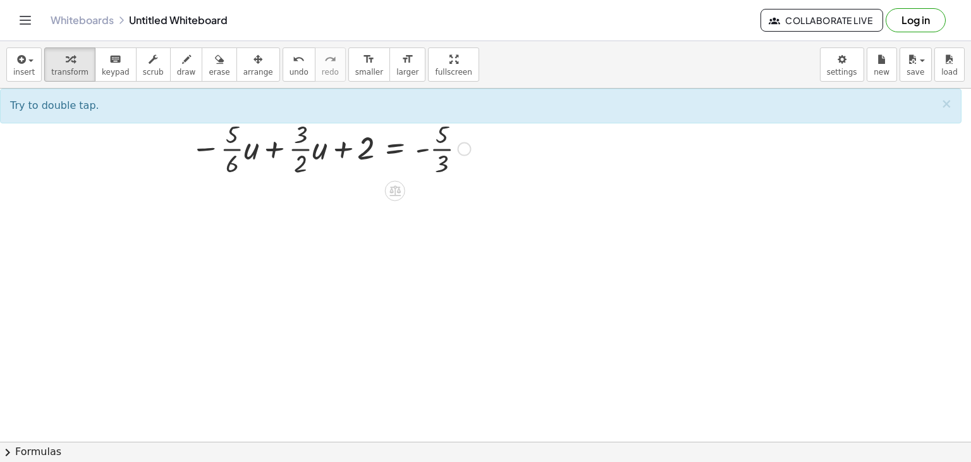
click at [228, 152] on div at bounding box center [405, 147] width 440 height 63
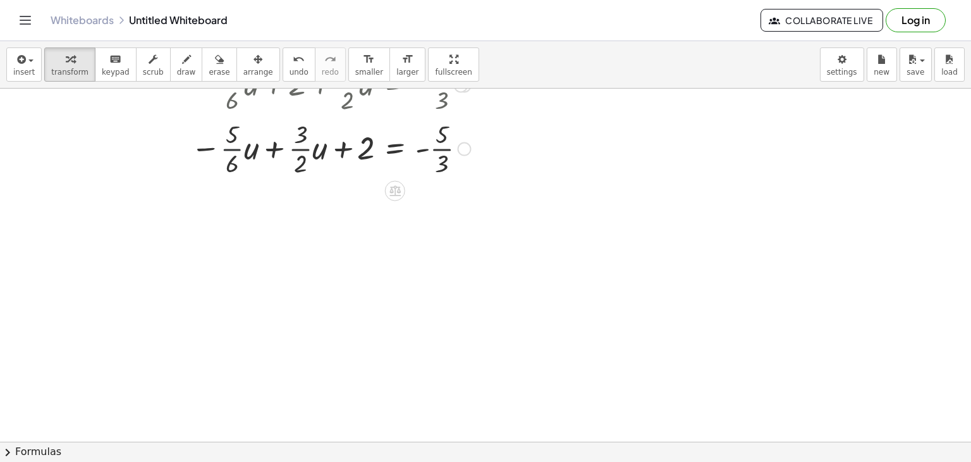
click at [228, 152] on div at bounding box center [405, 147] width 440 height 63
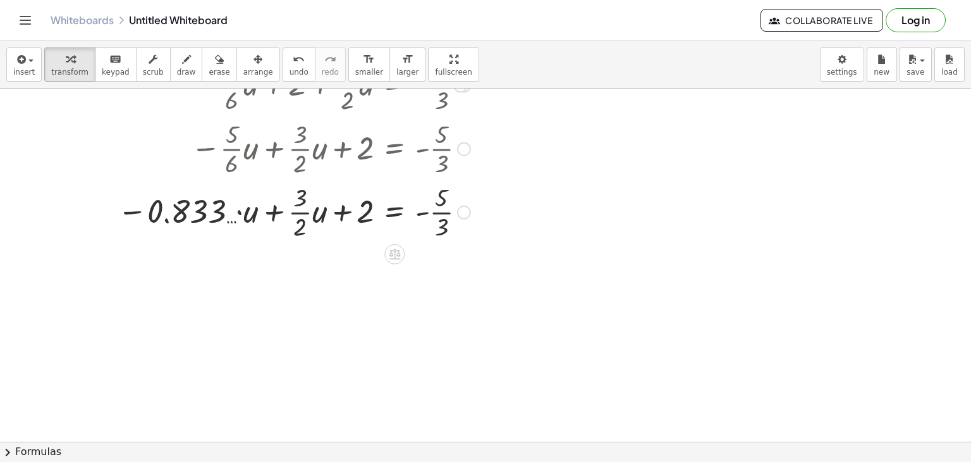
click at [301, 206] on div at bounding box center [367, 210] width 512 height 63
click at [254, 198] on div at bounding box center [362, 210] width 524 height 63
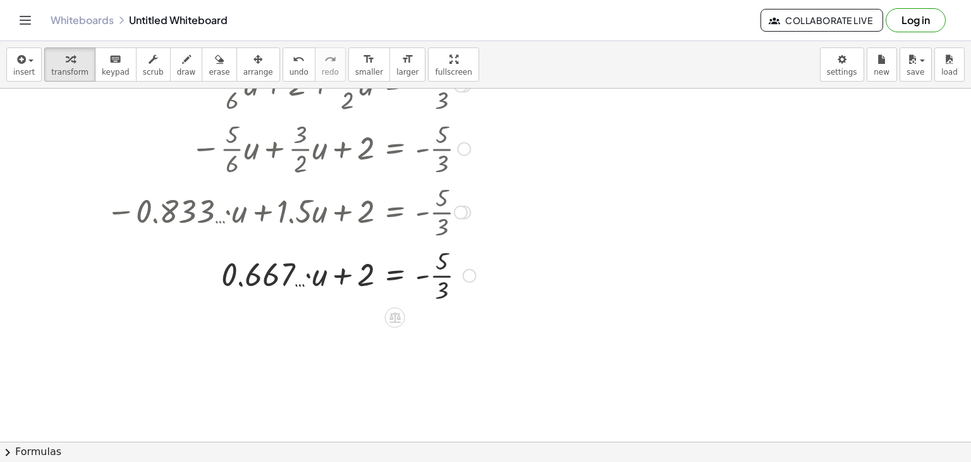
click at [311, 264] on div at bounding box center [362, 274] width 524 height 63
click at [299, 261] on div at bounding box center [362, 274] width 524 height 63
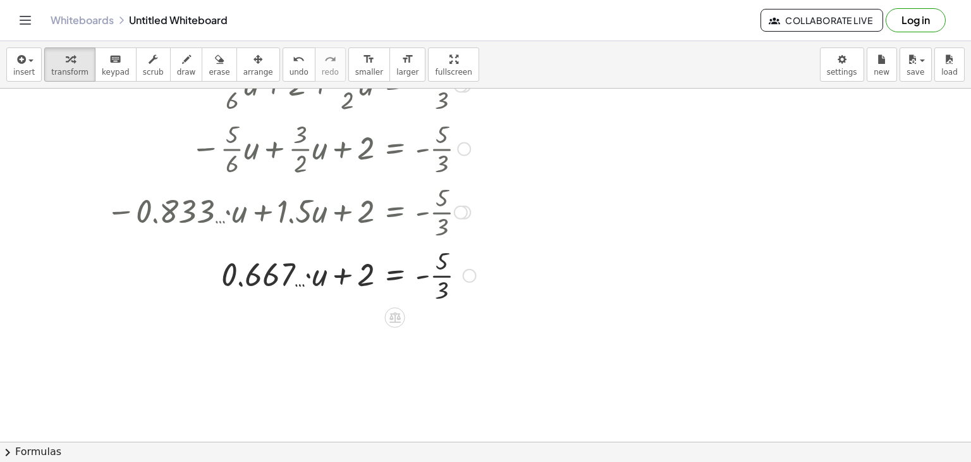
click at [333, 266] on div at bounding box center [362, 274] width 524 height 63
click at [443, 273] on div at bounding box center [362, 274] width 524 height 63
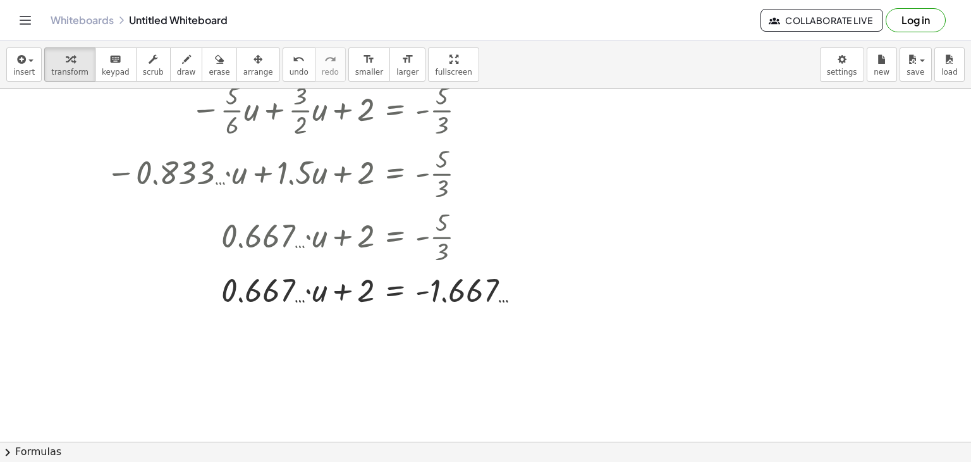
scroll to position [557, 0]
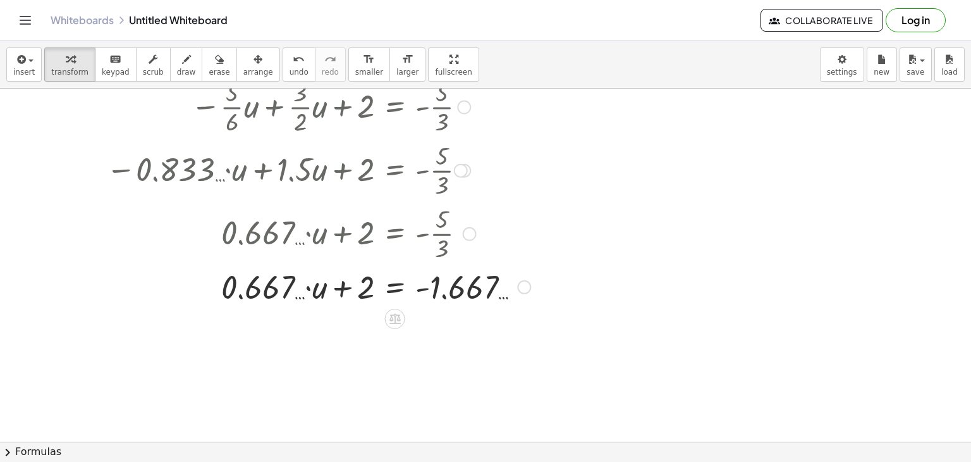
click at [305, 288] on div at bounding box center [362, 285] width 524 height 43
click at [296, 272] on div at bounding box center [362, 285] width 524 height 43
click at [306, 281] on div at bounding box center [362, 285] width 524 height 43
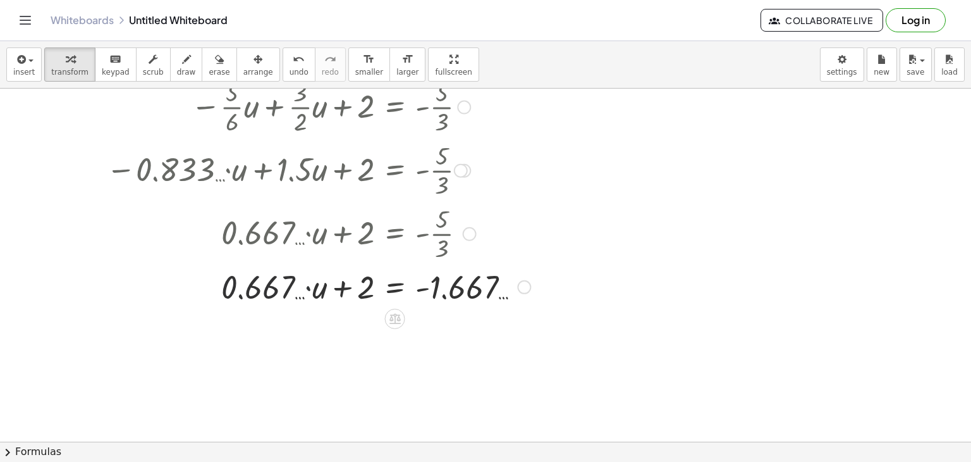
click at [306, 281] on div at bounding box center [362, 285] width 524 height 43
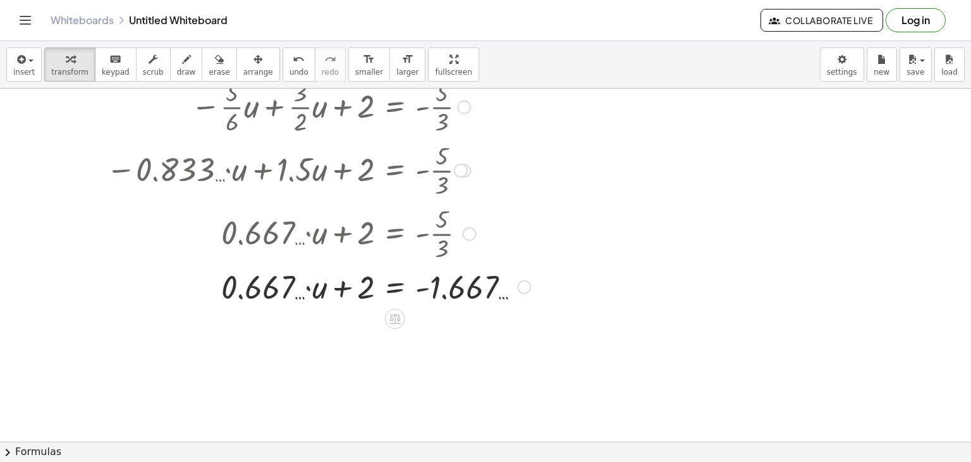
click at [306, 281] on div at bounding box center [362, 285] width 524 height 43
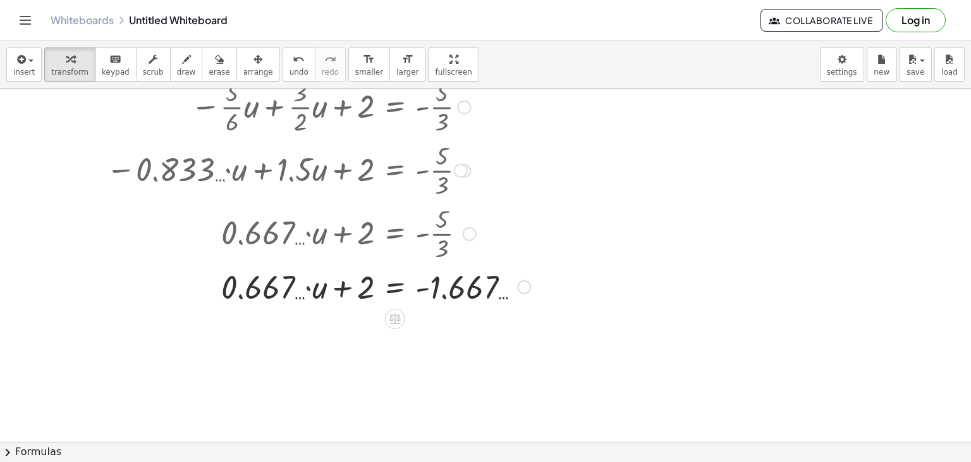
click at [306, 281] on div at bounding box center [362, 285] width 524 height 43
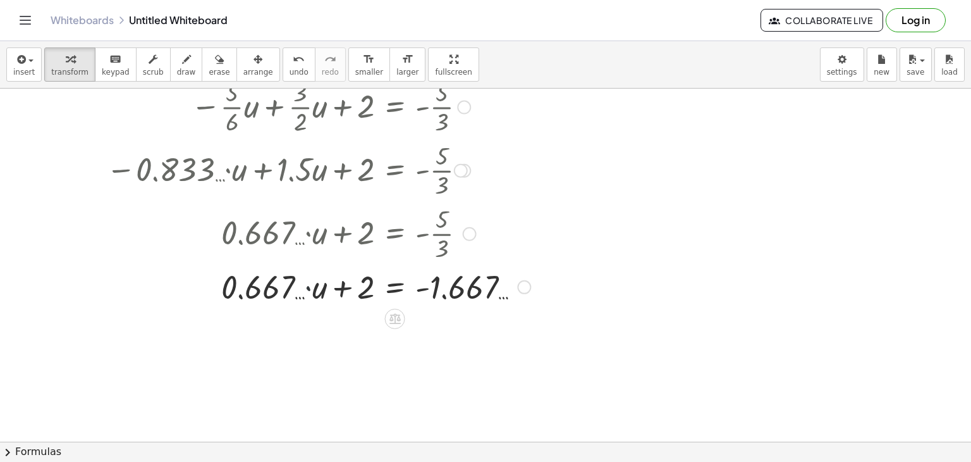
click at [306, 281] on div at bounding box center [362, 285] width 524 height 43
click at [392, 327] on div at bounding box center [395, 319] width 20 height 20
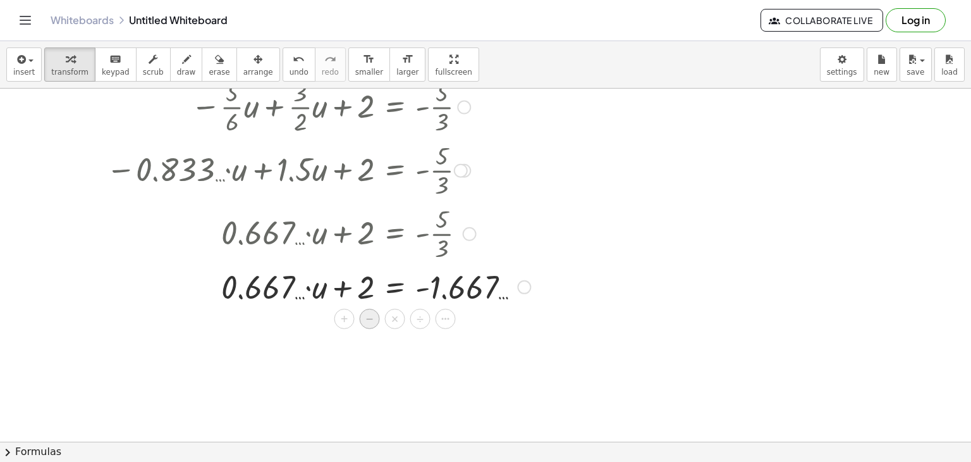
click at [371, 323] on span "−" at bounding box center [370, 319] width 8 height 18
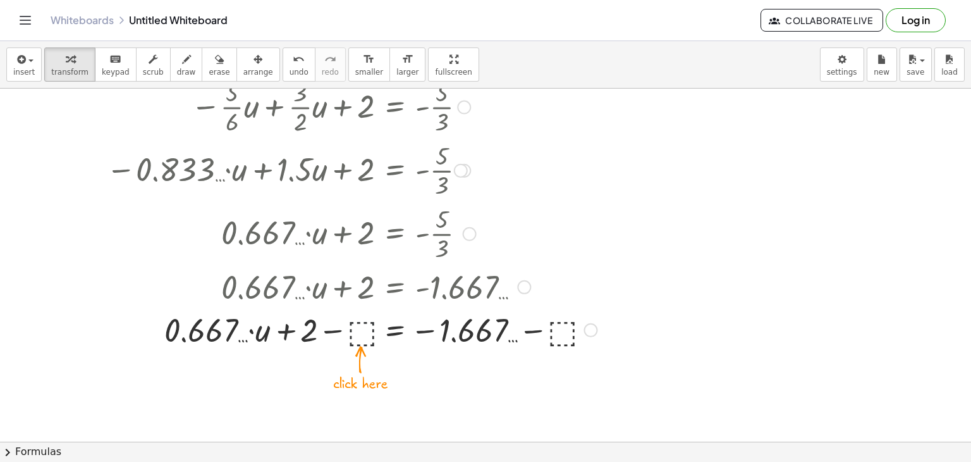
click at [362, 326] on div at bounding box center [362, 328] width 524 height 43
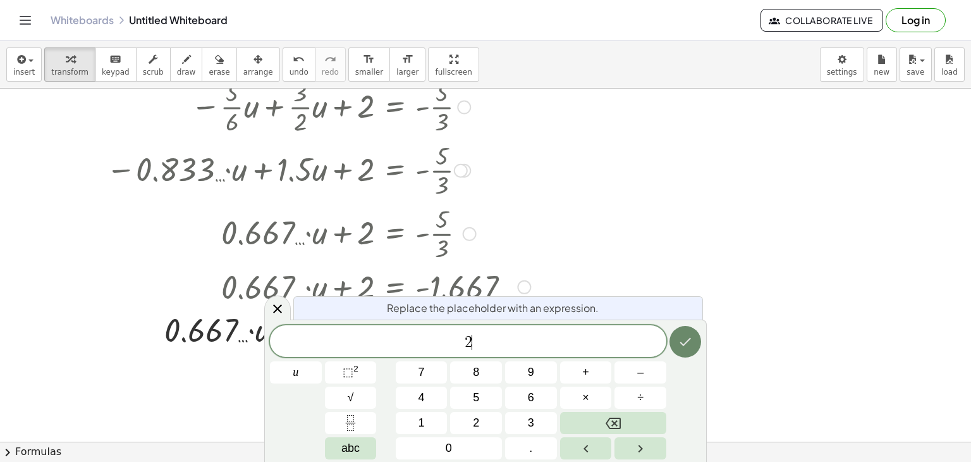
click at [681, 343] on icon "Done" at bounding box center [686, 342] width 11 height 8
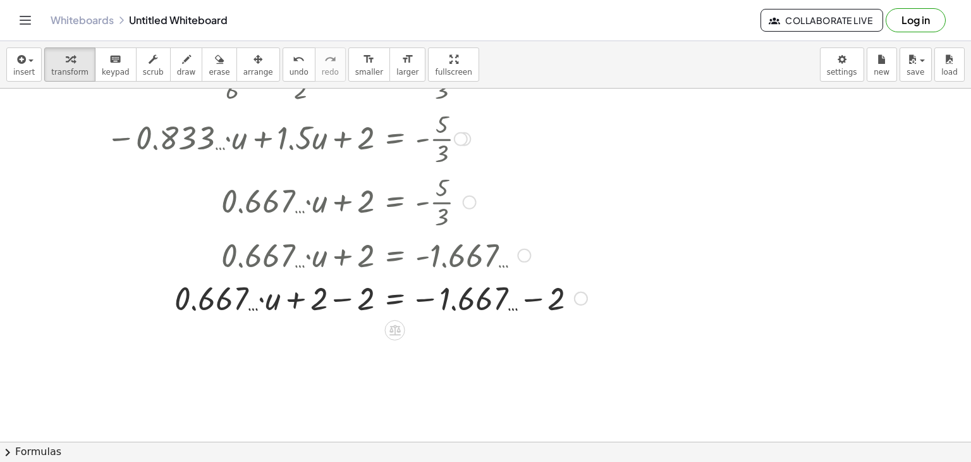
scroll to position [595, 0]
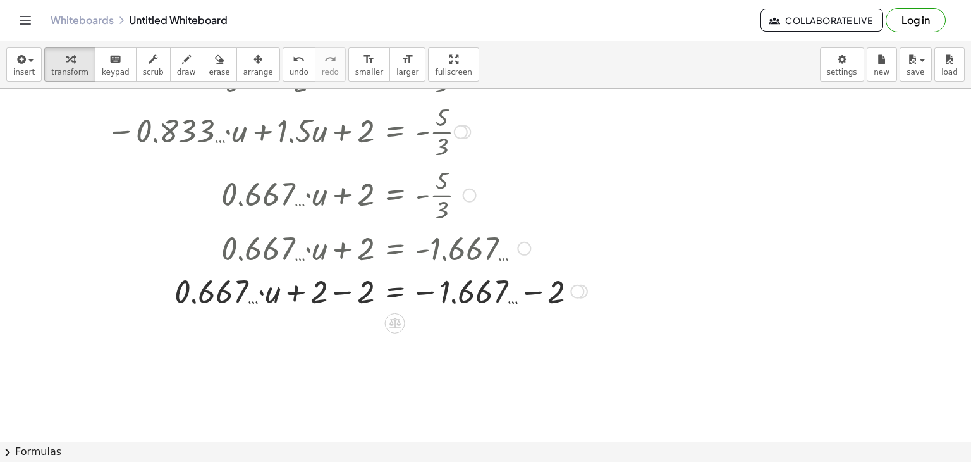
click at [336, 280] on div at bounding box center [362, 290] width 524 height 43
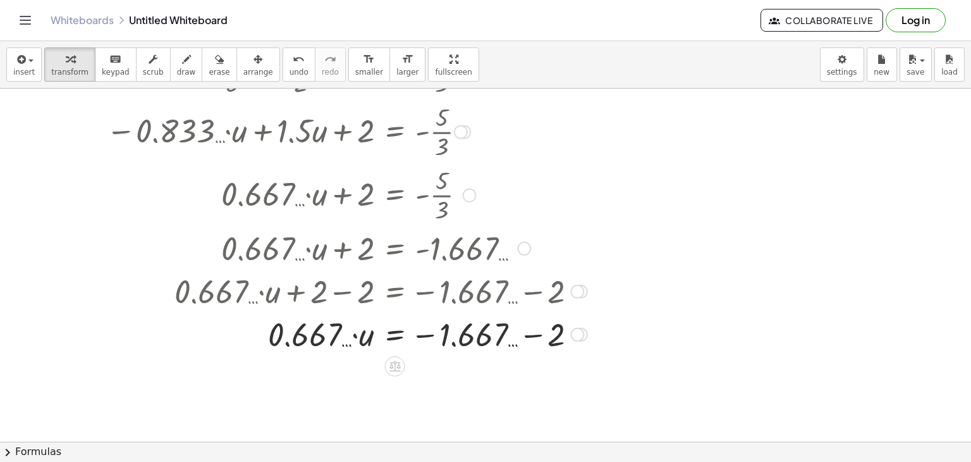
click at [531, 333] on div at bounding box center [362, 333] width 524 height 43
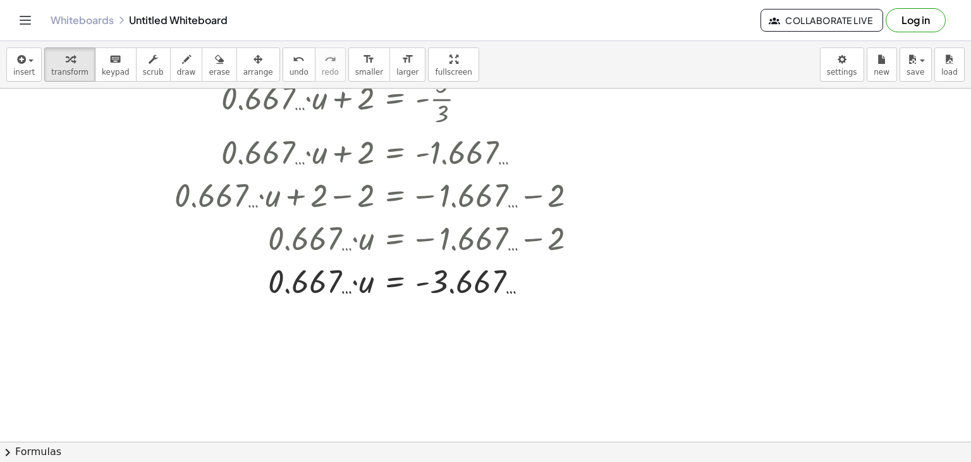
scroll to position [718, 0]
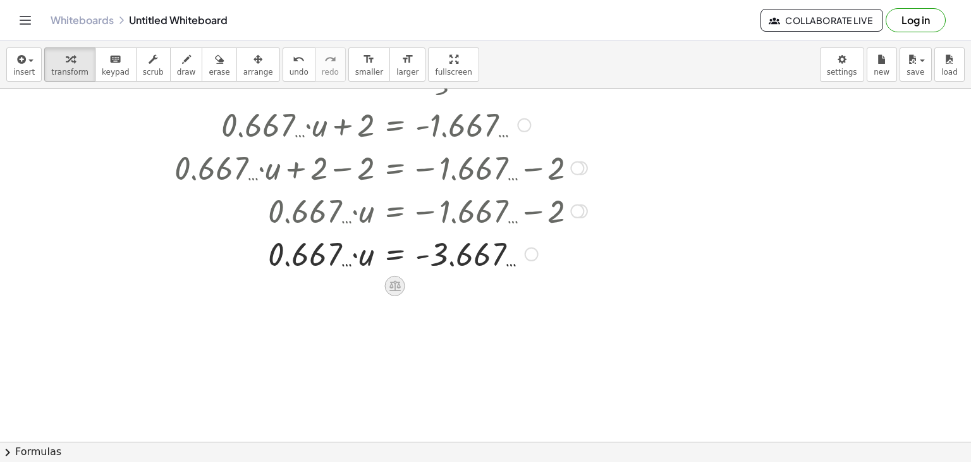
click at [398, 282] on icon at bounding box center [395, 286] width 11 height 11
click at [424, 285] on div "÷" at bounding box center [420, 286] width 20 height 20
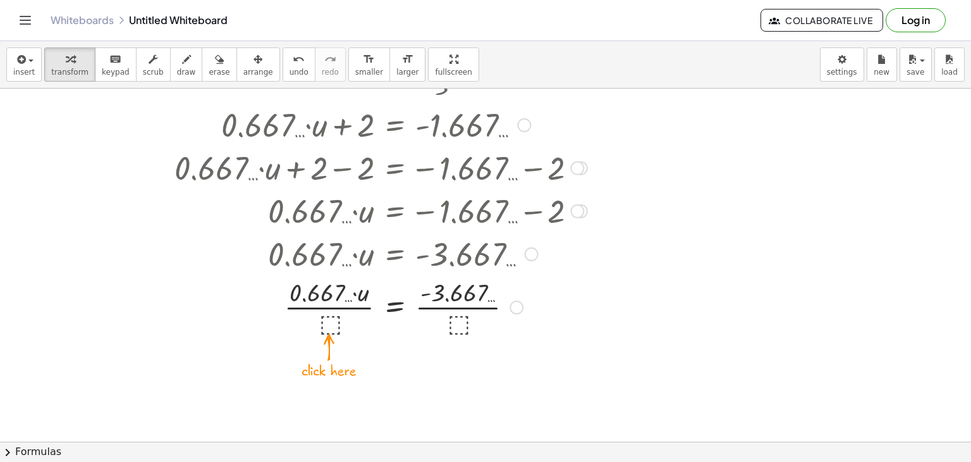
click at [334, 321] on div at bounding box center [362, 305] width 524 height 63
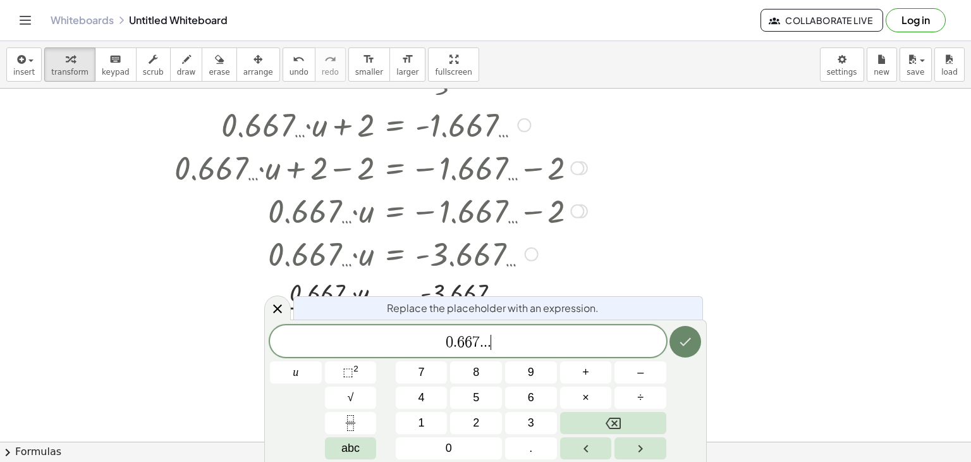
click at [672, 337] on button "Done" at bounding box center [686, 342] width 32 height 32
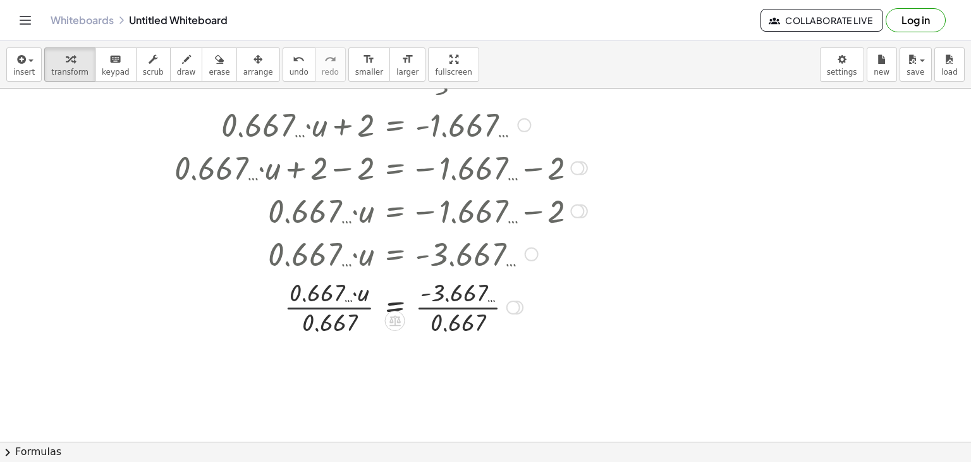
click at [345, 307] on div at bounding box center [362, 305] width 524 height 63
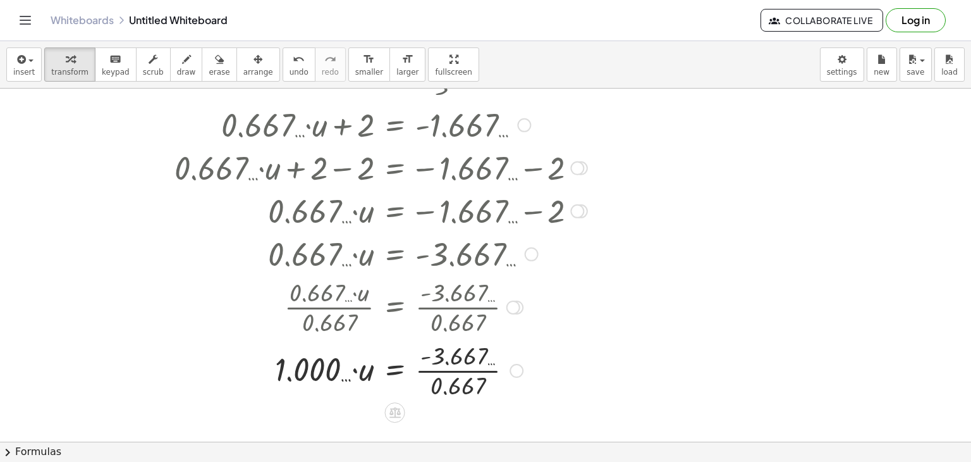
click at [347, 366] on div at bounding box center [362, 369] width 524 height 63
click at [482, 373] on div at bounding box center [362, 369] width 524 height 63
click at [349, 377] on div at bounding box center [362, 369] width 524 height 43
